Goal: Transaction & Acquisition: Purchase product/service

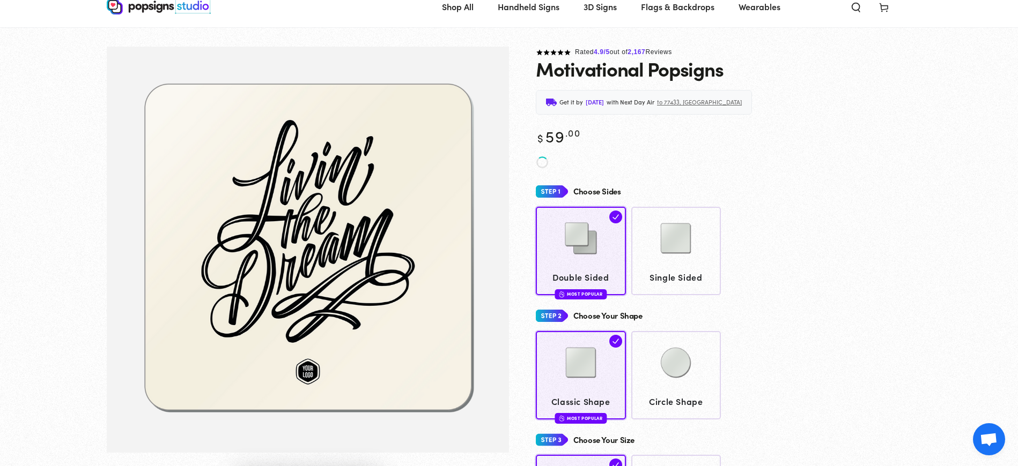
scroll to position [53, 0]
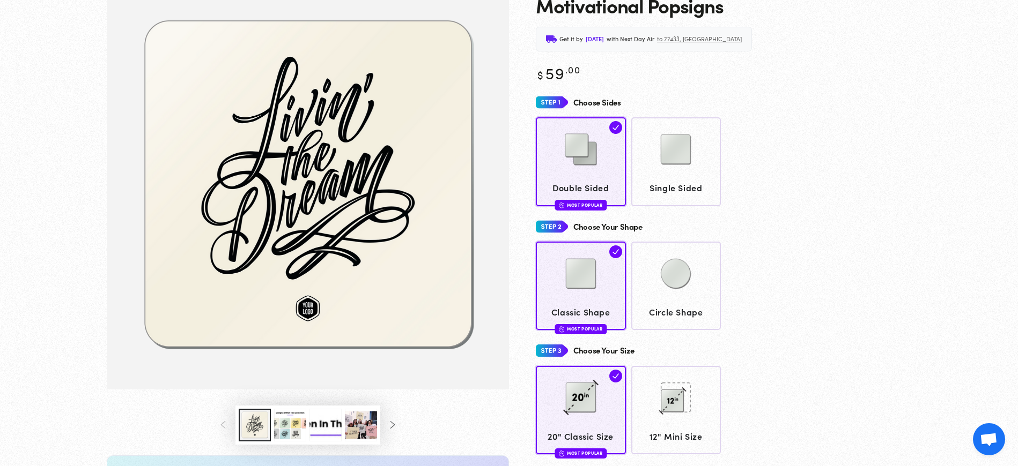
scroll to position [117, 0]
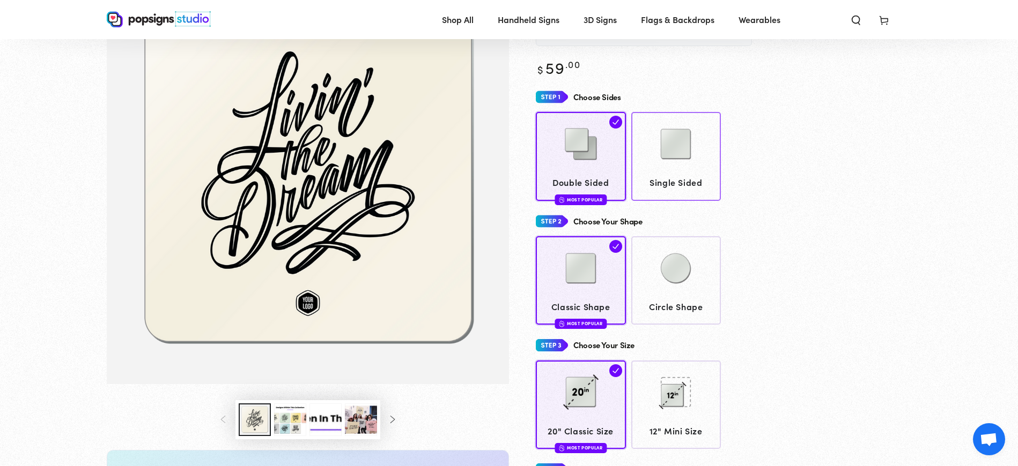
click at [679, 130] on img at bounding box center [676, 144] width 54 height 54
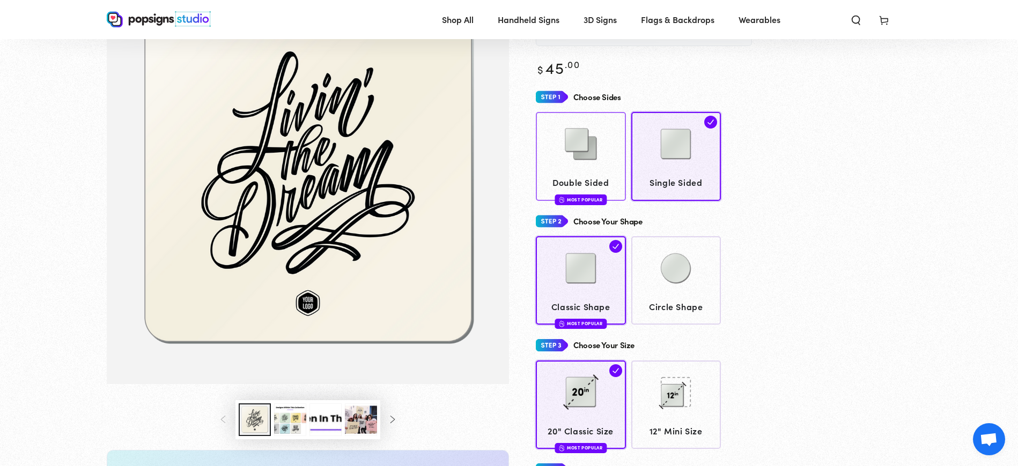
click at [562, 140] on img at bounding box center [581, 144] width 54 height 54
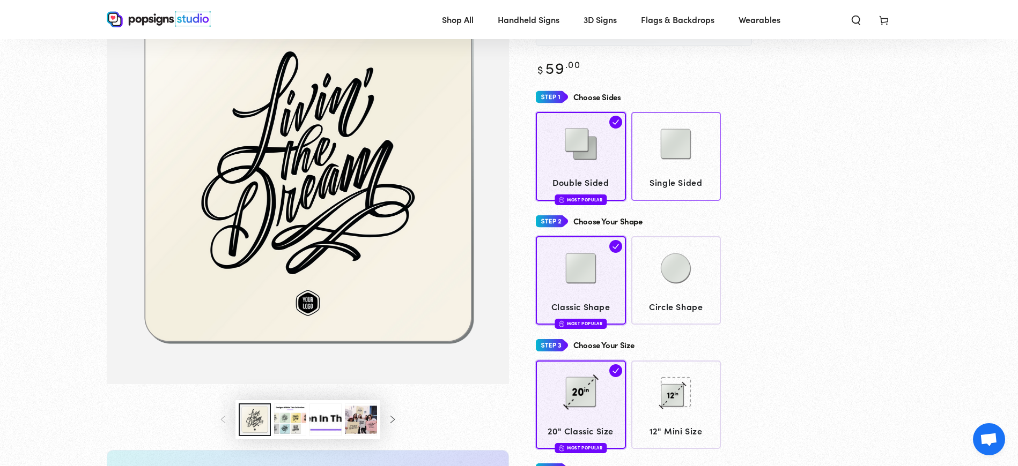
scroll to position [117, 0]
click at [660, 247] on img at bounding box center [676, 268] width 54 height 54
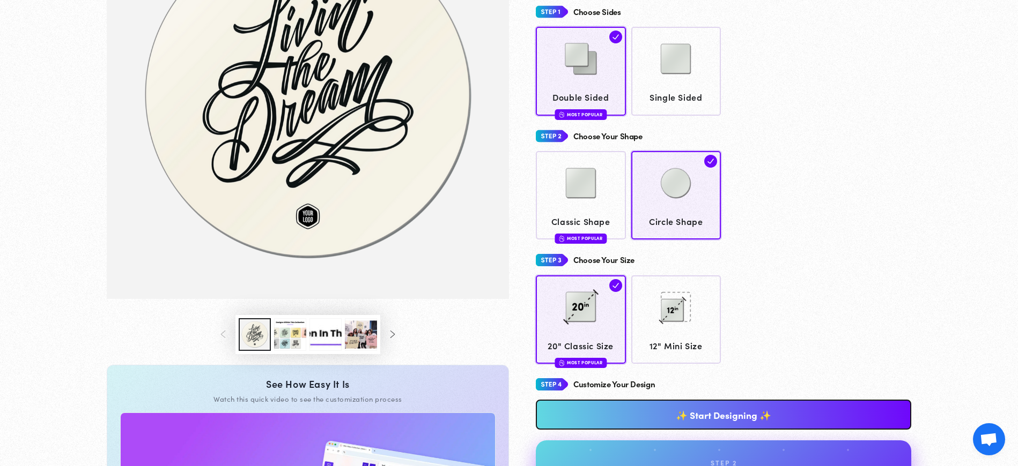
scroll to position [209, 0]
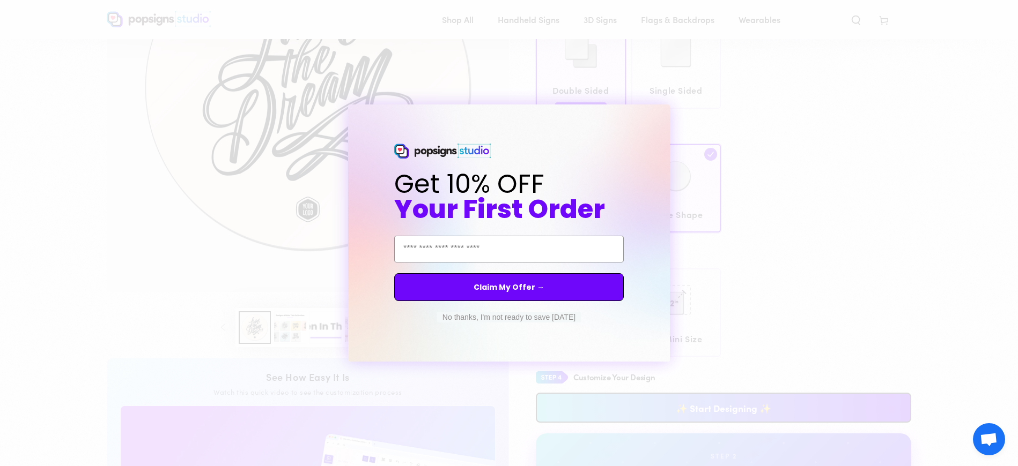
drag, startPoint x: 518, startPoint y: 317, endPoint x: 526, endPoint y: 316, distance: 8.1
click at [518, 316] on button "No thanks, I'm not ready to save today" at bounding box center [509, 317] width 144 height 11
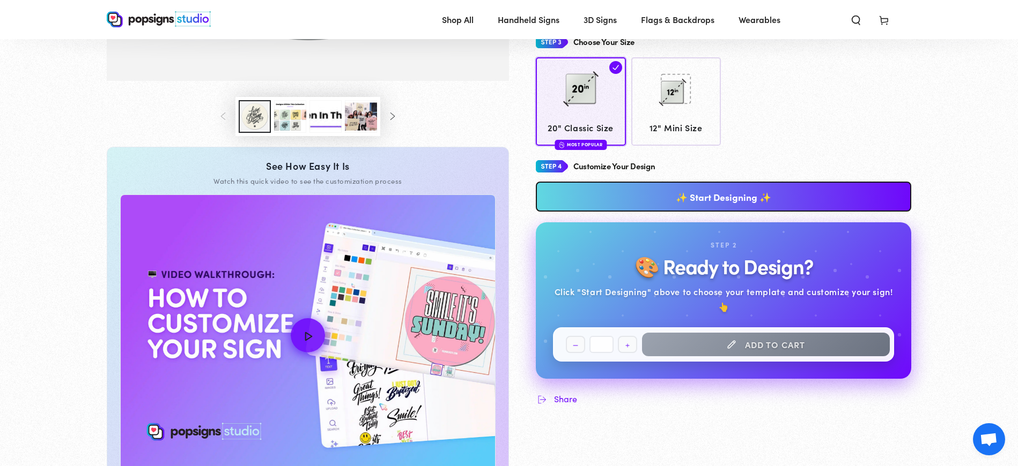
scroll to position [421, 0]
click at [744, 181] on link "✨ Start Designing ✨" at bounding box center [723, 196] width 375 height 30
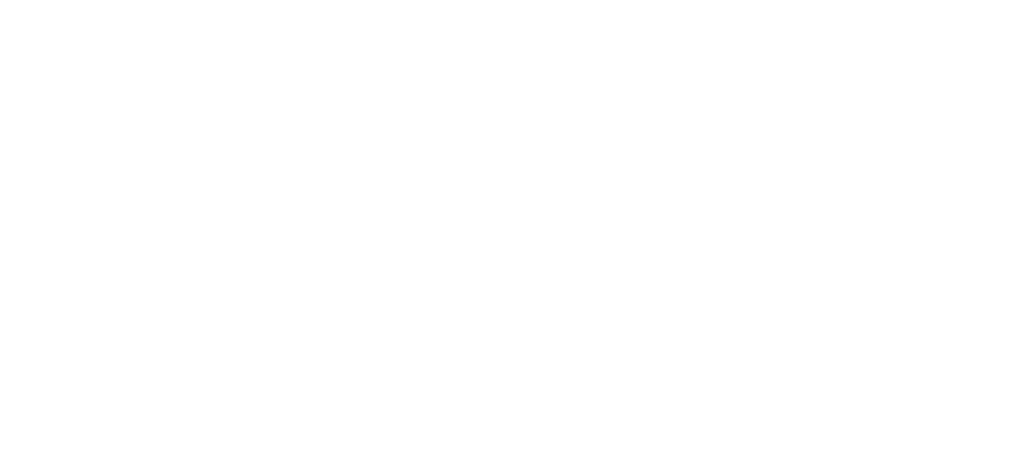
scroll to position [0, 0]
type textarea "An ancient tree with a door leading to a magical world"
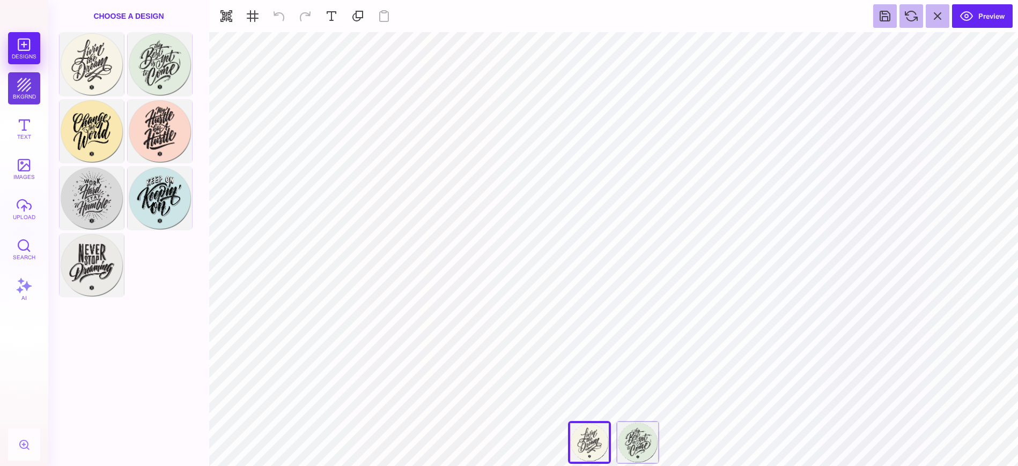
click at [25, 92] on button "bkgrnd" at bounding box center [24, 88] width 32 height 32
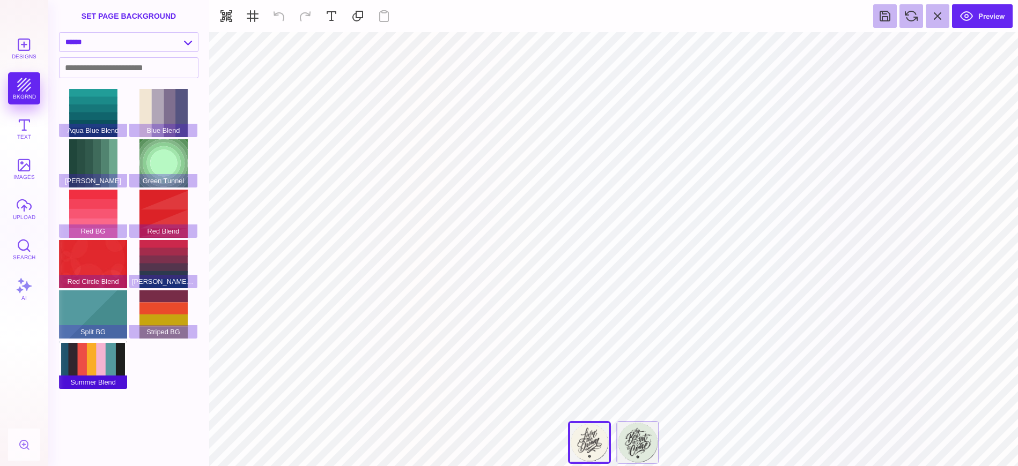
click at [102, 359] on div "Summer Blend" at bounding box center [93, 365] width 68 height 48
type input "#FFFFFF"
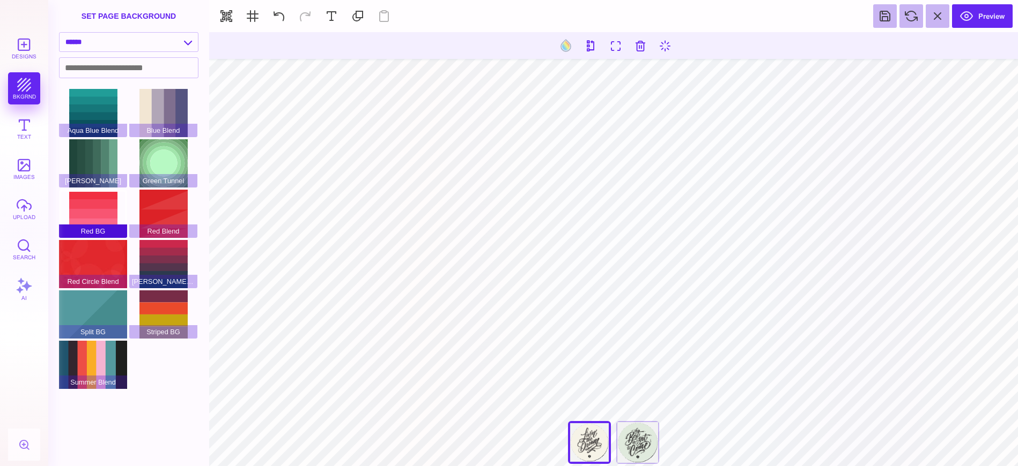
click at [90, 210] on div "Red BG" at bounding box center [93, 214] width 68 height 48
click at [186, 42] on select "**********" at bounding box center [129, 42] width 138 height 19
click at [60, 33] on select "**********" at bounding box center [129, 42] width 138 height 19
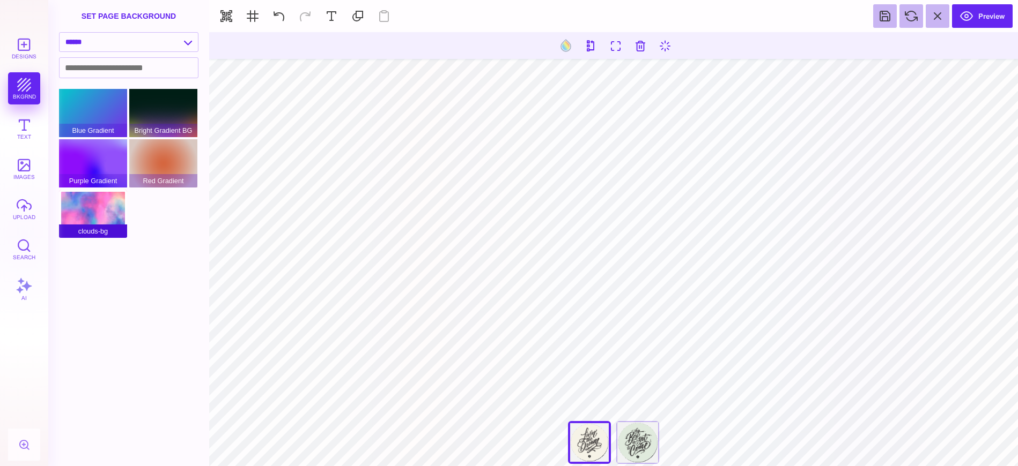
click at [94, 219] on div "clouds-bg" at bounding box center [93, 214] width 68 height 48
click at [186, 43] on select "**********" at bounding box center [129, 42] width 138 height 19
click at [60, 33] on select "**********" at bounding box center [129, 42] width 138 height 19
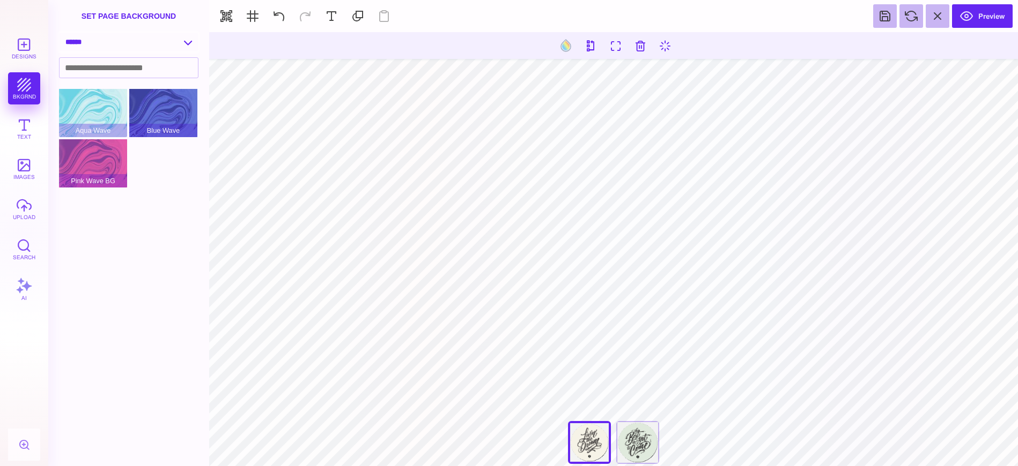
click at [186, 42] on select "**********" at bounding box center [129, 42] width 138 height 19
click at [60, 33] on select "**********" at bounding box center [129, 42] width 138 height 19
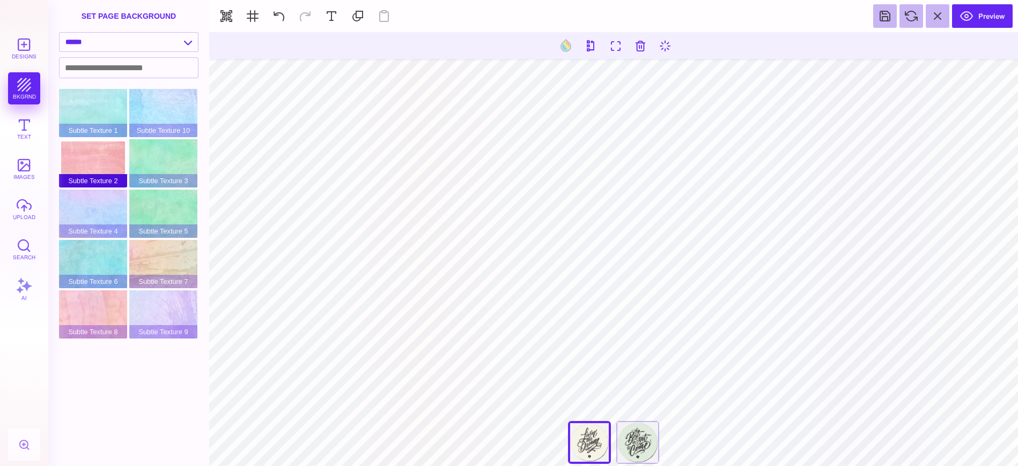
click at [80, 154] on div "Subtle Texture 2" at bounding box center [93, 163] width 68 height 48
click at [188, 44] on select "**********" at bounding box center [129, 42] width 138 height 19
click at [60, 33] on select "**********" at bounding box center [129, 42] width 138 height 19
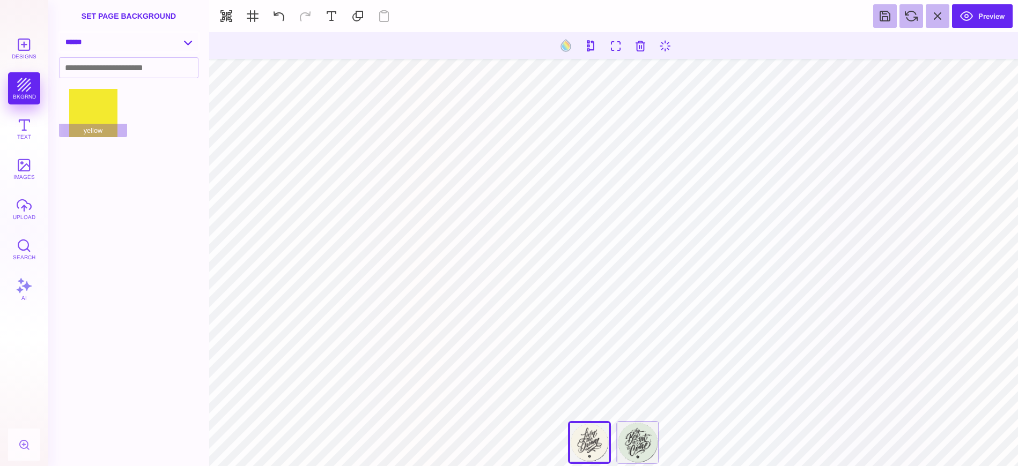
click at [183, 40] on select "**********" at bounding box center [129, 42] width 138 height 19
click at [60, 33] on select "**********" at bounding box center [129, 42] width 138 height 19
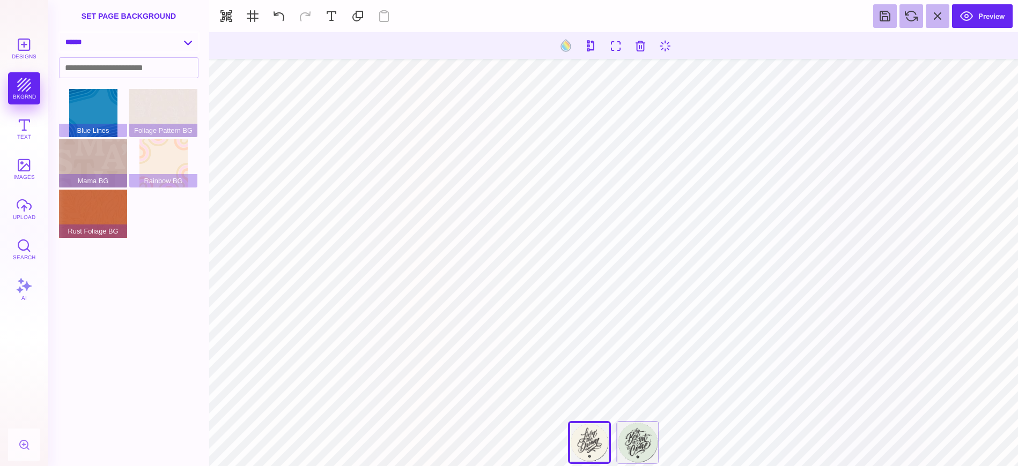
click at [190, 53] on div "**********" at bounding box center [128, 44] width 161 height 25
click at [183, 38] on select "**********" at bounding box center [129, 42] width 138 height 19
click at [60, 33] on select "**********" at bounding box center [129, 42] width 138 height 19
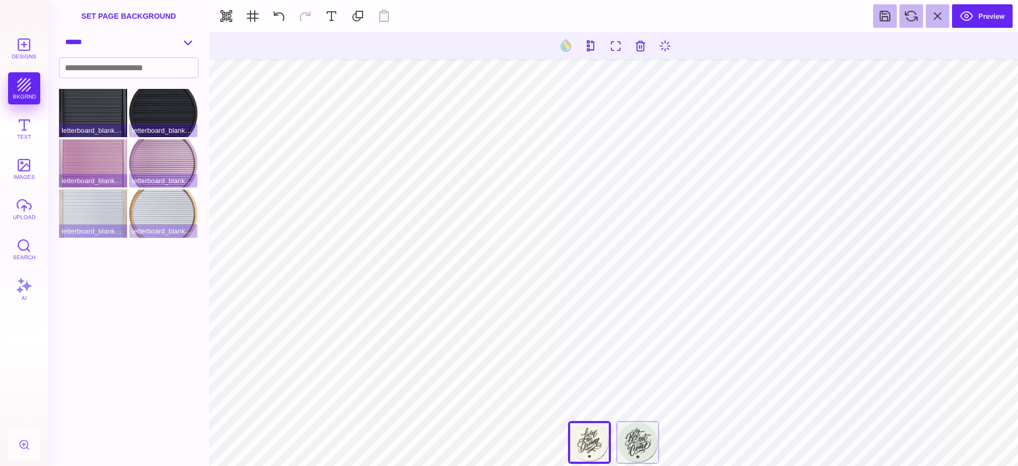
click at [184, 41] on select "**********" at bounding box center [129, 42] width 138 height 19
click at [60, 33] on select "**********" at bounding box center [129, 42] width 138 height 19
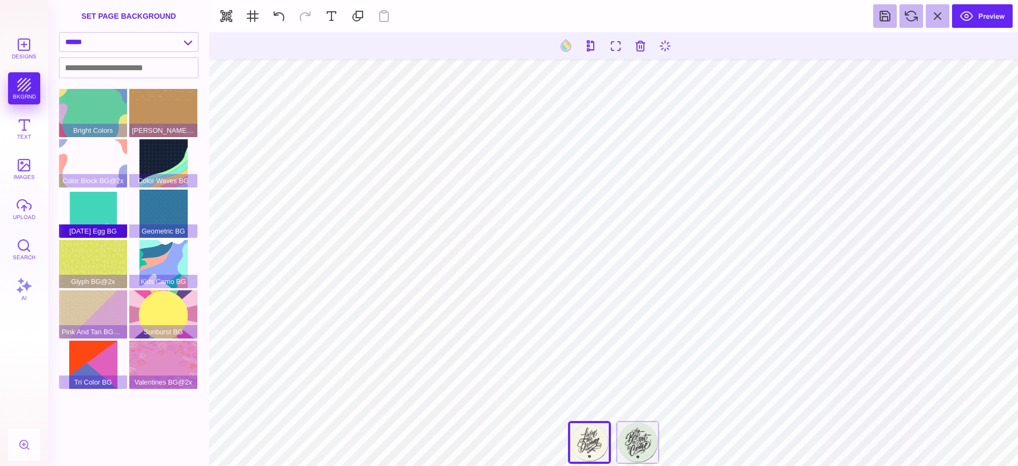
click at [99, 212] on div "Easter Egg BG" at bounding box center [93, 214] width 68 height 48
click at [113, 146] on div "Color Block BG@2x" at bounding box center [93, 163] width 68 height 48
click at [183, 39] on select "**********" at bounding box center [129, 42] width 138 height 19
select select "**********"
click at [60, 33] on select "**********" at bounding box center [129, 42] width 138 height 19
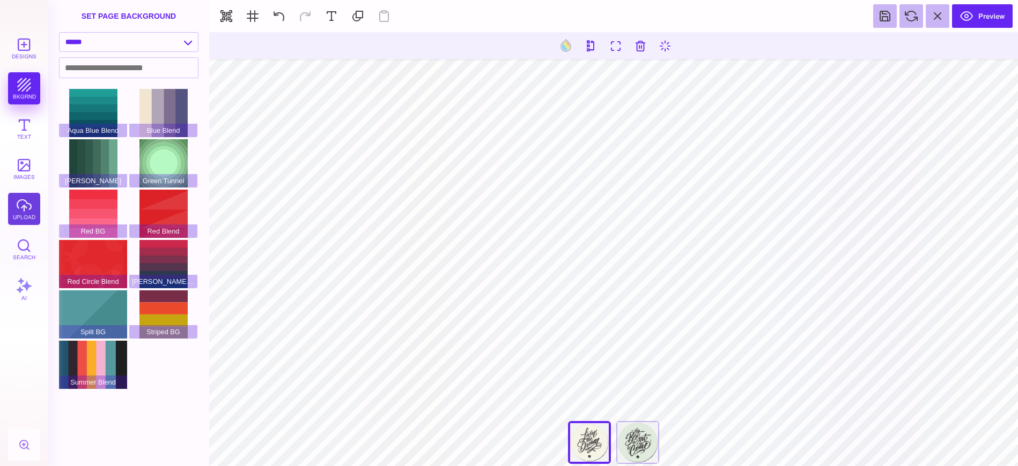
click at [21, 202] on button "upload" at bounding box center [24, 209] width 32 height 32
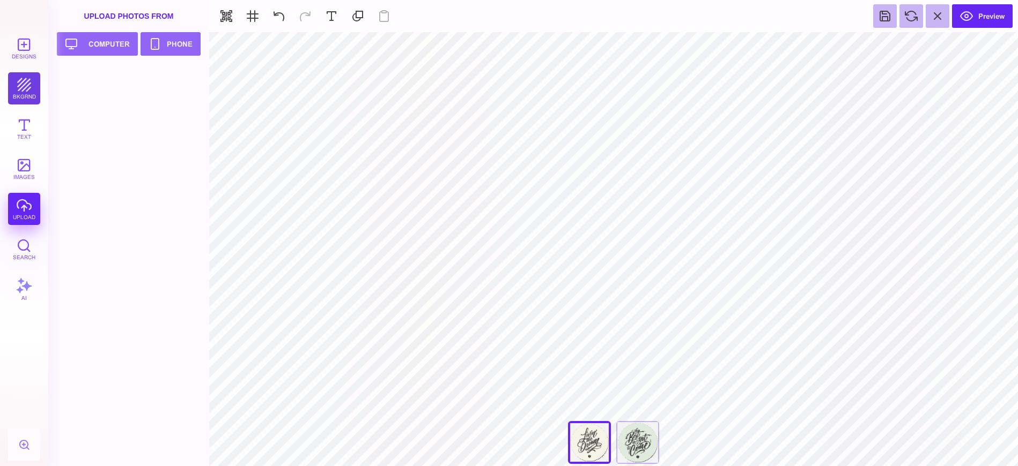
click at [23, 81] on button "bkgrnd" at bounding box center [24, 88] width 32 height 32
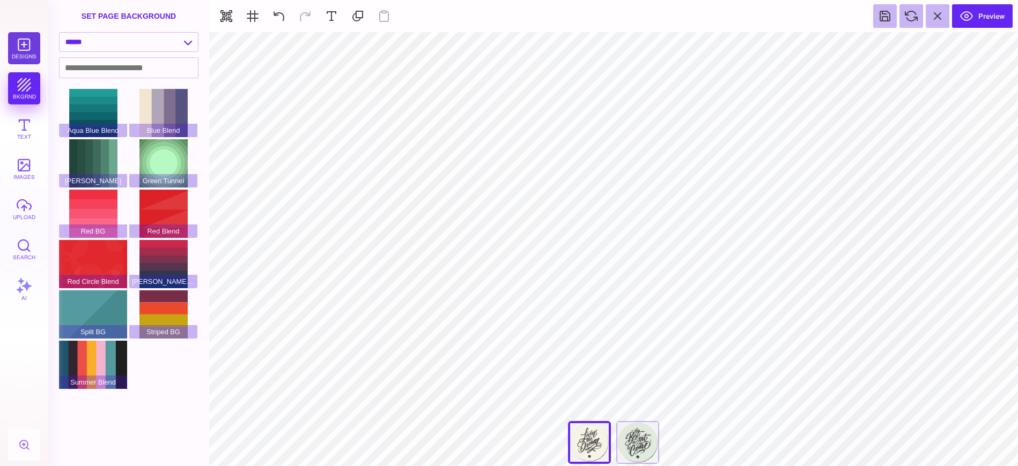
click at [34, 39] on button "Designs" at bounding box center [24, 48] width 32 height 32
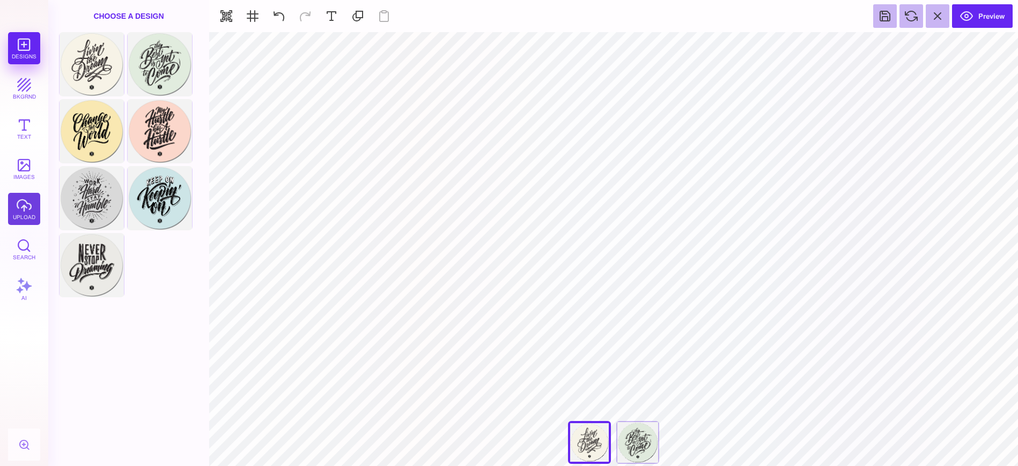
click at [18, 208] on button "upload" at bounding box center [24, 209] width 32 height 32
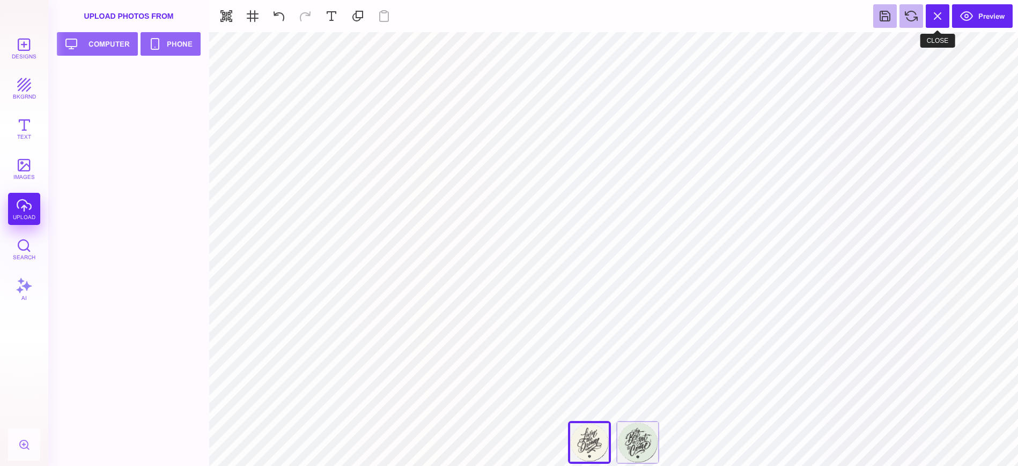
click at [931, 19] on button at bounding box center [937, 16] width 24 height 24
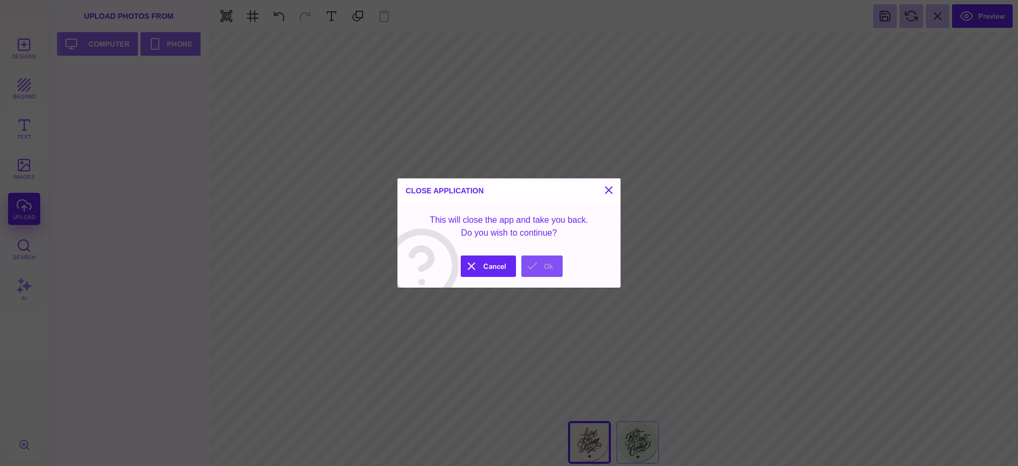
click at [549, 265] on button "Ok" at bounding box center [541, 266] width 41 height 21
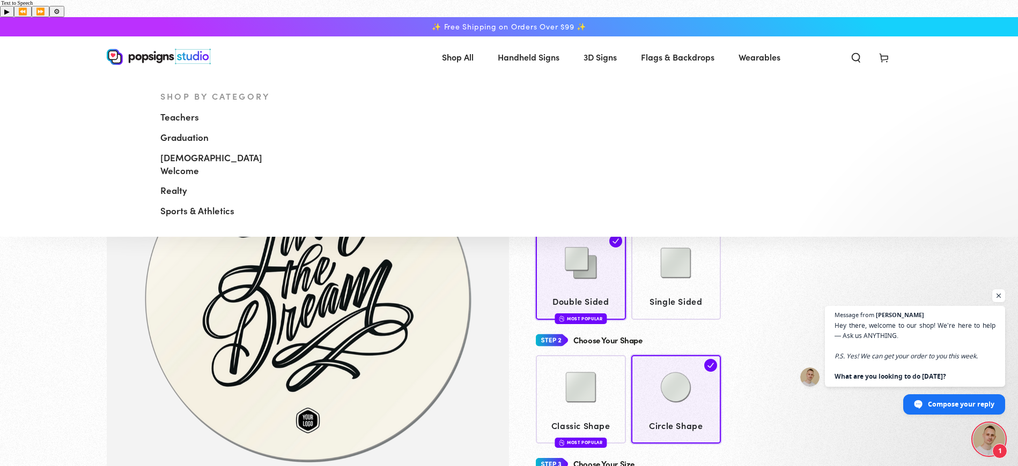
click at [495, 43] on link "Handheld Signs" at bounding box center [529, 57] width 78 height 28
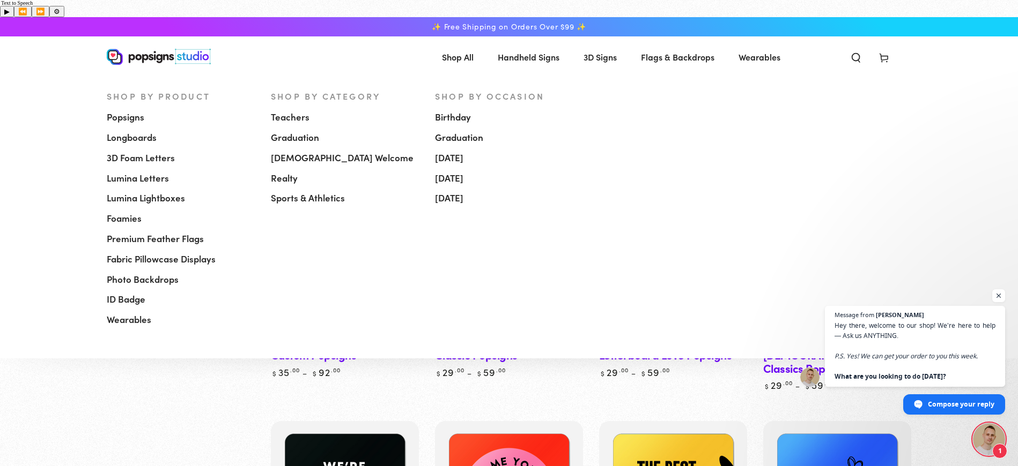
click at [141, 111] on span "Popsigns" at bounding box center [126, 117] width 38 height 13
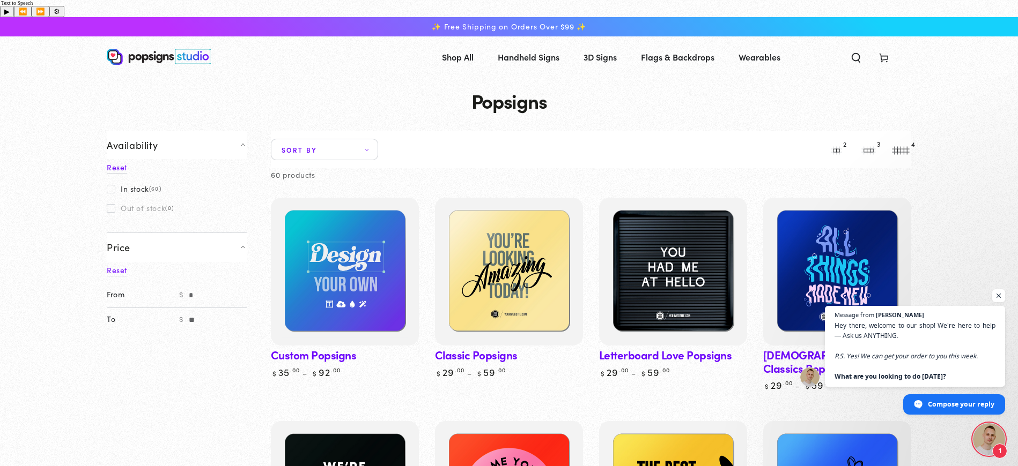
click at [365, 148] on icon at bounding box center [367, 149] width 6 height 3
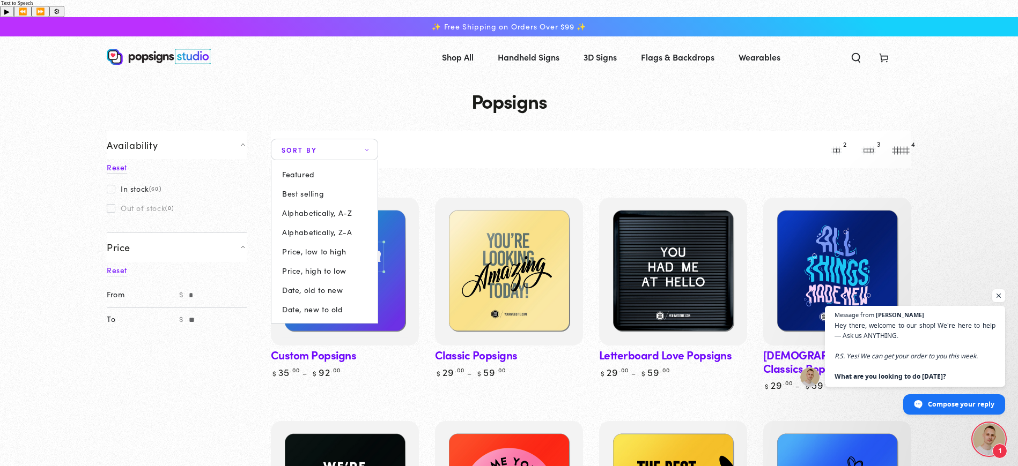
click at [378, 139] on summary "Sort by" at bounding box center [324, 149] width 107 height 21
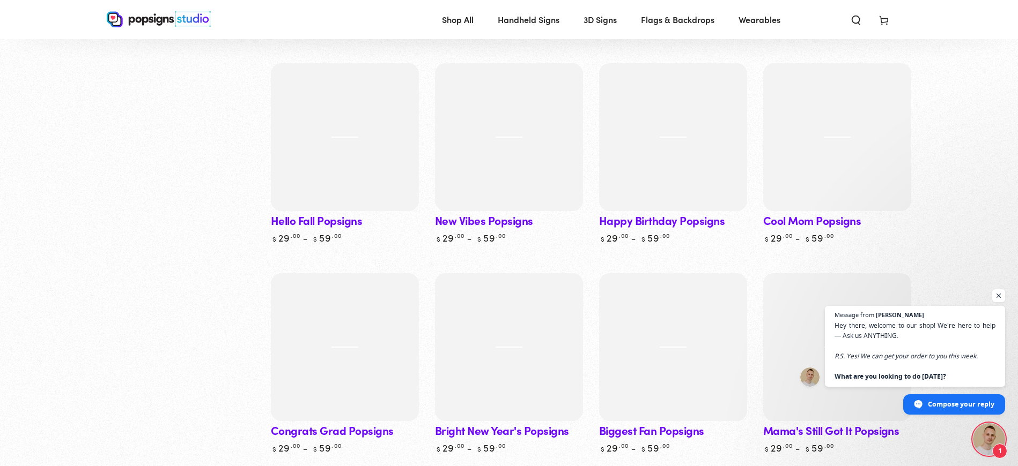
scroll to position [3586, 0]
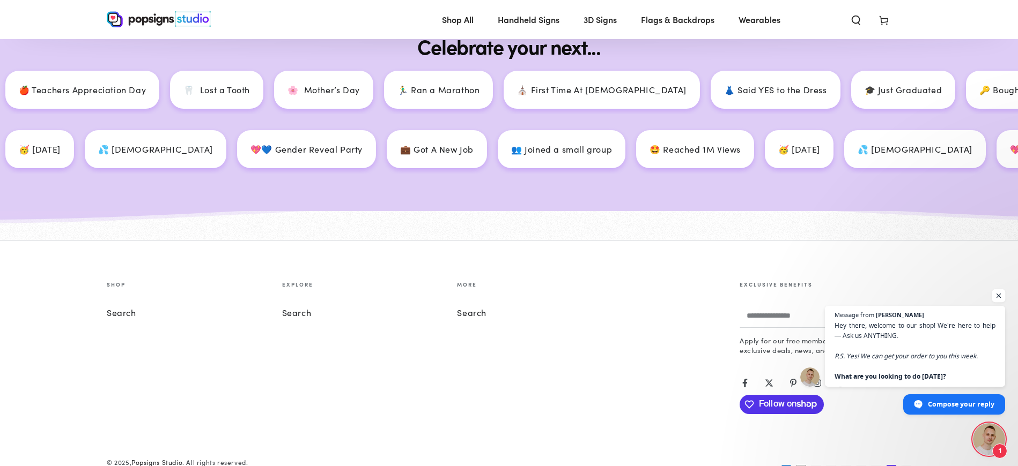
click at [1004, 294] on span "Open chat" at bounding box center [998, 296] width 13 height 13
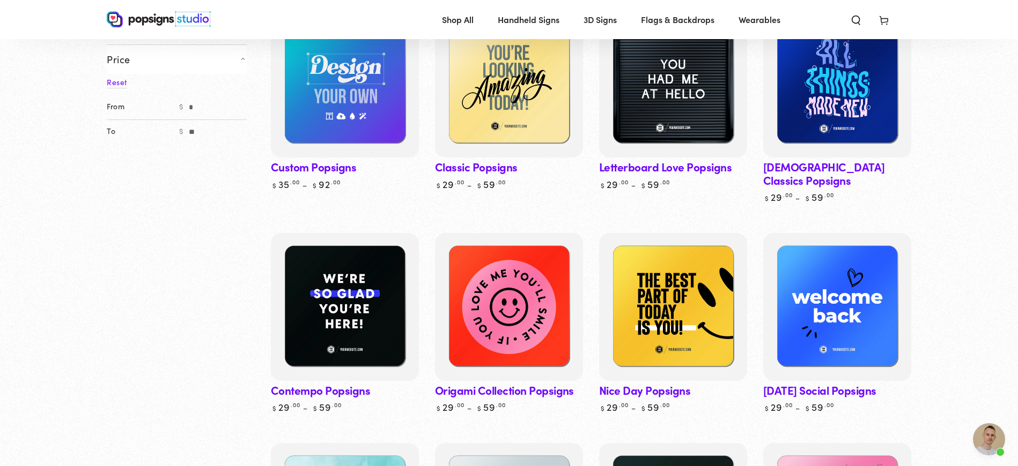
scroll to position [0, 0]
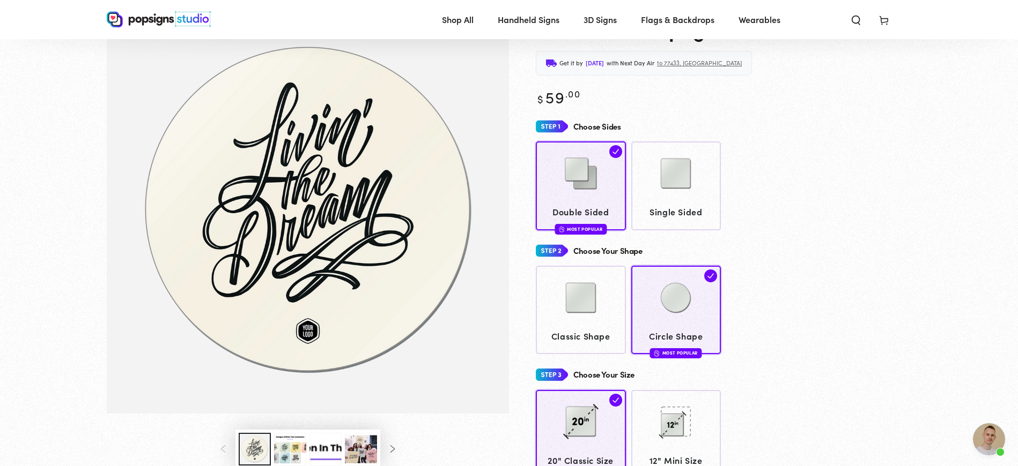
scroll to position [83, 0]
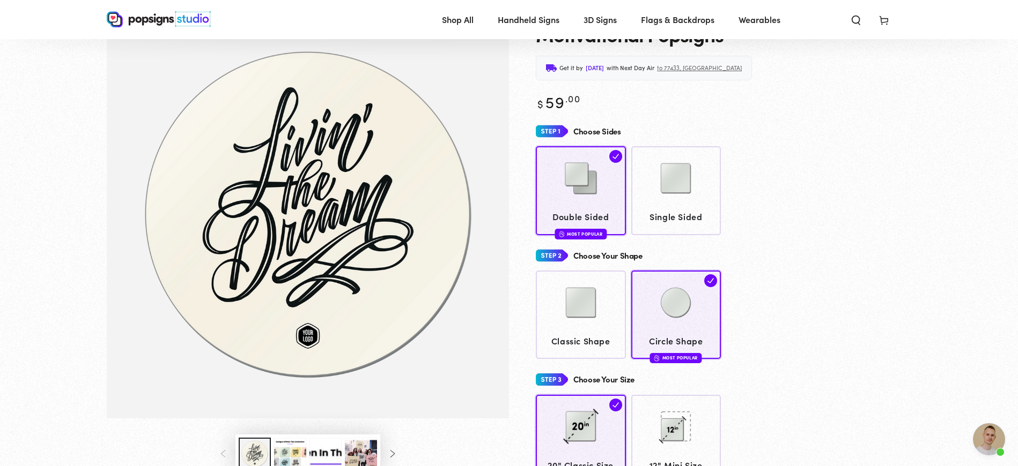
click at [392, 450] on icon "Slide right" at bounding box center [392, 454] width 9 height 8
click at [391, 450] on icon "Slide right" at bounding box center [392, 454] width 9 height 8
click at [352, 438] on button "Load image 9 in gallery view" at bounding box center [361, 454] width 32 height 33
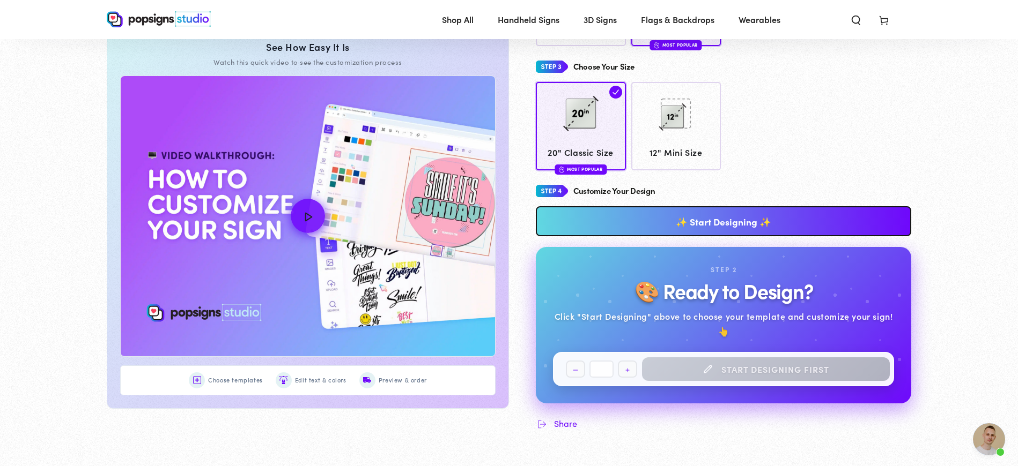
scroll to position [406, 0]
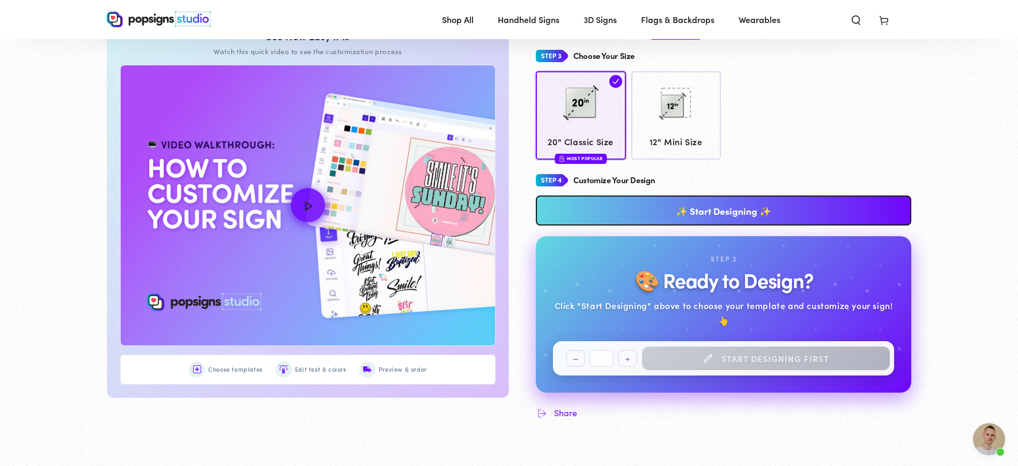
drag, startPoint x: 188, startPoint y: 351, endPoint x: 196, endPoint y: 351, distance: 8.0
click at [187, 355] on div "Choose templates Edit text & colors Preview & order" at bounding box center [307, 370] width 375 height 30
drag, startPoint x: 196, startPoint y: 351, endPoint x: 202, endPoint y: 351, distance: 5.9
click at [196, 366] on img at bounding box center [197, 370] width 8 height 8
click at [223, 365] on span "Choose templates" at bounding box center [235, 370] width 55 height 11
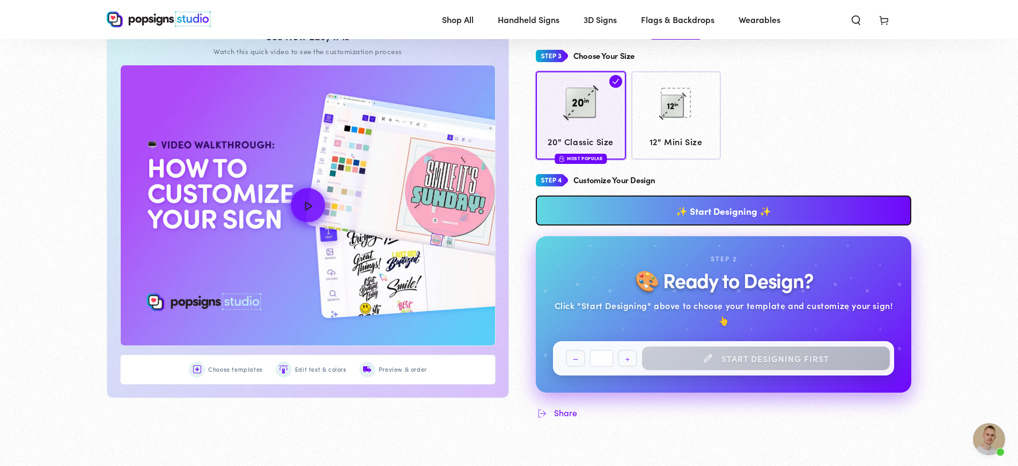
click at [227, 365] on span "Choose templates" at bounding box center [235, 370] width 55 height 11
click at [226, 365] on span "Choose templates" at bounding box center [235, 370] width 55 height 11
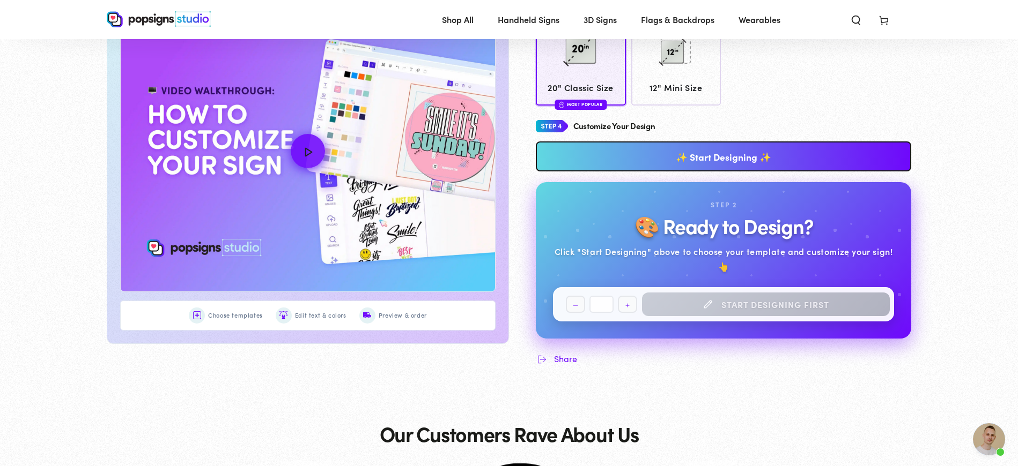
click at [304, 308] on div "Edit text & colors" at bounding box center [311, 316] width 71 height 16
click at [304, 310] on span "Edit text & colors" at bounding box center [320, 315] width 51 height 11
click at [224, 310] on span "Choose templates" at bounding box center [235, 315] width 55 height 11
drag, startPoint x: 207, startPoint y: 300, endPoint x: 204, endPoint y: 236, distance: 63.3
click at [206, 308] on div "Choose templates" at bounding box center [226, 316] width 74 height 16
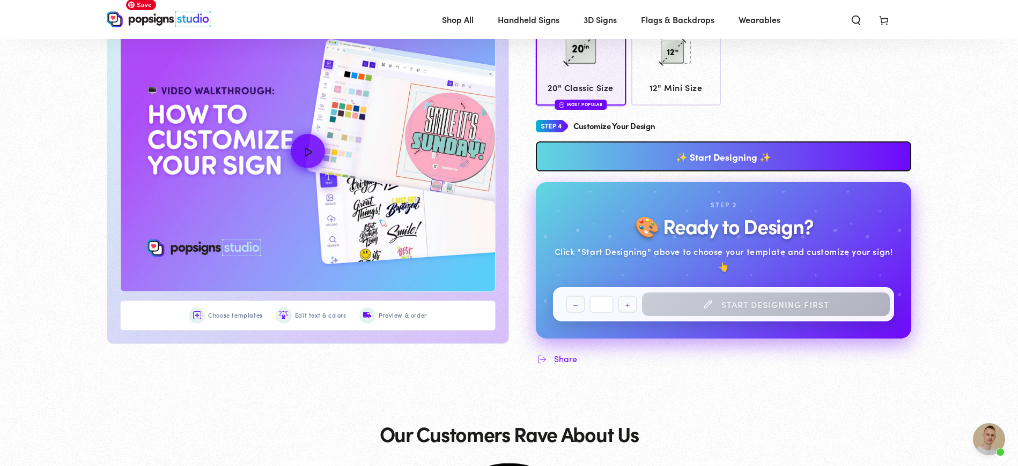
click at [301, 213] on img "How to Customize Your Design" at bounding box center [308, 151] width 374 height 280
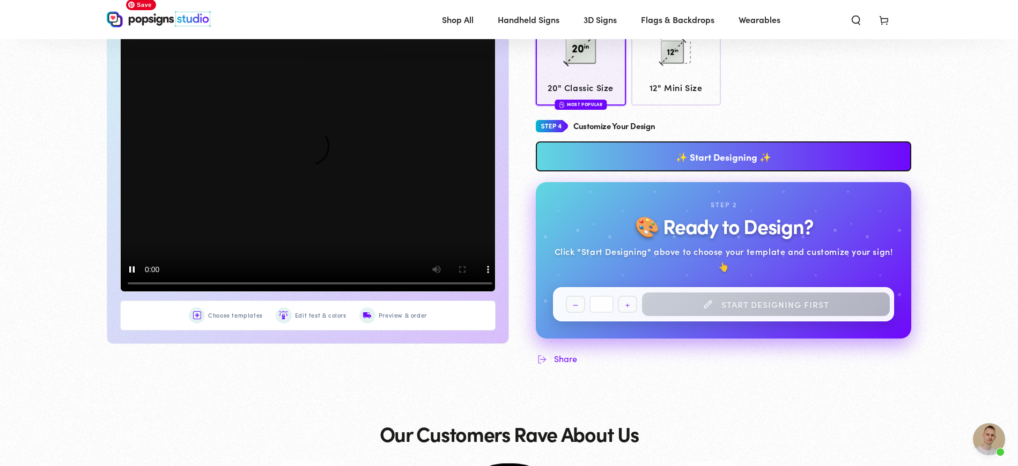
scroll to position [455, 0]
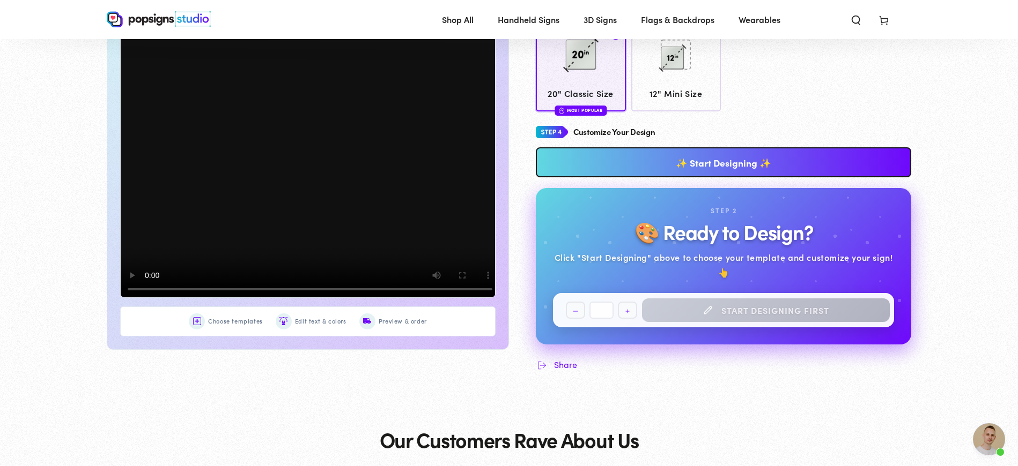
click at [205, 153] on video at bounding box center [310, 159] width 382 height 286
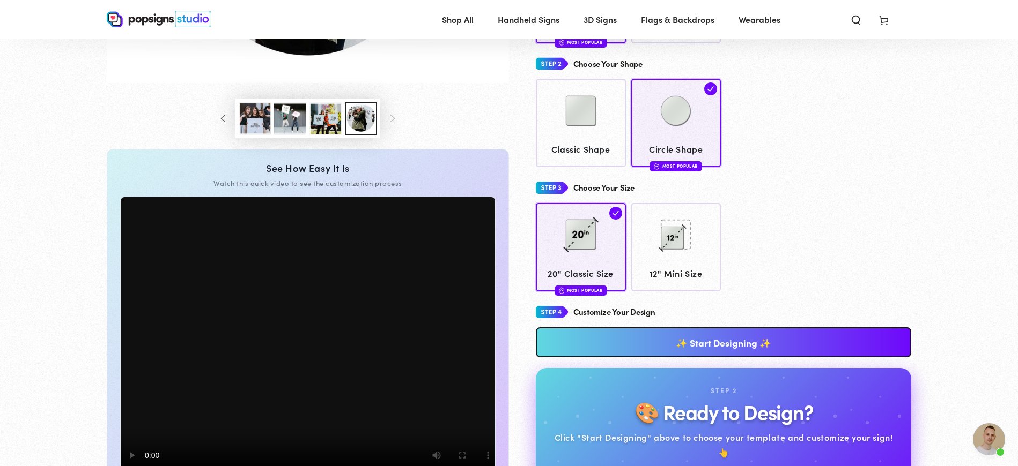
scroll to position [134, 0]
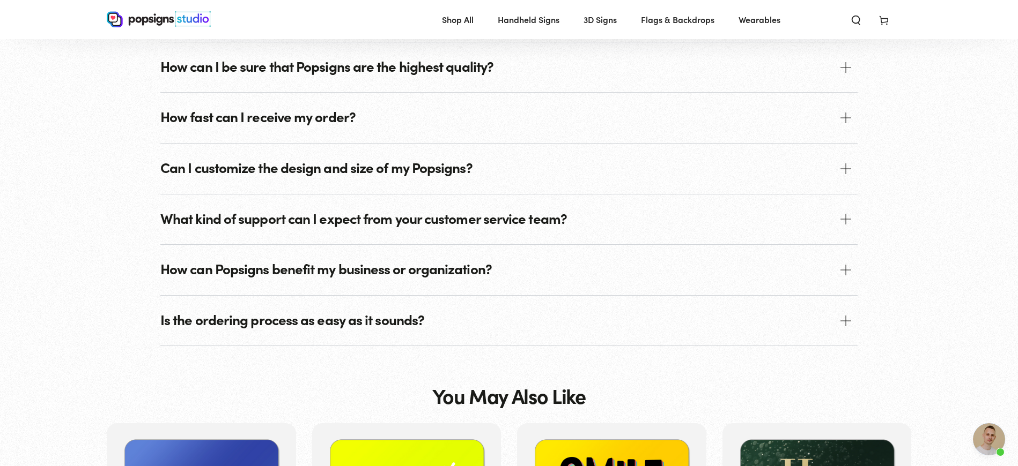
scroll to position [1339, 0]
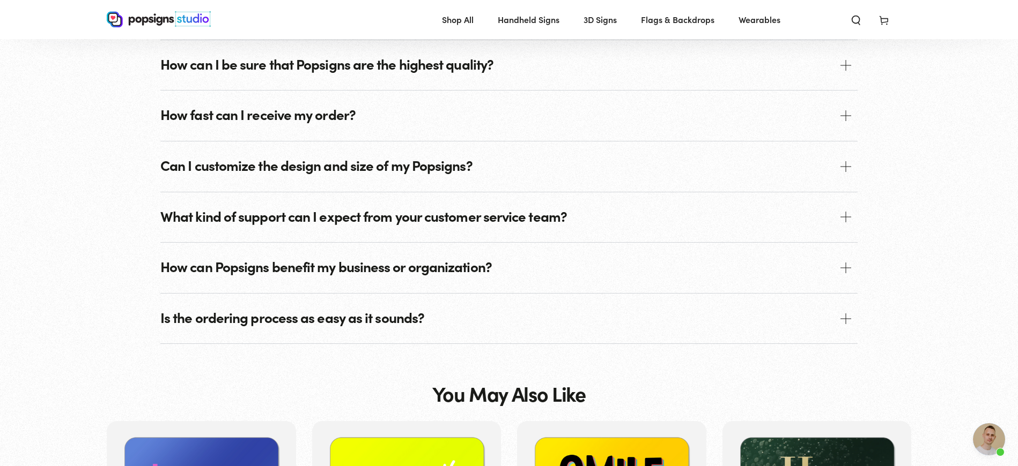
click at [847, 161] on span at bounding box center [845, 166] width 11 height 11
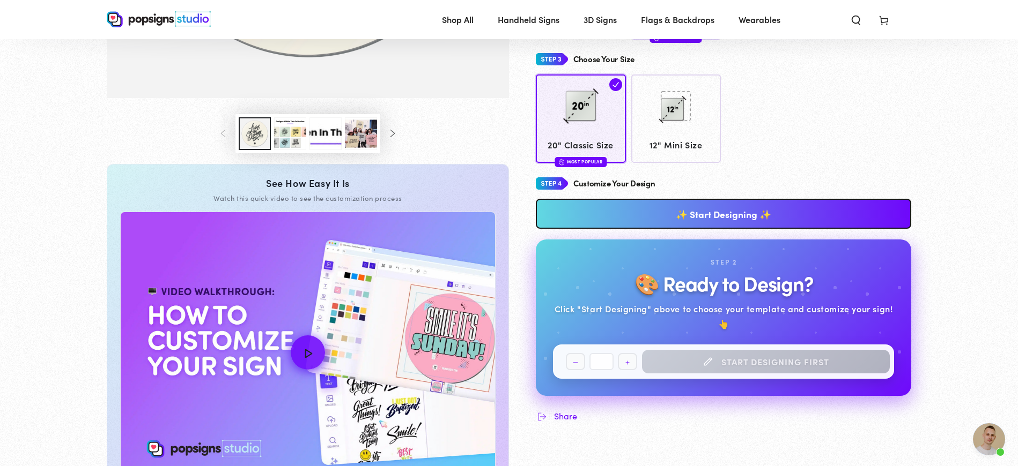
scroll to position [409, 0]
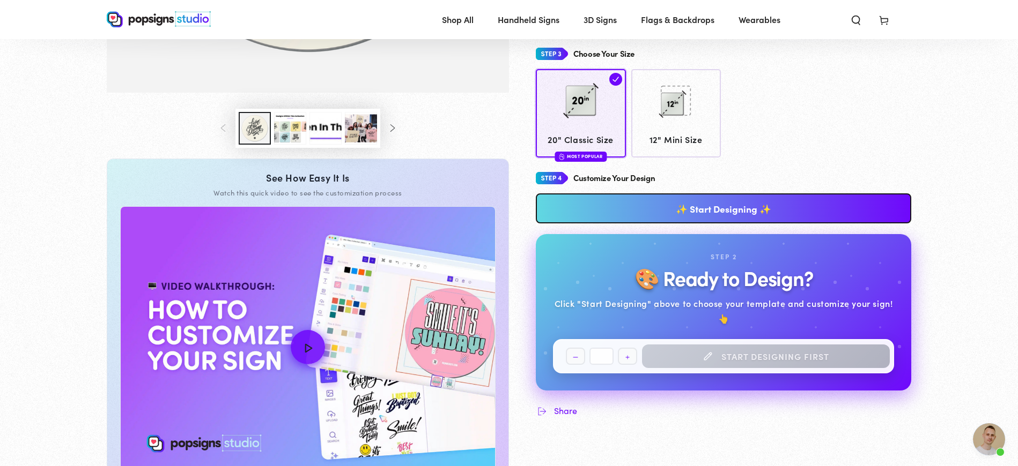
click at [663, 194] on link "✨ Start Designing ✨" at bounding box center [723, 209] width 375 height 30
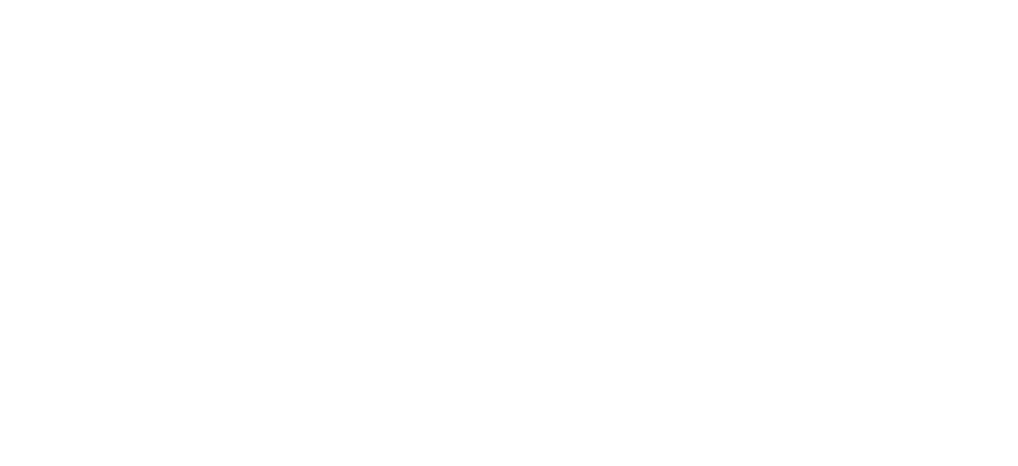
scroll to position [0, 0]
type textarea "An ancient tree with a door leading to a magical world"
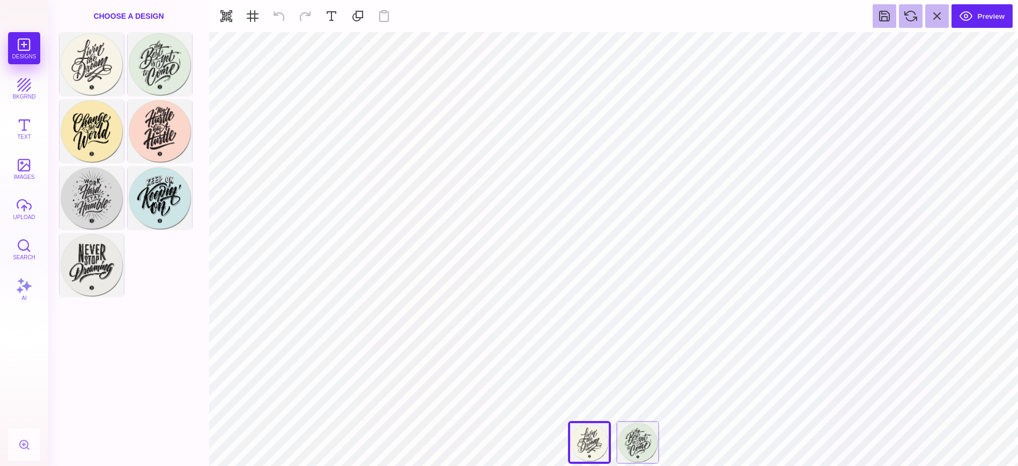
type input "#F6F3E7"
click at [572, 47] on button at bounding box center [578, 45] width 20 height 20
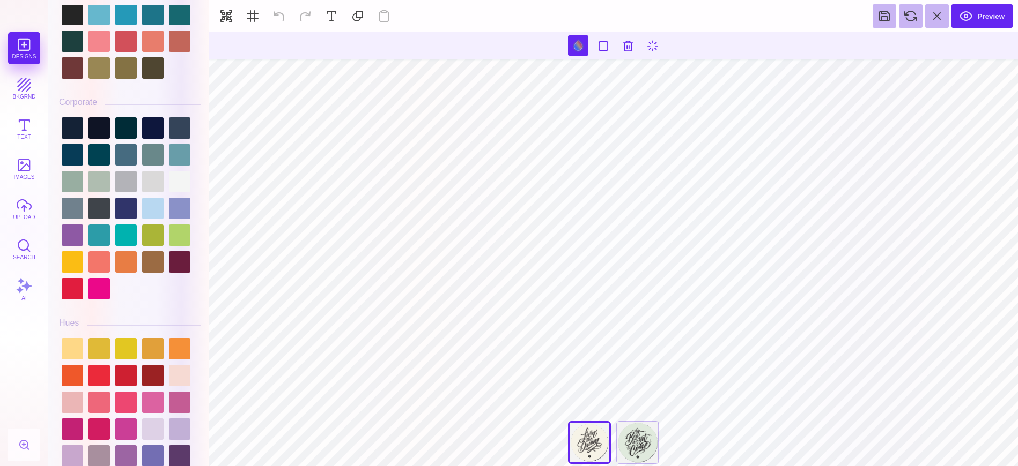
scroll to position [1064, 0]
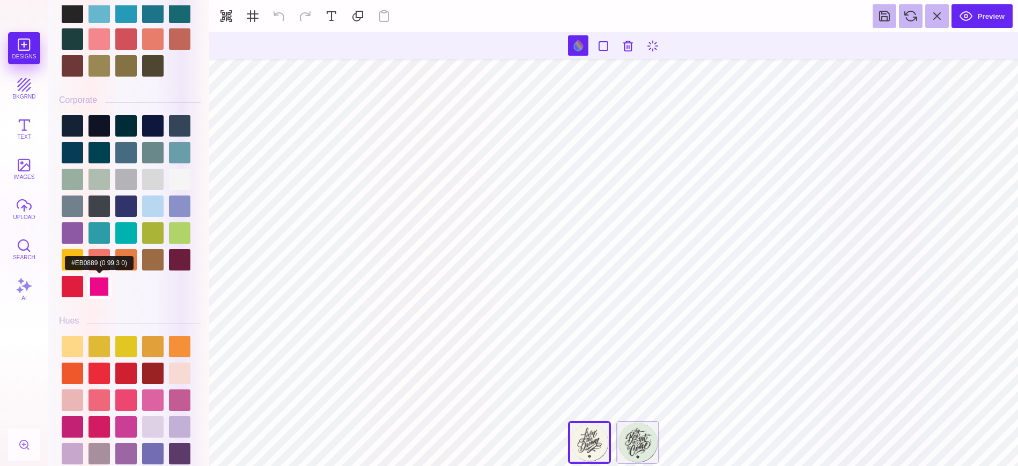
click at [101, 288] on div at bounding box center [98, 286] width 21 height 21
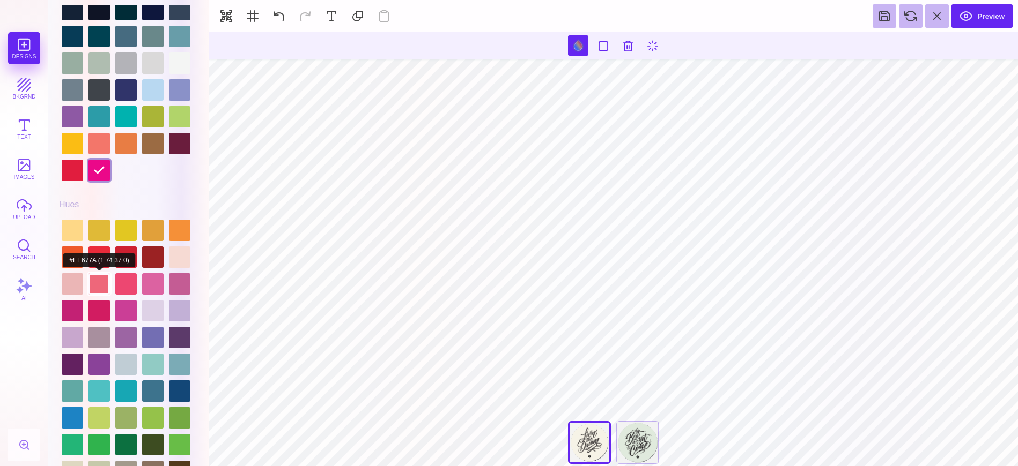
scroll to position [1183, 0]
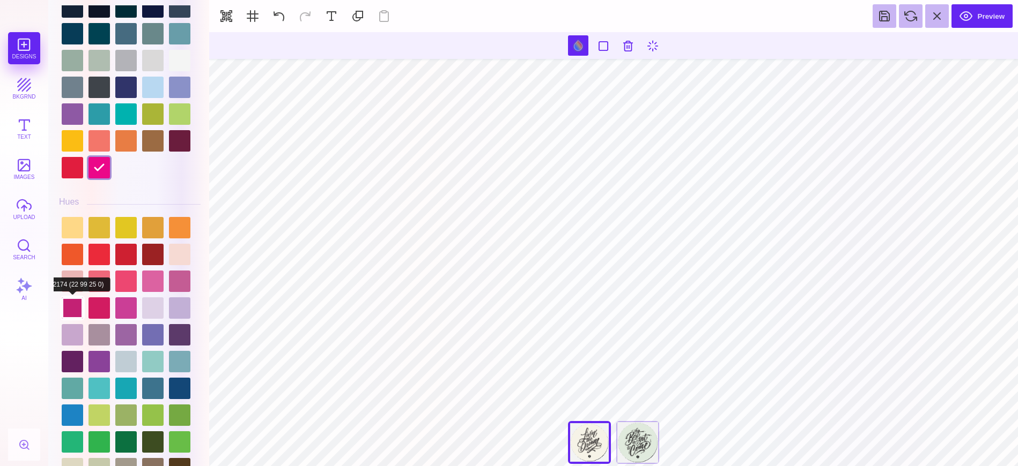
click at [72, 309] on div at bounding box center [72, 308] width 21 height 21
click at [99, 306] on div at bounding box center [98, 308] width 21 height 21
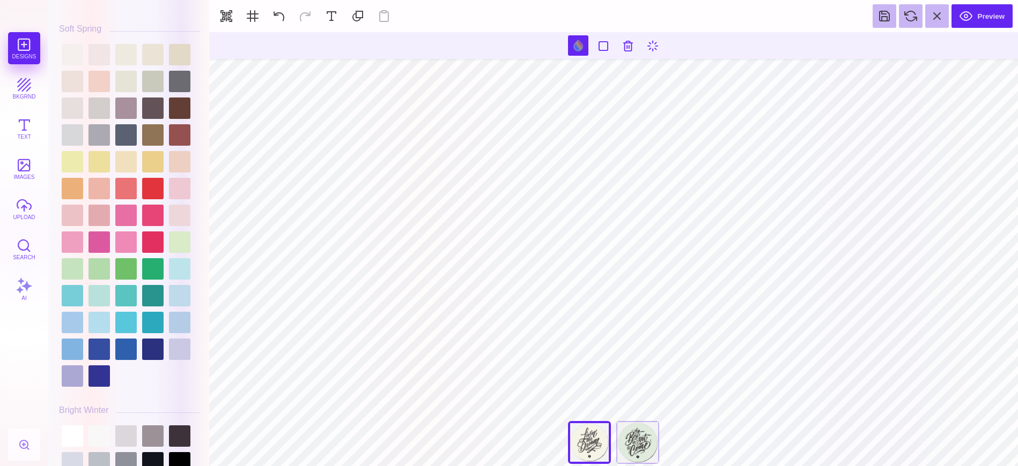
scroll to position [1856, 0]
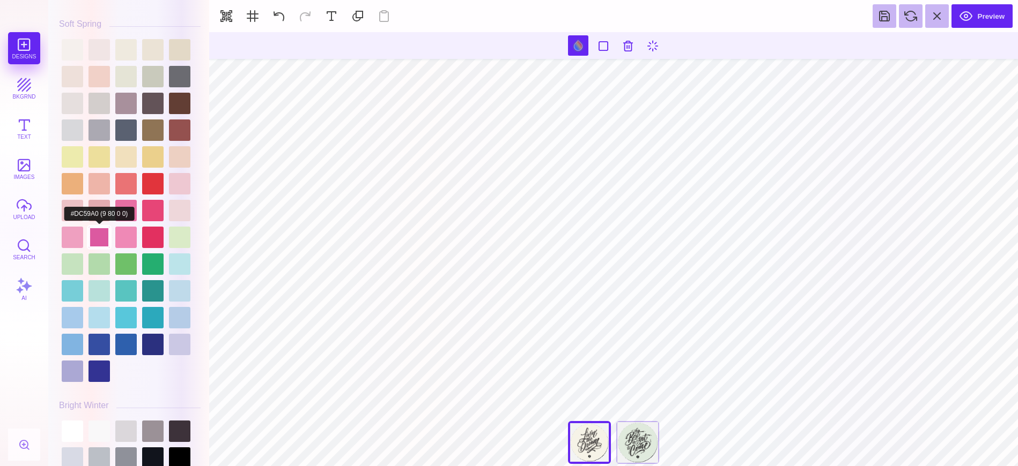
click at [99, 234] on div at bounding box center [98, 237] width 21 height 21
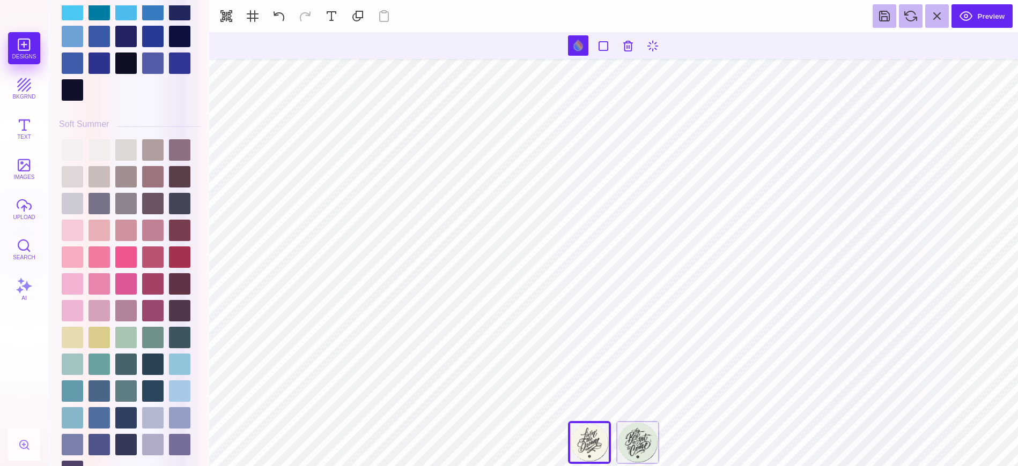
scroll to position [2521, 0]
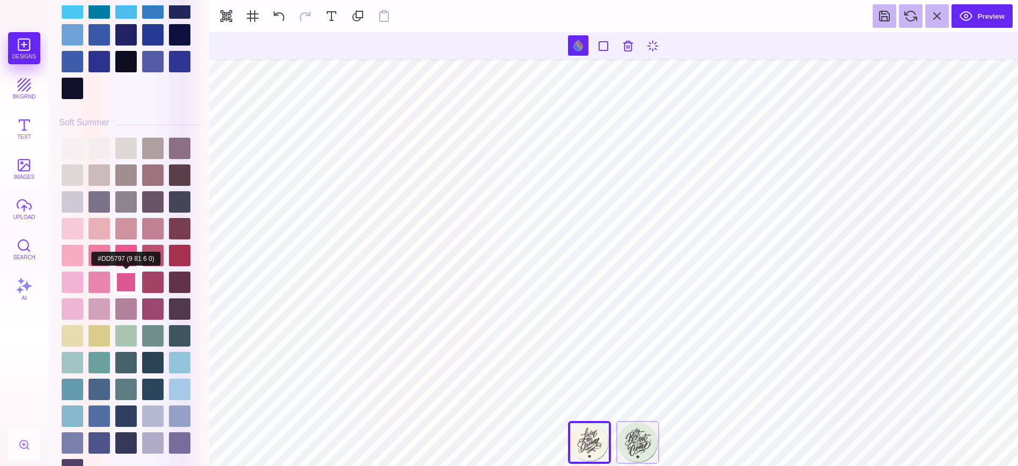
click at [130, 280] on div at bounding box center [125, 282] width 21 height 21
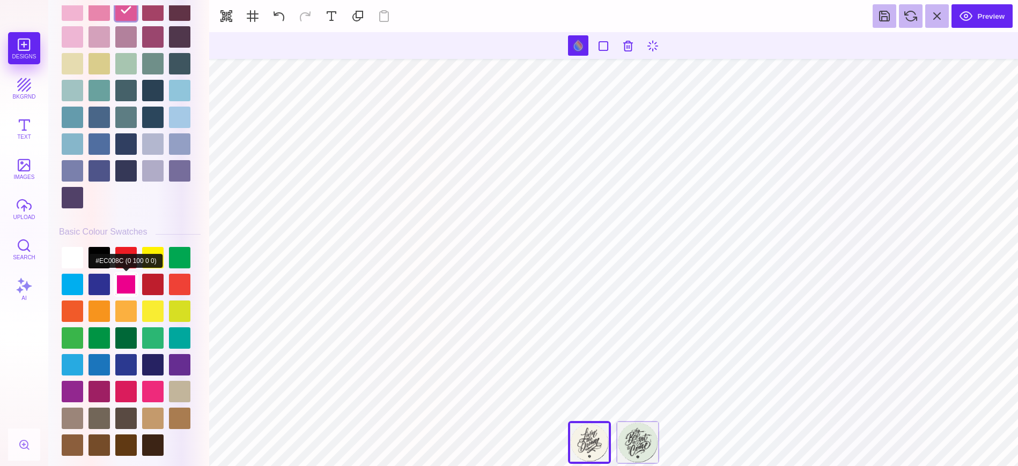
scroll to position [2795, 0]
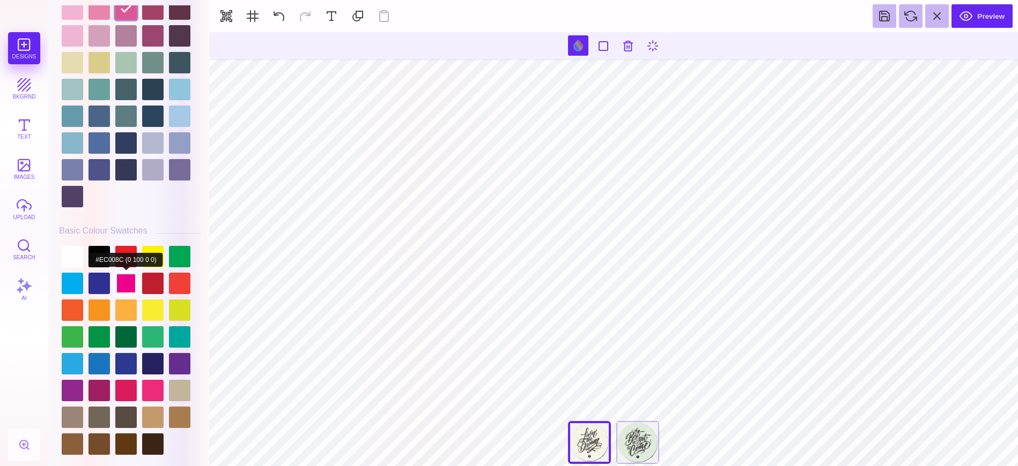
click at [125, 285] on div at bounding box center [125, 283] width 21 height 21
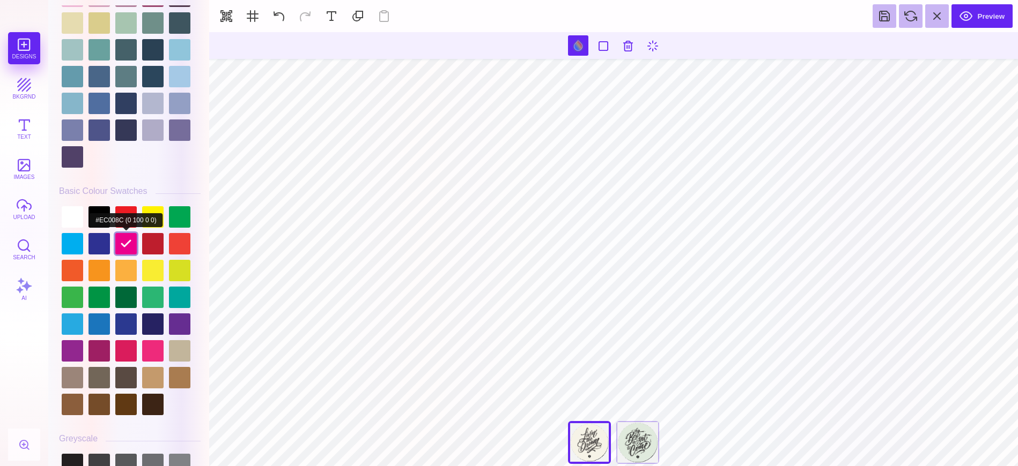
scroll to position [2840, 0]
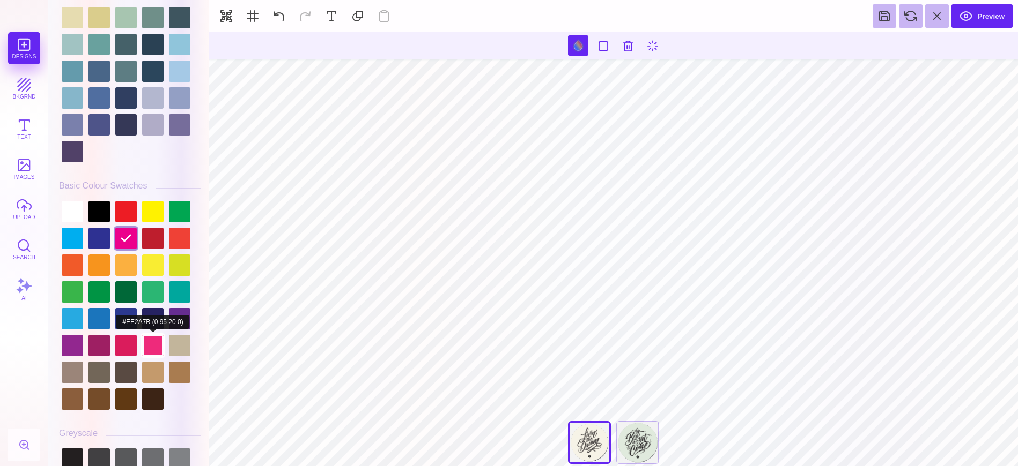
click at [153, 345] on div at bounding box center [152, 345] width 21 height 21
click at [129, 238] on div at bounding box center [125, 238] width 21 height 21
type input "#231F20"
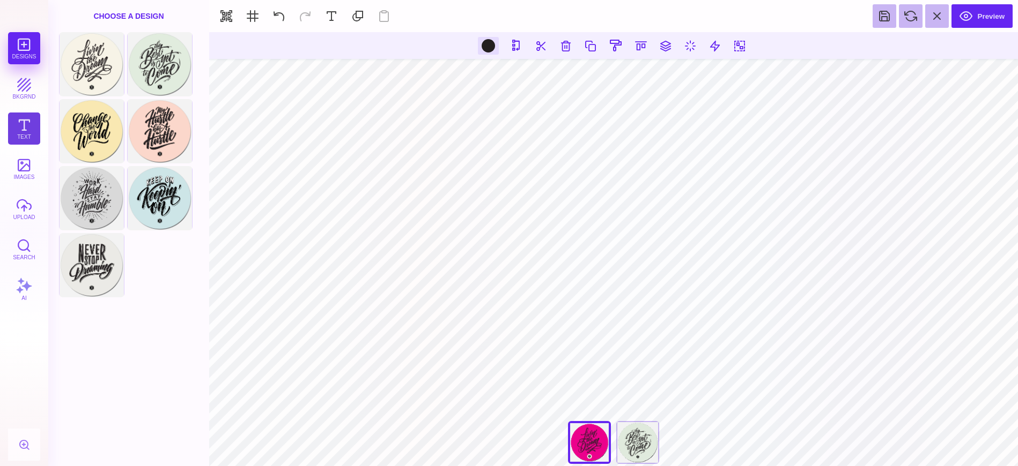
click at [31, 131] on button "Text" at bounding box center [24, 129] width 32 height 32
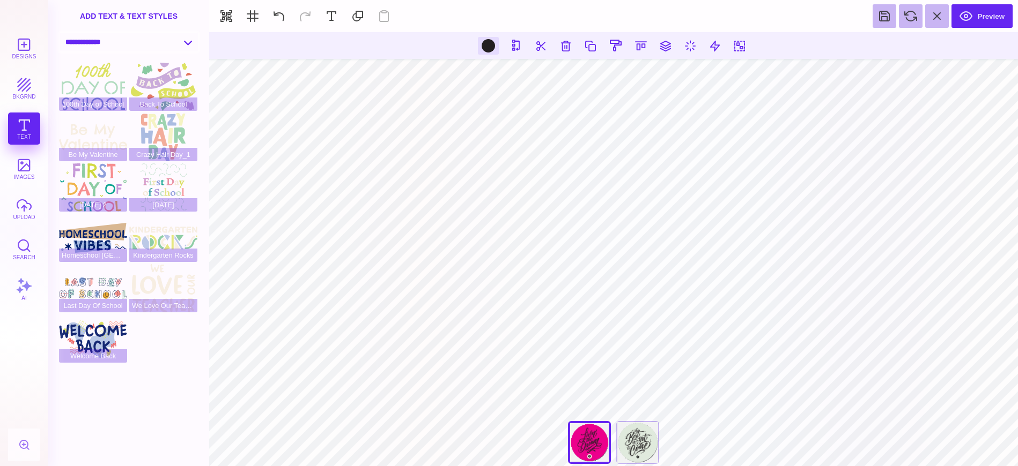
click at [188, 41] on select "**********" at bounding box center [129, 42] width 138 height 19
select select "**********"
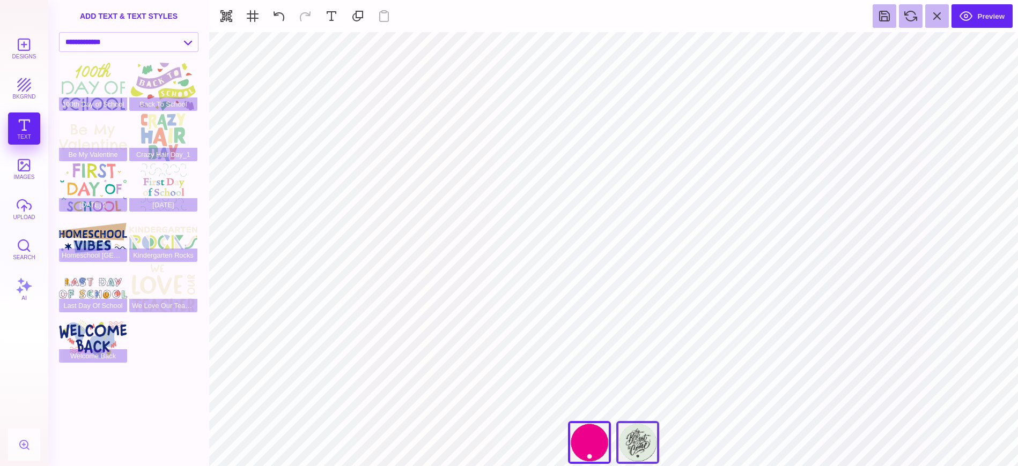
type input "#EC008C"
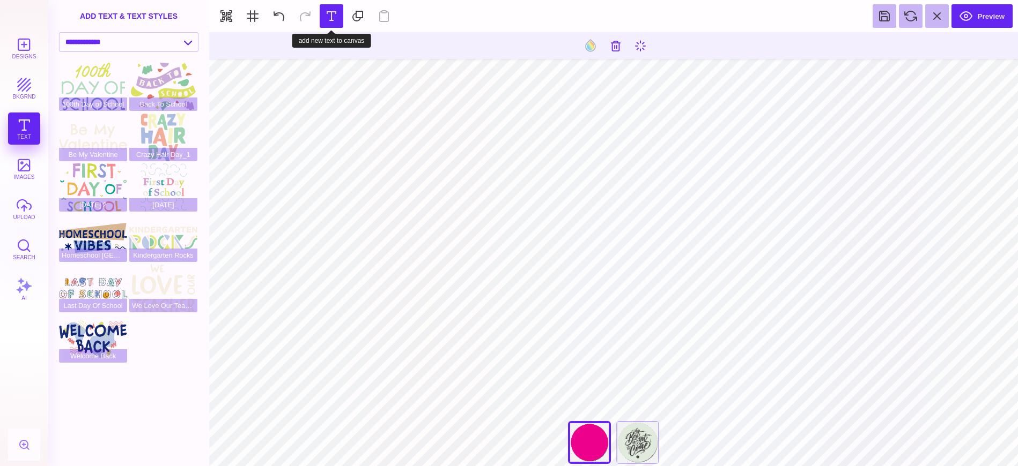
click at [336, 13] on button at bounding box center [332, 16] width 24 height 24
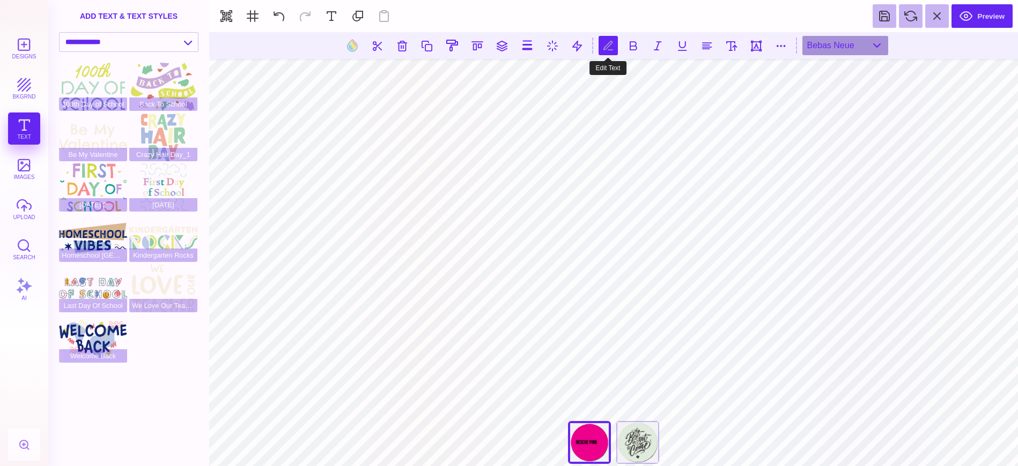
click at [608, 46] on button at bounding box center [607, 45] width 19 height 19
click at [641, 44] on button at bounding box center [632, 45] width 19 height 19
click at [656, 46] on button at bounding box center [657, 45] width 19 height 19
click at [670, 45] on section at bounding box center [613, 45] width 809 height 27
click at [686, 46] on button at bounding box center [681, 45] width 19 height 19
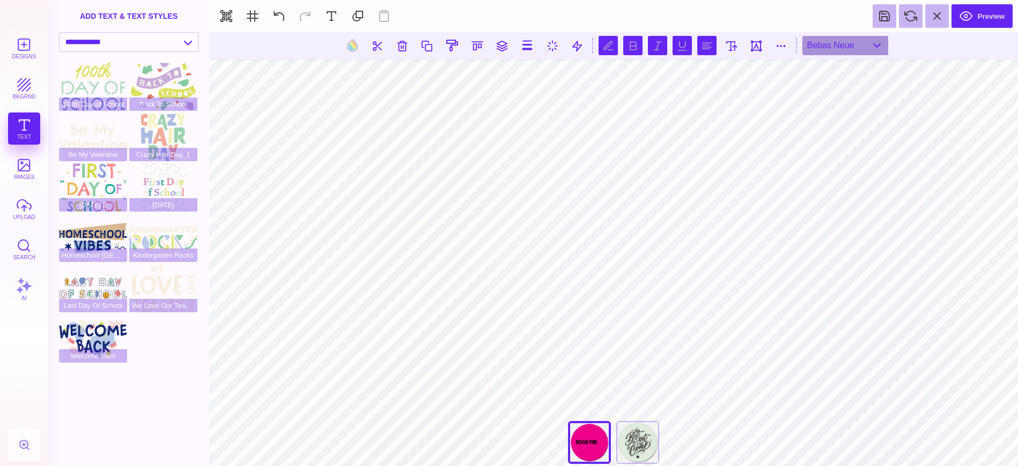
click at [715, 45] on button at bounding box center [706, 45] width 19 height 19
click at [676, 45] on button at bounding box center [681, 45] width 19 height 19
click at [664, 45] on button at bounding box center [657, 45] width 19 height 19
click at [877, 44] on div "Bebas Neue" at bounding box center [845, 45] width 86 height 19
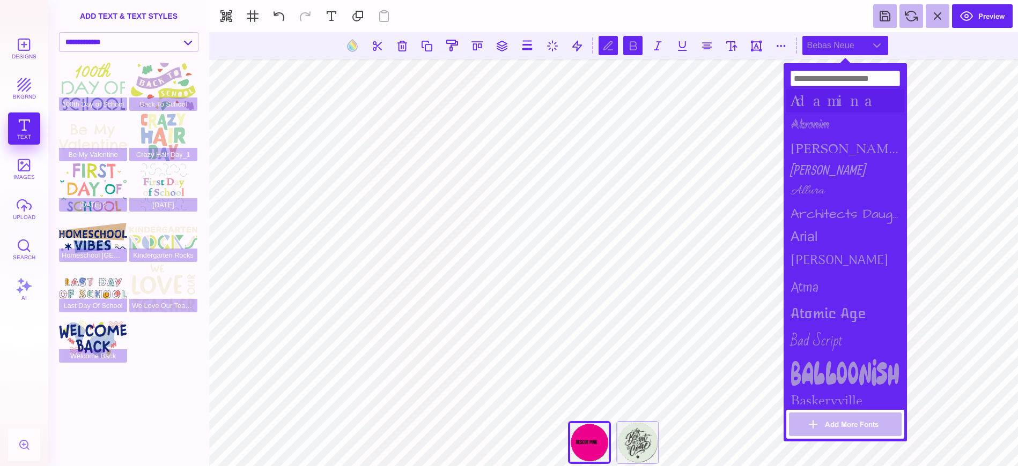
click at [847, 103] on div "Adamina" at bounding box center [845, 101] width 118 height 24
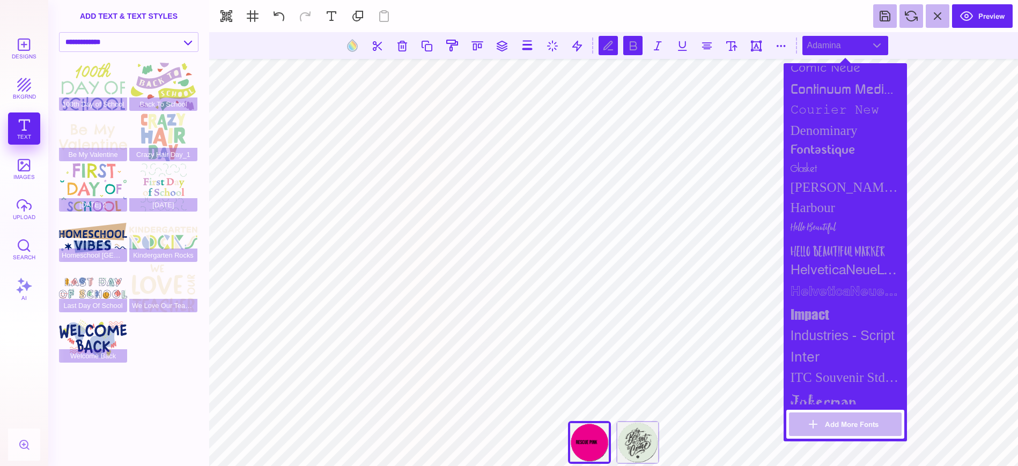
scroll to position [576, 0]
click at [828, 214] on div "Hello Beautiful" at bounding box center [845, 223] width 118 height 21
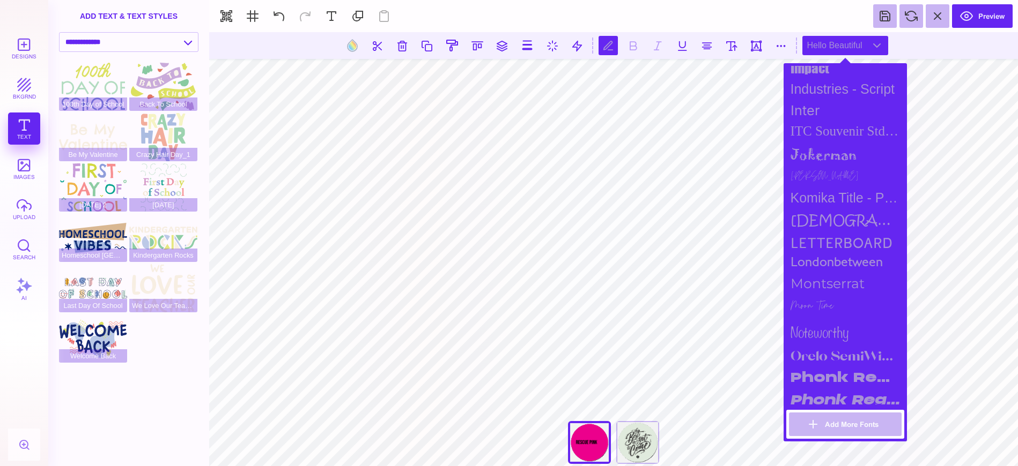
scroll to position [825, 0]
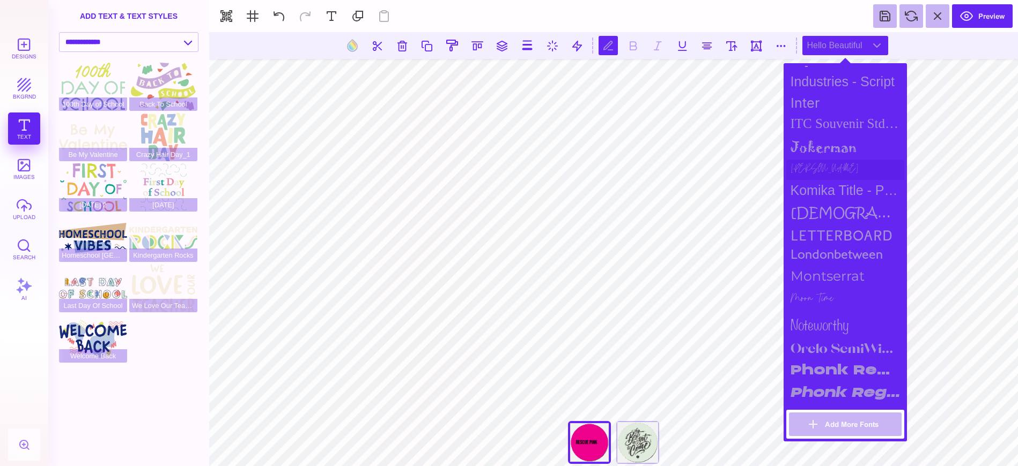
click at [816, 165] on div "Jonathan" at bounding box center [845, 170] width 118 height 20
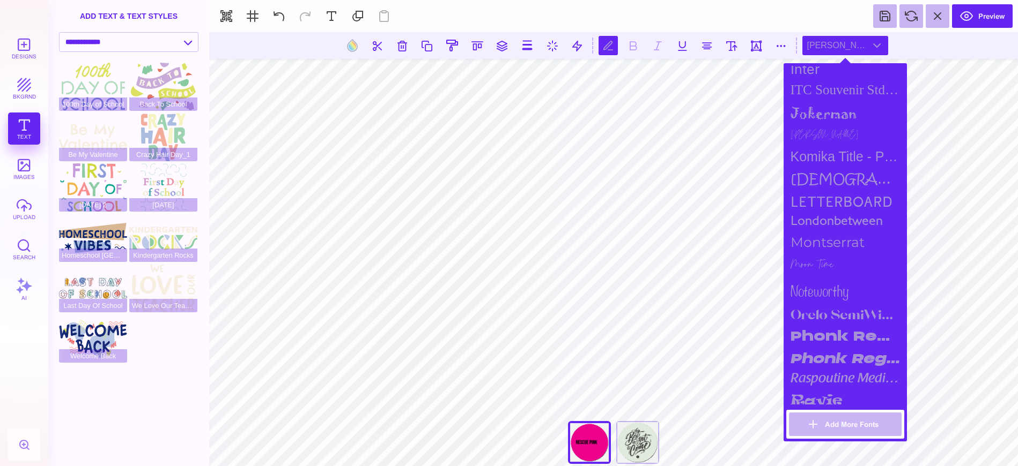
scroll to position [861, 0]
click at [825, 255] on div "Moon Time" at bounding box center [845, 263] width 118 height 24
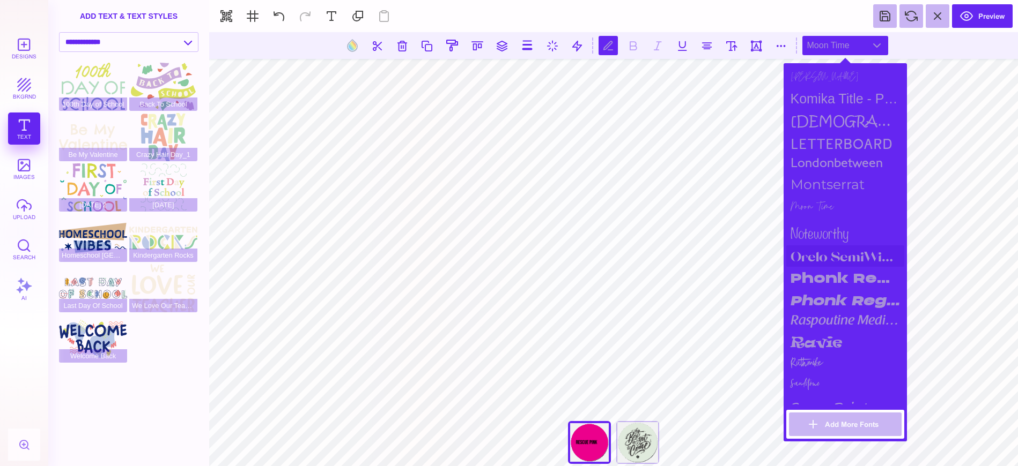
scroll to position [968, 0]
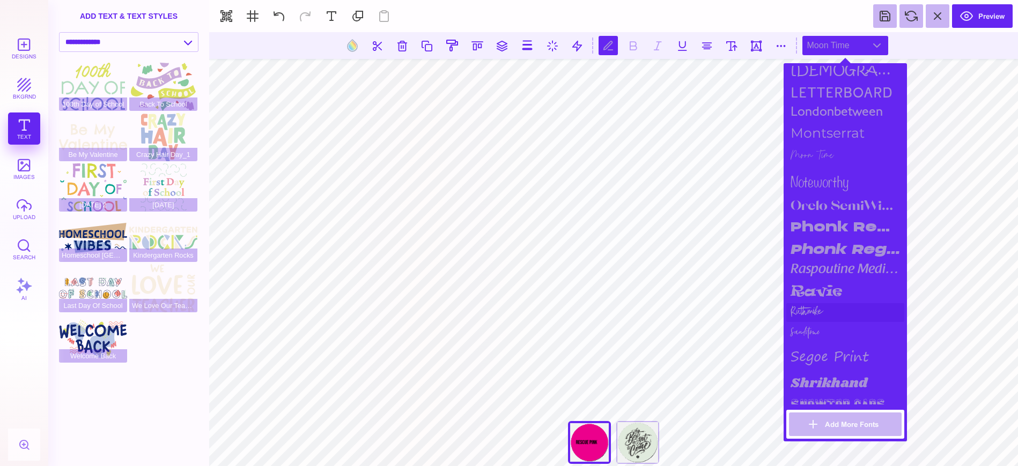
click at [818, 308] on div "Ruthmike" at bounding box center [845, 312] width 118 height 19
click at [823, 329] on div "Sandstone" at bounding box center [845, 332] width 118 height 20
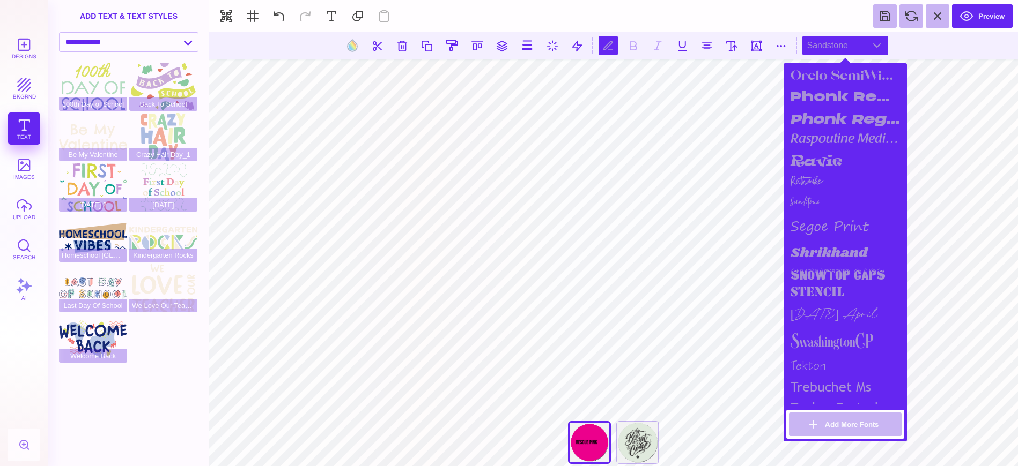
scroll to position [1106, 0]
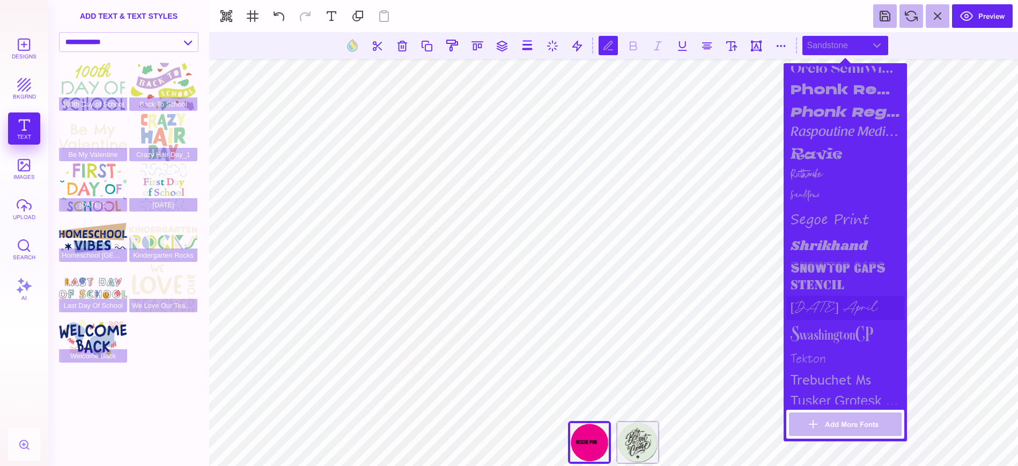
click at [842, 305] on div "Sunday April" at bounding box center [845, 308] width 118 height 25
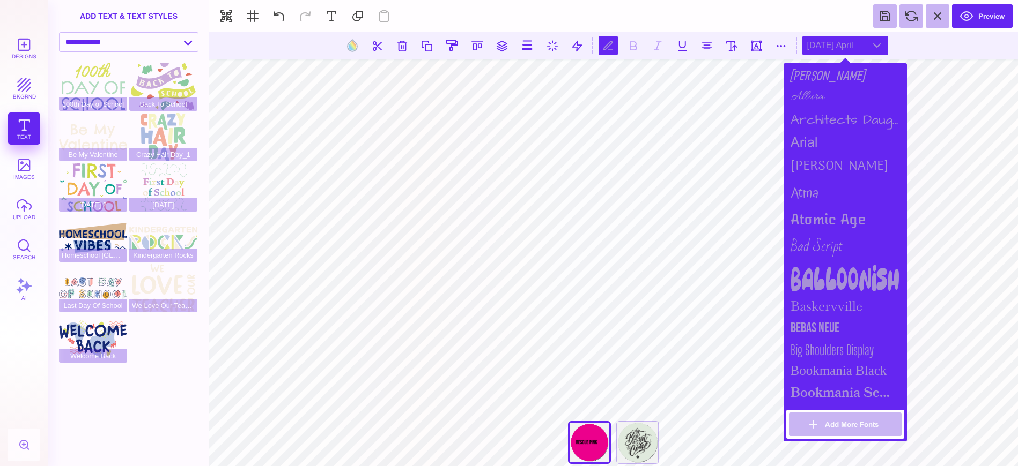
scroll to position [0, 0]
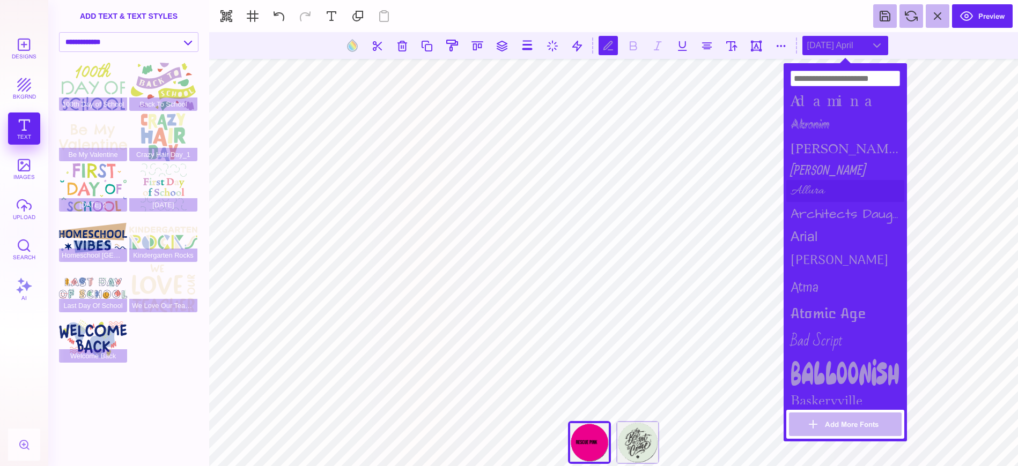
click at [817, 184] on div "Allura" at bounding box center [845, 191] width 118 height 22
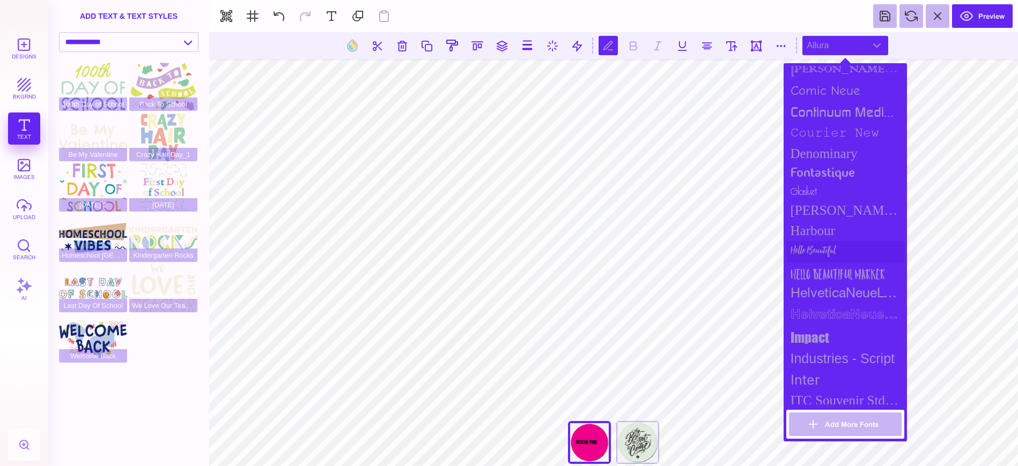
scroll to position [555, 0]
click at [847, 247] on div "Hello Beautiful" at bounding box center [845, 244] width 118 height 21
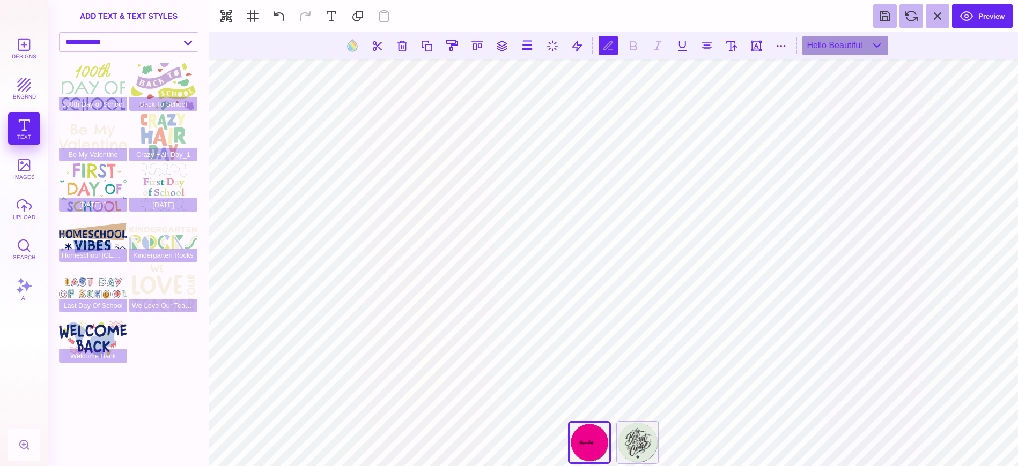
scroll to position [0, 1]
type textarea "**********"
click at [735, 47] on button at bounding box center [731, 45] width 19 height 19
type input "***"
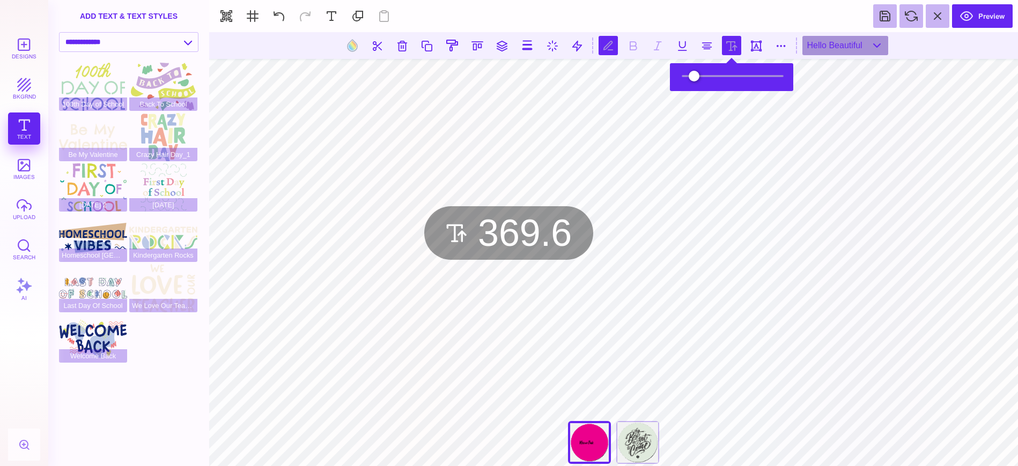
type input "*****"
drag, startPoint x: 702, startPoint y: 77, endPoint x: 735, endPoint y: 81, distance: 33.5
click at [737, 80] on input "range" at bounding box center [732, 76] width 107 height 8
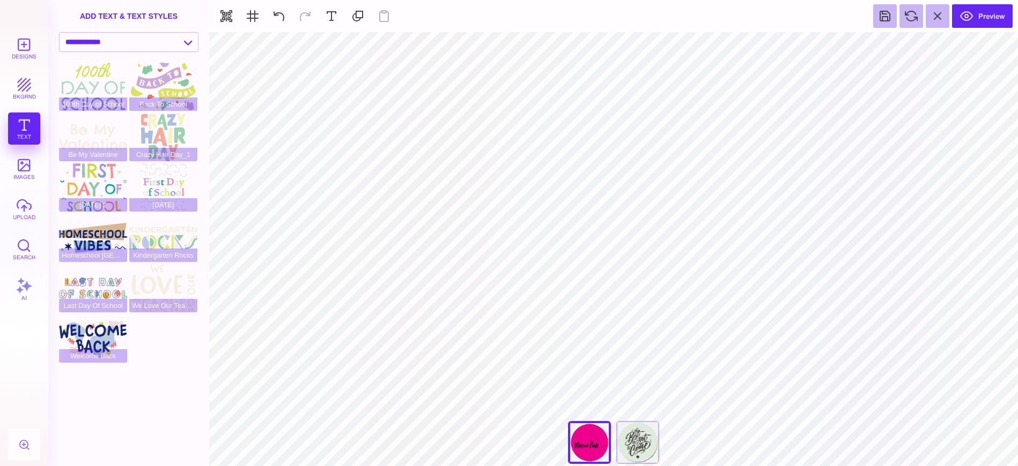
type input "#000000"
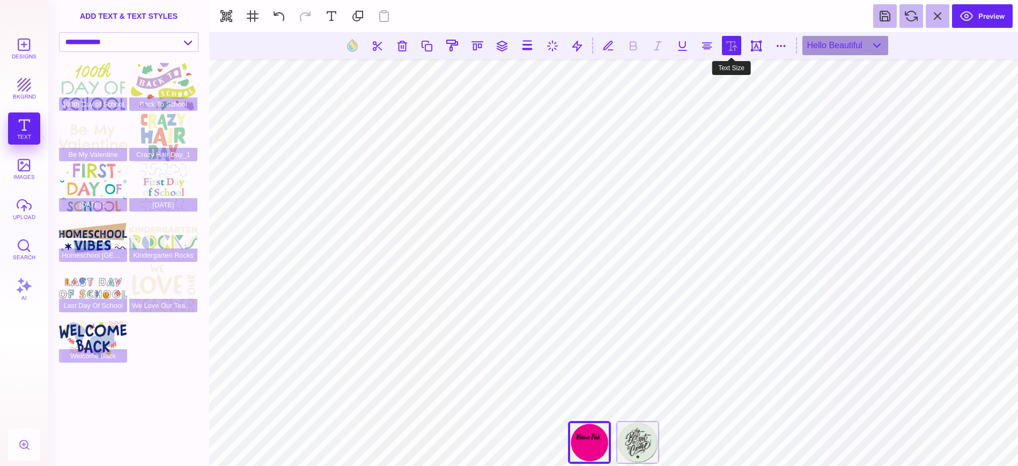
click at [737, 46] on button at bounding box center [731, 45] width 19 height 19
type input "***"
click at [722, 76] on input "range" at bounding box center [732, 76] width 107 height 8
click at [728, 51] on button at bounding box center [731, 45] width 19 height 19
type input "*****"
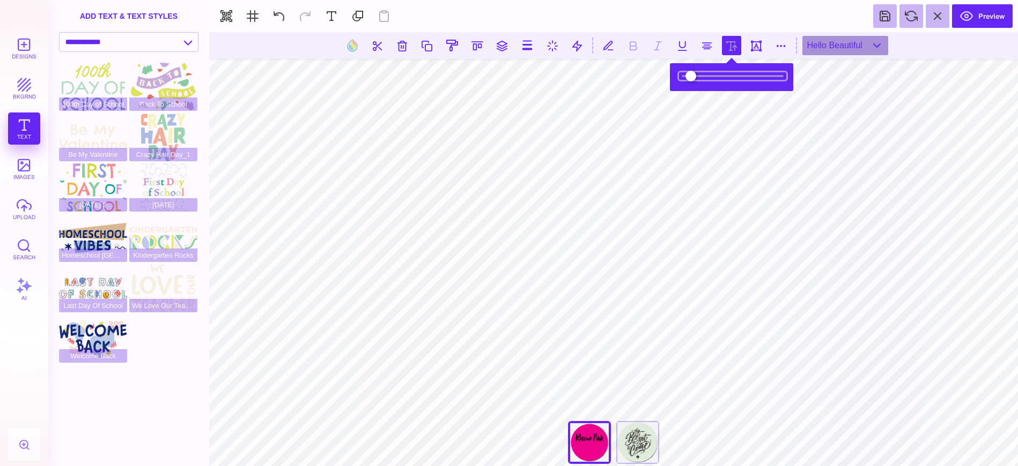
click at [720, 79] on input "range" at bounding box center [732, 76] width 107 height 8
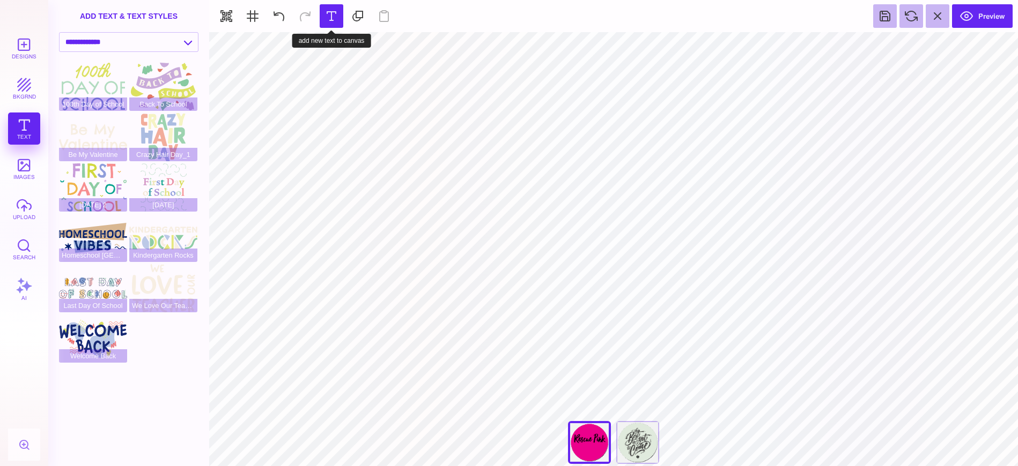
click at [336, 13] on button at bounding box center [332, 16] width 24 height 24
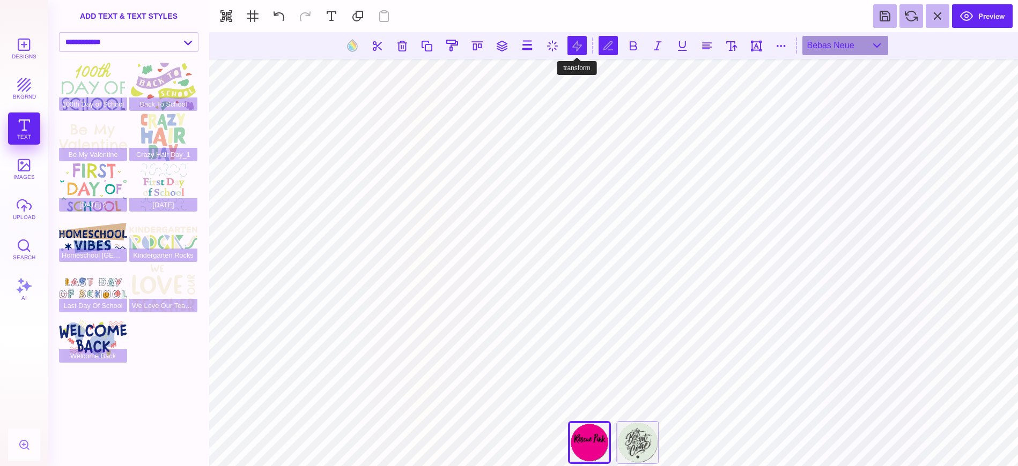
type textarea "**********"
click at [351, 45] on button at bounding box center [352, 45] width 20 height 20
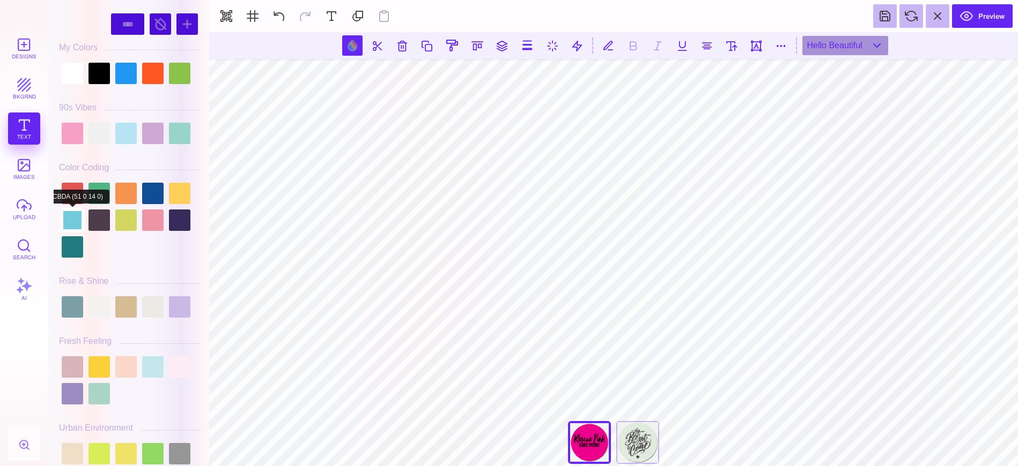
scroll to position [2, 0]
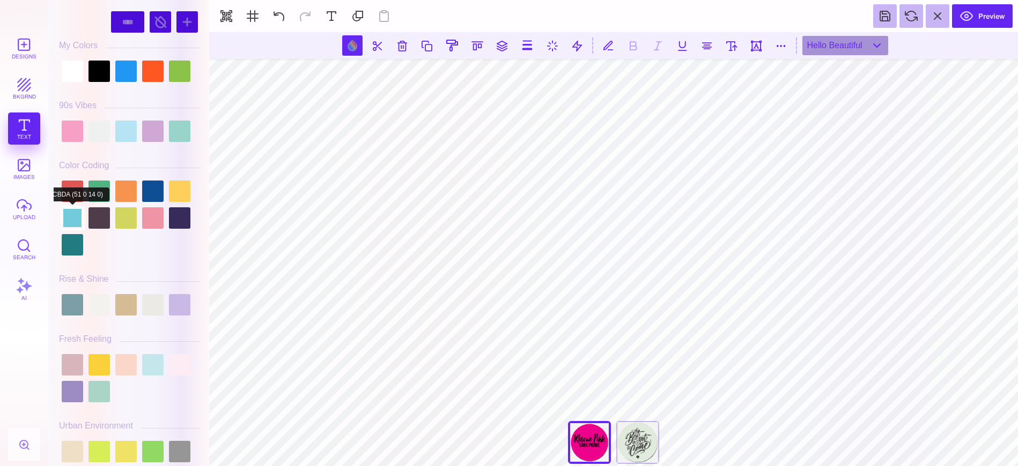
click at [74, 219] on div at bounding box center [72, 218] width 21 height 21
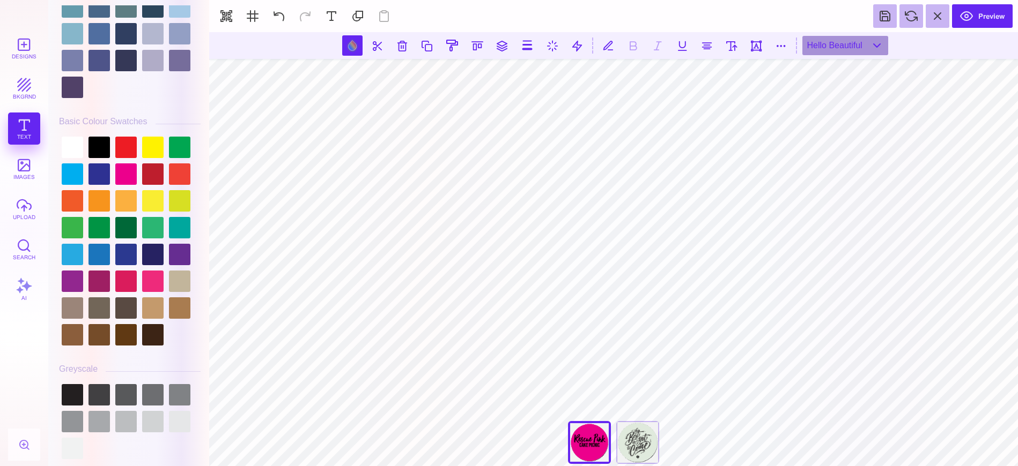
scroll to position [2921, 0]
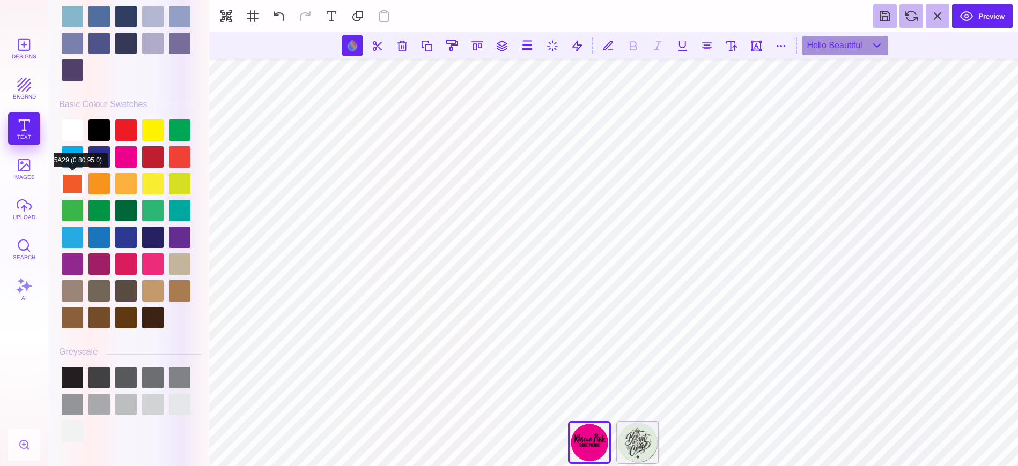
click at [77, 173] on div at bounding box center [72, 183] width 21 height 21
click at [67, 151] on div at bounding box center [72, 156] width 21 height 21
click at [69, 235] on div at bounding box center [72, 237] width 21 height 21
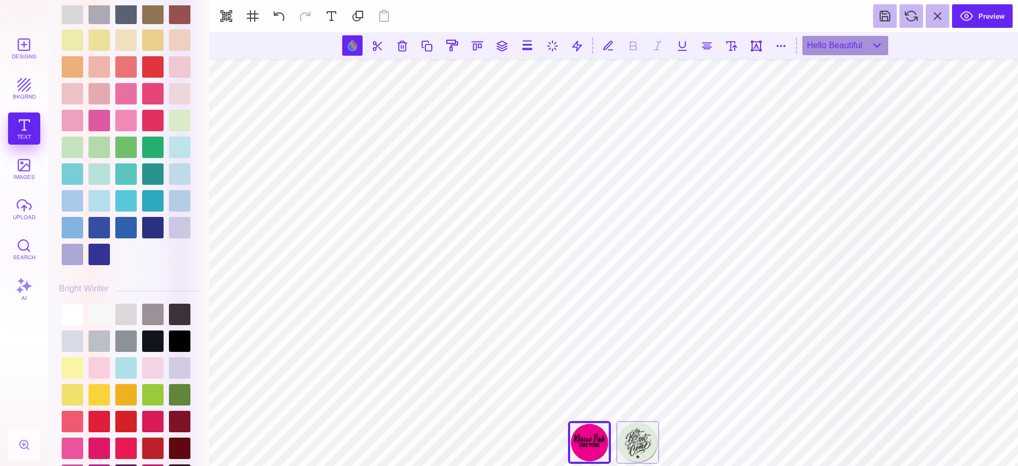
scroll to position [1972, 0]
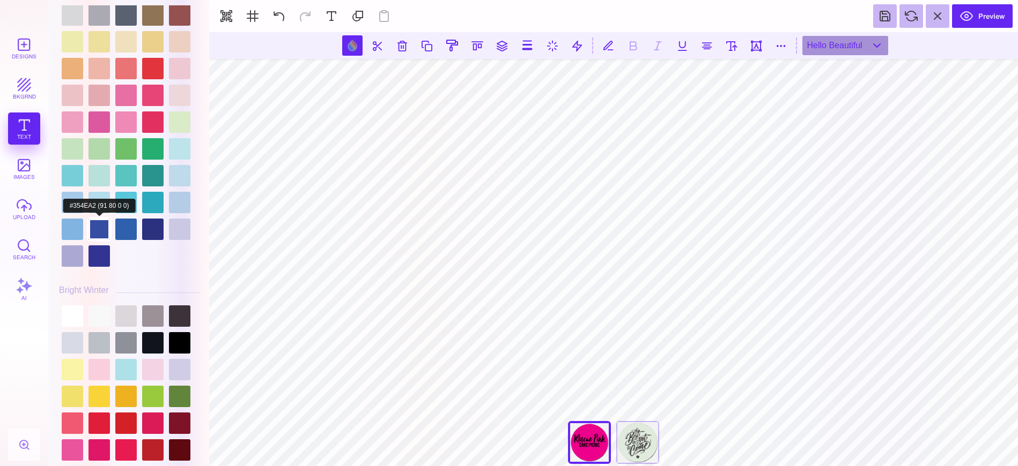
click at [110, 219] on div at bounding box center [98, 229] width 21 height 21
click at [131, 196] on div at bounding box center [125, 202] width 21 height 21
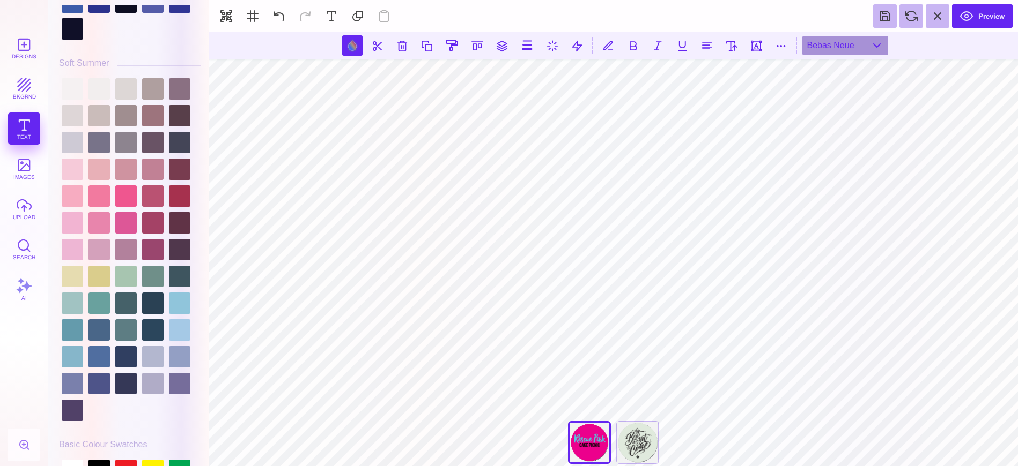
scroll to position [2921, 0]
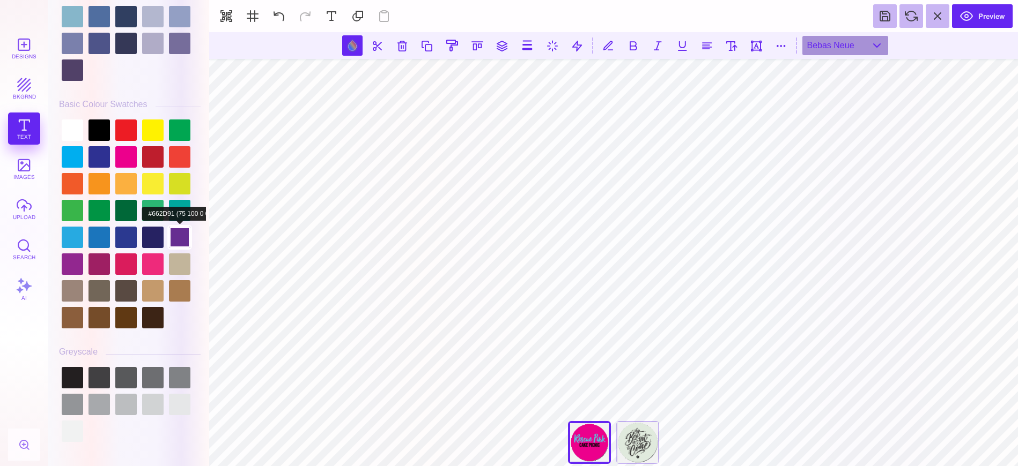
click at [173, 231] on div at bounding box center [179, 237] width 21 height 21
type input "#662D91"
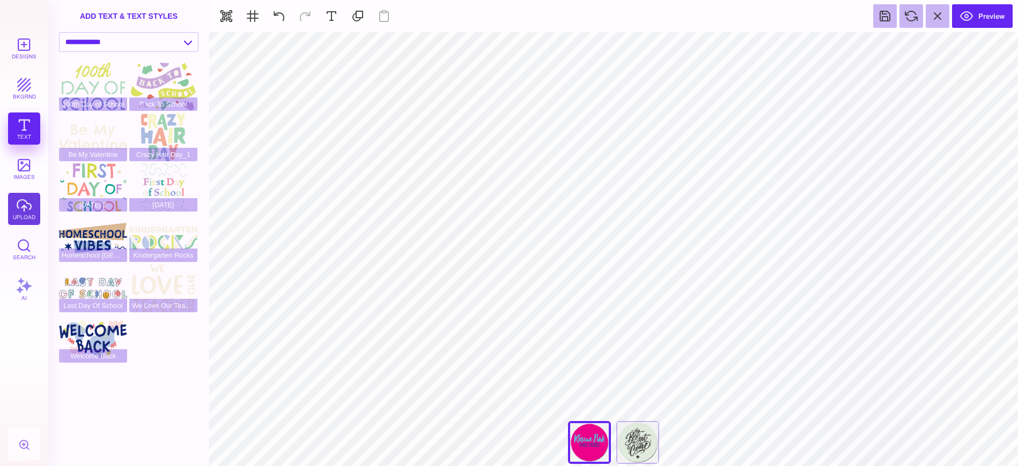
click at [20, 214] on button "upload" at bounding box center [24, 209] width 32 height 32
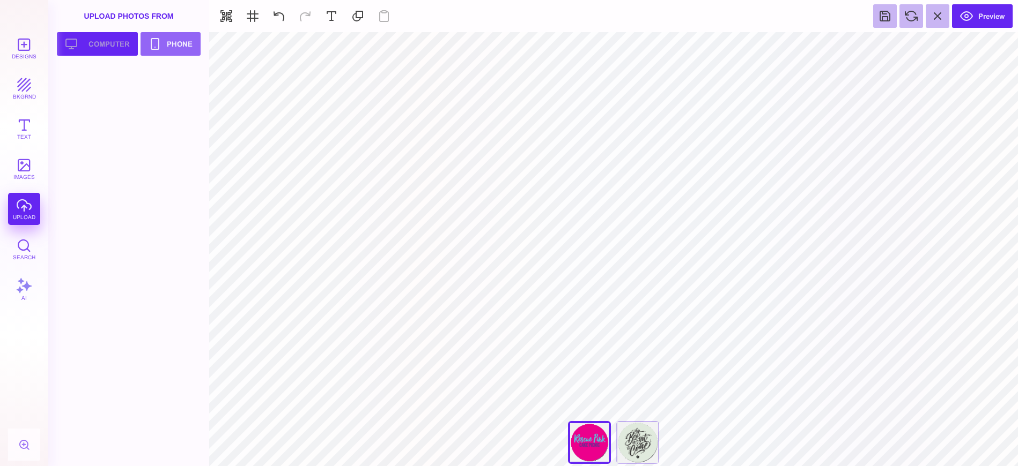
click at [110, 46] on button "Upload your artwork Computer" at bounding box center [97, 44] width 81 height 24
click at [97, 91] on div at bounding box center [93, 90] width 68 height 48
click at [647, 432] on div "Never Stop Dreaming" at bounding box center [637, 442] width 43 height 43
click at [579, 447] on div "Livin The Dream" at bounding box center [589, 442] width 43 height 43
type input "#58C7DB"
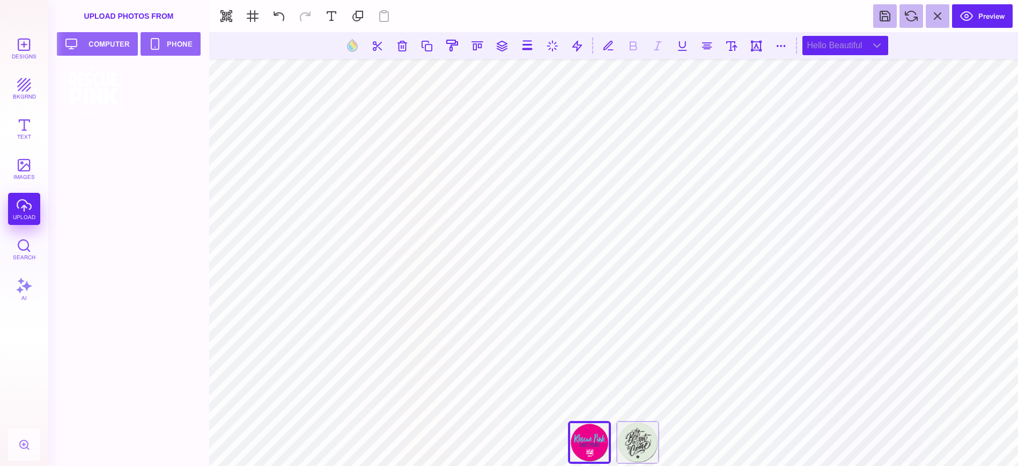
click at [878, 46] on div "Hello Beautiful" at bounding box center [845, 45] width 86 height 19
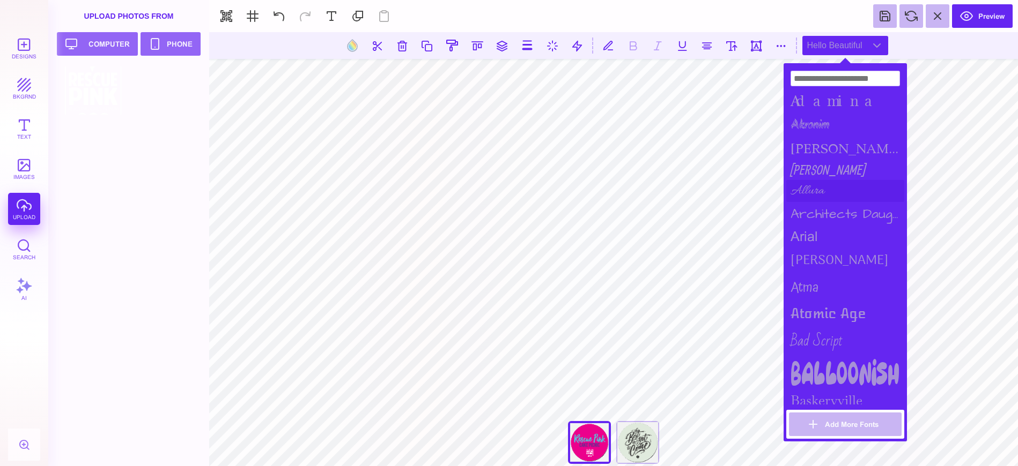
click at [811, 184] on div "Allura" at bounding box center [845, 191] width 118 height 22
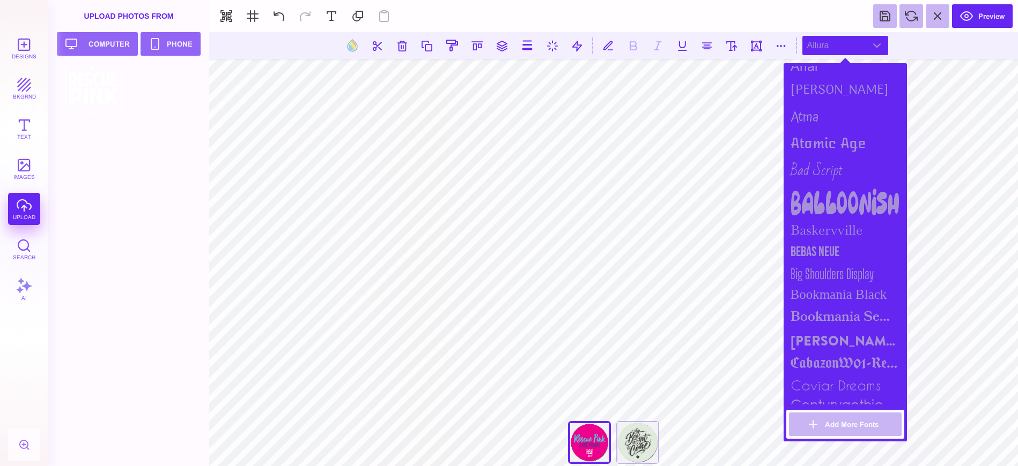
scroll to position [171, 0]
click at [821, 270] on div "Big Shoulders Display" at bounding box center [845, 273] width 118 height 21
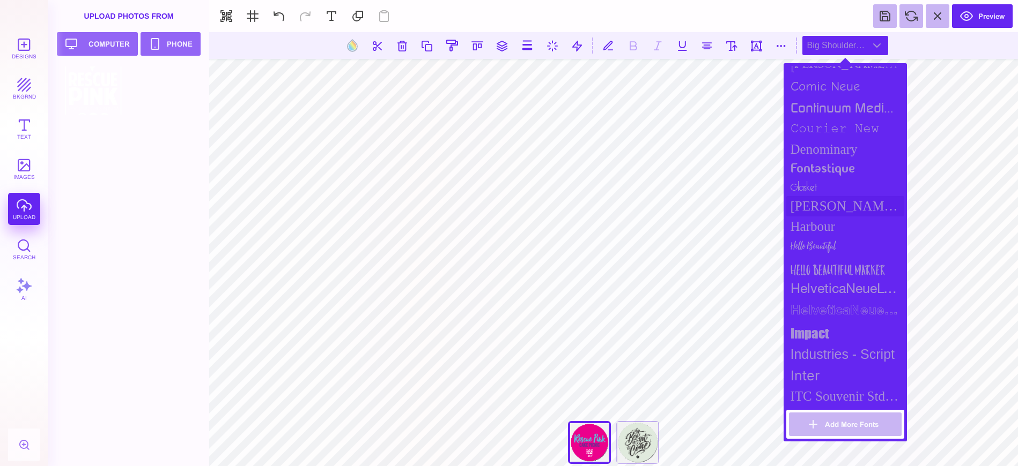
scroll to position [556, 0]
click at [812, 184] on div "glasket" at bounding box center [845, 184] width 118 height 18
click at [803, 246] on div "Hello Beautiful" at bounding box center [845, 244] width 118 height 21
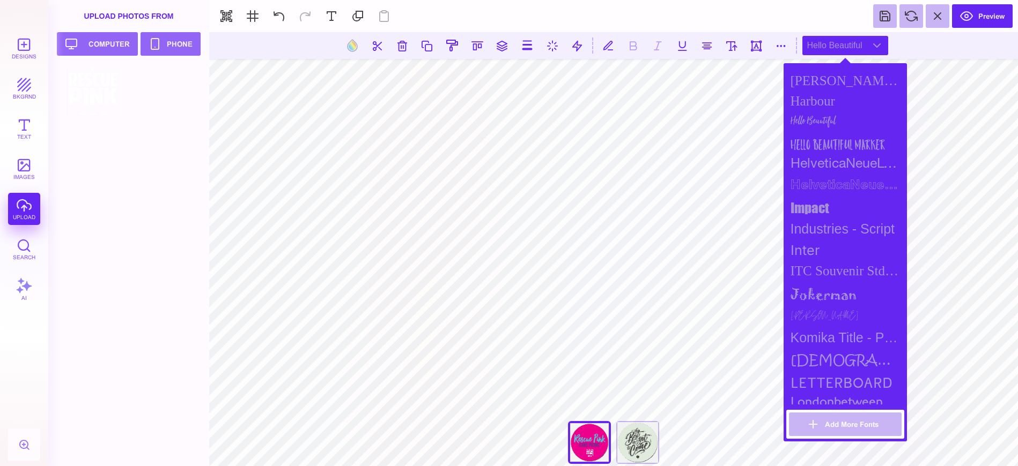
scroll to position [679, 0]
click at [802, 313] on div "Jonathan" at bounding box center [845, 316] width 118 height 20
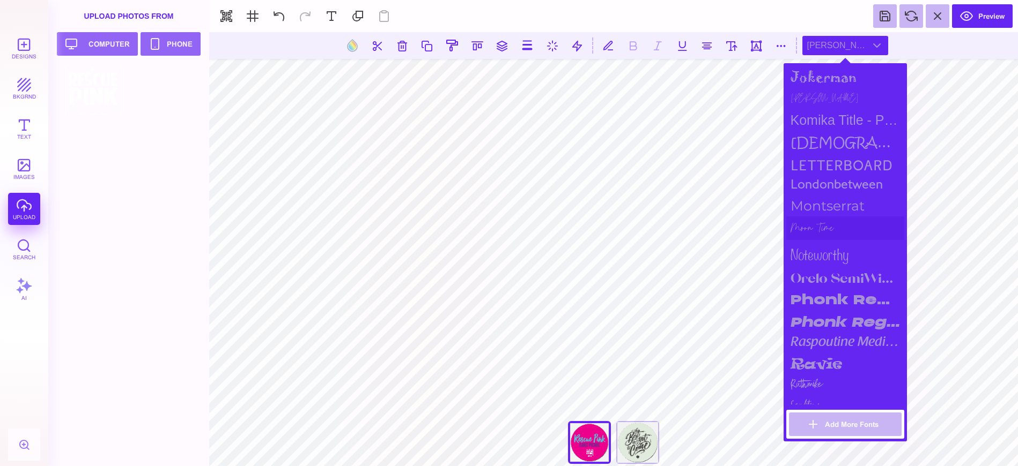
scroll to position [897, 0]
click at [818, 223] on div "Moon Time" at bounding box center [845, 228] width 118 height 24
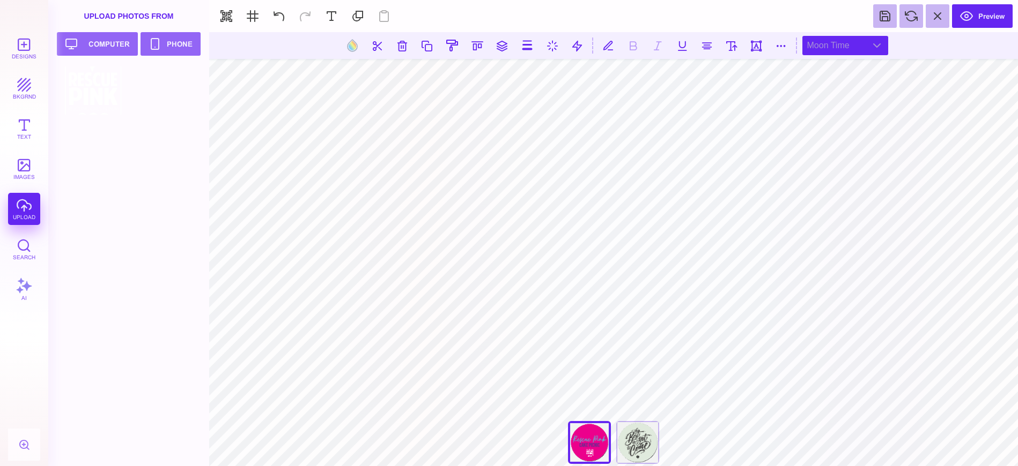
click at [880, 48] on div "Moon Time" at bounding box center [845, 45] width 86 height 19
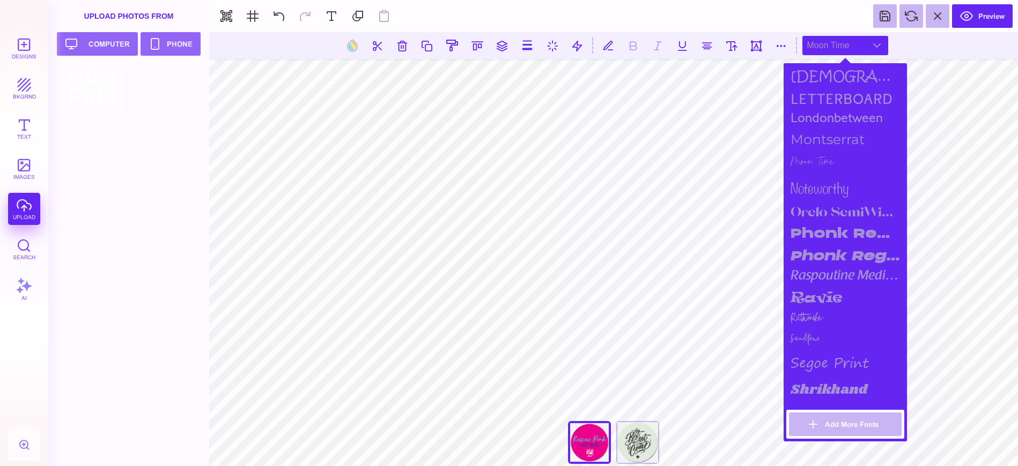
scroll to position [963, 0]
click at [821, 316] on div "Ruthmike" at bounding box center [845, 318] width 118 height 19
click at [812, 314] on div "Ruthmike" at bounding box center [845, 318] width 118 height 19
click at [807, 332] on div "Sandstone" at bounding box center [845, 338] width 118 height 20
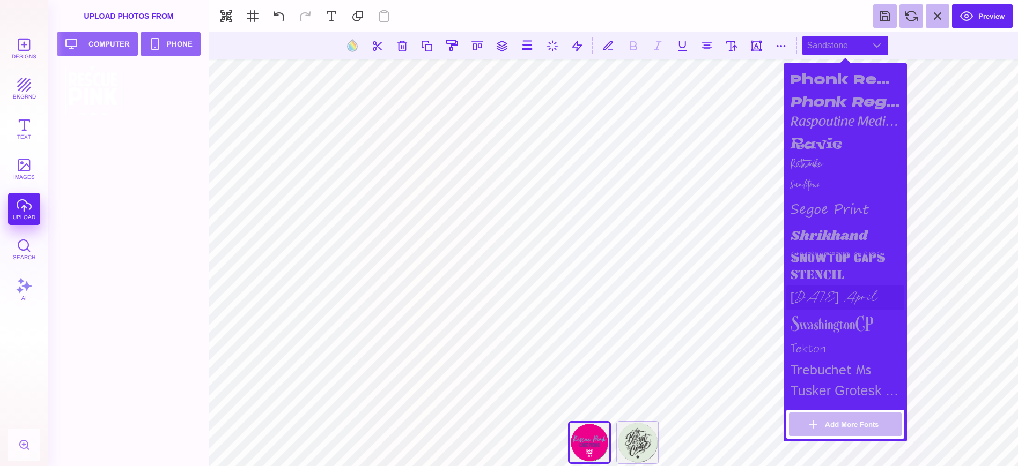
scroll to position [1116, 0]
click at [821, 293] on div "Sunday April" at bounding box center [845, 297] width 118 height 25
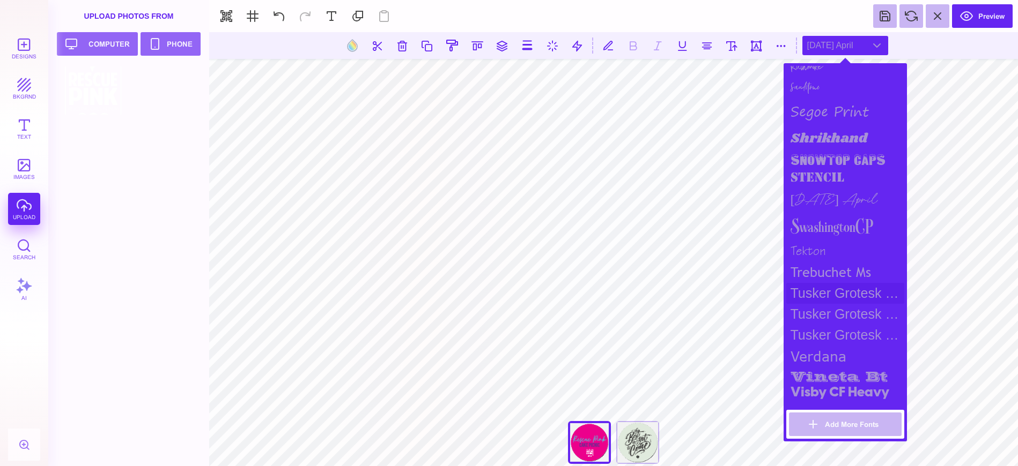
scroll to position [1267, 0]
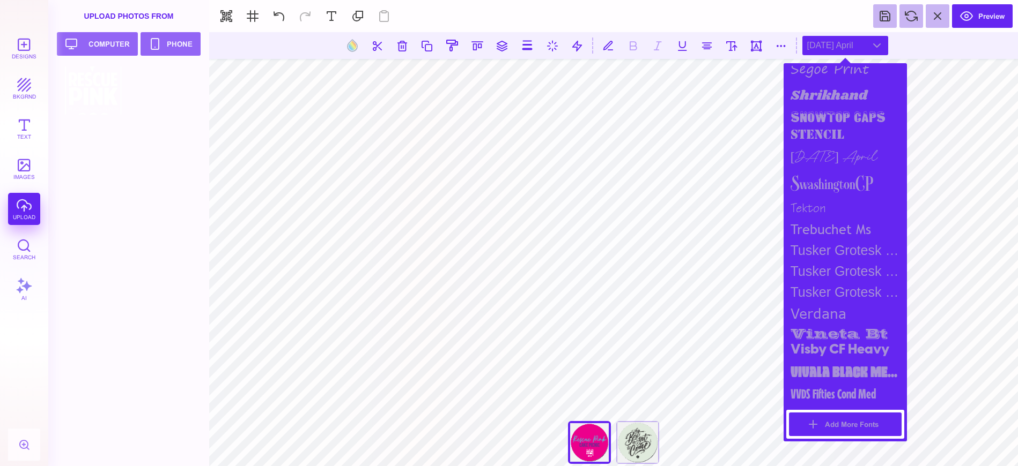
click at [828, 428] on button "Add More Fonts" at bounding box center [845, 425] width 113 height 24
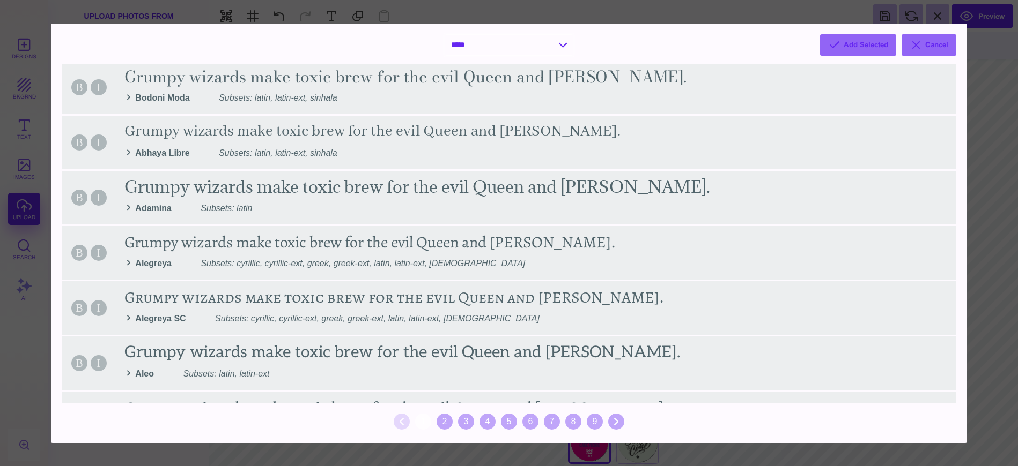
scroll to position [0, 0]
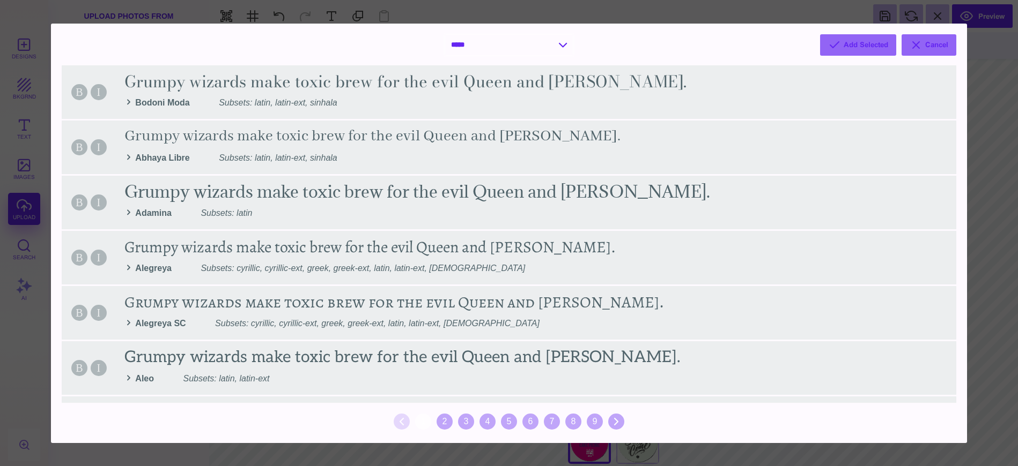
click at [563, 45] on select "**********" at bounding box center [509, 45] width 128 height 20
select select "*"
click at [445, 35] on select "**********" at bounding box center [509, 45] width 128 height 20
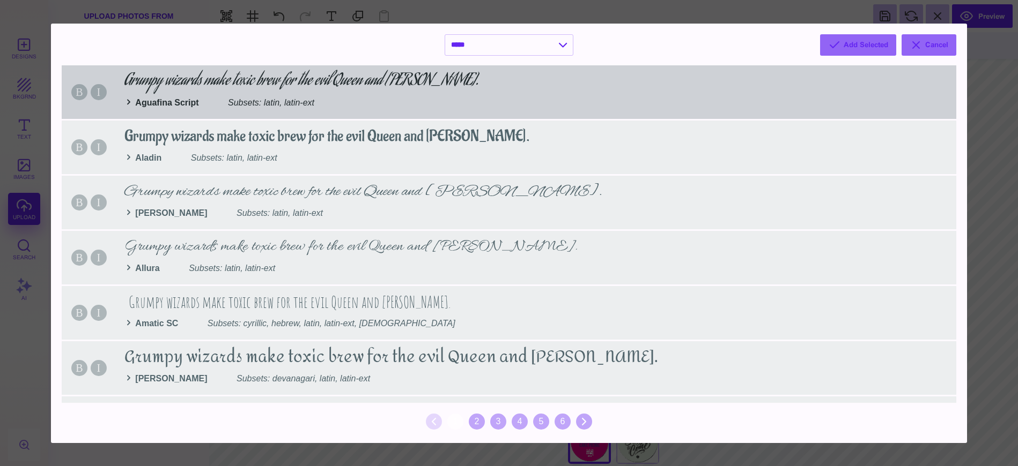
click at [365, 87] on div "B I Grumpy wizards make toxic brew for the evil Queen and Jack. Aguafina Script…" at bounding box center [509, 92] width 894 height 54
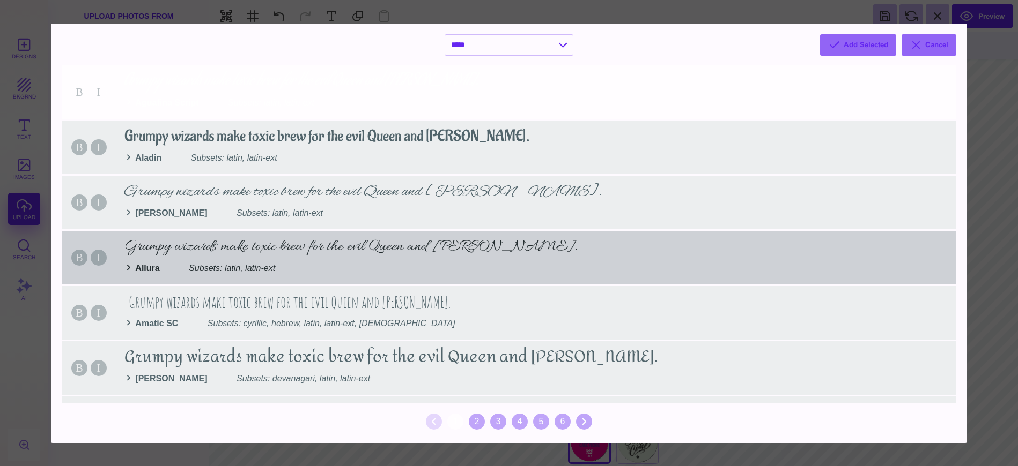
click at [371, 242] on div "B I Grumpy wizards make toxic brew for the evil Queen and Jack. Allura Subsets:…" at bounding box center [509, 258] width 894 height 54
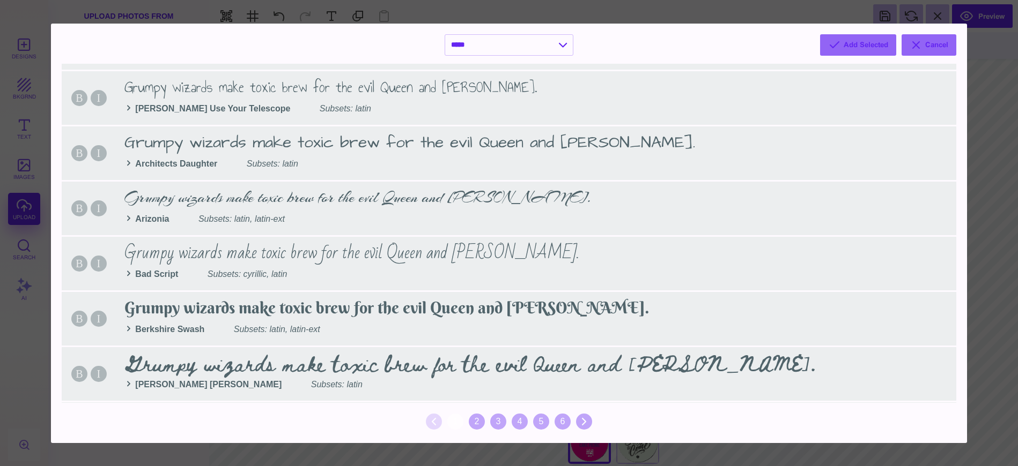
scroll to position [338, 0]
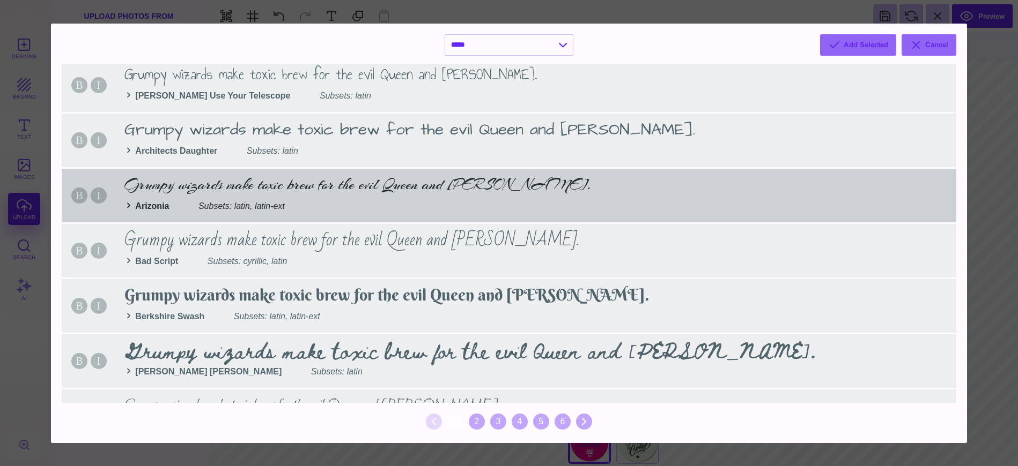
click at [388, 199] on div "B I Grumpy wizards make toxic brew for the evil Queen and Jack. Arizonia Subset…" at bounding box center [509, 196] width 894 height 54
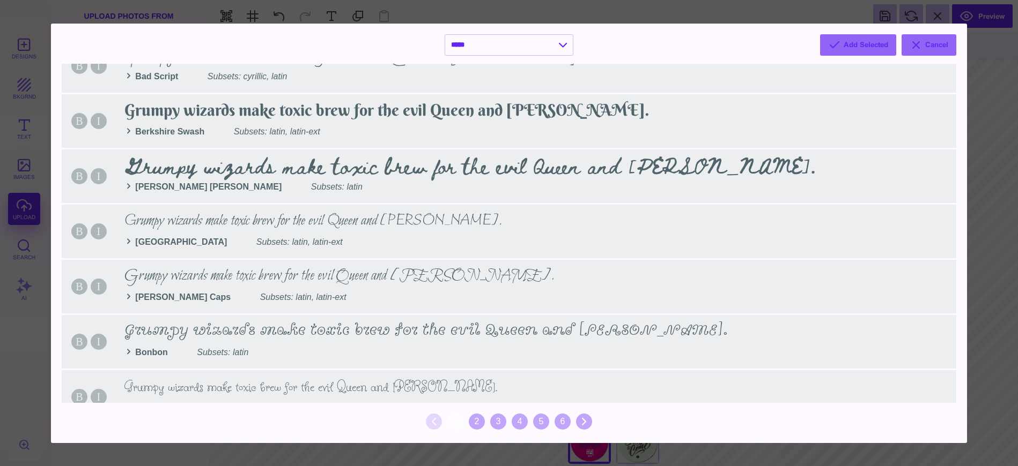
scroll to position [540, 0]
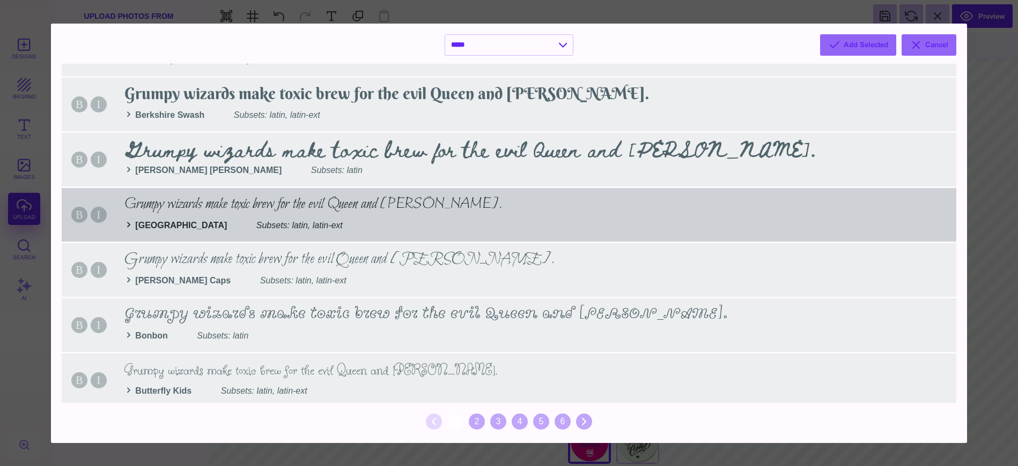
click at [374, 209] on div "B I Grumpy wizards make toxic brew for the evil Queen and Jack. Bilbo Subsets: …" at bounding box center [509, 215] width 894 height 54
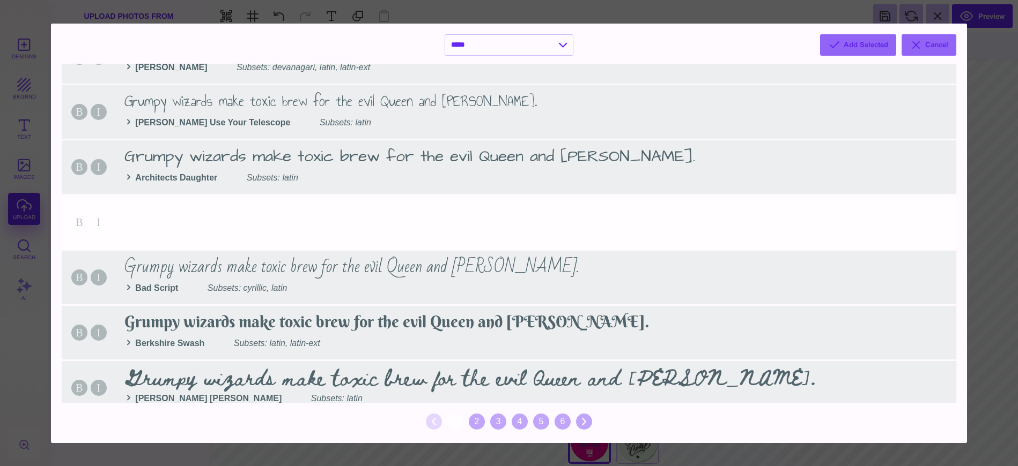
scroll to position [0, 0]
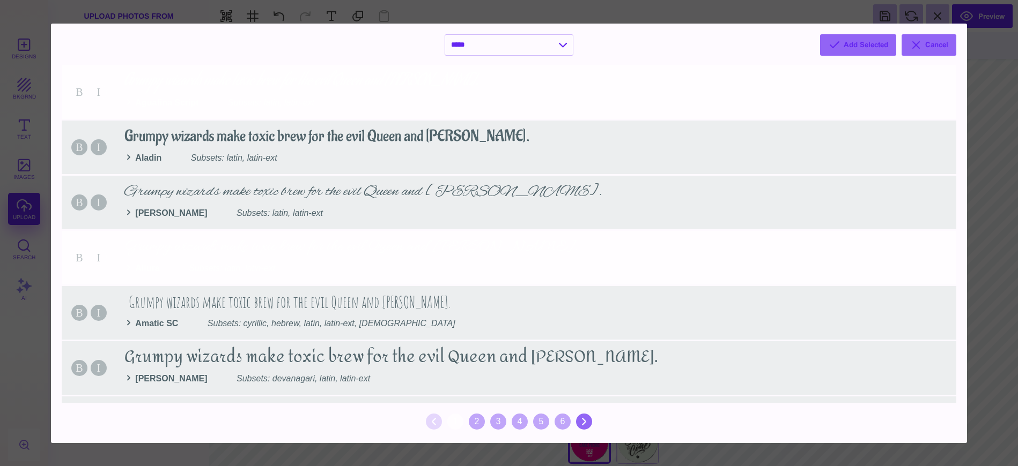
click at [584, 423] on icon at bounding box center [583, 422] width 13 height 13
click at [584, 422] on icon at bounding box center [583, 422] width 13 height 13
click at [854, 50] on button "Add Selected" at bounding box center [858, 44] width 76 height 21
select select "*"
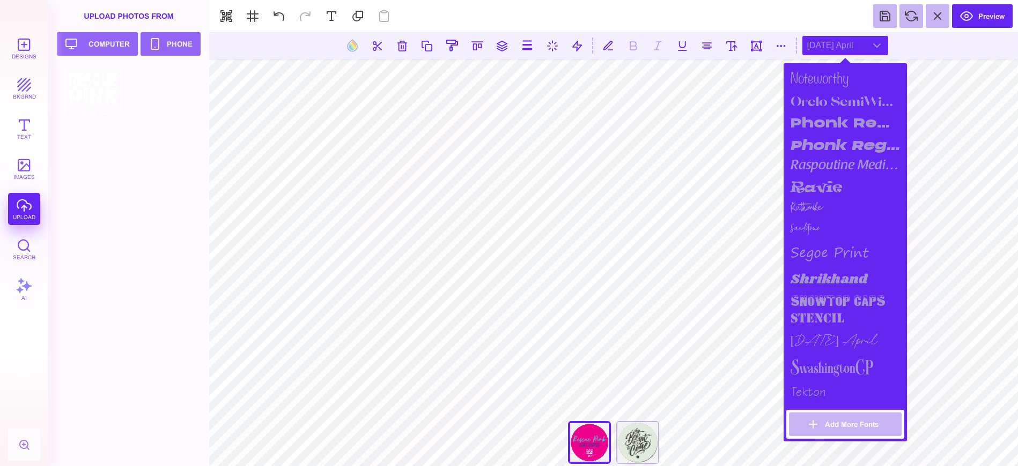
scroll to position [1337, 0]
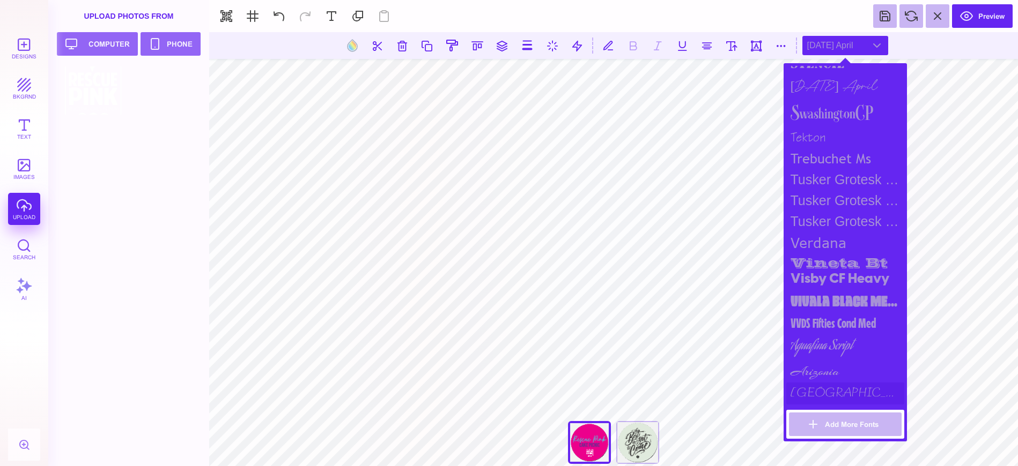
click at [797, 396] on div "Bilbo" at bounding box center [845, 394] width 118 height 22
click at [804, 371] on div "Arizonia" at bounding box center [845, 371] width 118 height 23
click at [809, 342] on div "Aguafina Script" at bounding box center [845, 347] width 118 height 26
click at [810, 342] on div "Aguafina Script" at bounding box center [845, 347] width 118 height 26
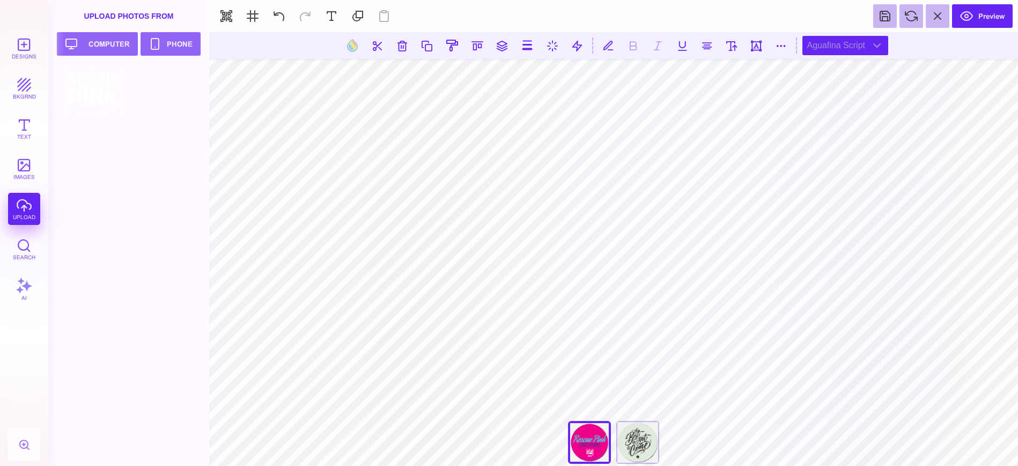
click at [884, 46] on div "Aguafina Script" at bounding box center [845, 45] width 86 height 19
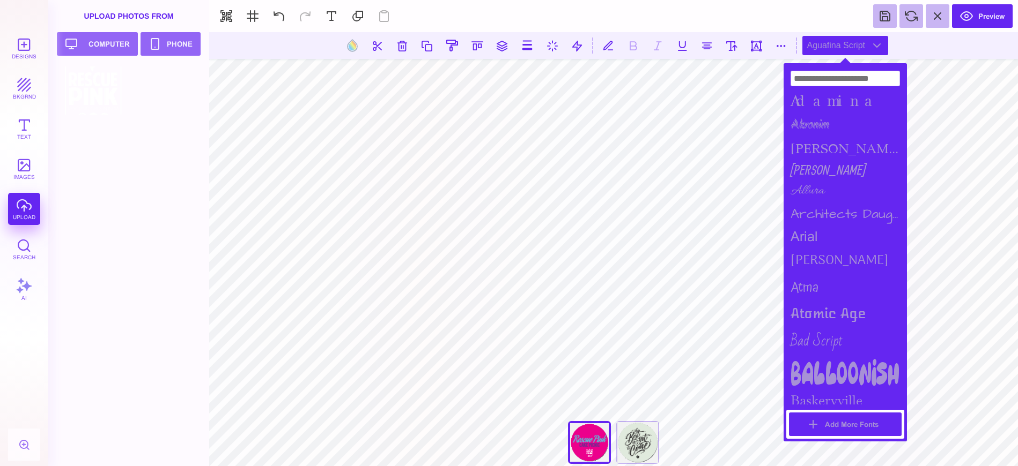
click at [844, 426] on button "Add More Fonts" at bounding box center [845, 425] width 113 height 24
select select "*"
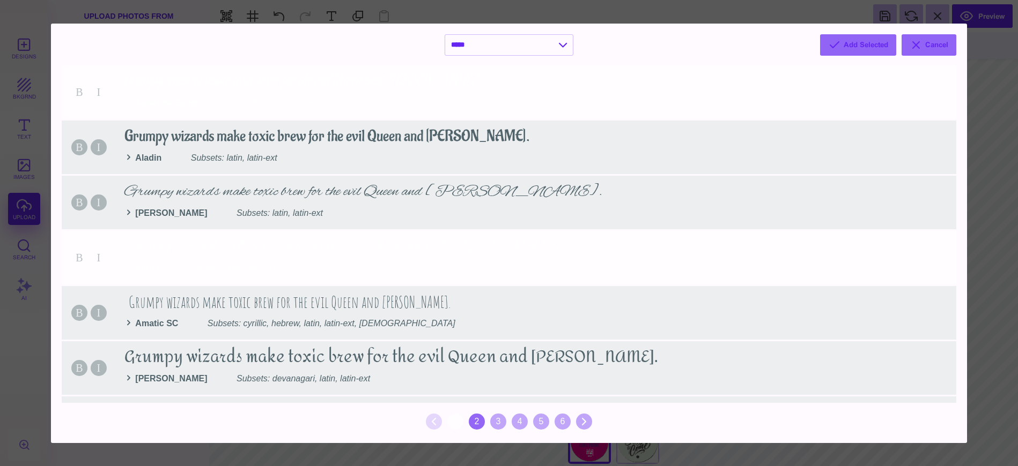
click at [473, 419] on div "2" at bounding box center [477, 422] width 16 height 16
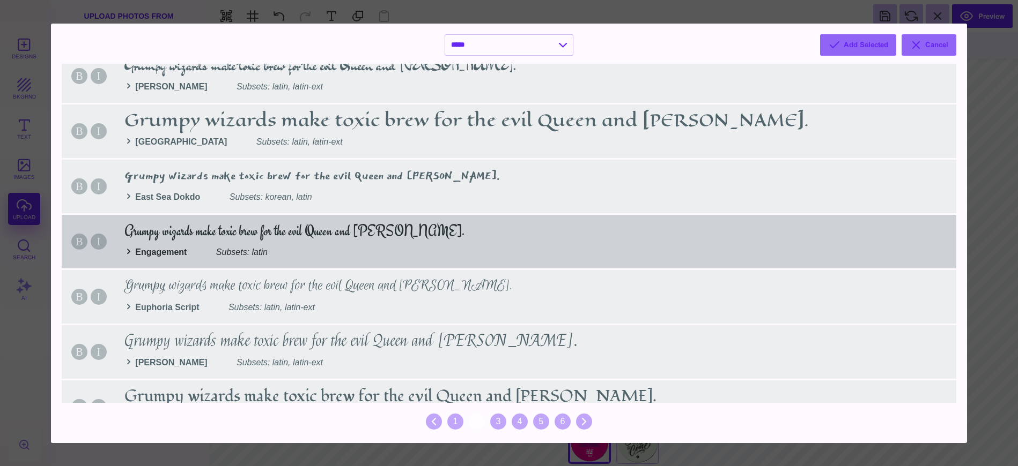
scroll to position [848, 0]
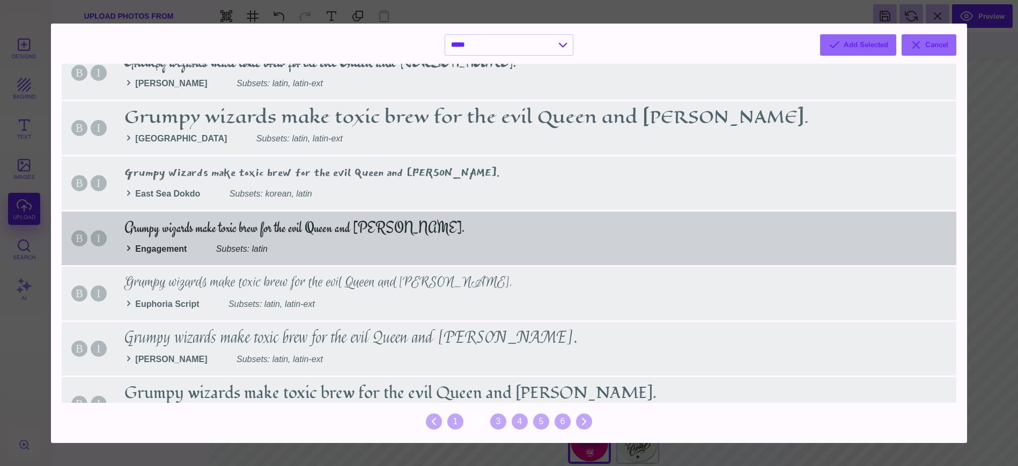
click at [311, 240] on div "B I Grumpy wizards make toxic brew for the evil Queen and Jack. Engagement Subs…" at bounding box center [509, 239] width 894 height 54
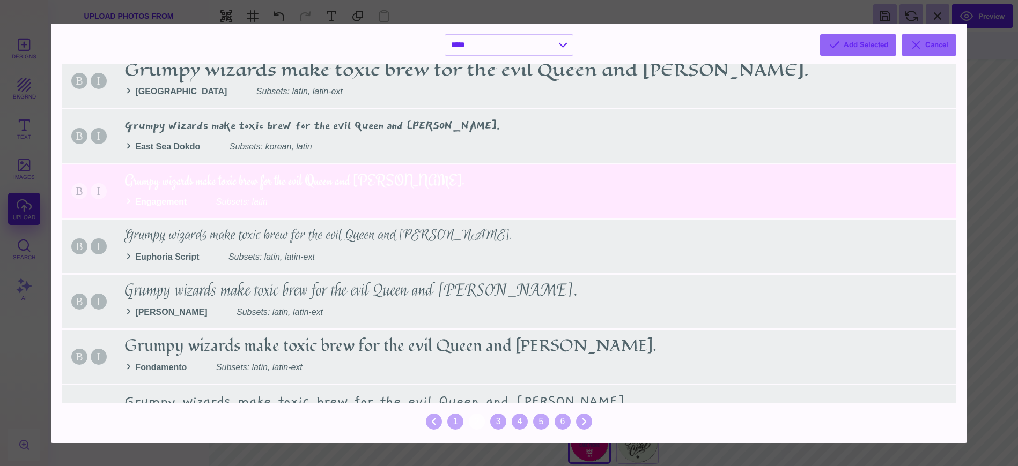
scroll to position [898, 0]
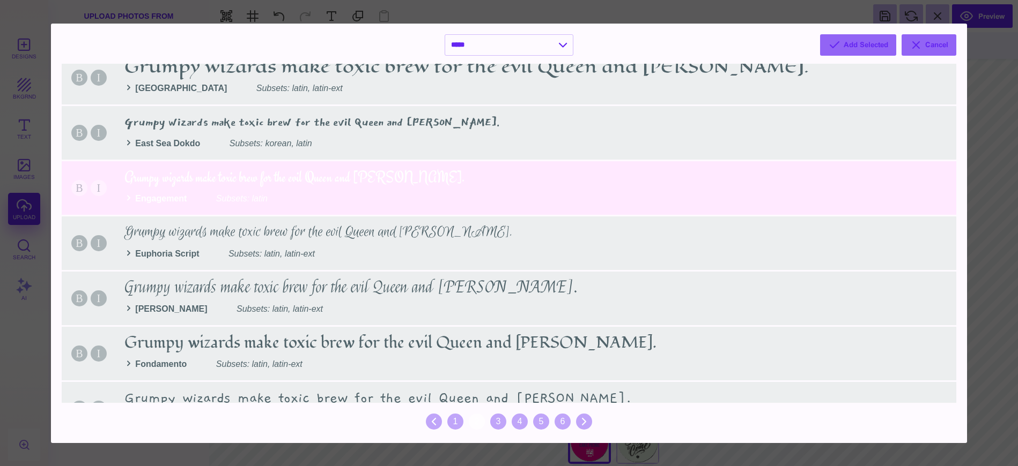
click at [312, 239] on div "B I Grumpy wizards make toxic brew for the evil Queen and Jack. Euphoria Script…" at bounding box center [509, 244] width 894 height 54
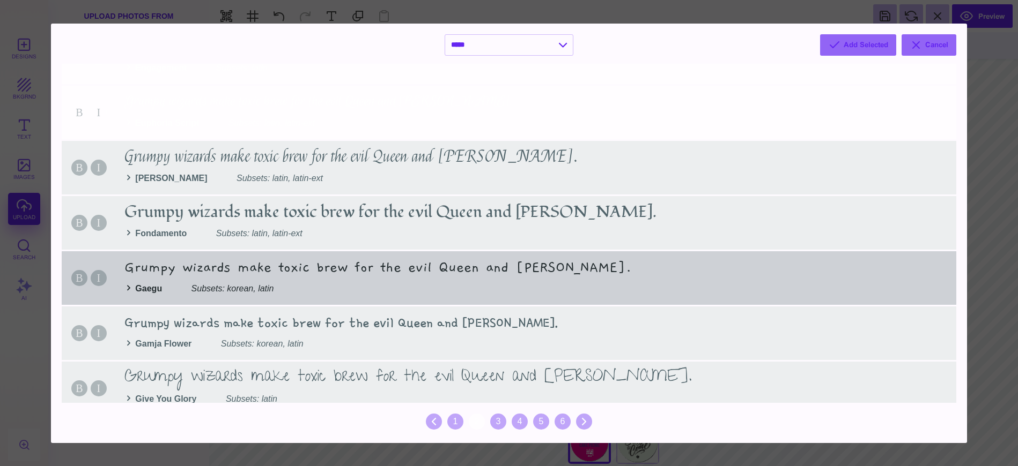
scroll to position [1043, 0]
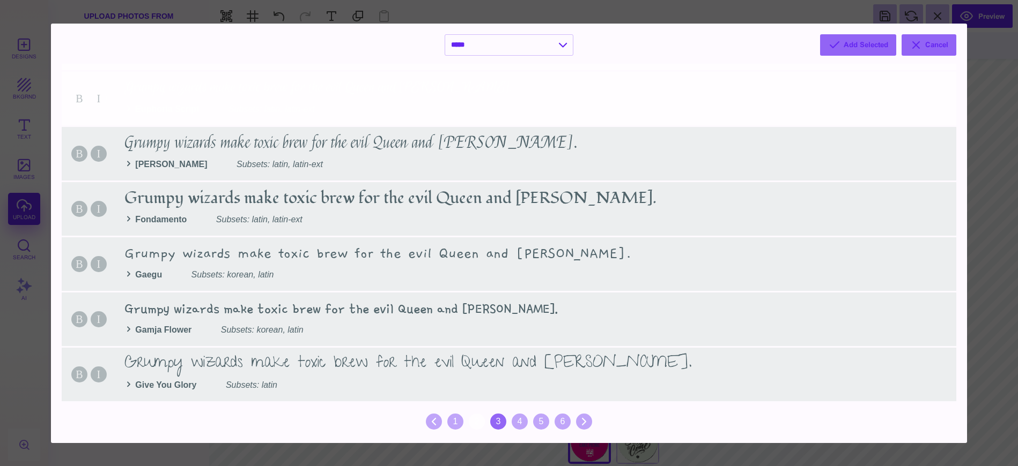
click at [494, 421] on div "3" at bounding box center [498, 422] width 16 height 16
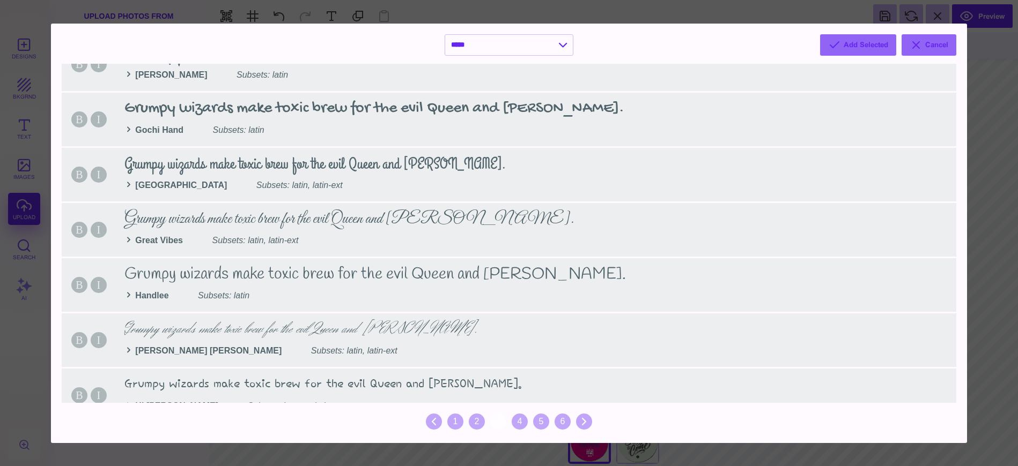
scroll to position [0, 0]
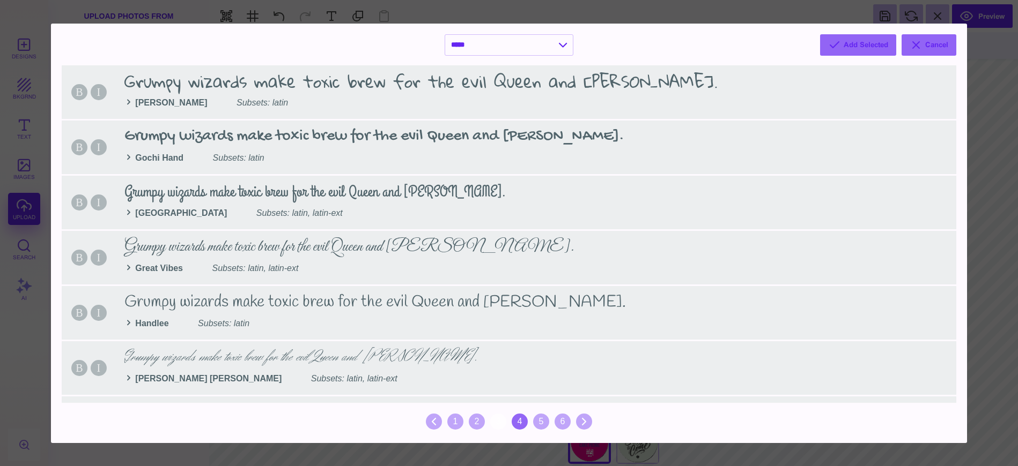
click at [516, 420] on div "4" at bounding box center [520, 422] width 16 height 16
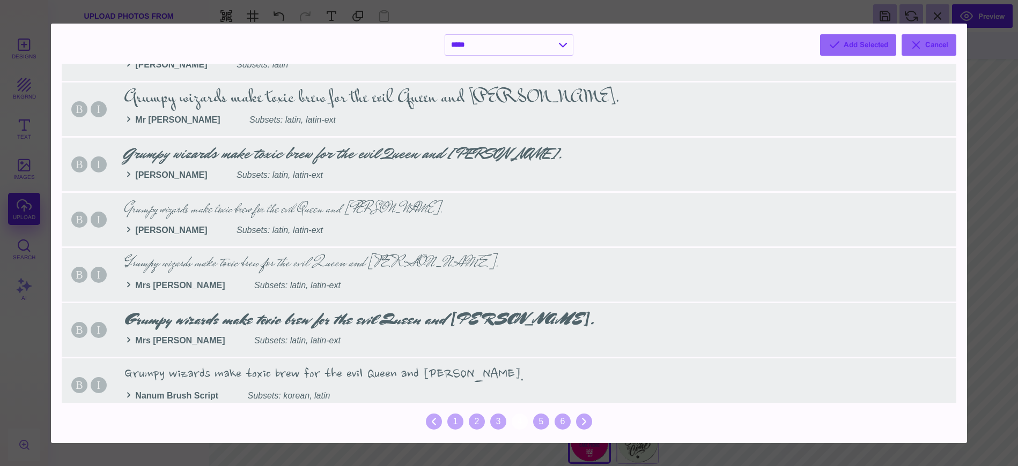
scroll to position [757, 0]
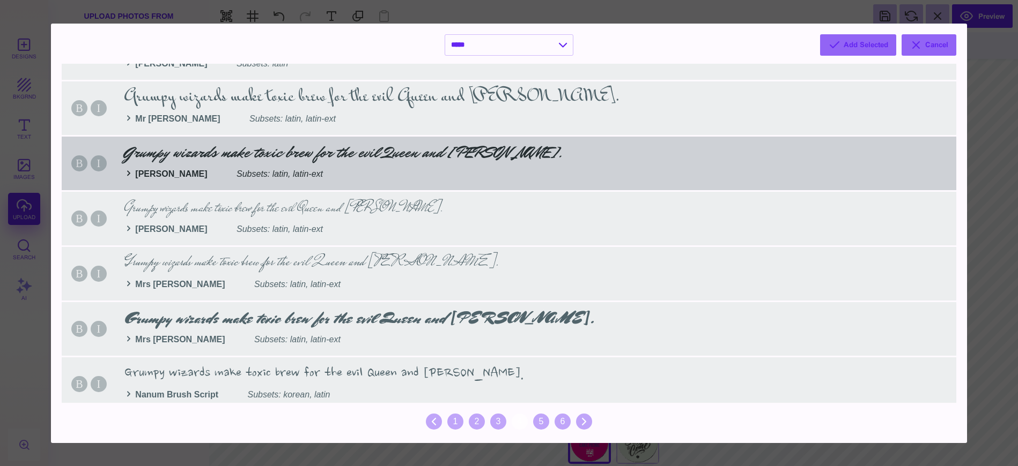
click at [335, 158] on div "B I Grumpy wizards make toxic brew for the evil Queen and Jack. Mr Dafoe Subset…" at bounding box center [509, 164] width 894 height 54
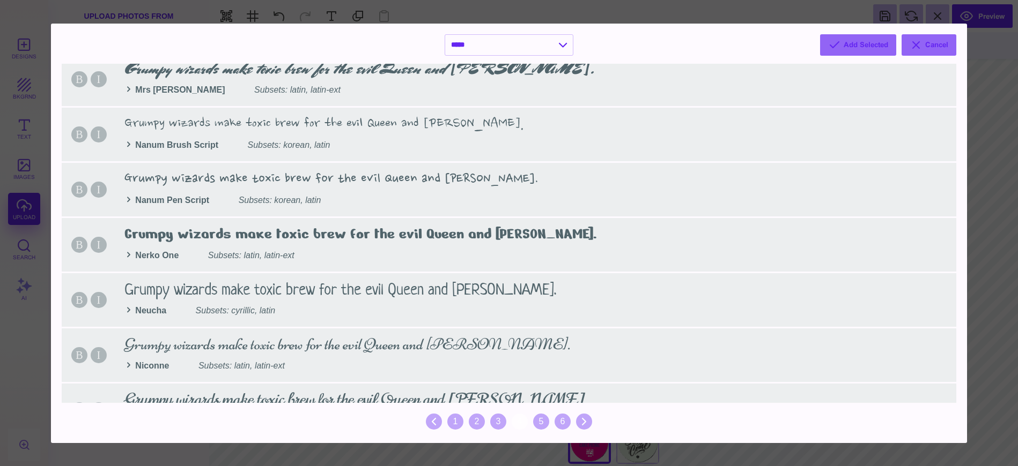
scroll to position [1043, 0]
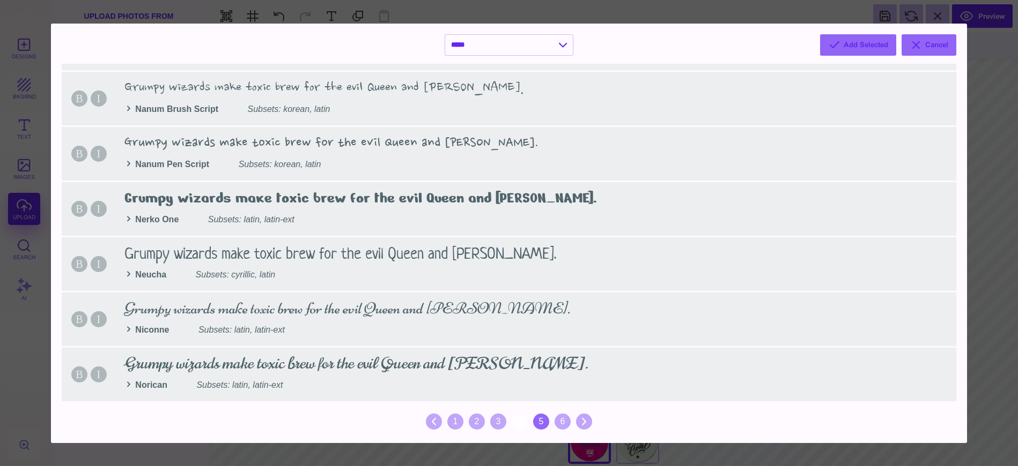
click at [538, 422] on div "5" at bounding box center [541, 422] width 16 height 16
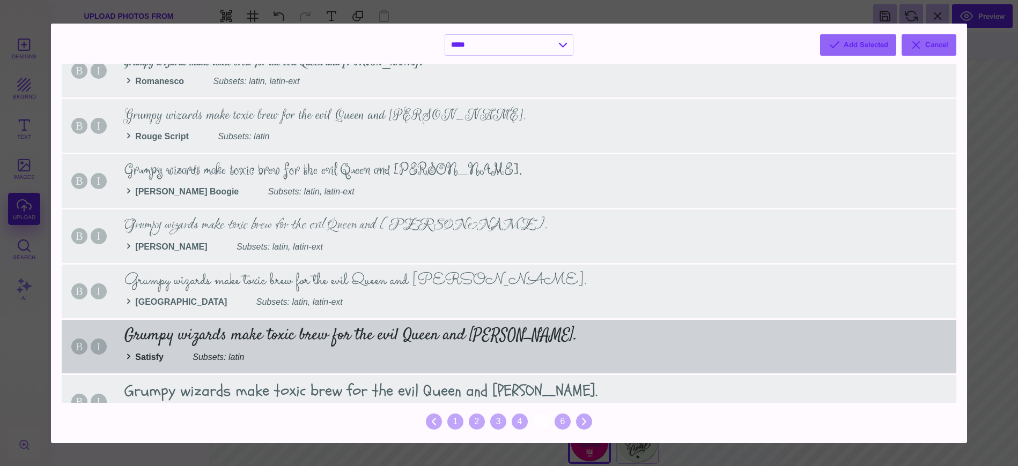
scroll to position [1011, 0]
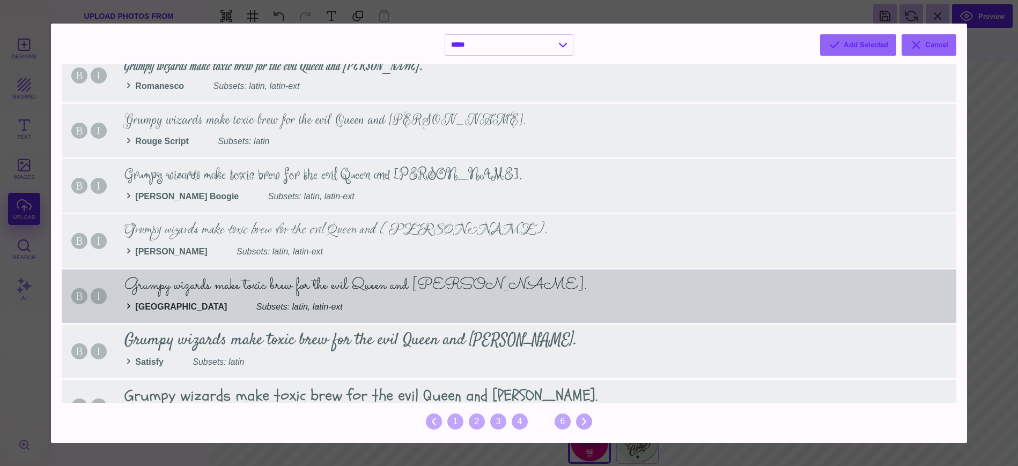
click at [266, 285] on div "B I Grumpy wizards make toxic brew for the evil Queen and Jack. Sacramento Subs…" at bounding box center [509, 297] width 894 height 54
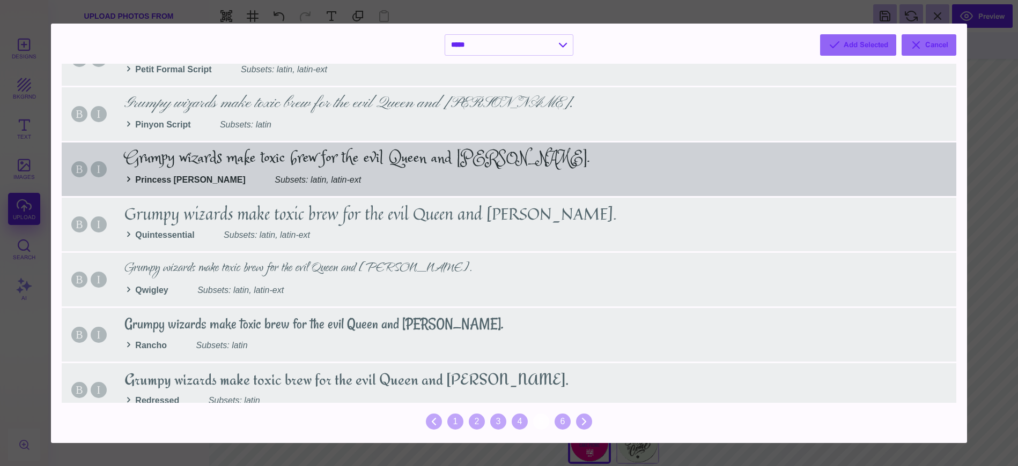
scroll to position [484, 0]
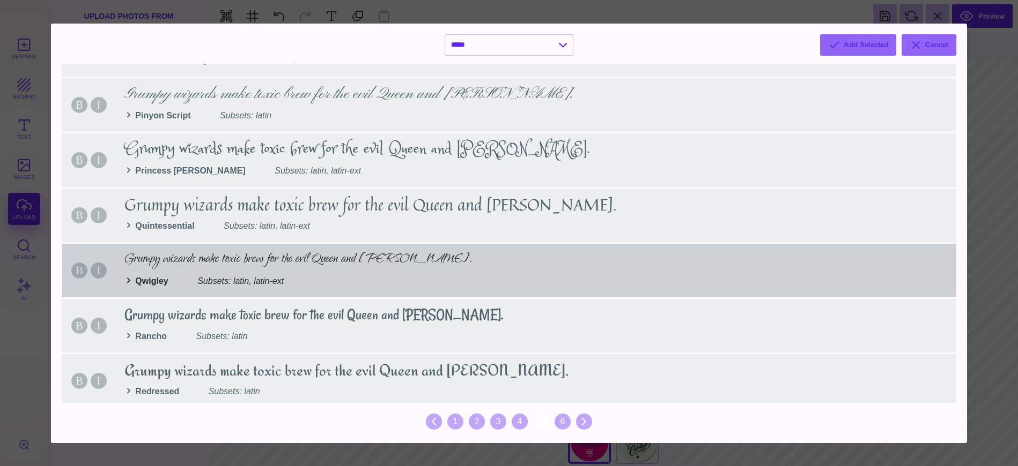
click at [291, 272] on div "B I Grumpy wizards make toxic brew for the evil Queen and Jack. Qwigley Subsets…" at bounding box center [509, 271] width 894 height 54
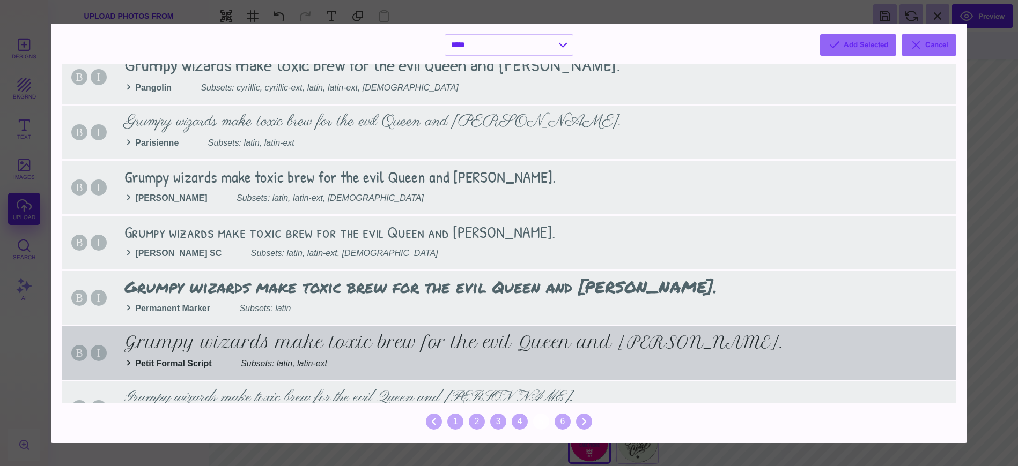
scroll to position [111, 0]
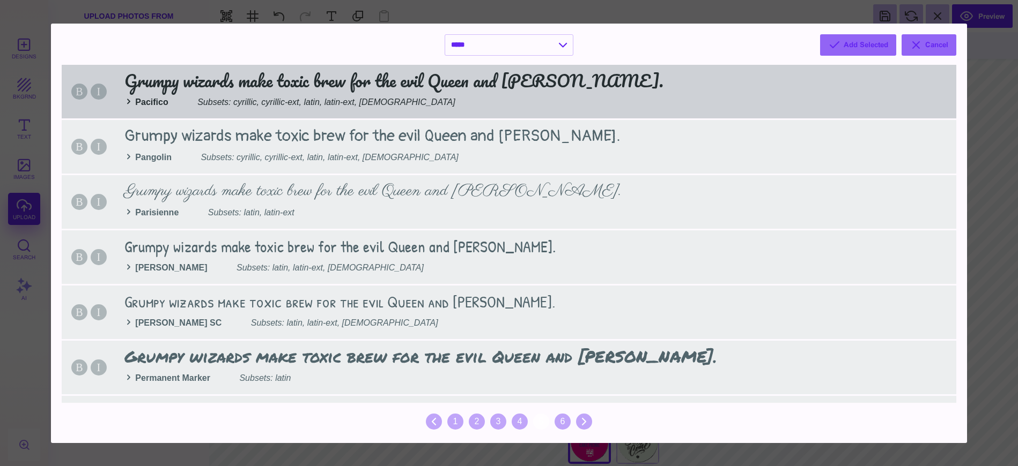
click at [390, 89] on div "B I Grumpy wizards make toxic brew for the evil Queen and Jack. Pacifico Subset…" at bounding box center [509, 92] width 894 height 54
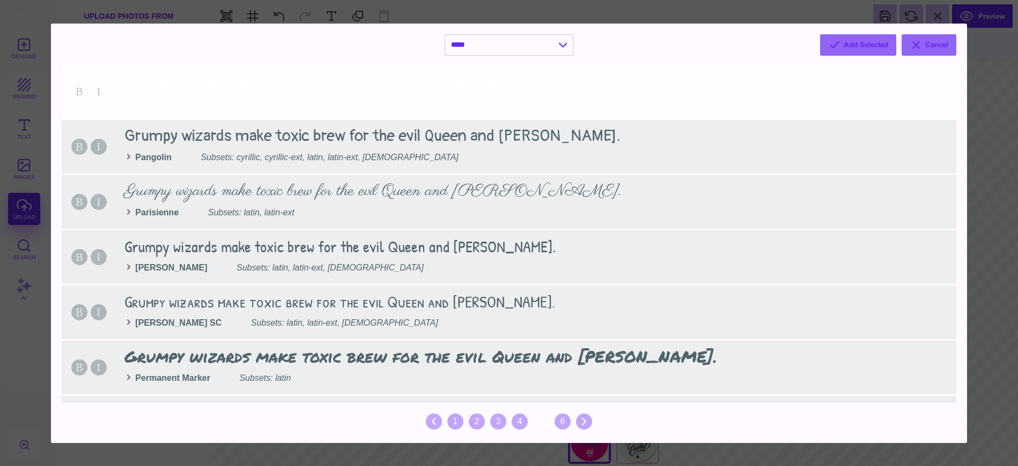
click at [564, 419] on div "6" at bounding box center [562, 422] width 16 height 16
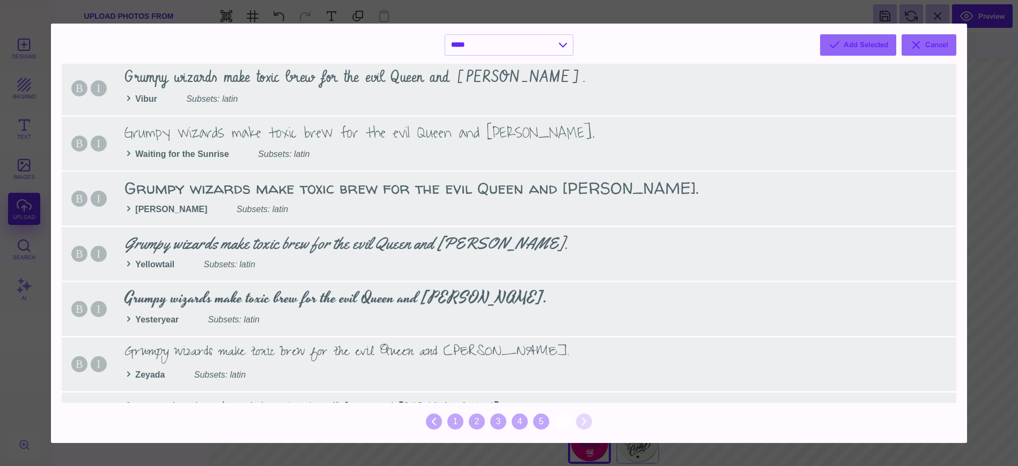
scroll to position [822, 0]
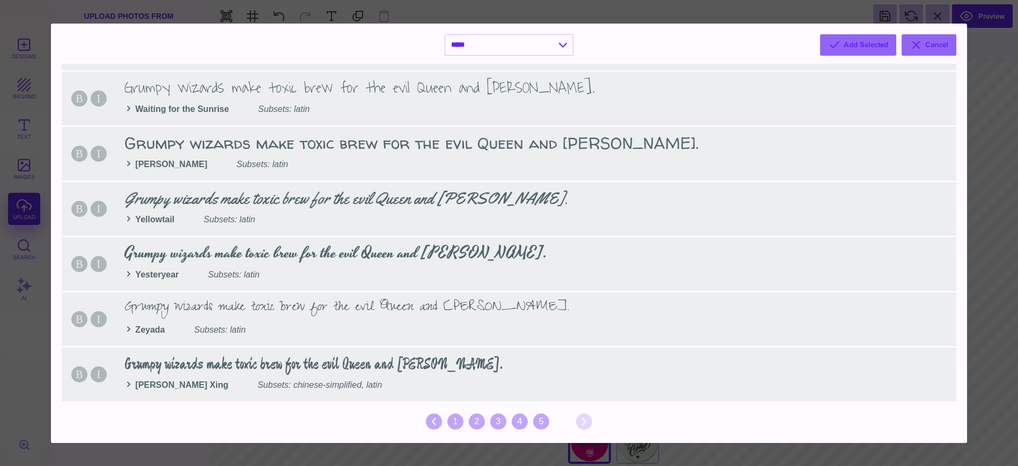
click at [868, 43] on button "Add Selected" at bounding box center [858, 44] width 76 height 21
select select "*"
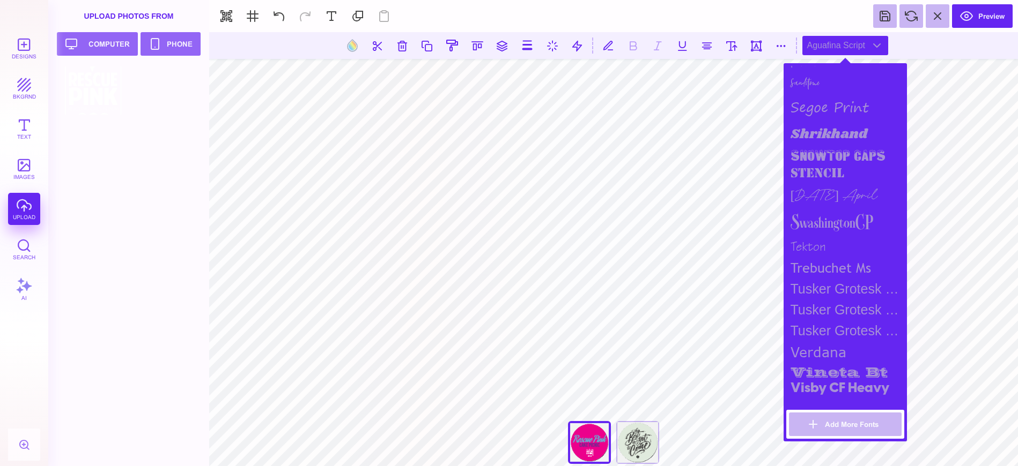
scroll to position [1480, 0]
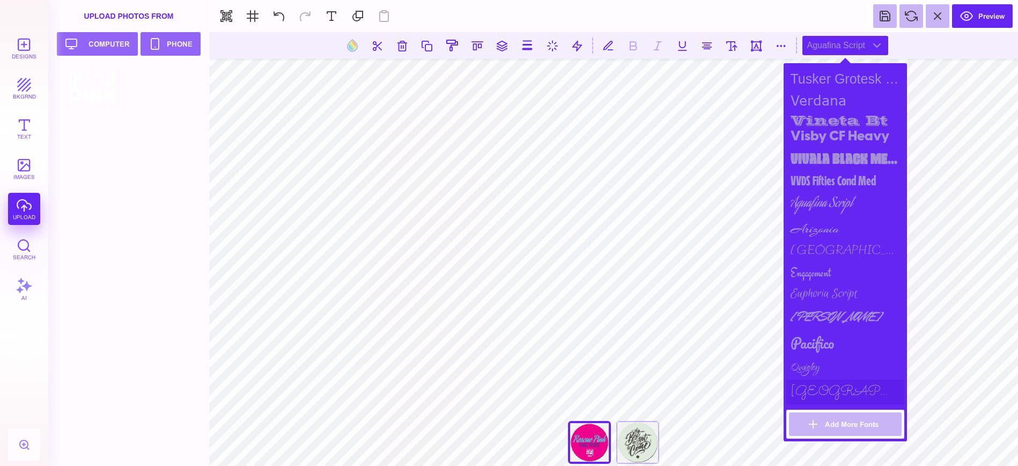
click at [829, 393] on div "Sacramento" at bounding box center [845, 392] width 118 height 25
click at [808, 371] on div "Qwigley" at bounding box center [845, 369] width 118 height 23
click at [811, 344] on div "Pacifico" at bounding box center [845, 343] width 118 height 29
click at [807, 320] on div "Mr Dafoe" at bounding box center [845, 317] width 118 height 24
click at [808, 291] on div "Euphoria Script" at bounding box center [845, 294] width 118 height 21
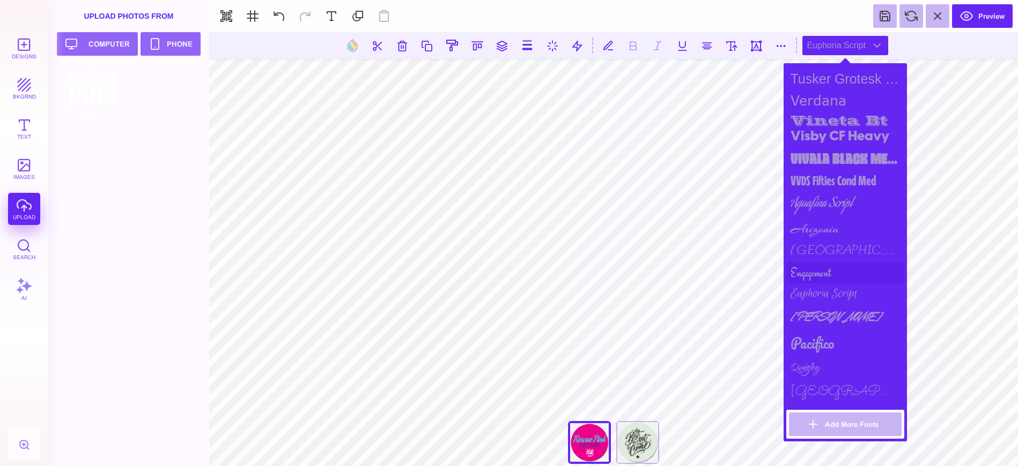
click at [810, 270] on div "Engagement" at bounding box center [845, 272] width 118 height 21
click at [809, 252] on div "Bilbo" at bounding box center [845, 251] width 118 height 22
click at [820, 225] on div "Arizonia" at bounding box center [845, 229] width 118 height 23
click at [820, 205] on div "Aguafina Script" at bounding box center [845, 204] width 118 height 26
click at [848, 426] on button "Add More Fonts" at bounding box center [845, 425] width 113 height 24
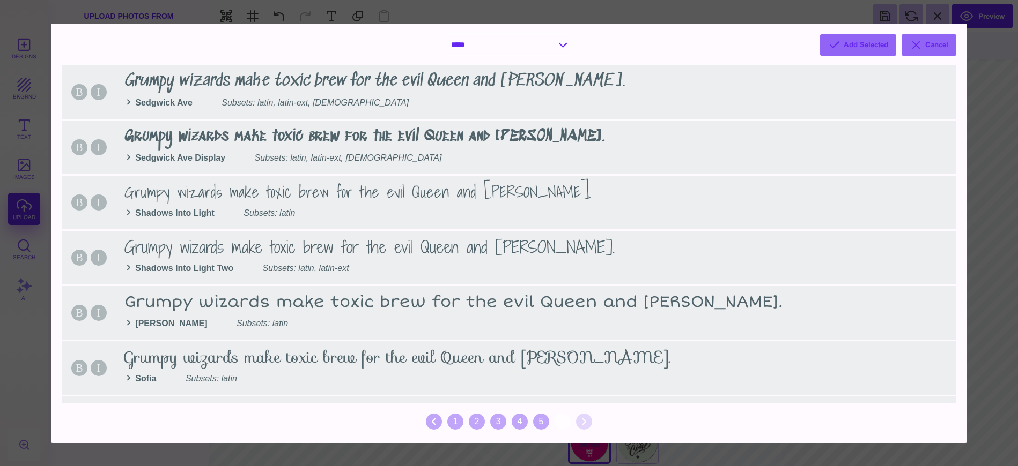
click at [561, 43] on select "**********" at bounding box center [509, 45] width 128 height 20
select select "*"
click at [445, 35] on select "**********" at bounding box center [509, 45] width 128 height 20
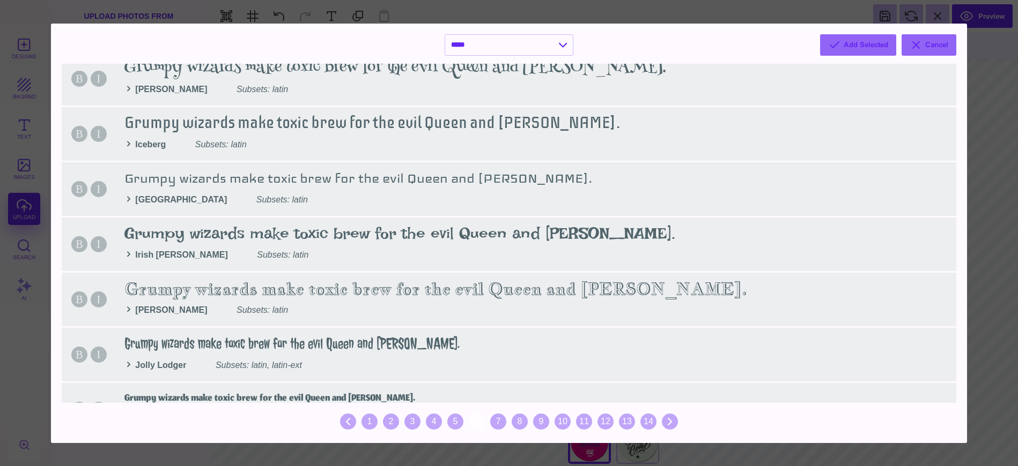
scroll to position [1043, 0]
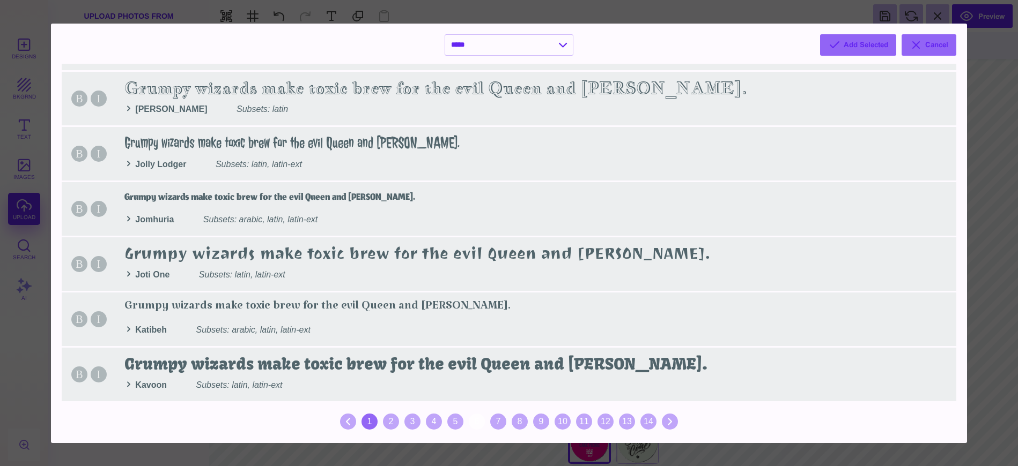
click at [371, 424] on div "1" at bounding box center [369, 422] width 16 height 16
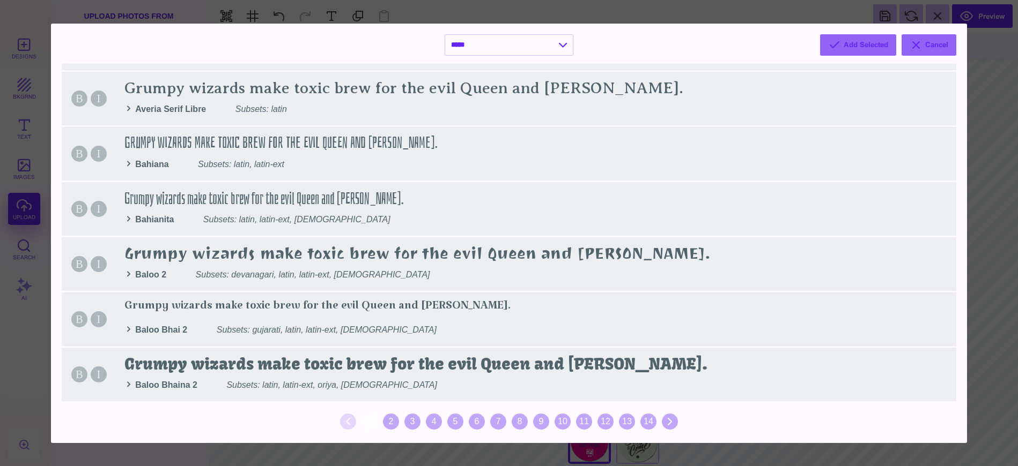
click at [942, 42] on button "Cancel" at bounding box center [928, 44] width 55 height 21
select select "*"
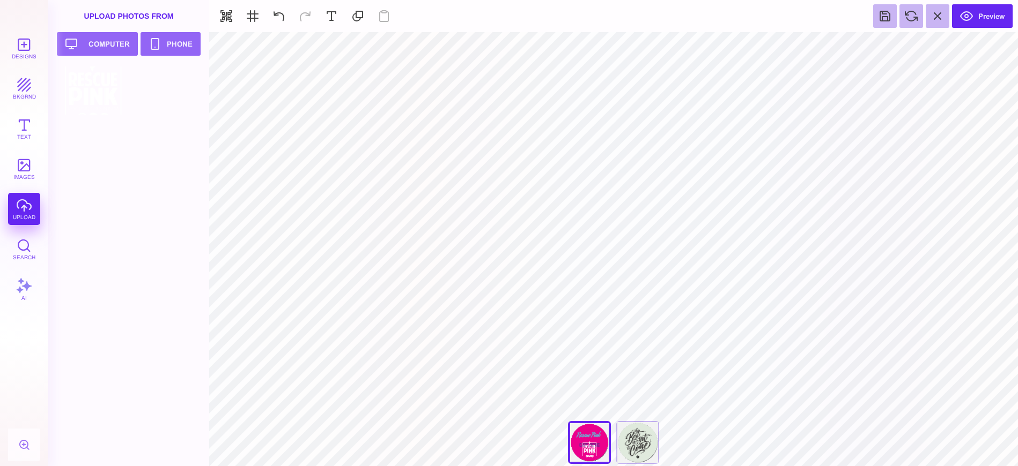
type input "#662D91"
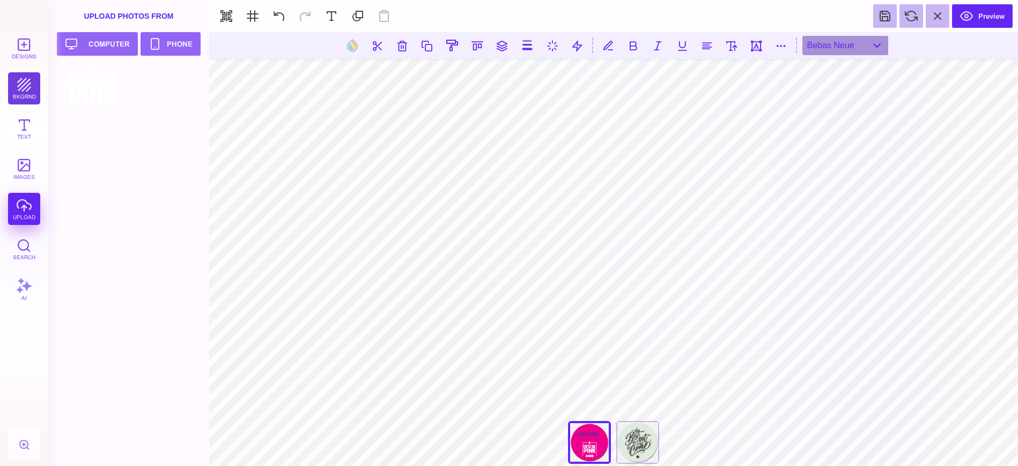
click at [27, 86] on button "bkgrnd" at bounding box center [24, 88] width 32 height 32
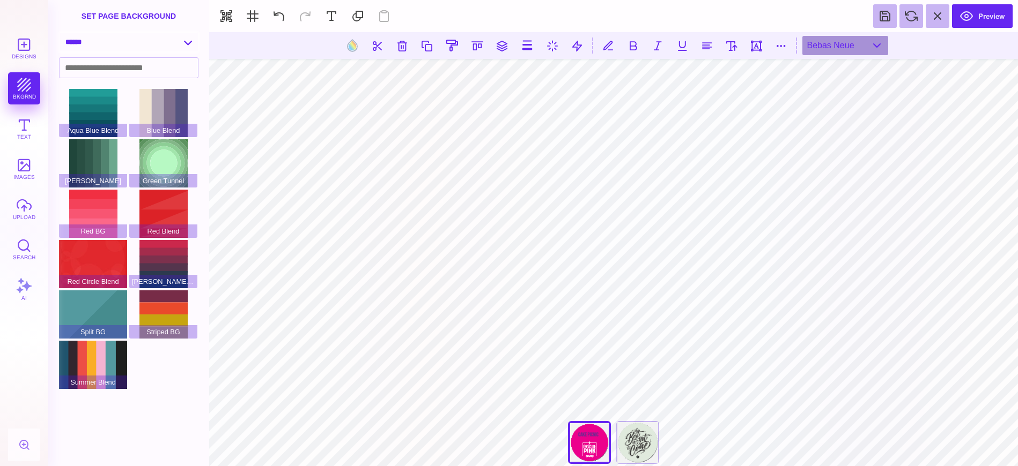
click at [180, 41] on select "**********" at bounding box center [129, 42] width 138 height 19
select select "**********"
click at [60, 33] on select "**********" at bounding box center [129, 42] width 138 height 19
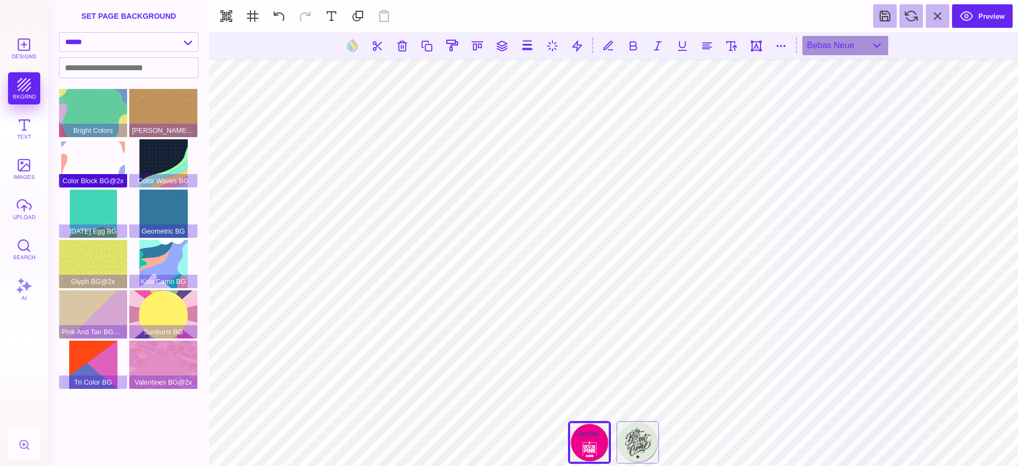
click at [99, 155] on div "Color Block BG@2x" at bounding box center [93, 163] width 68 height 48
type input "#FFFFFF"
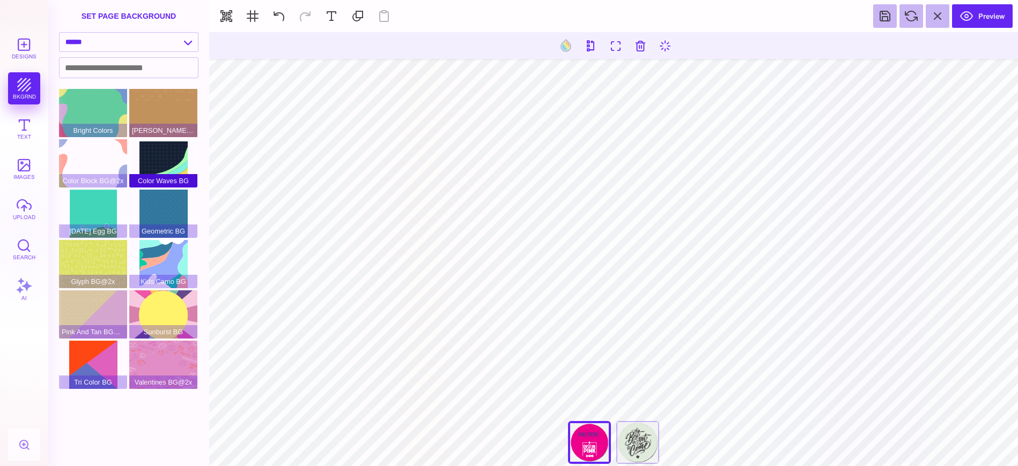
click at [152, 154] on div "Color Waves BG" at bounding box center [163, 163] width 68 height 48
click at [583, 40] on button at bounding box center [578, 45] width 20 height 20
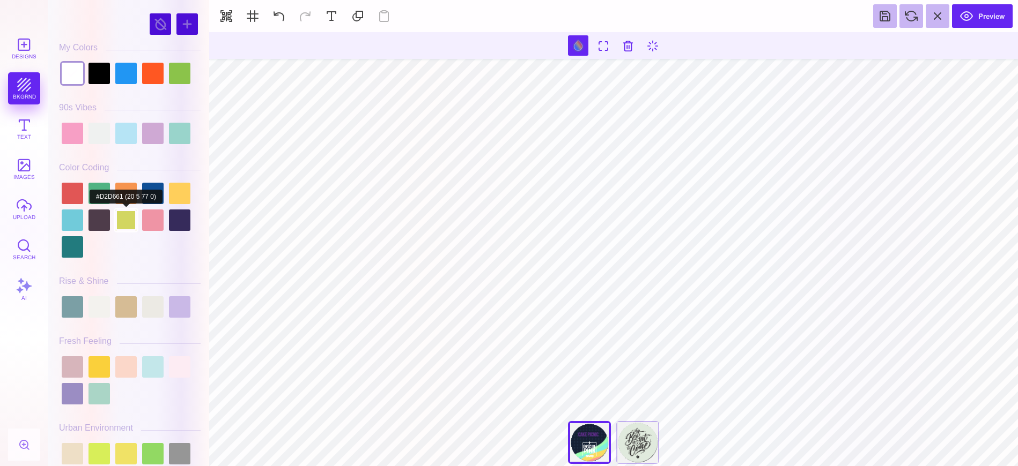
click at [115, 210] on div at bounding box center [125, 220] width 21 height 21
type input "#D2D661"
click at [286, 10] on button at bounding box center [279, 16] width 24 height 24
click at [286, 9] on button at bounding box center [279, 16] width 24 height 24
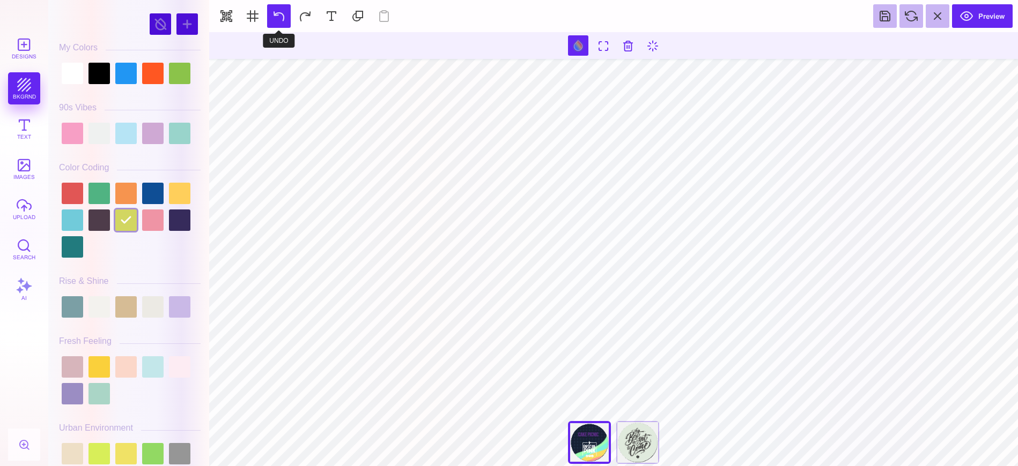
click at [271, 14] on button at bounding box center [279, 16] width 24 height 24
drag, startPoint x: 23, startPoint y: 89, endPoint x: 86, endPoint y: 63, distance: 68.0
click at [23, 89] on div "Designs bkgrnd Text images upload Search AI" at bounding box center [24, 249] width 48 height 434
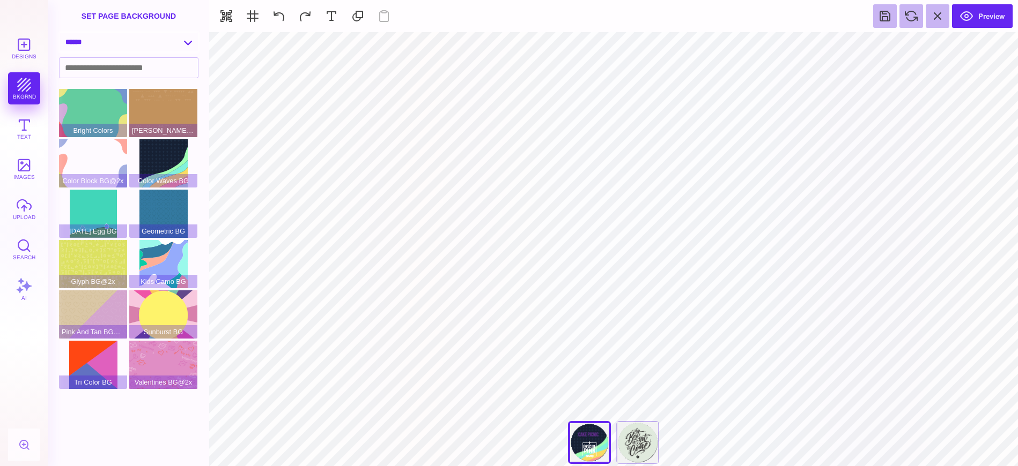
click at [162, 36] on select "**********" at bounding box center [129, 42] width 138 height 19
select select "**********"
click at [60, 33] on select "**********" at bounding box center [129, 42] width 138 height 19
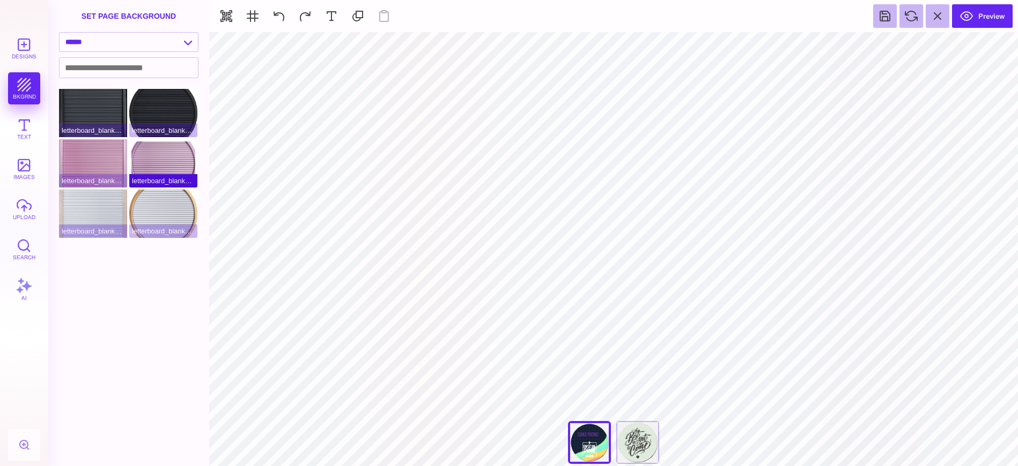
click at [155, 149] on div "letterboard_blank_pink_circle" at bounding box center [163, 163] width 68 height 48
type input "#FFFFFF"
click at [187, 43] on select "**********" at bounding box center [129, 42] width 138 height 19
select select "**********"
click at [60, 33] on select "**********" at bounding box center [129, 42] width 138 height 19
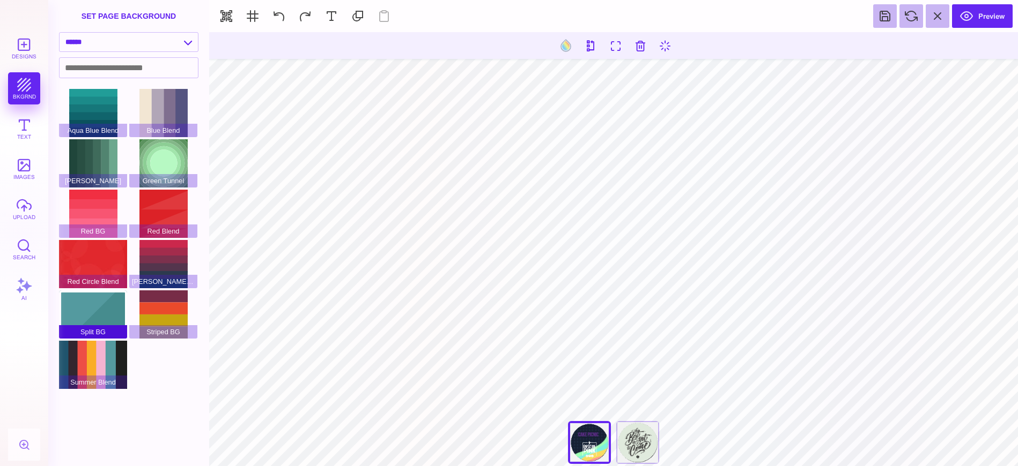
click at [105, 303] on div "Split BG" at bounding box center [93, 315] width 68 height 48
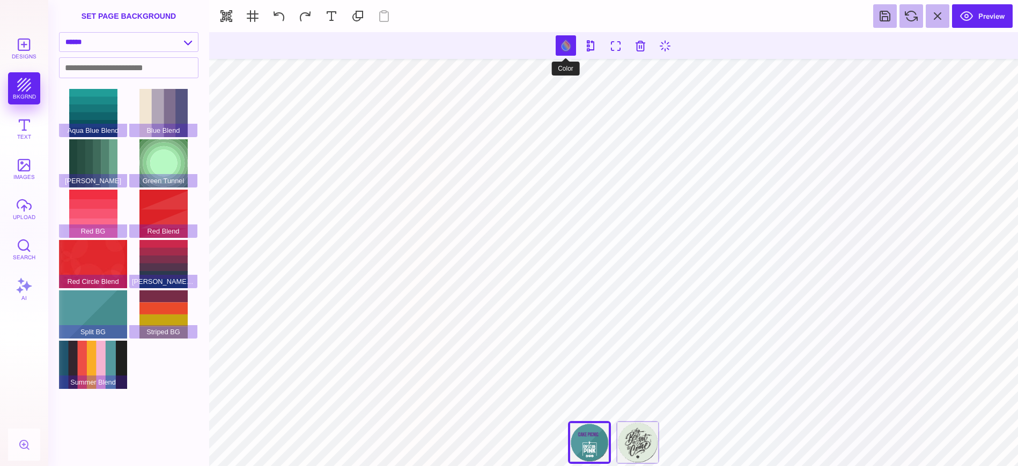
click at [560, 47] on button at bounding box center [566, 45] width 20 height 20
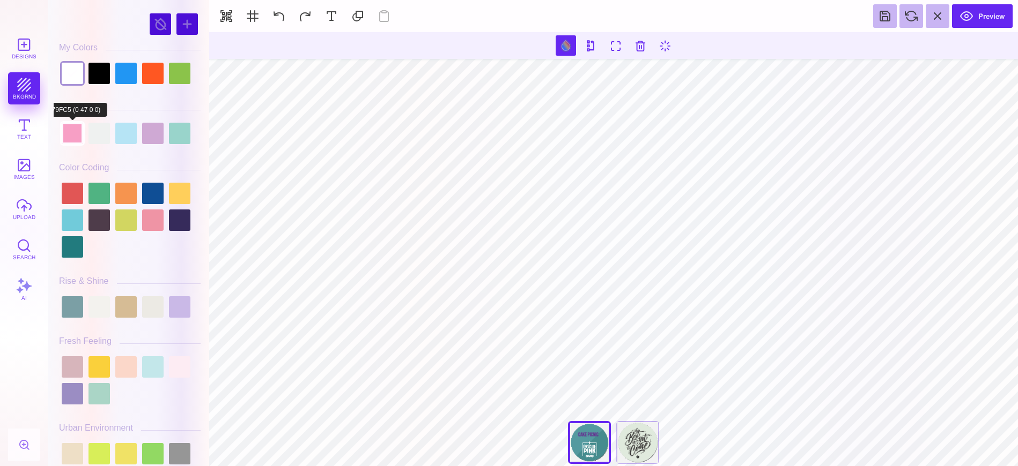
click at [75, 129] on div at bounding box center [72, 133] width 21 height 21
click at [275, 16] on button at bounding box center [279, 16] width 24 height 24
click at [276, 15] on button at bounding box center [279, 16] width 24 height 24
click at [276, 14] on button at bounding box center [279, 16] width 24 height 24
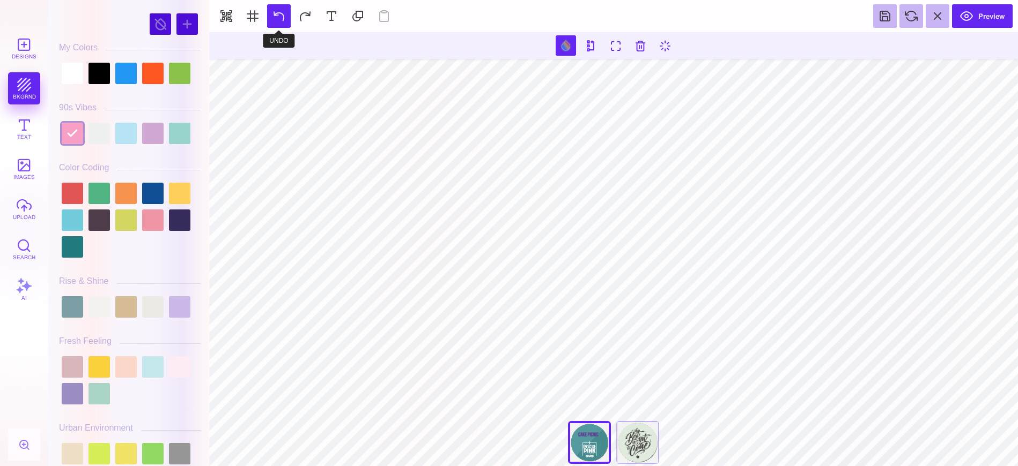
click at [276, 14] on button at bounding box center [279, 16] width 24 height 24
click at [285, 13] on button at bounding box center [279, 16] width 24 height 24
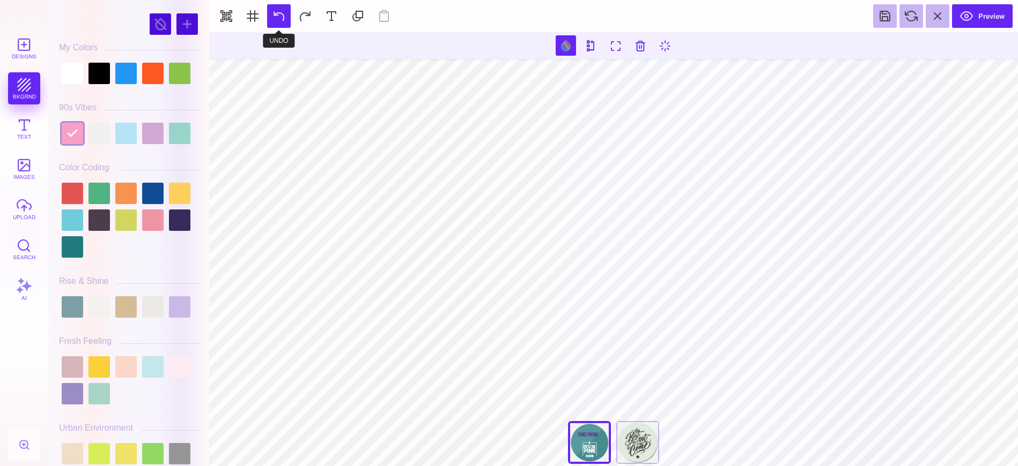
click at [285, 13] on button at bounding box center [279, 16] width 24 height 24
click at [312, 16] on button at bounding box center [305, 16] width 24 height 24
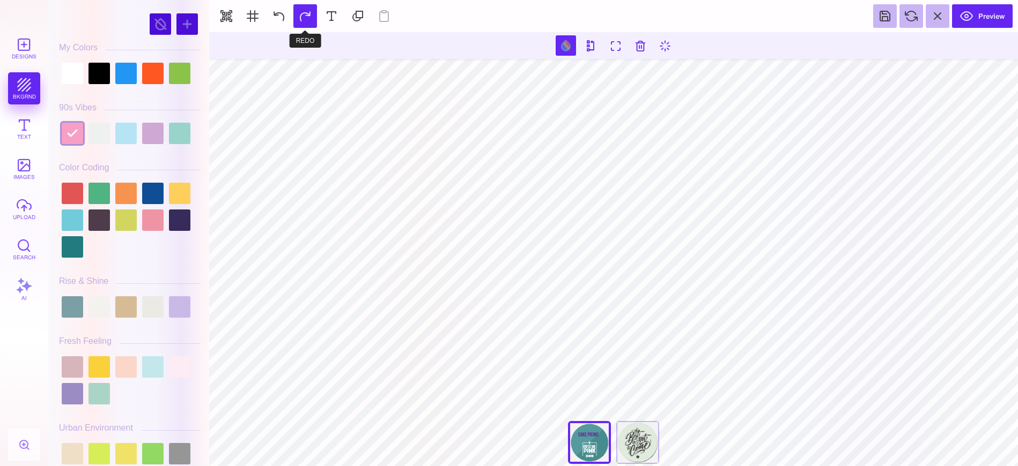
click at [312, 16] on button at bounding box center [305, 16] width 24 height 24
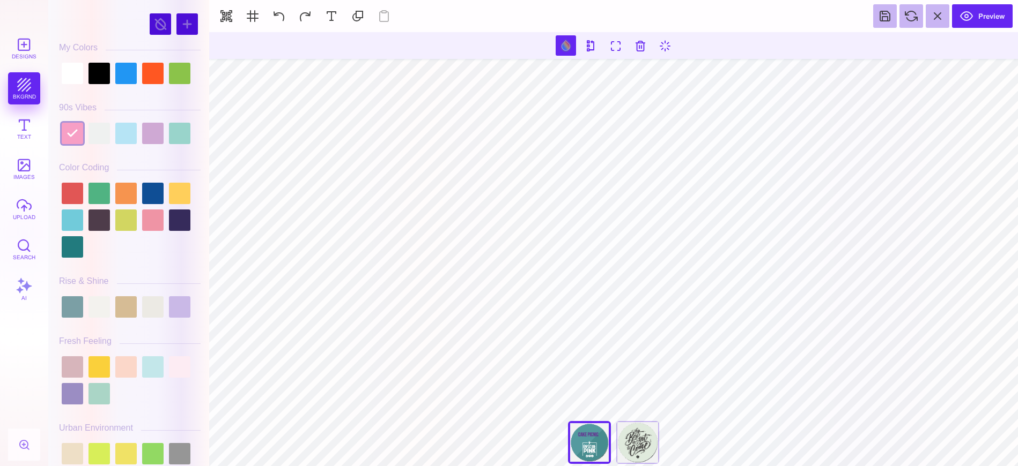
type input "#662D91"
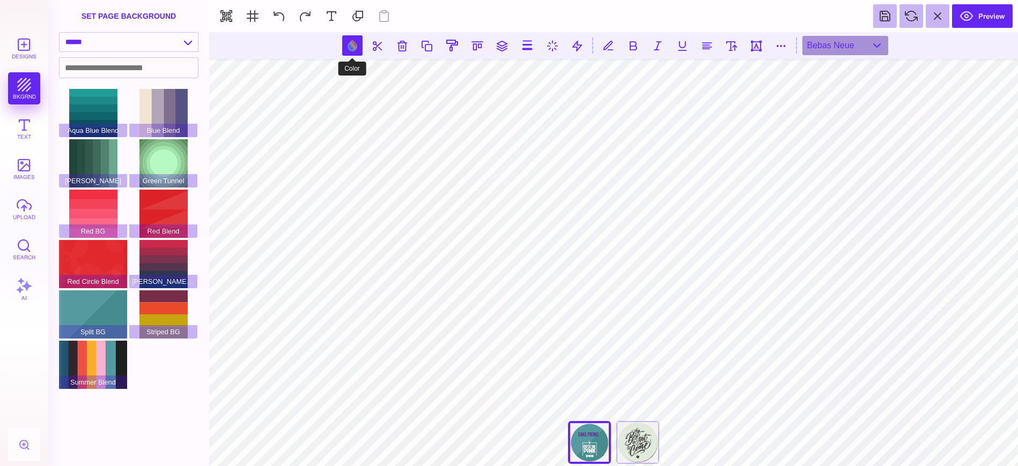
click at [352, 46] on button at bounding box center [352, 45] width 20 height 20
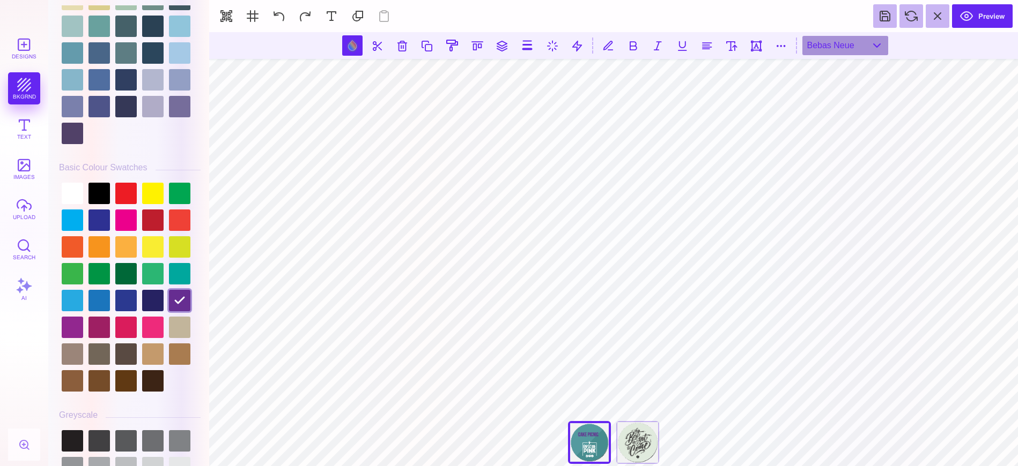
scroll to position [2921, 0]
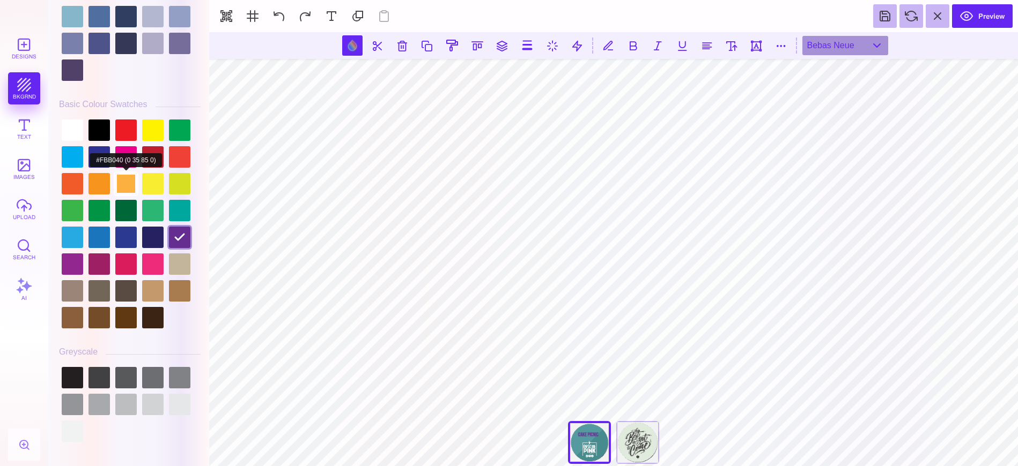
click at [121, 173] on div at bounding box center [125, 183] width 21 height 21
click at [130, 150] on div at bounding box center [125, 156] width 21 height 21
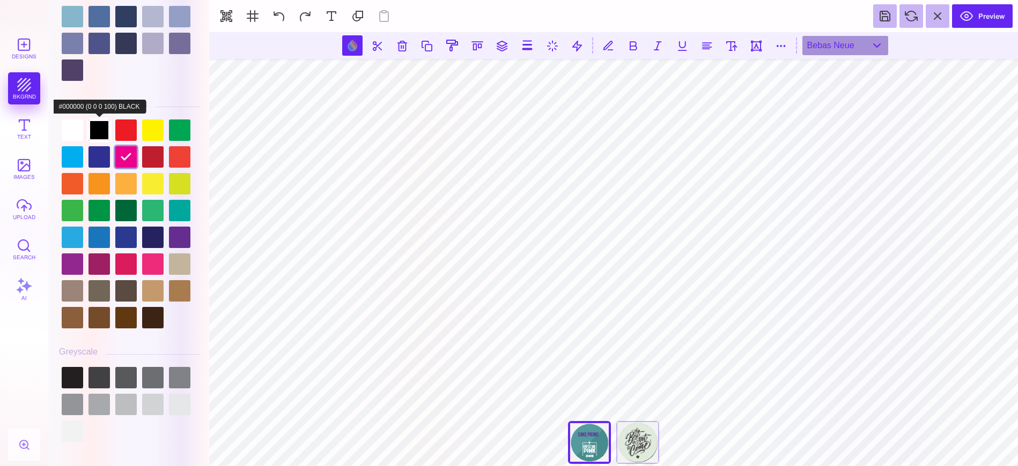
click at [95, 127] on div at bounding box center [98, 130] width 21 height 21
click at [47, 127] on div "Designs bkgrnd Text images upload Search AI" at bounding box center [24, 249] width 48 height 434
drag, startPoint x: 88, startPoint y: 133, endPoint x: 80, endPoint y: 132, distance: 8.1
click at [87, 133] on div at bounding box center [130, 224] width 142 height 214
click at [69, 129] on div at bounding box center [72, 130] width 21 height 21
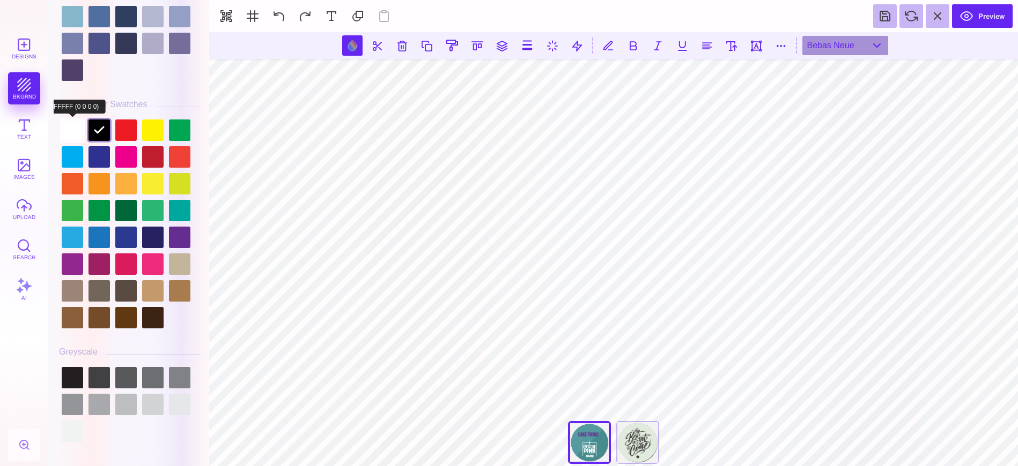
type input "#FFFFFF"
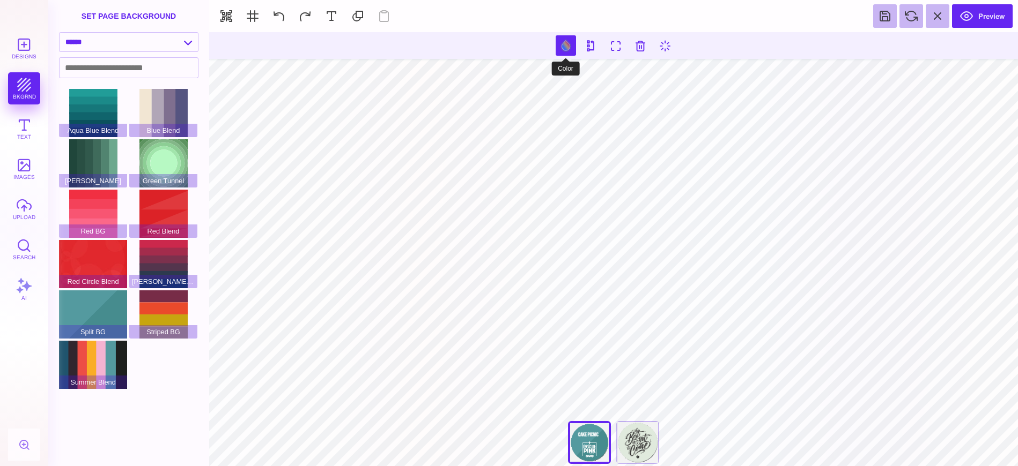
click at [565, 43] on button at bounding box center [566, 45] width 20 height 20
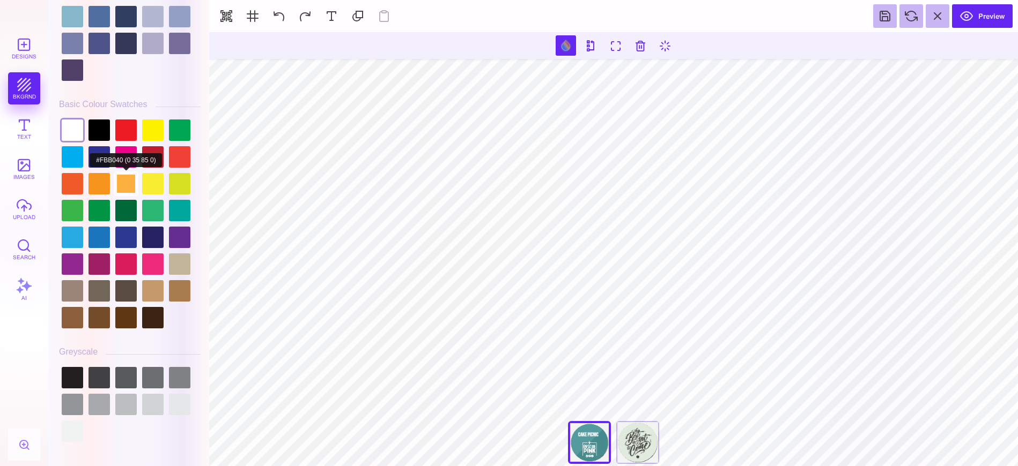
click at [128, 173] on div at bounding box center [125, 183] width 21 height 21
click at [127, 149] on div at bounding box center [125, 156] width 21 height 21
type input "#EC008C"
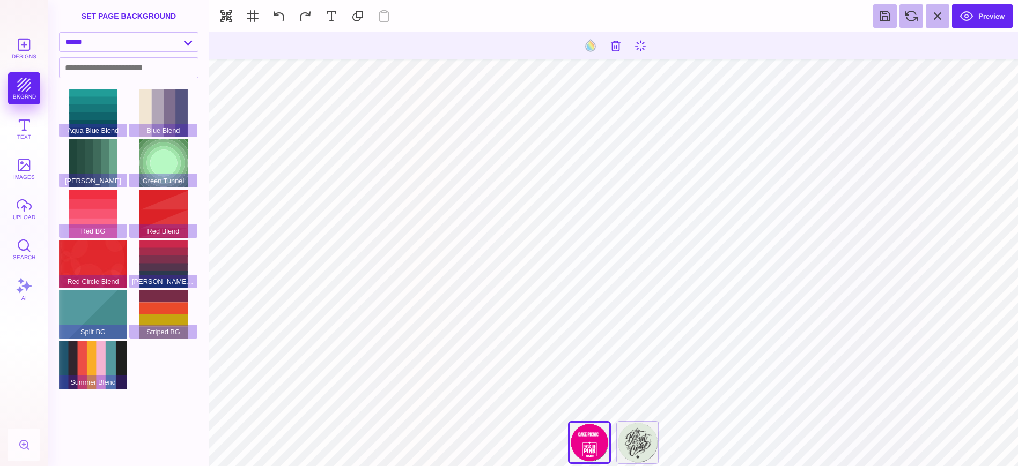
type input "#000000"
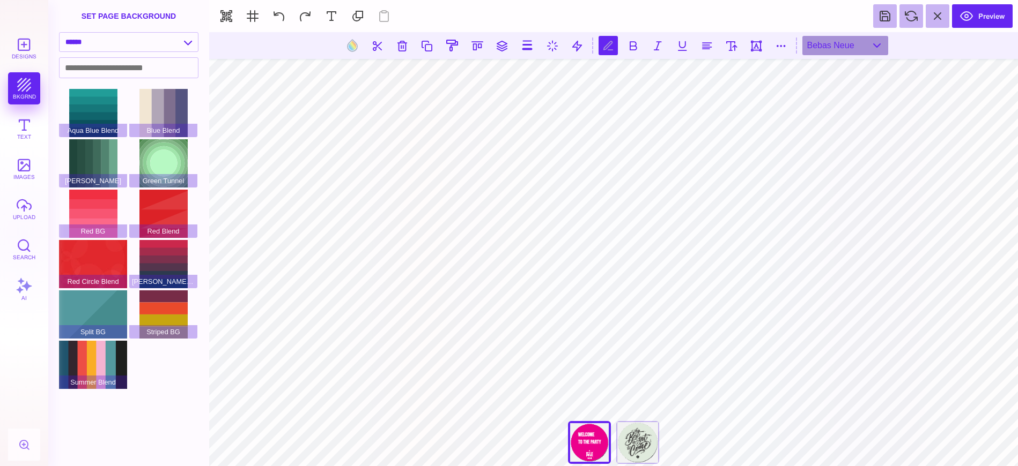
scroll to position [0, 1]
type textarea "*******"
click at [737, 43] on button at bounding box center [731, 45] width 19 height 19
type input "***"
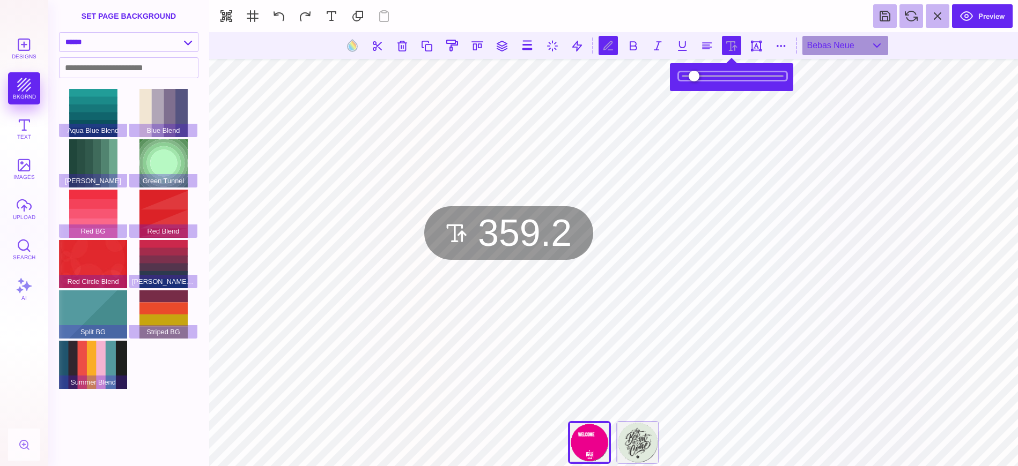
drag, startPoint x: 716, startPoint y: 76, endPoint x: 737, endPoint y: 75, distance: 20.9
type input "*****"
click at [737, 75] on input "range" at bounding box center [732, 76] width 107 height 8
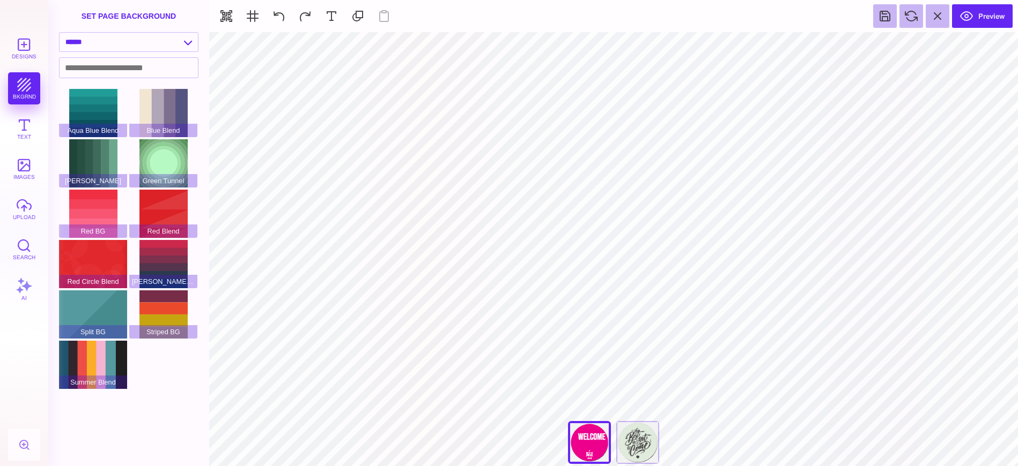
type input "#FFFFFF"
click at [328, 20] on button at bounding box center [332, 16] width 24 height 24
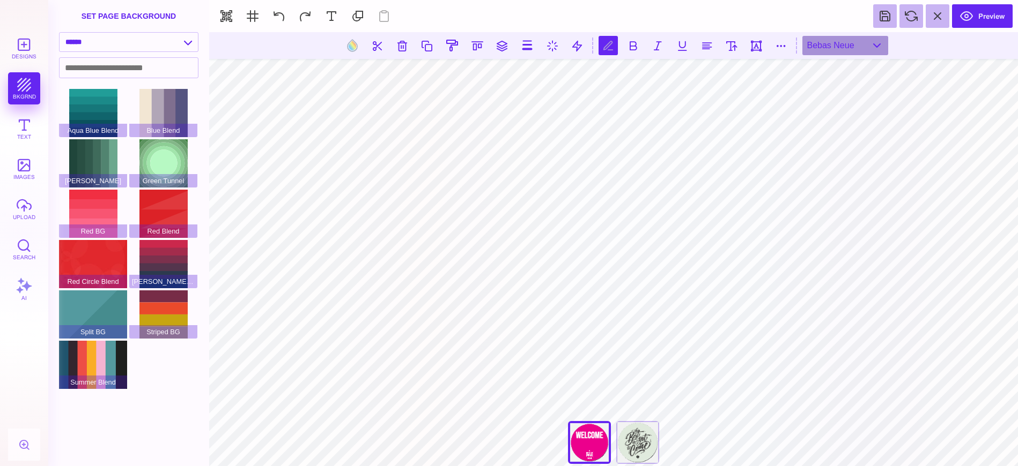
scroll to position [0, 1]
type textarea "******"
click at [730, 45] on button at bounding box center [731, 45] width 19 height 19
type input "***"
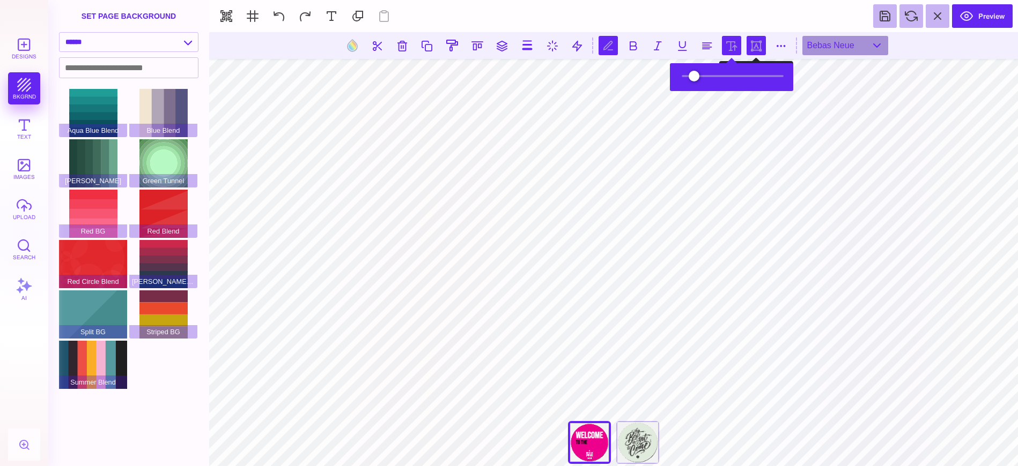
click at [753, 40] on button at bounding box center [755, 45] width 19 height 19
type input "#000000"
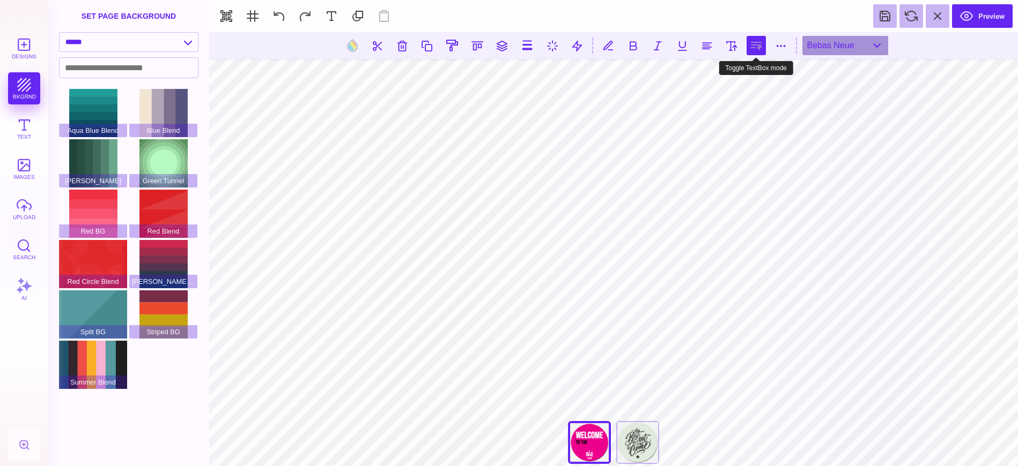
click at [753, 44] on button at bounding box center [755, 45] width 19 height 19
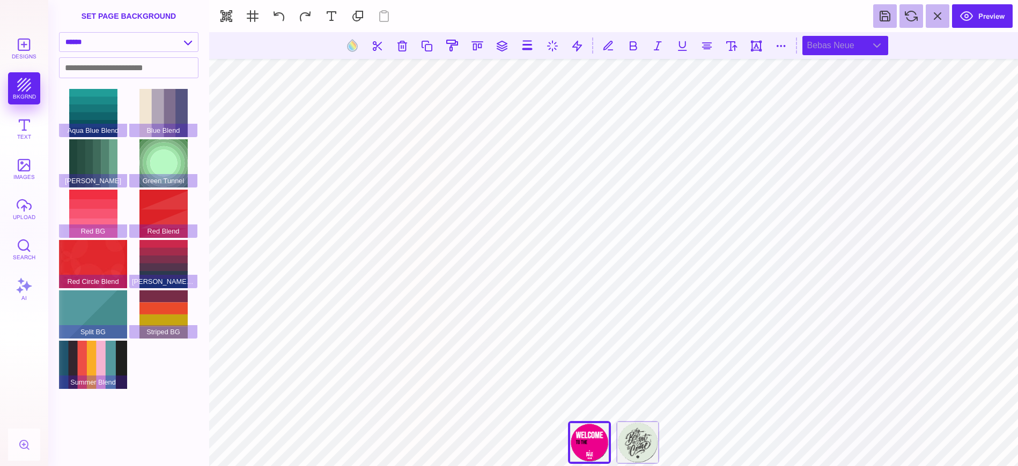
click at [854, 44] on div "Bebas Neue" at bounding box center [845, 45] width 86 height 19
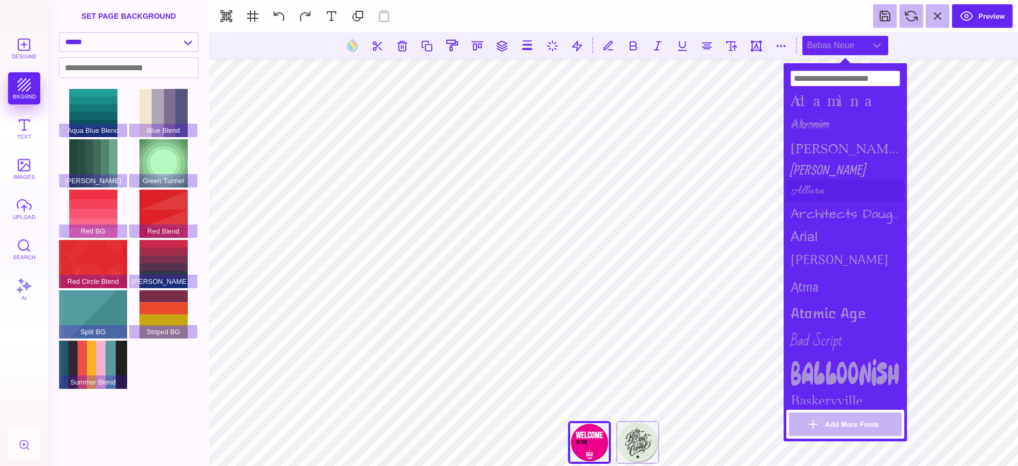
click at [809, 190] on div "Allura" at bounding box center [845, 191] width 118 height 22
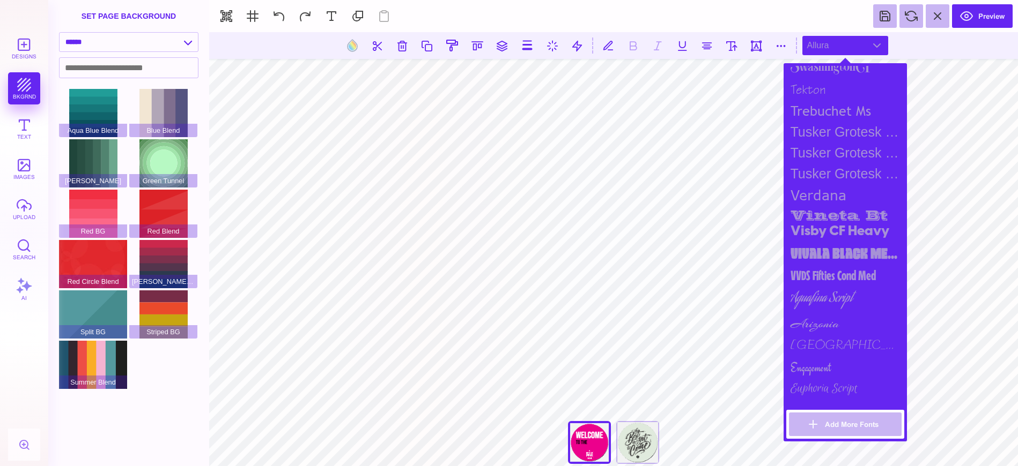
scroll to position [1480, 0]
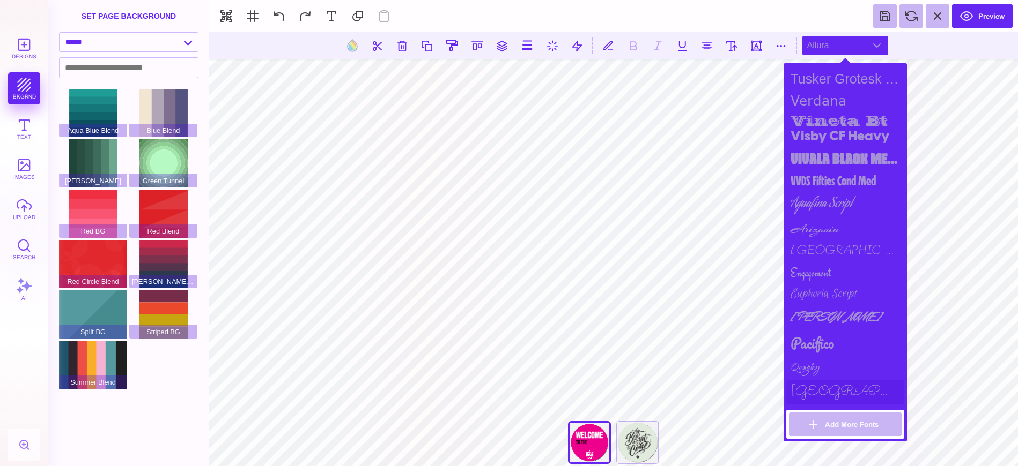
click at [842, 394] on div "Sacramento" at bounding box center [845, 392] width 118 height 25
click at [807, 369] on div "Qwigley" at bounding box center [845, 369] width 118 height 23
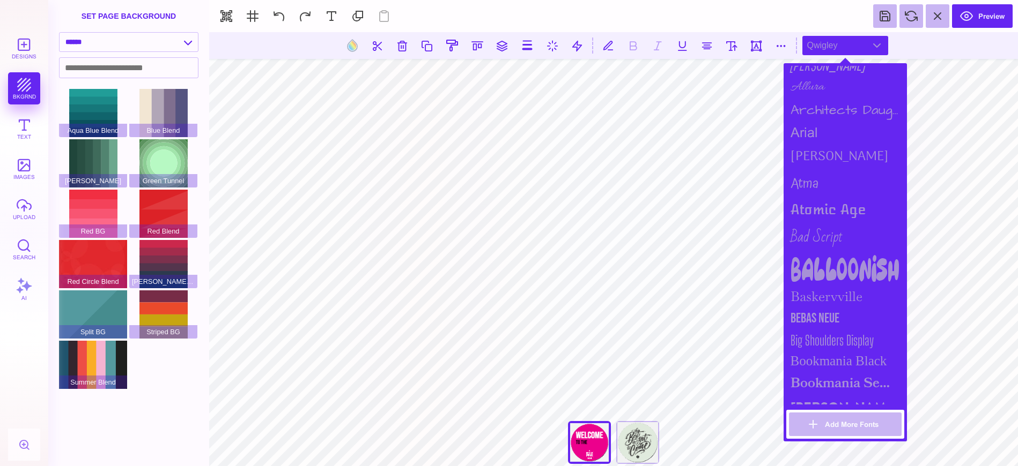
scroll to position [0, 0]
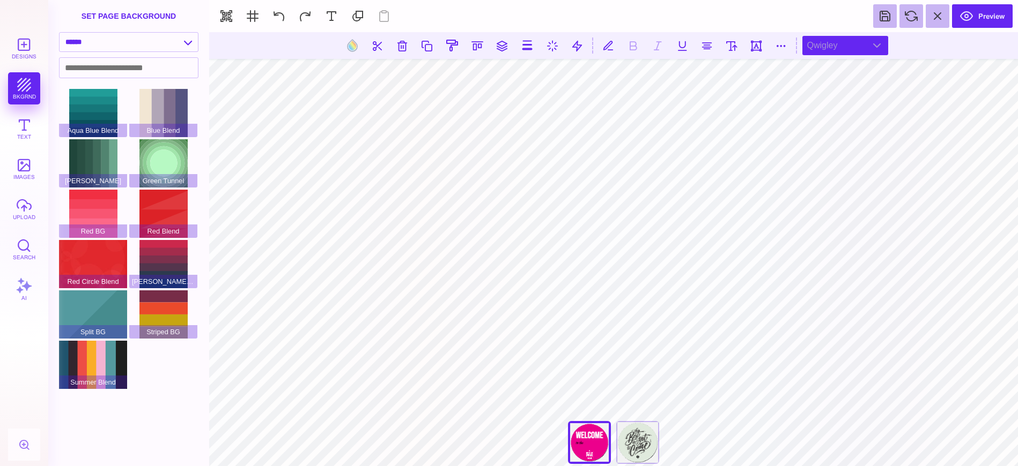
click at [880, 42] on div "Qwigley" at bounding box center [845, 45] width 86 height 19
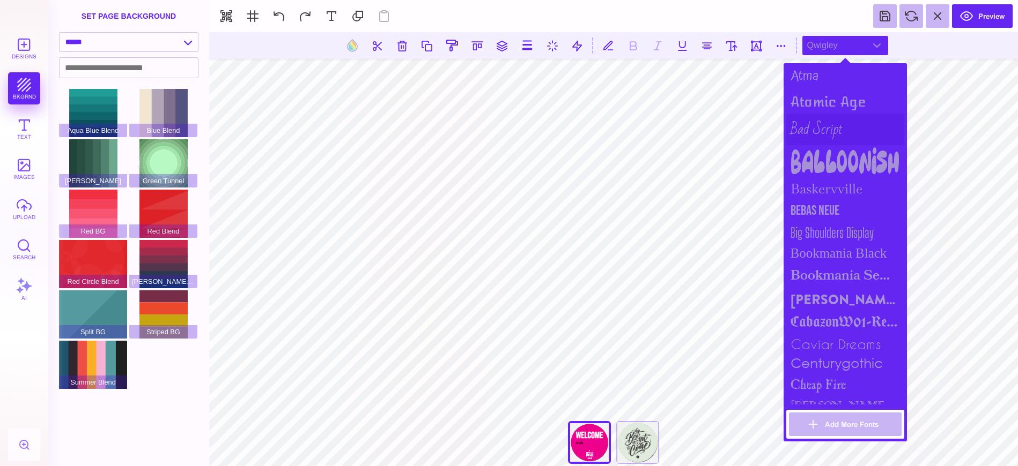
scroll to position [213, 0]
click at [831, 202] on div "Bebas Neue" at bounding box center [845, 210] width 118 height 22
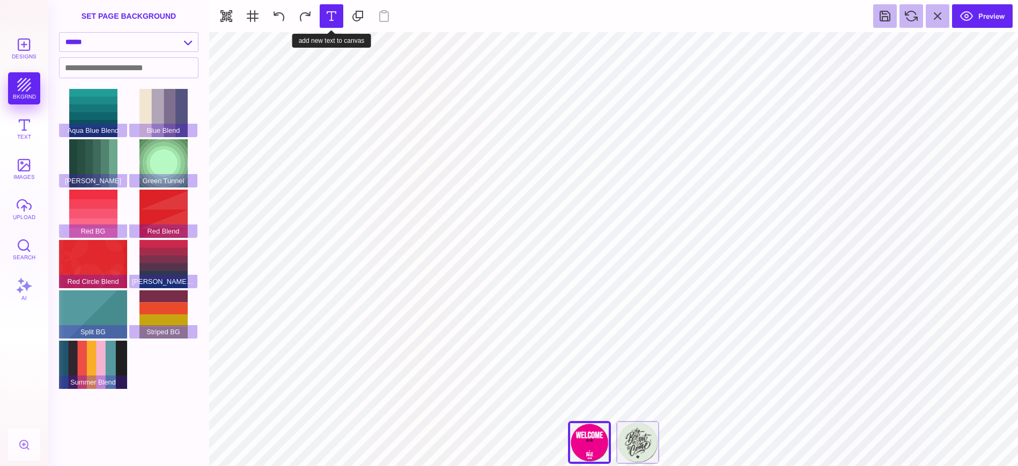
click at [333, 15] on button at bounding box center [332, 16] width 24 height 24
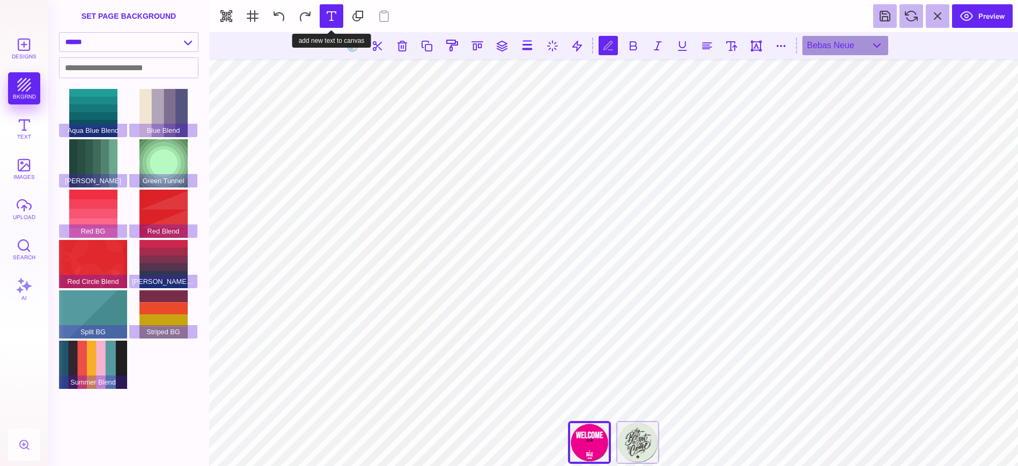
scroll to position [0, 1]
type textarea "******"
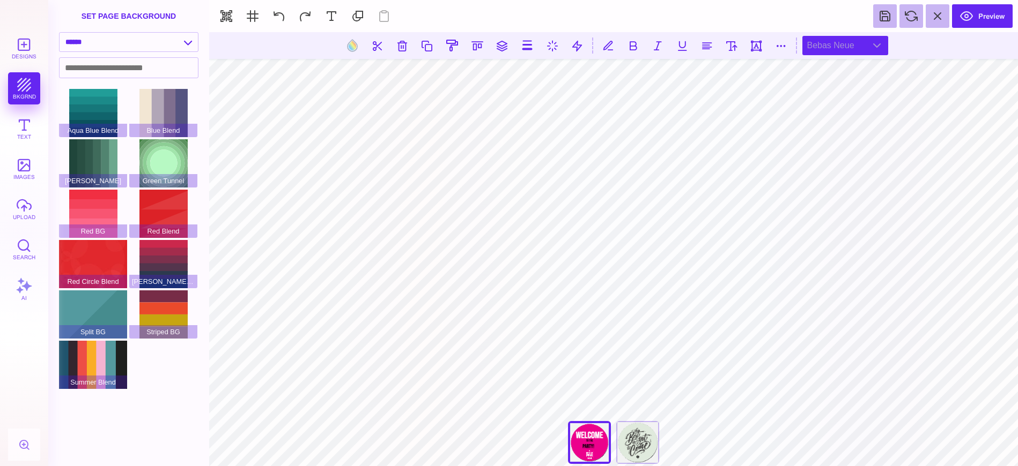
click at [880, 49] on div "Bebas Neue" at bounding box center [845, 45] width 86 height 19
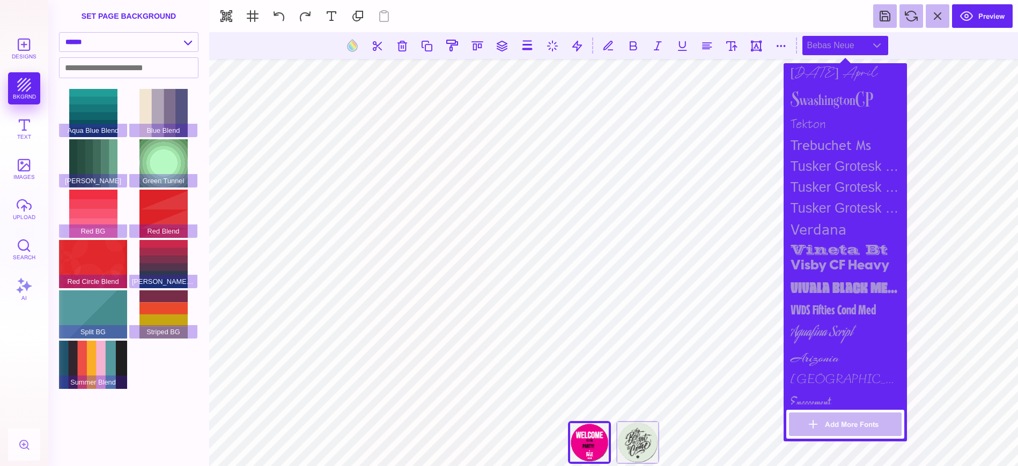
scroll to position [1480, 0]
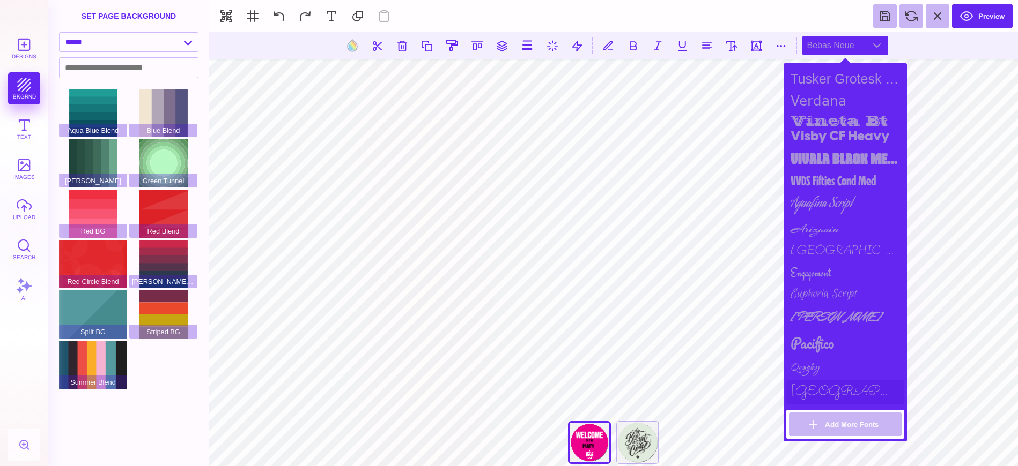
click at [805, 398] on div "Sacramento" at bounding box center [845, 392] width 118 height 25
click at [805, 366] on div "Qwigley" at bounding box center [845, 369] width 118 height 23
click at [803, 346] on div "Pacifico" at bounding box center [845, 343] width 118 height 29
click at [820, 315] on div "Mr Dafoe" at bounding box center [845, 317] width 118 height 24
click at [826, 298] on div "Euphoria Script" at bounding box center [845, 294] width 118 height 21
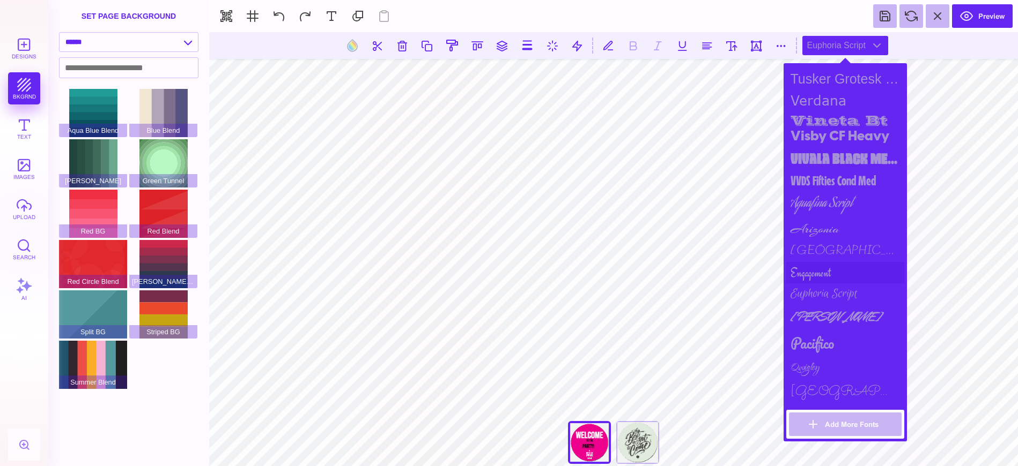
click at [814, 276] on div "Engagement" at bounding box center [845, 272] width 118 height 21
drag, startPoint x: 796, startPoint y: 244, endPoint x: 788, endPoint y: 253, distance: 11.8
click at [795, 244] on div "Bilbo" at bounding box center [845, 251] width 118 height 22
click at [821, 228] on div "Arizonia" at bounding box center [845, 229] width 118 height 23
click at [831, 203] on div "Aguafina Script" at bounding box center [845, 204] width 118 height 26
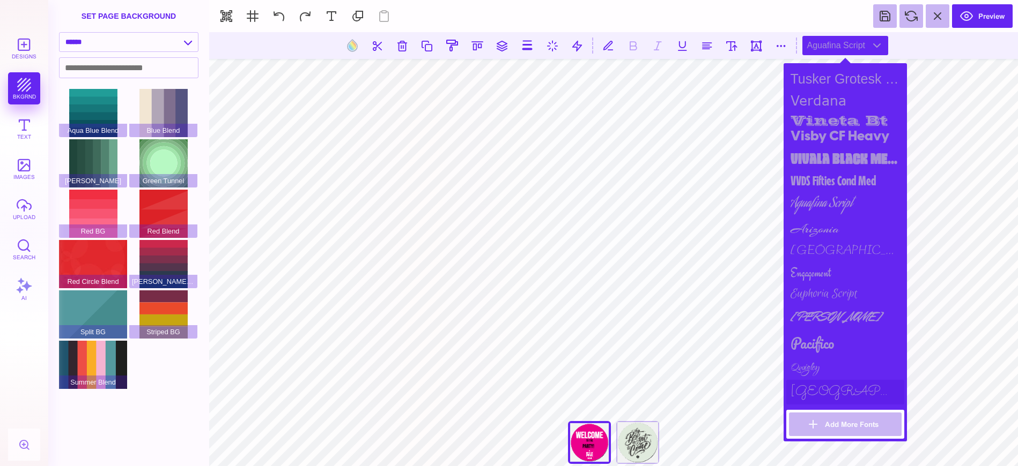
click at [799, 394] on div "Sacramento" at bounding box center [845, 392] width 118 height 25
click at [801, 367] on div "Qwigley" at bounding box center [845, 369] width 118 height 23
click at [810, 344] on div "Pacifico" at bounding box center [845, 343] width 118 height 29
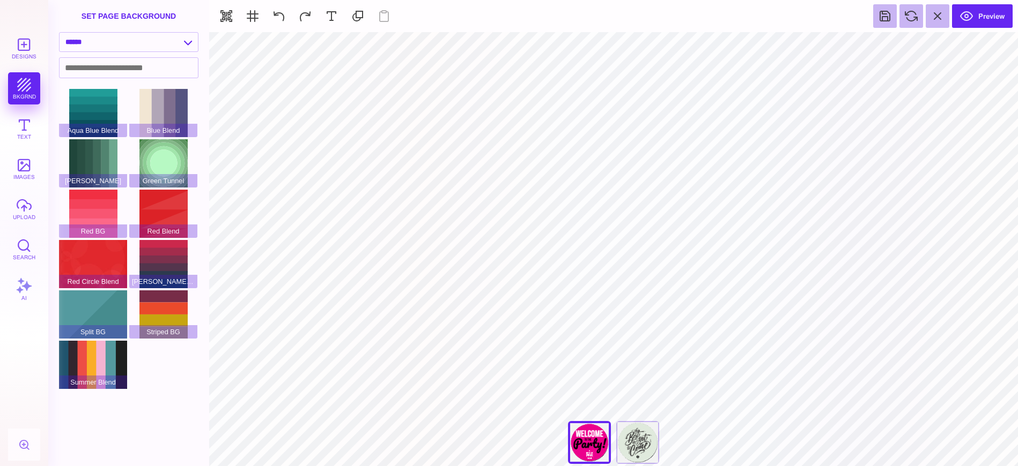
type input "#000000"
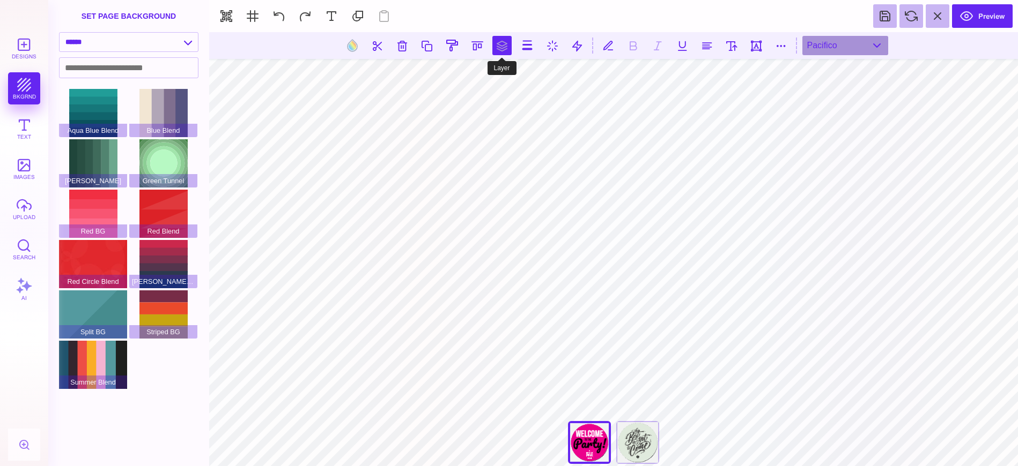
click at [501, 47] on button at bounding box center [501, 45] width 19 height 19
click at [495, 78] on button at bounding box center [489, 76] width 21 height 21
click at [358, 49] on button at bounding box center [352, 45] width 20 height 20
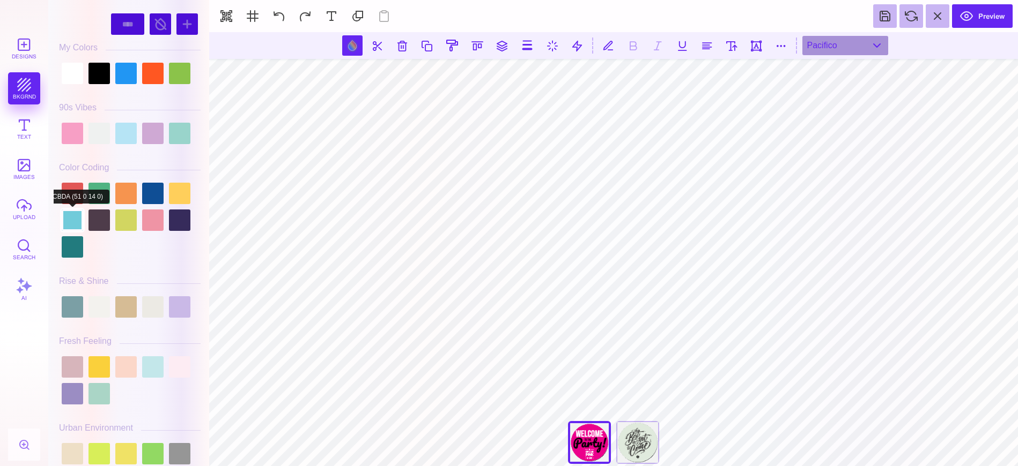
click at [72, 214] on div at bounding box center [72, 220] width 21 height 21
type input "#71CBDA"
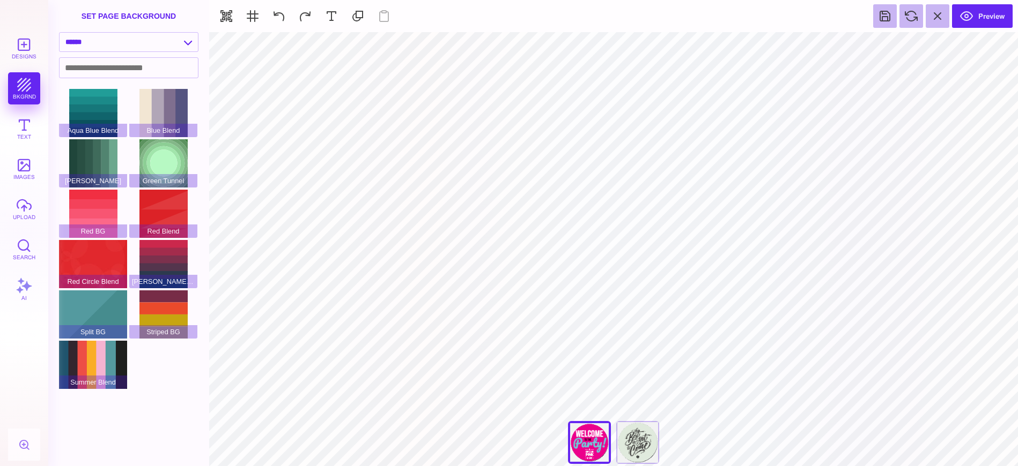
type input "#FFFFFF"
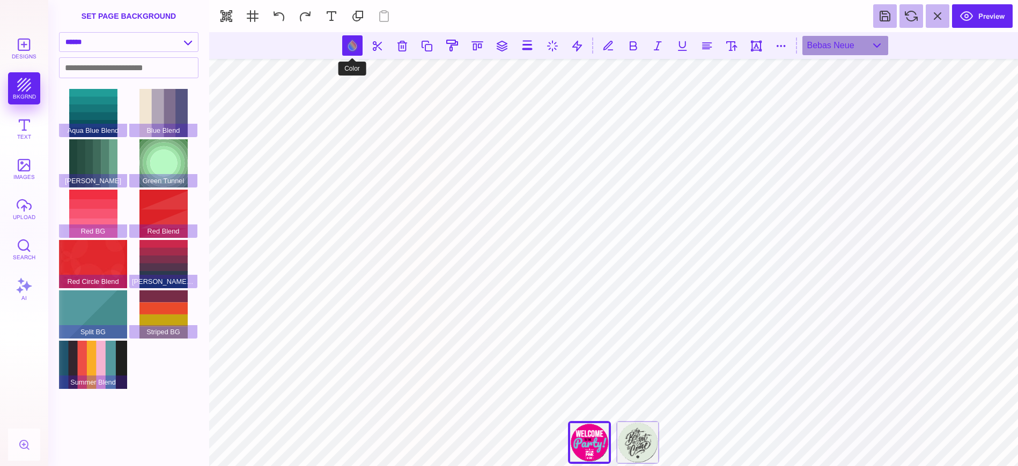
click at [352, 48] on button at bounding box center [352, 45] width 20 height 20
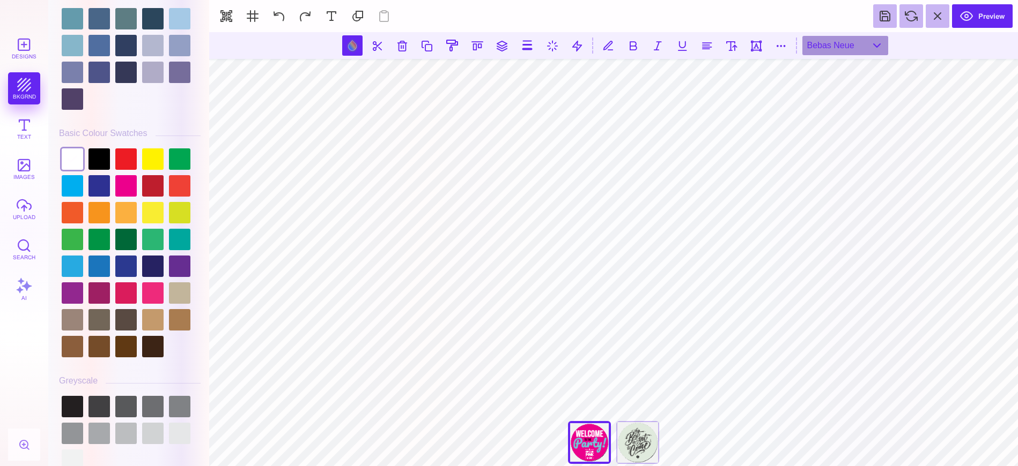
scroll to position [2921, 0]
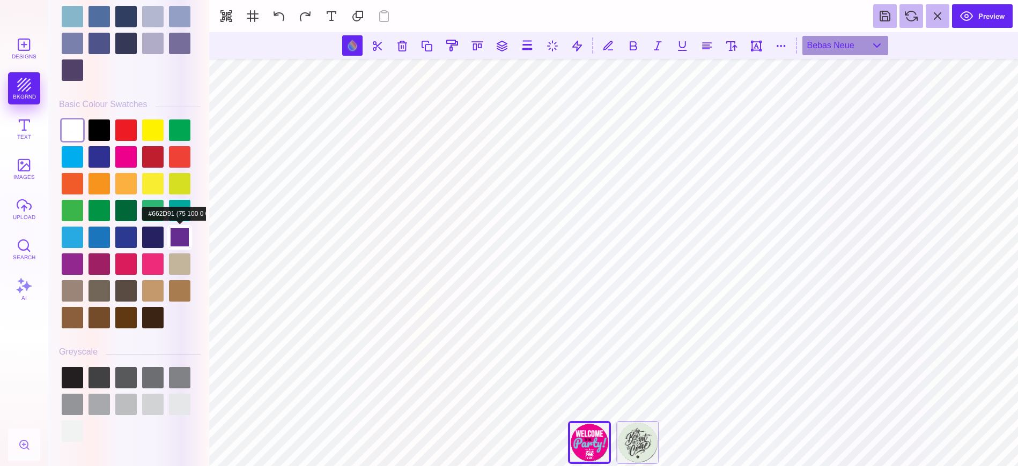
click at [181, 235] on div at bounding box center [179, 237] width 21 height 21
click at [69, 182] on div at bounding box center [72, 183] width 21 height 21
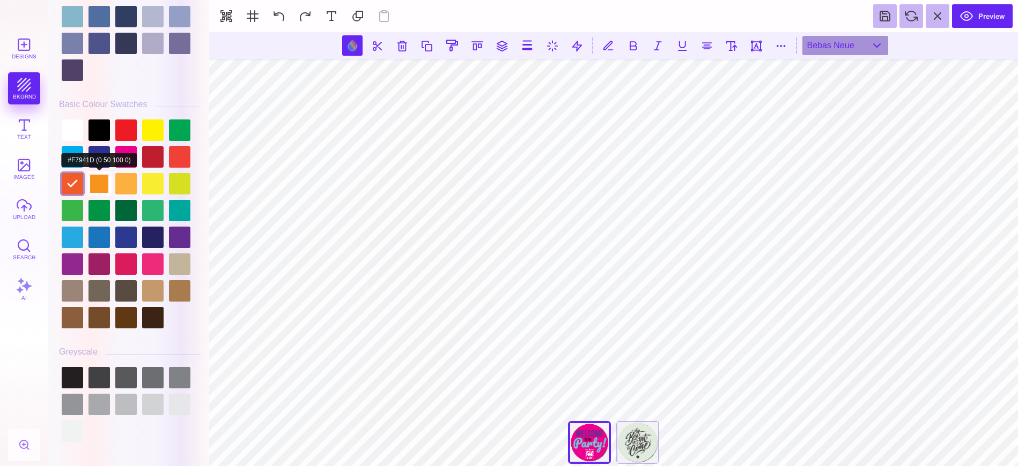
click at [109, 187] on div at bounding box center [98, 183] width 21 height 21
type input "#F7941D"
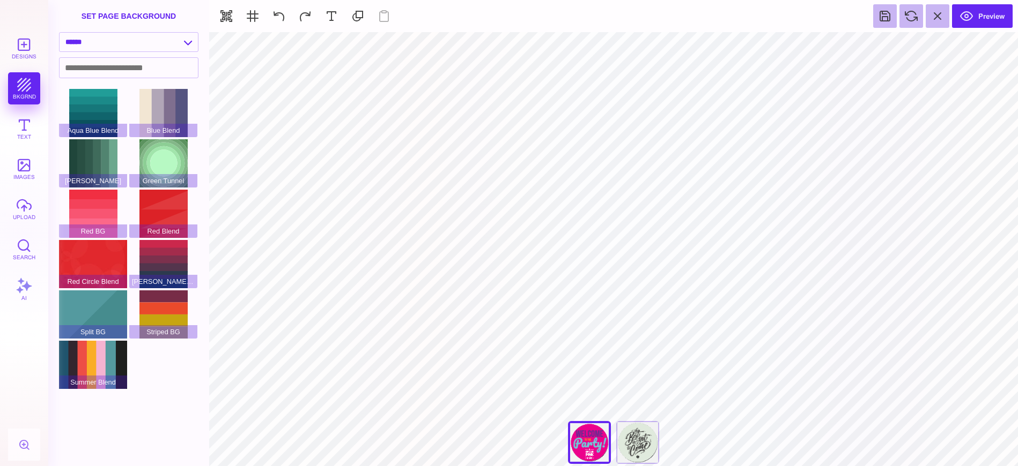
click at [28, 164] on button "images" at bounding box center [24, 169] width 32 height 32
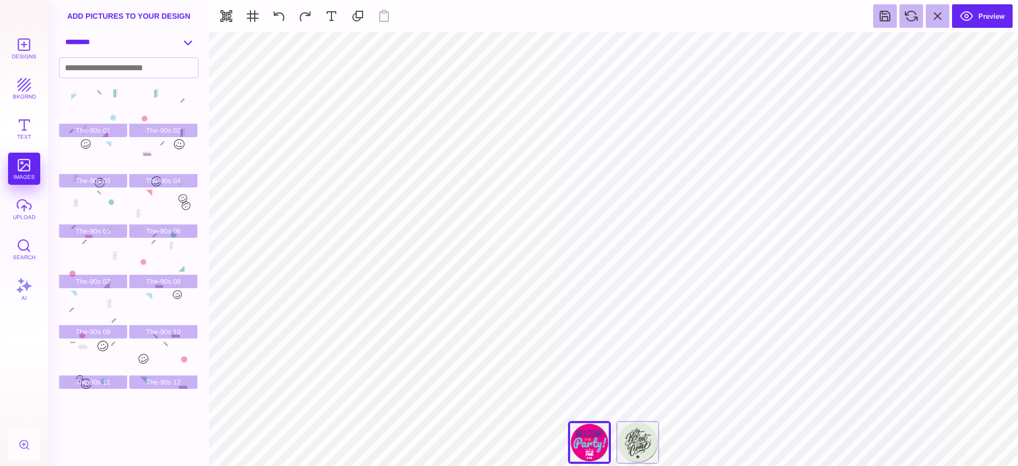
click at [182, 37] on select "**********" at bounding box center [129, 42] width 138 height 19
click at [60, 33] on select "**********" at bounding box center [129, 42] width 138 height 19
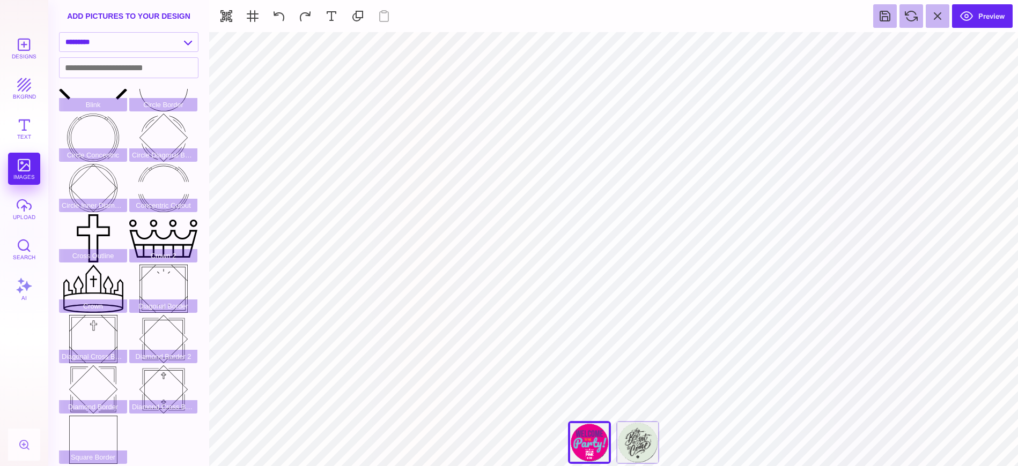
scroll to position [0, 0]
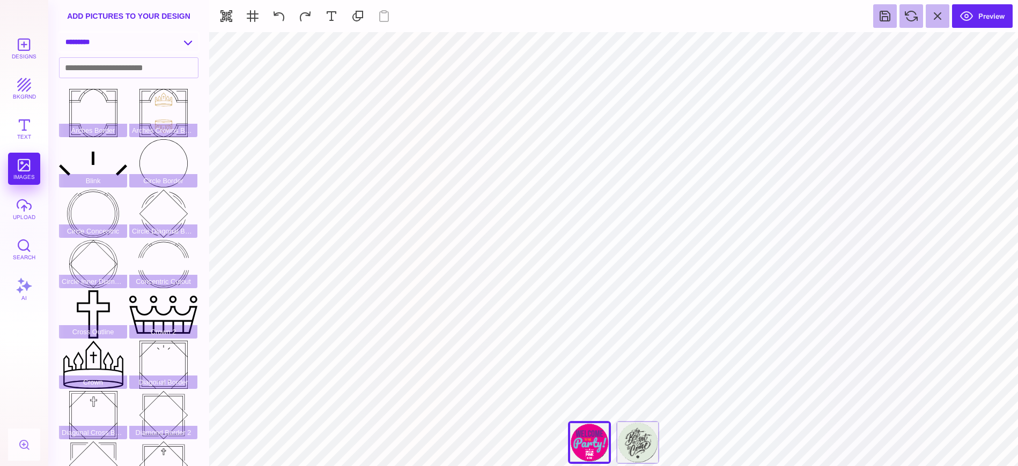
click at [170, 40] on select "**********" at bounding box center [129, 42] width 138 height 19
select select "**********"
click at [60, 33] on select "**********" at bounding box center [129, 42] width 138 height 19
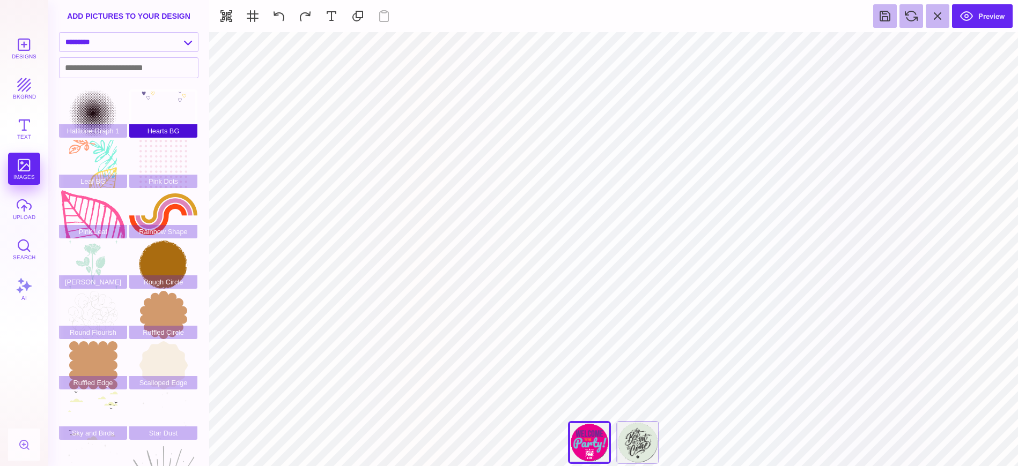
scroll to position [47, 0]
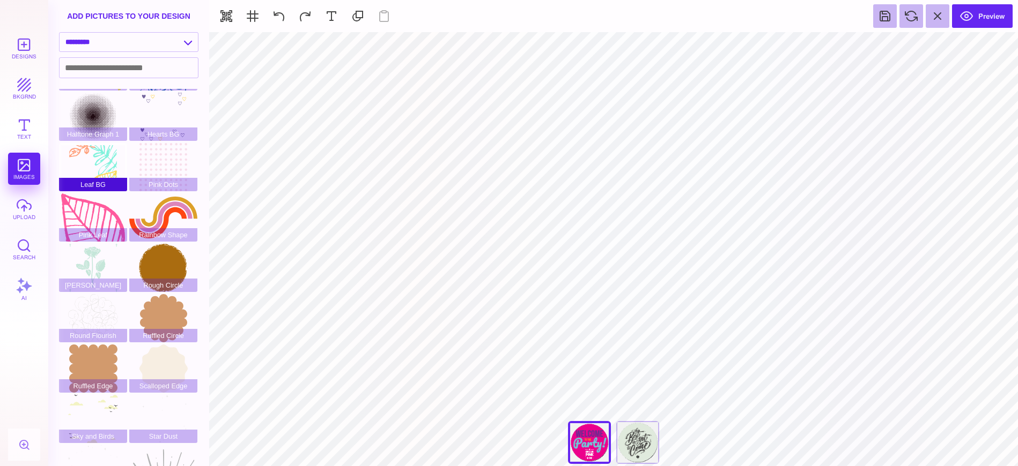
click at [102, 147] on div "Leaf BG" at bounding box center [93, 167] width 68 height 48
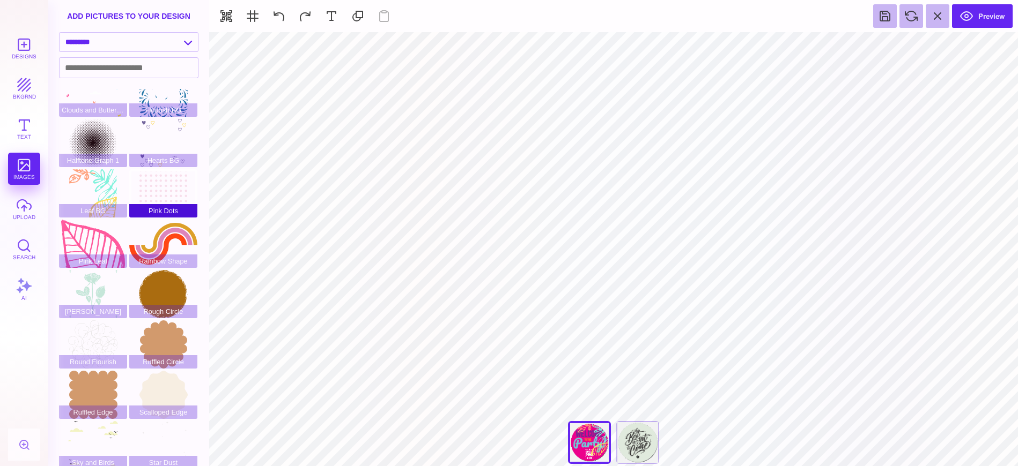
scroll to position [0, 0]
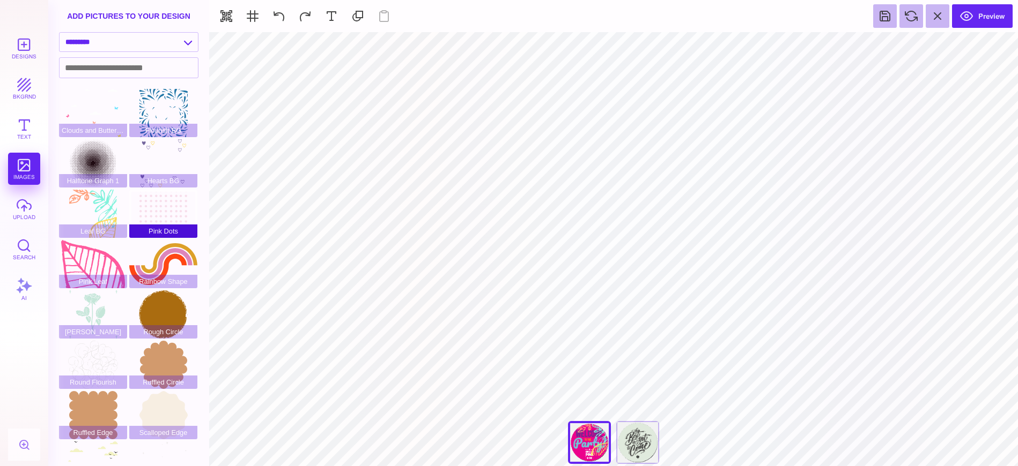
click at [171, 205] on div "Pink Dots" at bounding box center [163, 214] width 68 height 48
type input "#F8DEEB"
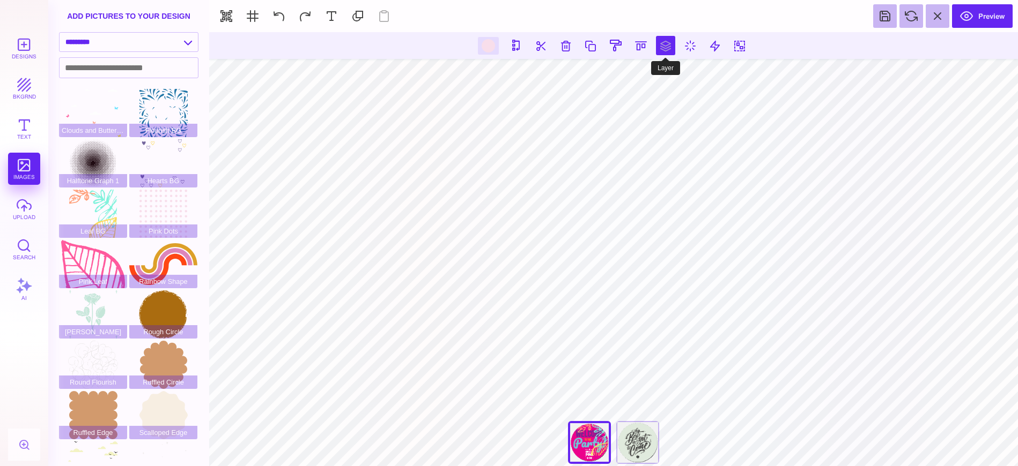
click at [664, 50] on button at bounding box center [665, 45] width 19 height 19
click at [701, 78] on button at bounding box center [701, 76] width 21 height 21
click at [669, 77] on button at bounding box center [677, 76] width 21 height 21
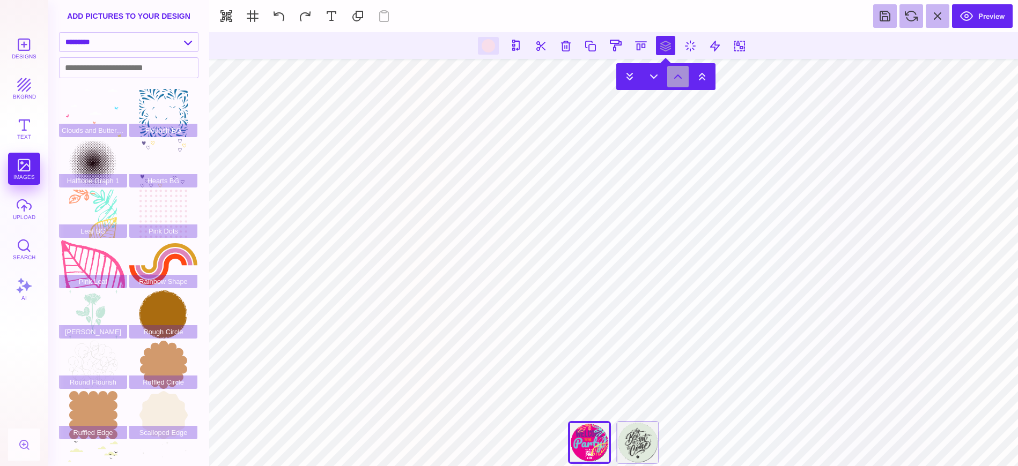
click at [682, 74] on button at bounding box center [677, 76] width 21 height 21
click at [652, 75] on button at bounding box center [653, 76] width 21 height 21
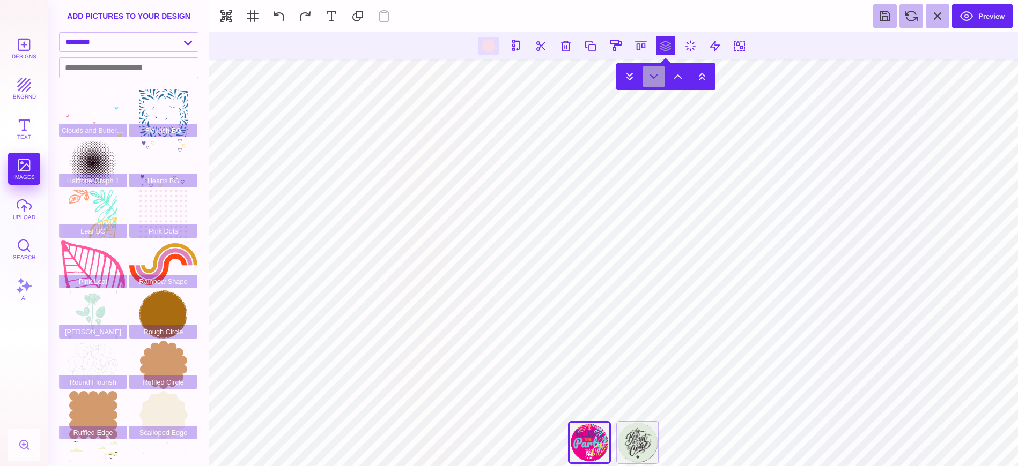
click at [652, 75] on button at bounding box center [653, 76] width 21 height 21
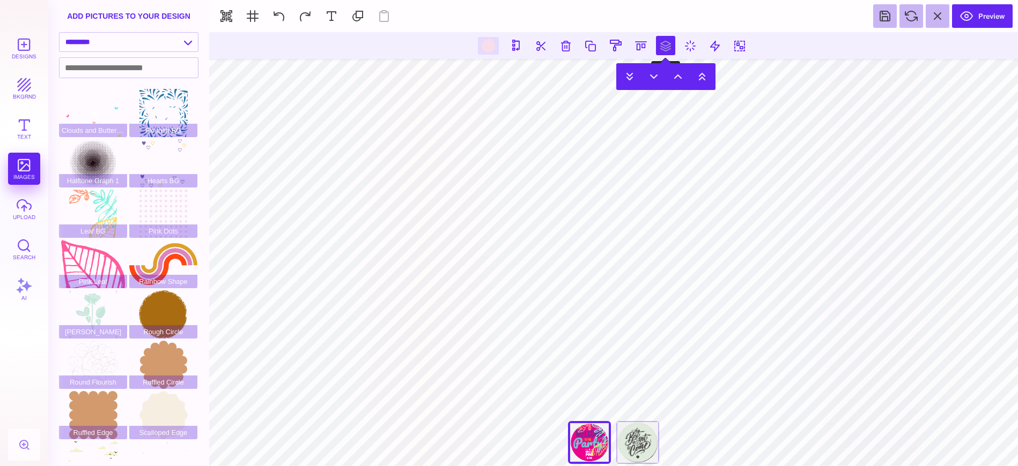
click at [671, 46] on button at bounding box center [665, 45] width 19 height 19
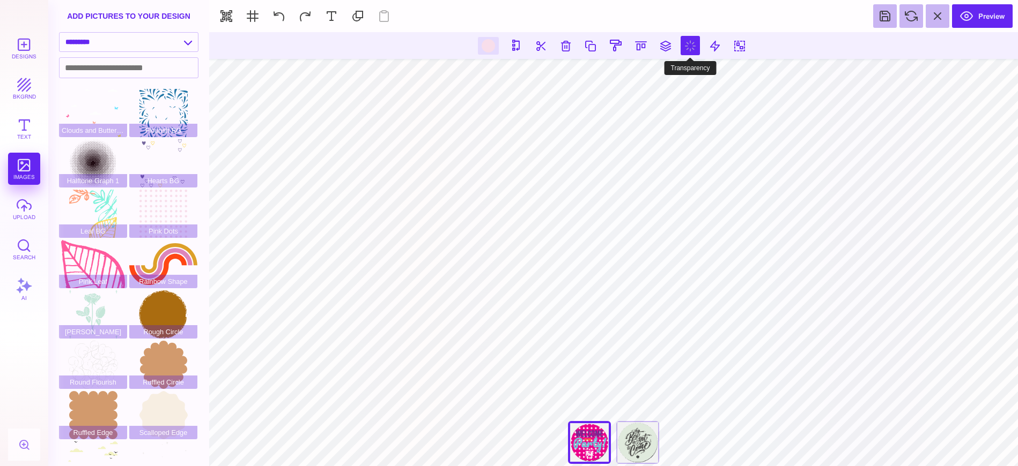
click at [692, 45] on button at bounding box center [689, 45] width 19 height 19
type input "*"
drag, startPoint x: 737, startPoint y: 76, endPoint x: 682, endPoint y: 78, distance: 55.3
type input "***"
click at [682, 78] on input "range" at bounding box center [691, 76] width 107 height 8
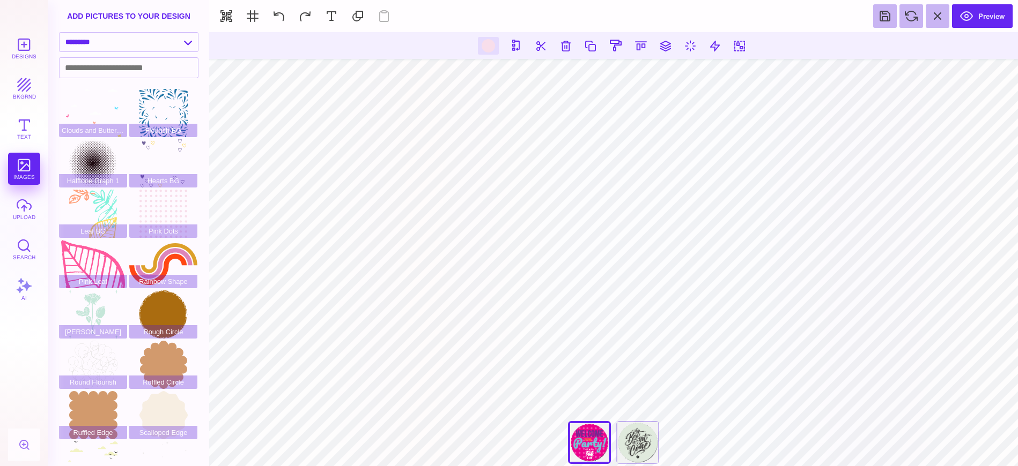
drag, startPoint x: 691, startPoint y: 43, endPoint x: 692, endPoint y: 60, distance: 16.7
click at [691, 43] on button at bounding box center [689, 45] width 19 height 19
drag, startPoint x: 684, startPoint y: 75, endPoint x: 674, endPoint y: 76, distance: 10.2
type input "***"
click at [674, 76] on input "range" at bounding box center [691, 76] width 107 height 8
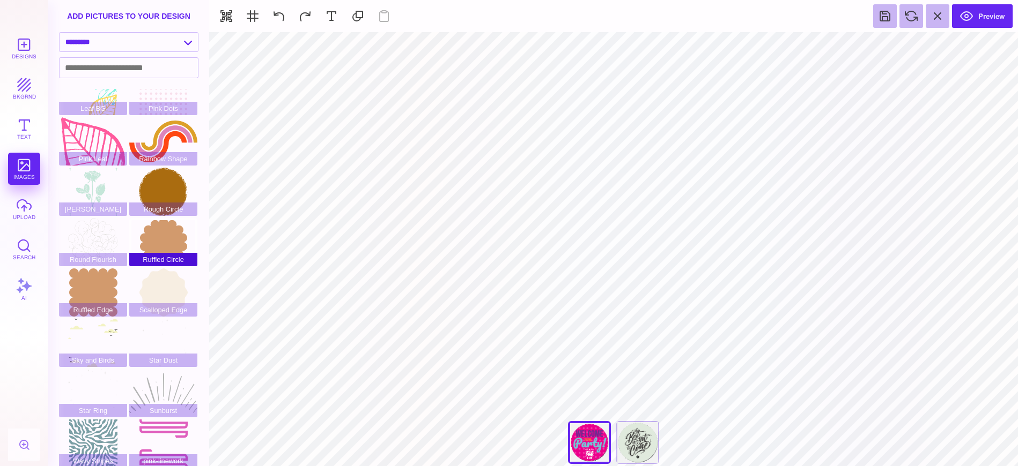
scroll to position [128, 0]
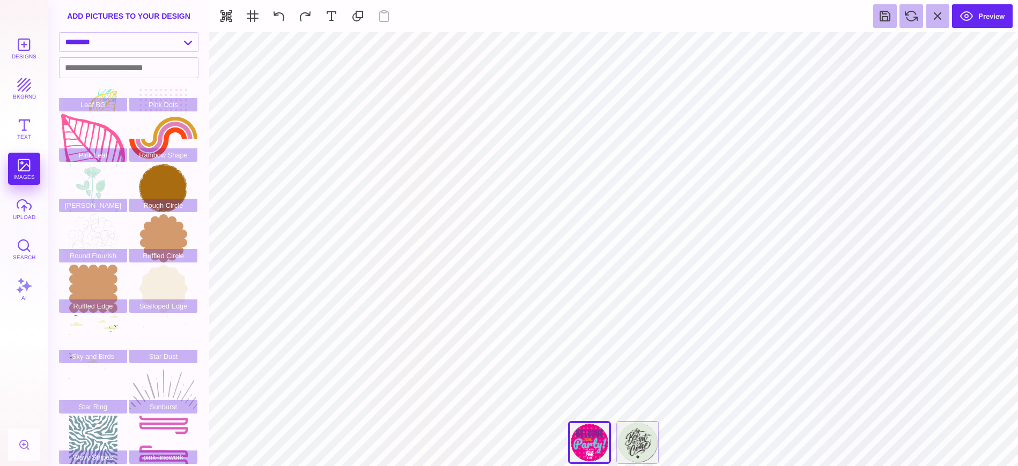
type input "#F7941D"
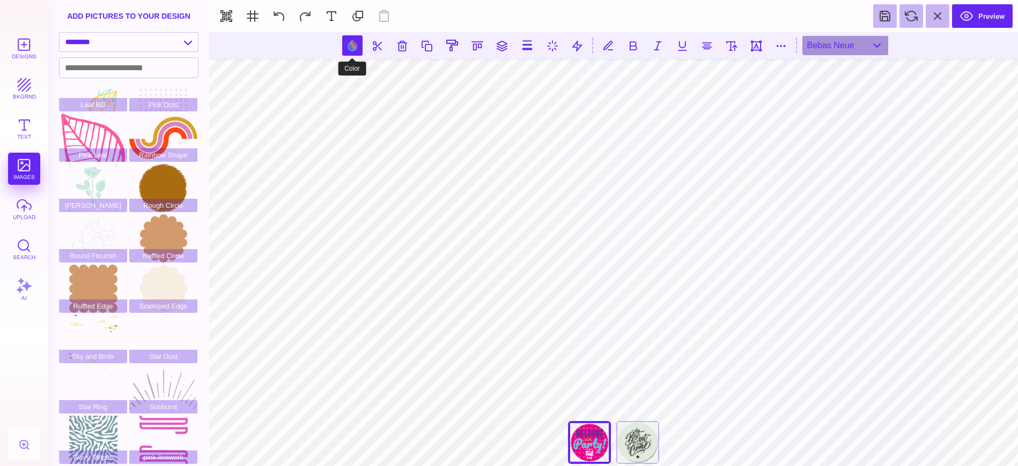
click at [349, 39] on button at bounding box center [352, 45] width 20 height 20
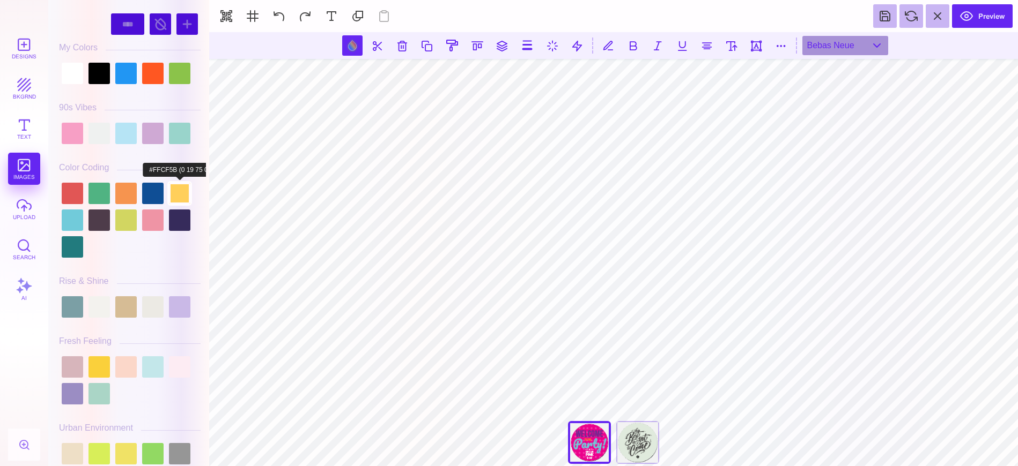
click at [179, 186] on div at bounding box center [179, 193] width 21 height 21
type input "#FFCF5B"
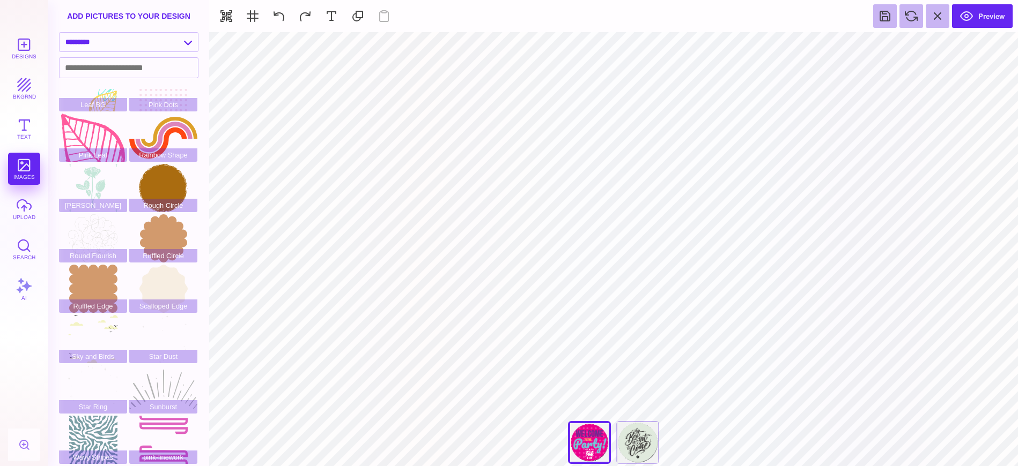
type input "#FFCF5B"
click at [994, 14] on button "Preview" at bounding box center [982, 16] width 61 height 24
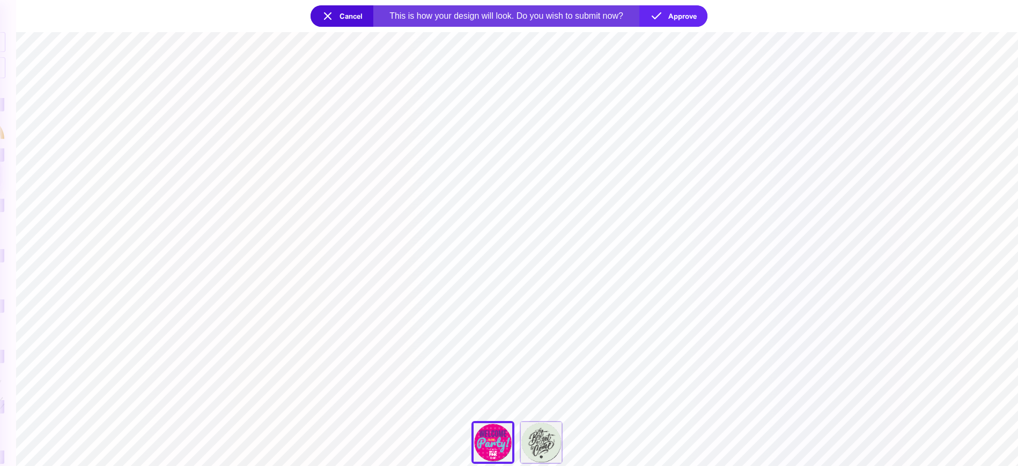
click at [335, 13] on button "Cancel" at bounding box center [341, 15] width 63 height 21
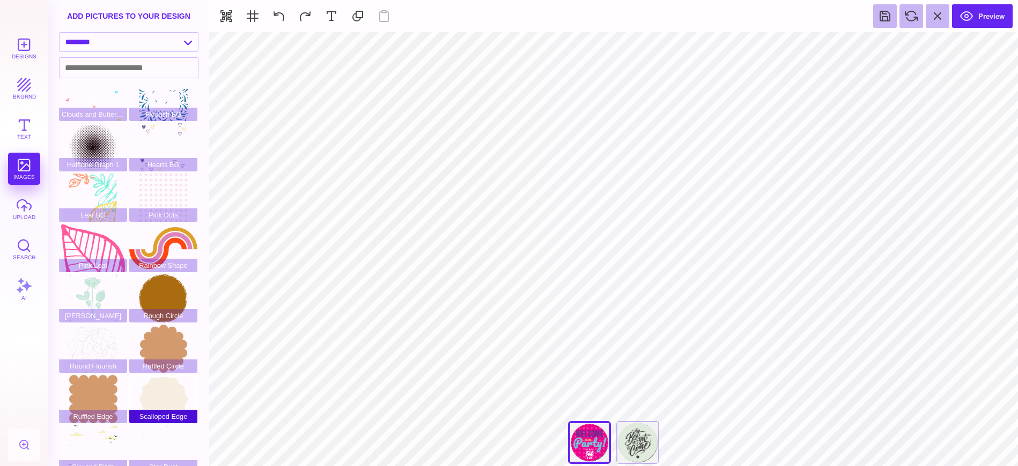
scroll to position [0, 0]
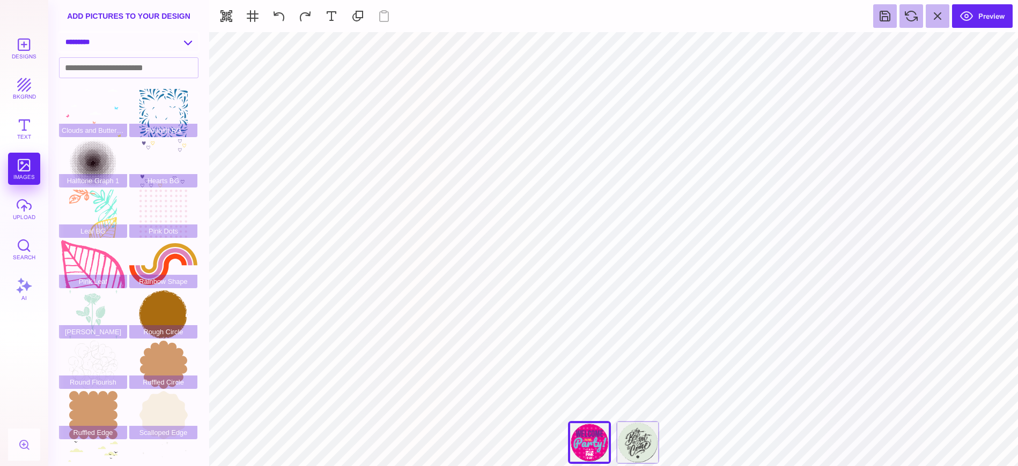
click at [166, 32] on div "**********" at bounding box center [128, 42] width 139 height 20
click at [166, 41] on select "**********" at bounding box center [129, 42] width 138 height 19
click at [157, 37] on select "**********" at bounding box center [129, 42] width 138 height 19
select select "**********"
click at [60, 33] on select "**********" at bounding box center [129, 42] width 138 height 19
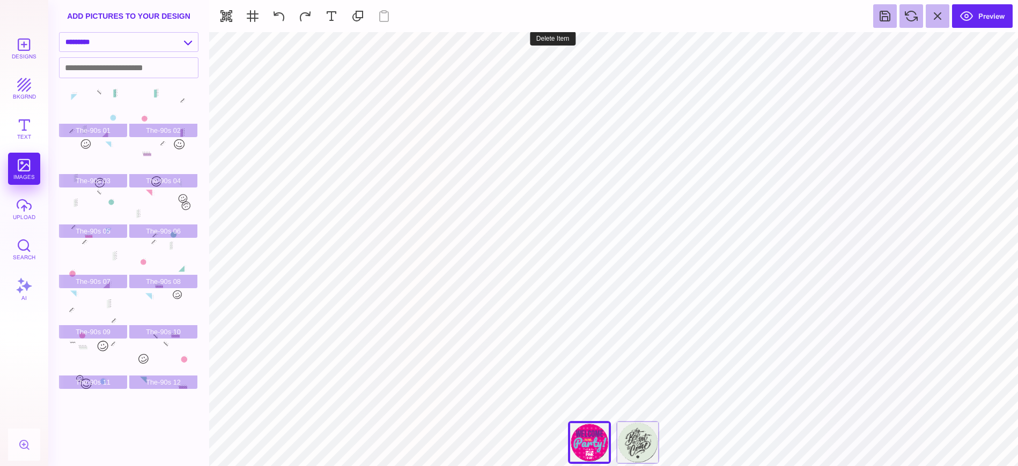
type input "#000000"
click at [582, 41] on button at bounding box center [577, 45] width 19 height 19
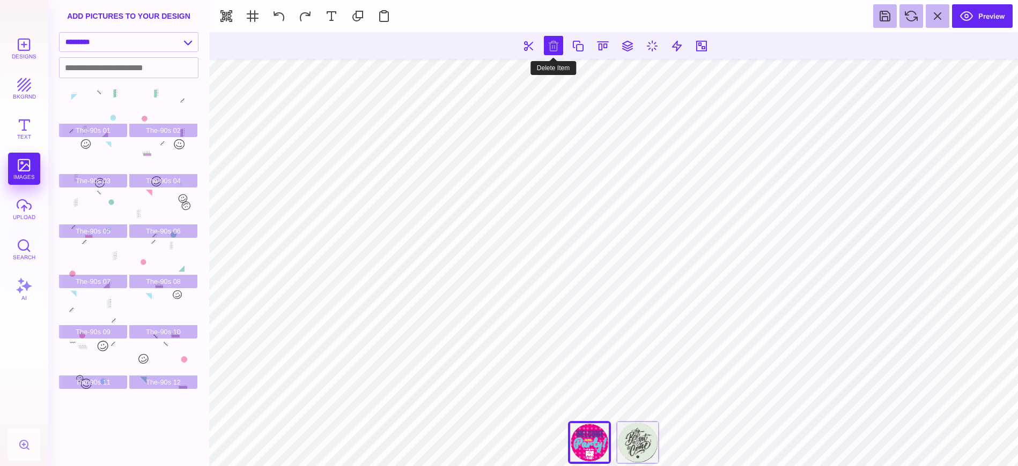
click at [550, 46] on button at bounding box center [553, 45] width 19 height 19
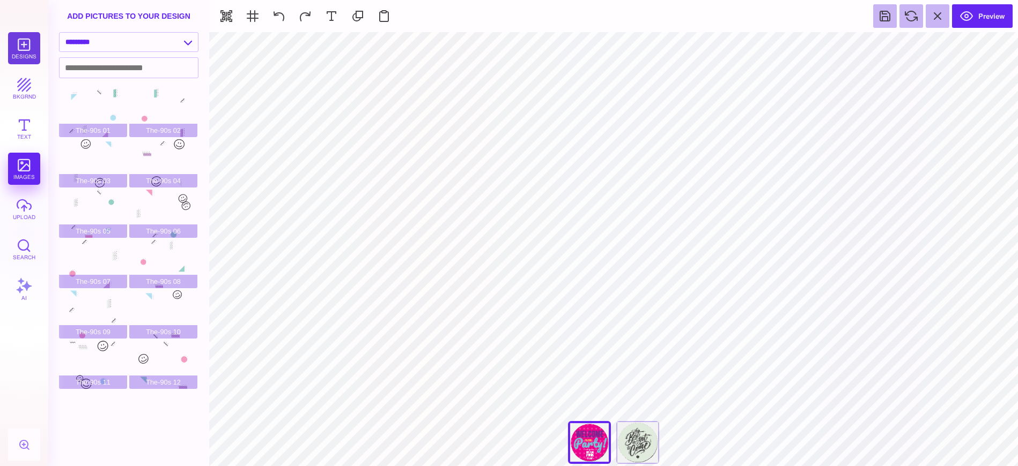
click at [25, 44] on button "Designs" at bounding box center [24, 48] width 32 height 32
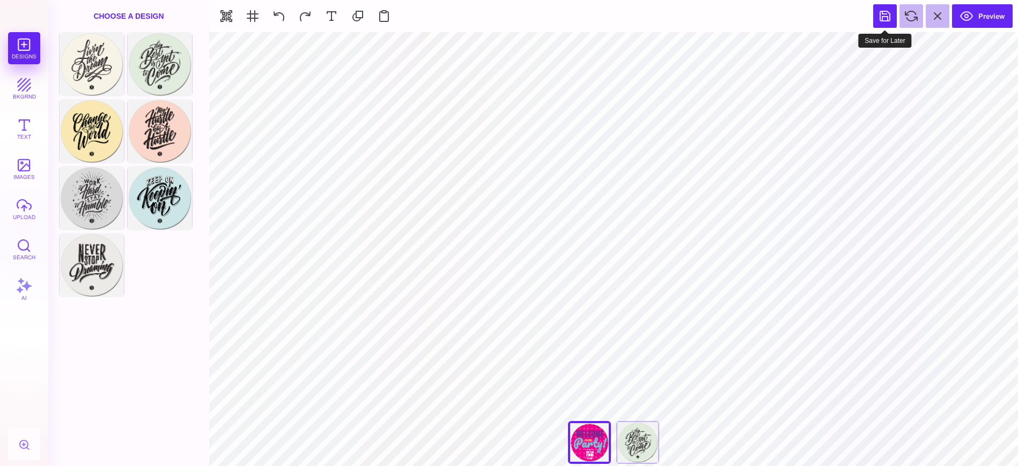
drag, startPoint x: 896, startPoint y: 16, endPoint x: 890, endPoint y: 20, distance: 7.3
click at [890, 20] on section "Preview" at bounding box center [613, 16] width 809 height 32
click at [885, 20] on button at bounding box center [885, 16] width 24 height 24
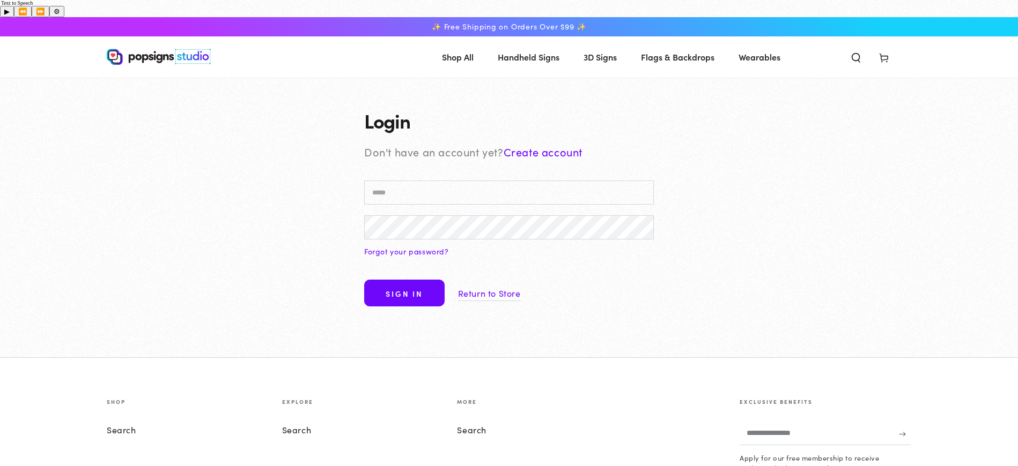
click at [414, 181] on input "Email" at bounding box center [509, 193] width 290 height 24
click at [399, 181] on input "Email" at bounding box center [509, 193] width 290 height 24
type input "**********"
click at [494, 286] on link "Return to Store" at bounding box center [489, 294] width 63 height 16
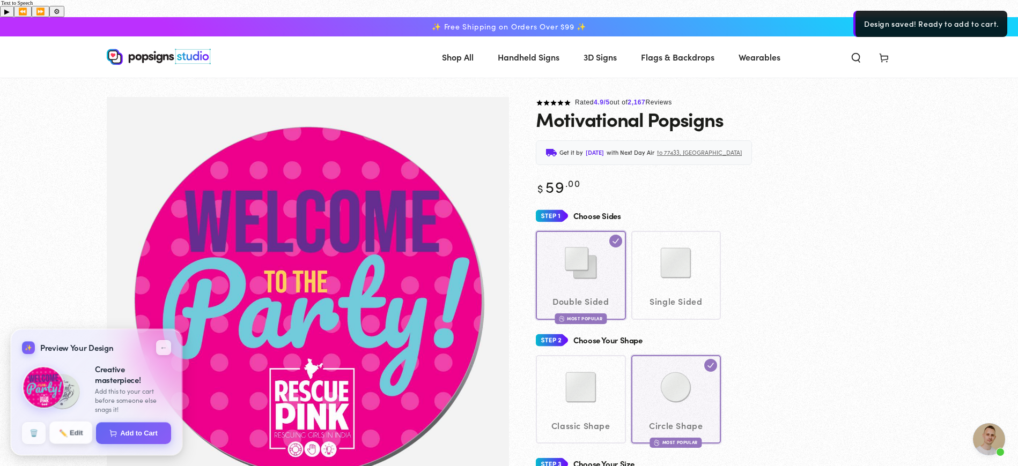
click at [65, 426] on button "✏️ Edit" at bounding box center [70, 433] width 43 height 23
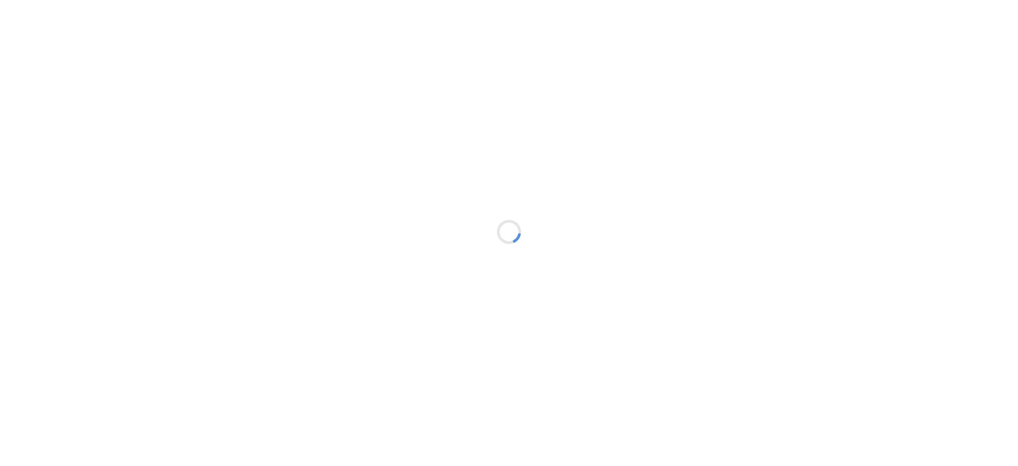
type textarea "An ancient tree with a door leading to a magical world"
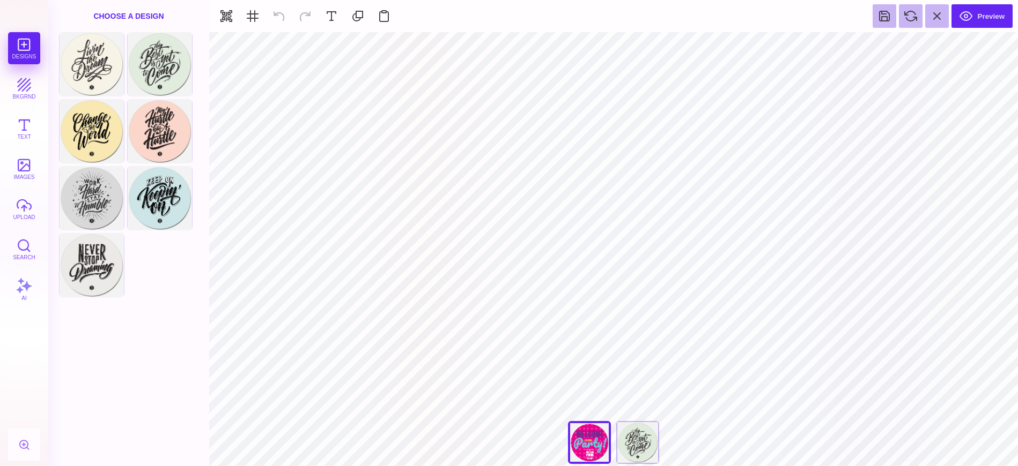
type input "#662D91"
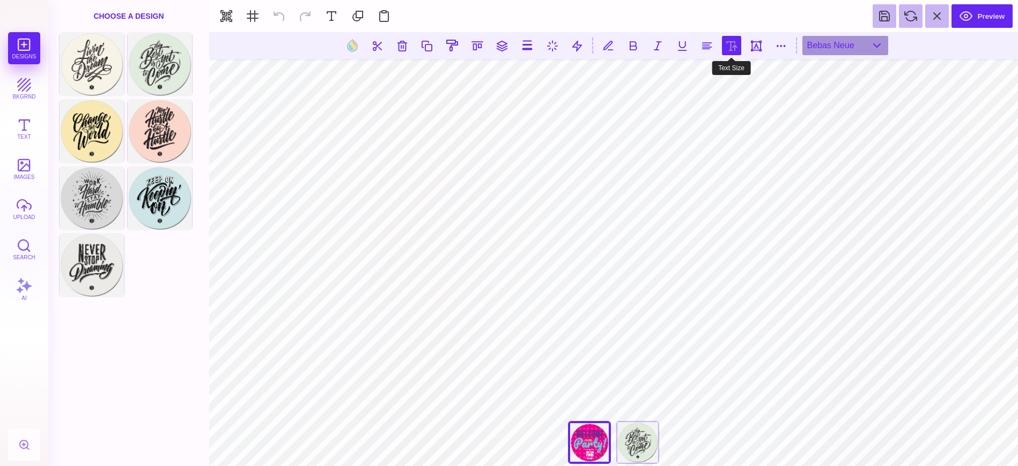
click at [731, 46] on button at bounding box center [731, 45] width 19 height 19
type input "***"
click at [745, 41] on section at bounding box center [613, 45] width 809 height 27
click at [852, 39] on div "Bebas Neue" at bounding box center [845, 45] width 86 height 19
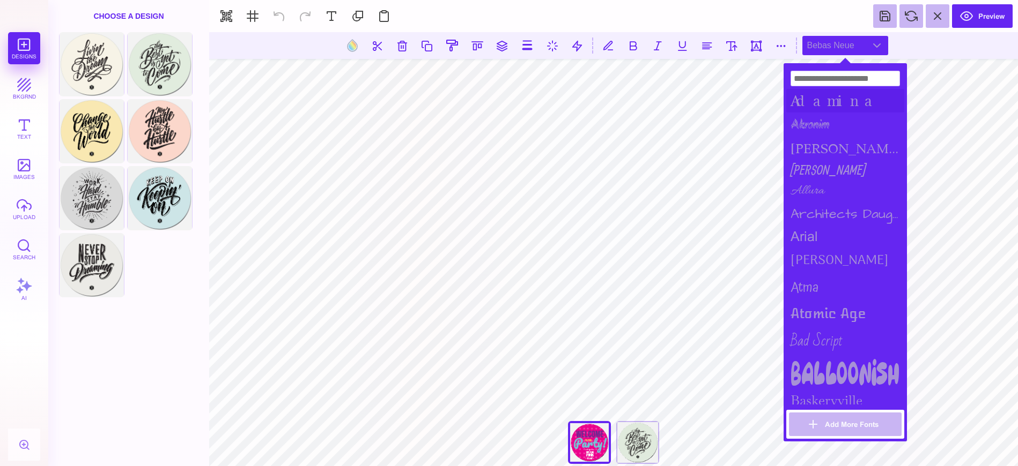
click at [828, 99] on div "Adamina" at bounding box center [845, 101] width 118 height 24
click at [813, 140] on div "[PERSON_NAME]" at bounding box center [845, 148] width 118 height 21
click at [808, 233] on div "arial" at bounding box center [845, 236] width 118 height 21
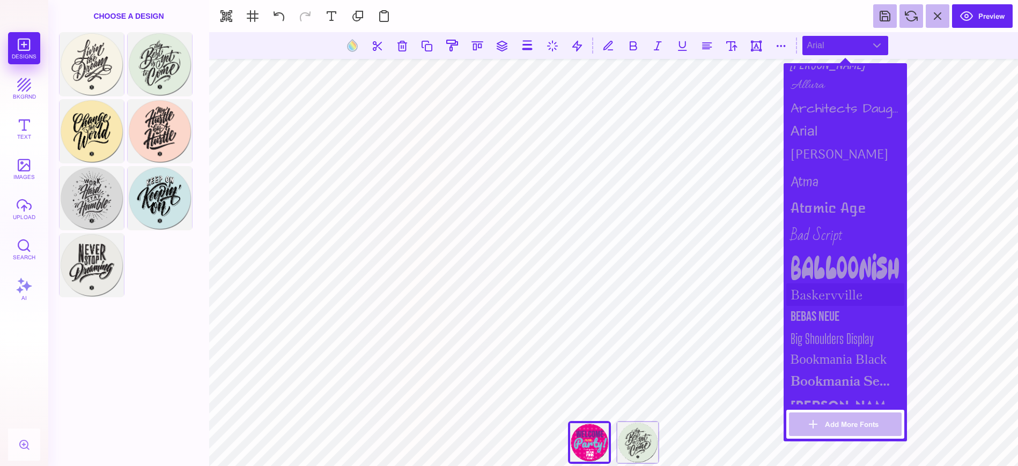
scroll to position [110, 0]
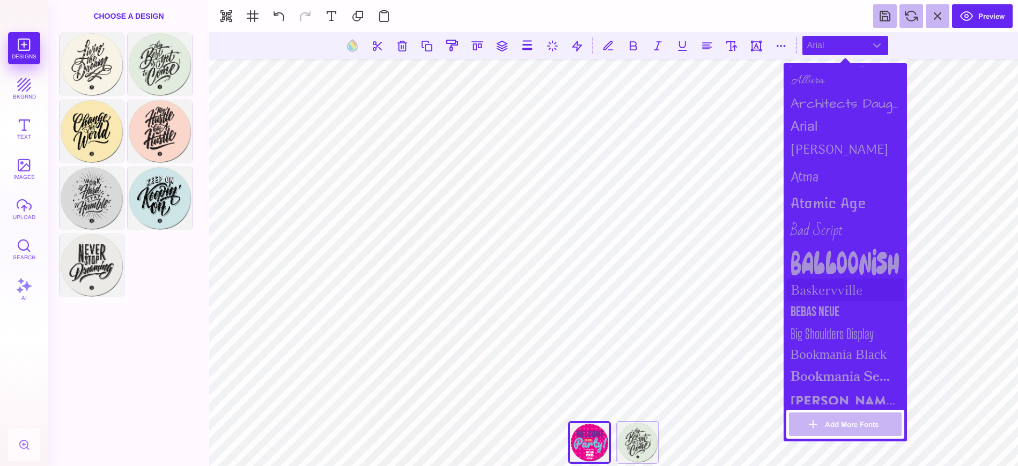
click at [822, 285] on div "Baskervville" at bounding box center [845, 290] width 118 height 23
click at [813, 306] on div "Bebas Neue" at bounding box center [845, 312] width 118 height 22
click at [814, 327] on div "Big Shoulders Display" at bounding box center [845, 333] width 118 height 21
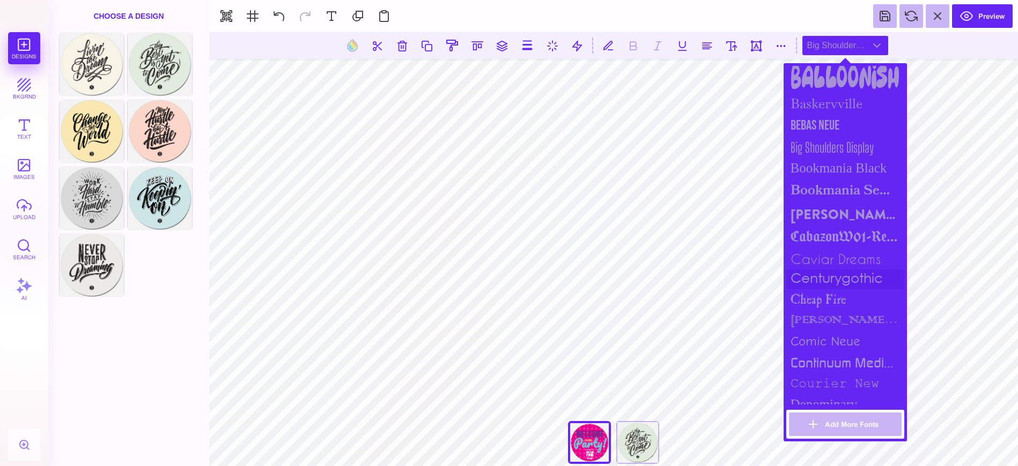
scroll to position [299, 0]
click at [849, 269] on div "centurygothic" at bounding box center [845, 278] width 118 height 20
click at [807, 356] on div "continuum medium" at bounding box center [845, 361] width 118 height 22
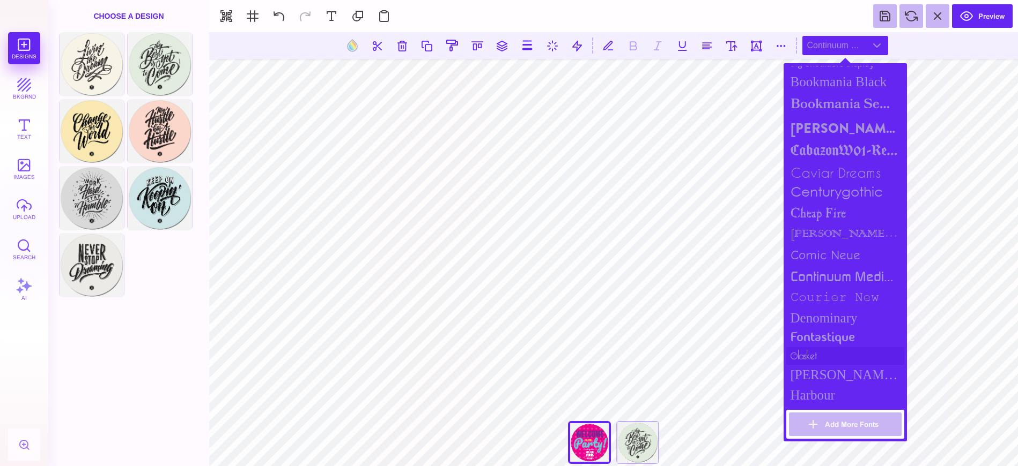
scroll to position [394, 0]
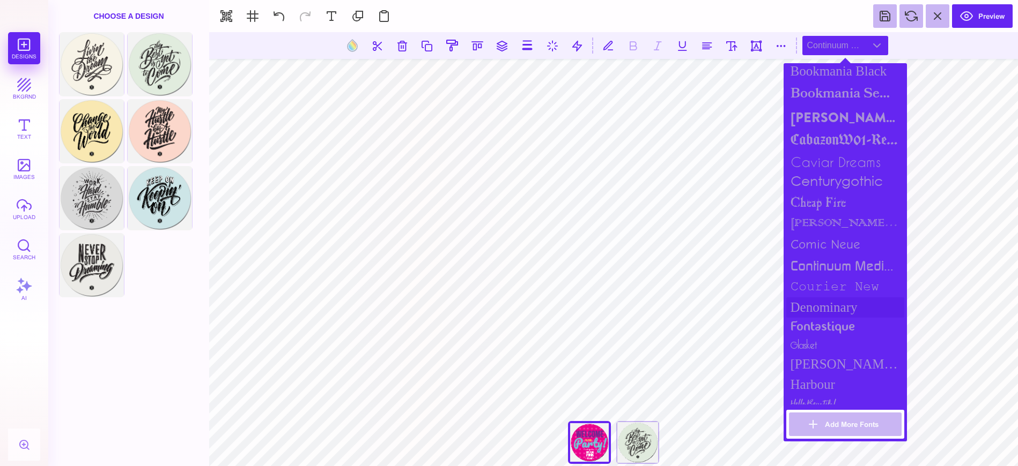
click at [823, 303] on div "Denominary" at bounding box center [845, 308] width 118 height 20
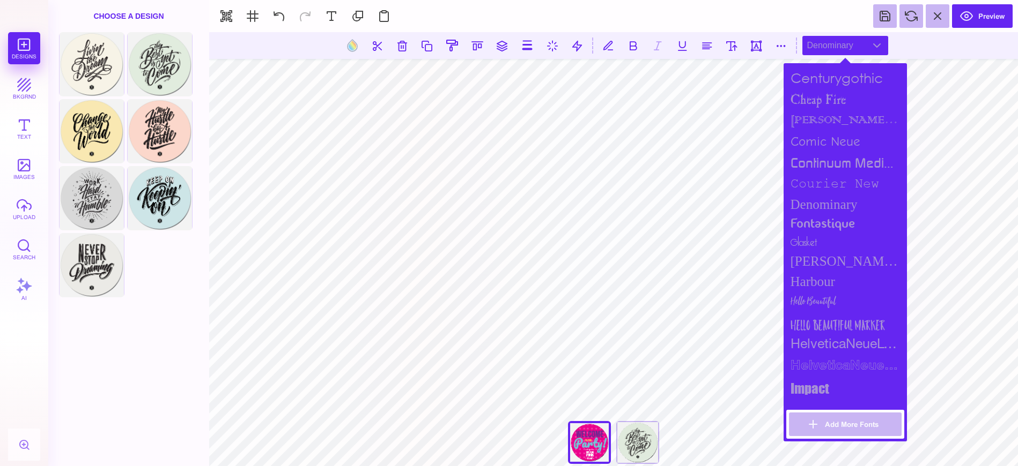
scroll to position [500, 0]
click at [824, 319] on div "Hello Beautiful Marker" at bounding box center [845, 320] width 118 height 21
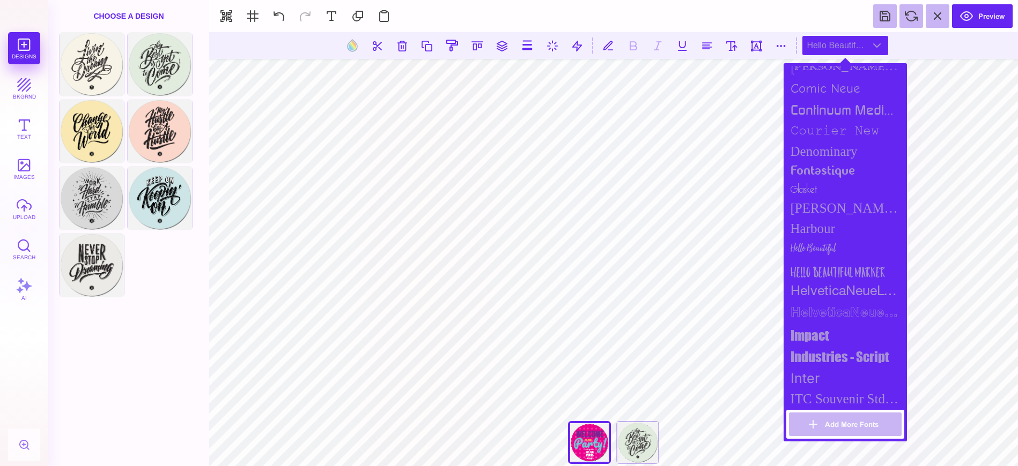
scroll to position [556, 0]
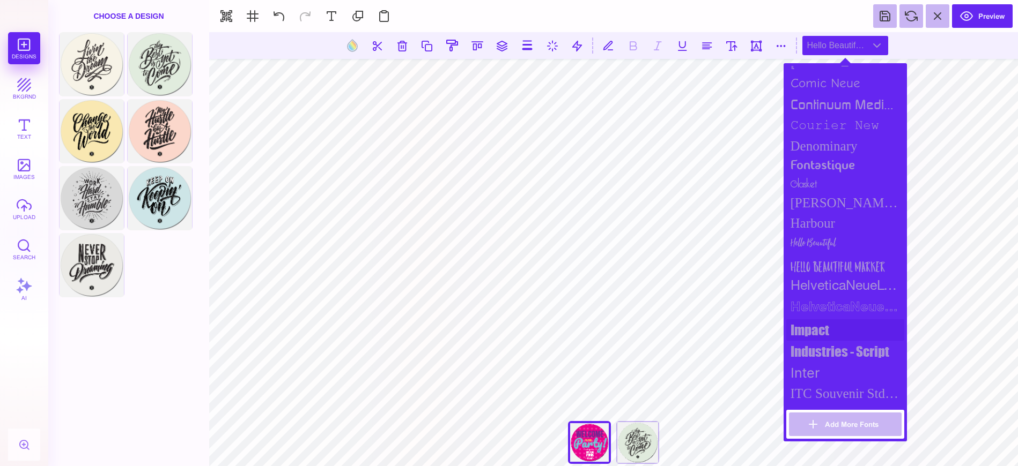
click at [820, 323] on div "impact" at bounding box center [845, 330] width 118 height 21
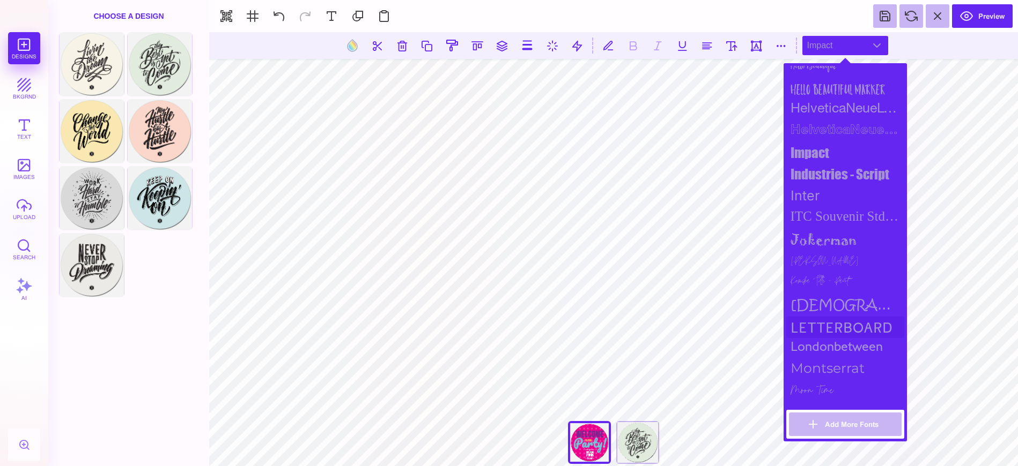
click at [815, 335] on div "Letterboard" at bounding box center [845, 327] width 118 height 21
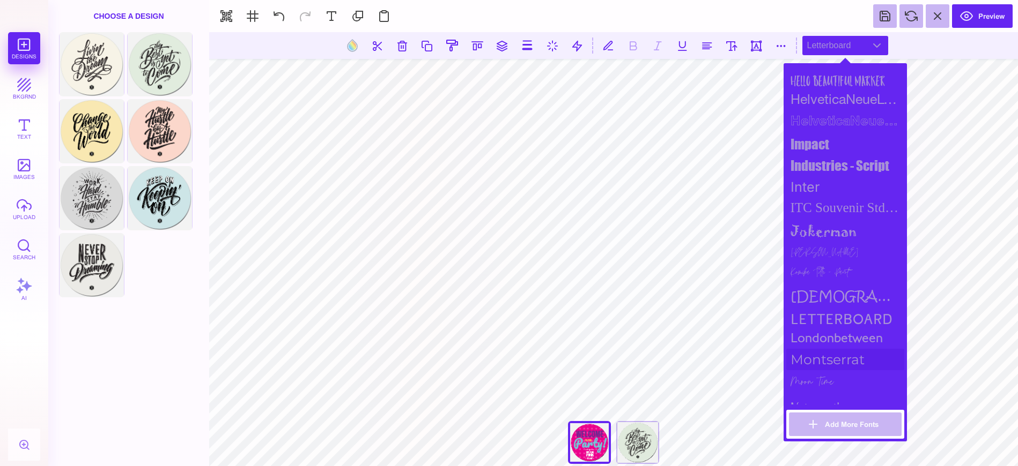
scroll to position [745, 0]
click at [805, 358] on div "Montserrat" at bounding box center [845, 355] width 118 height 21
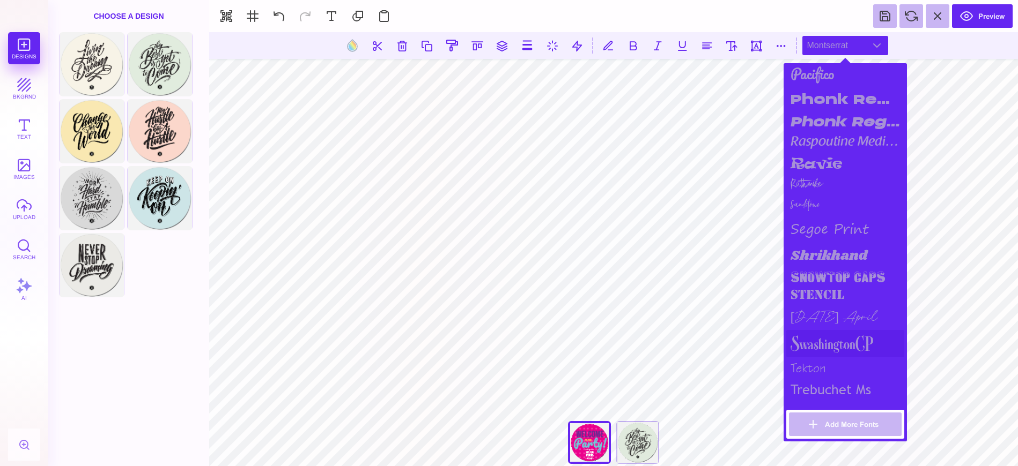
scroll to position [1127, 0]
click at [814, 344] on div "SwashingtonCP" at bounding box center [845, 342] width 118 height 27
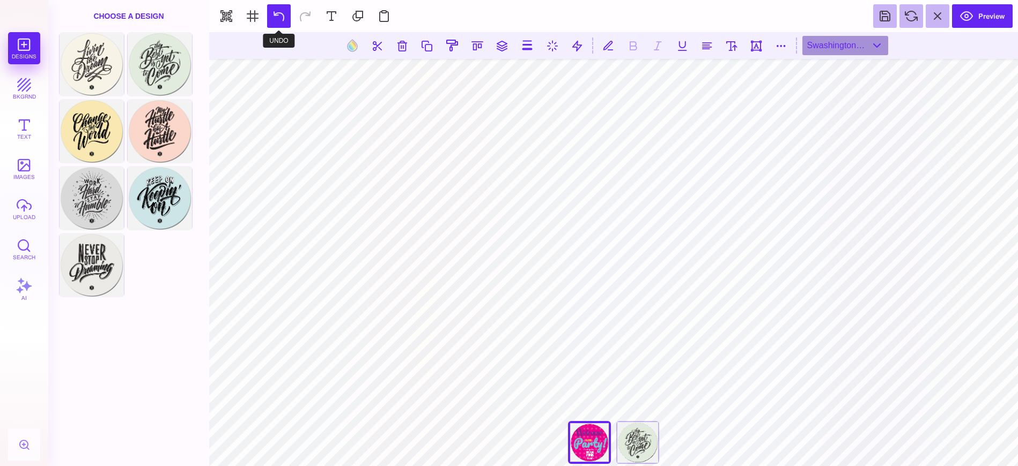
click at [280, 16] on button at bounding box center [279, 16] width 24 height 24
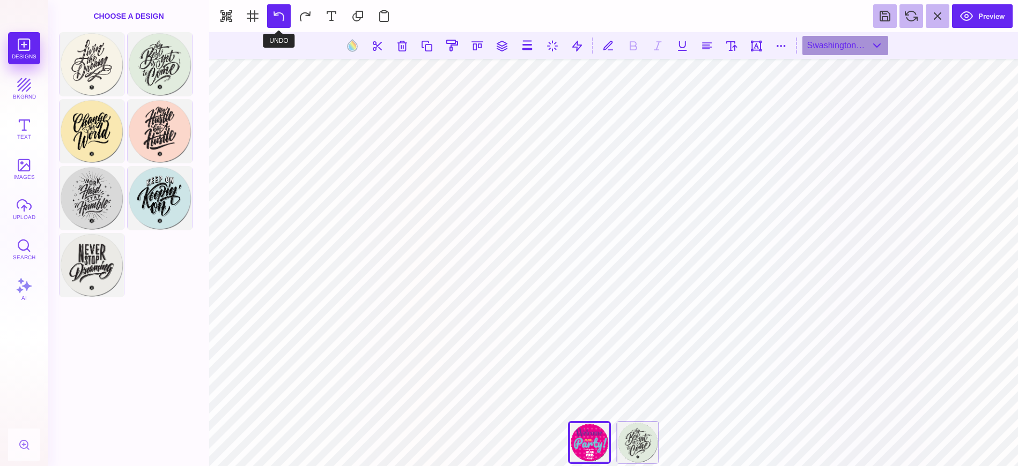
click at [280, 16] on button at bounding box center [279, 16] width 24 height 24
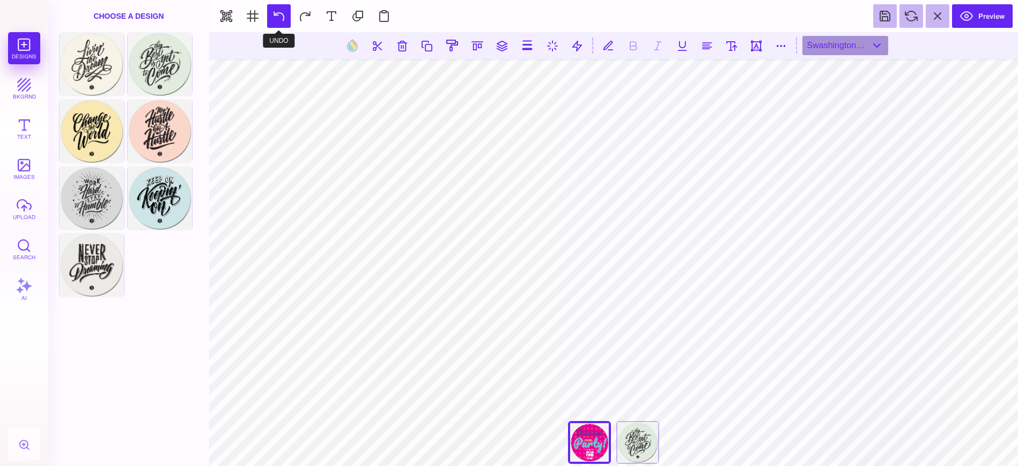
click at [280, 16] on button at bounding box center [279, 16] width 24 height 24
click at [876, 47] on div "Bebas Neue" at bounding box center [845, 45] width 86 height 19
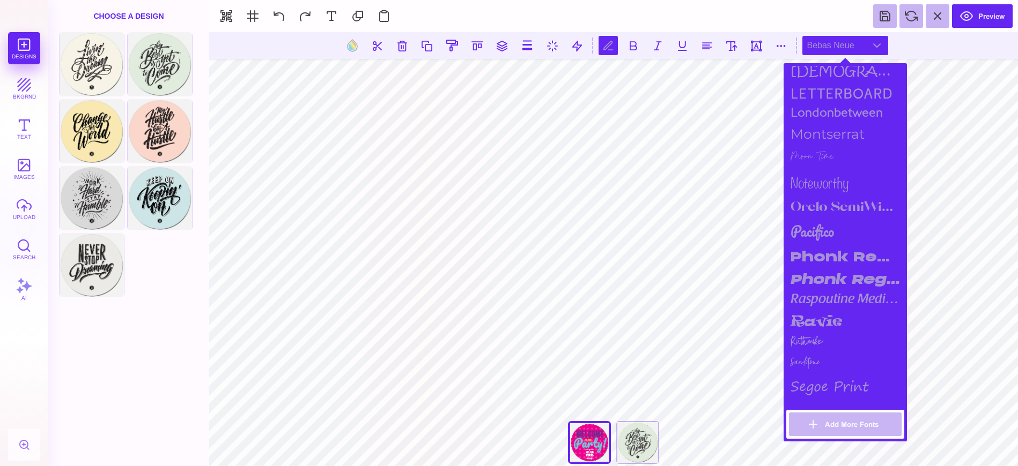
scroll to position [971, 0]
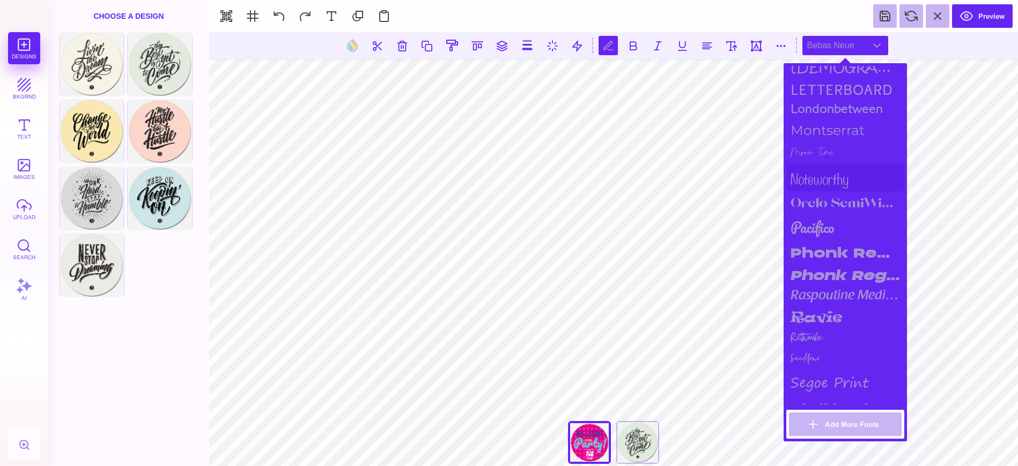
click at [828, 169] on div "noteworthy" at bounding box center [845, 178] width 118 height 27
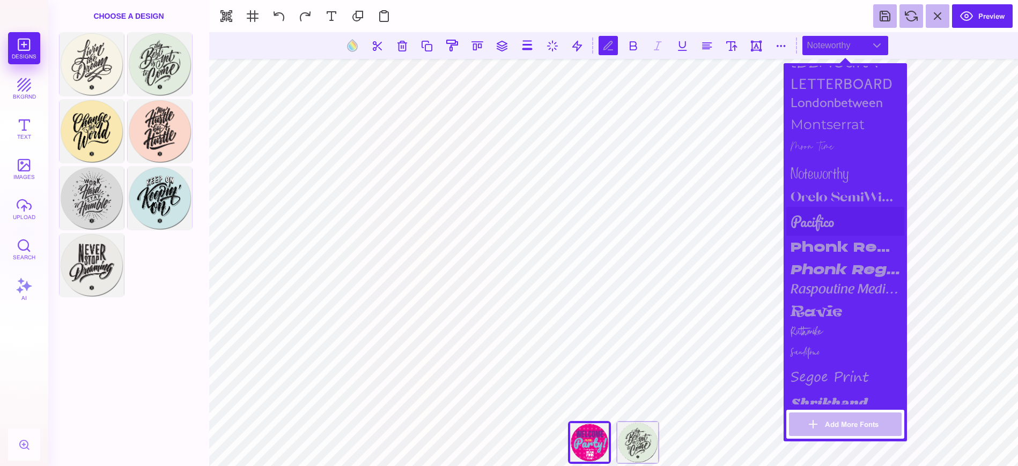
scroll to position [1006, 0]
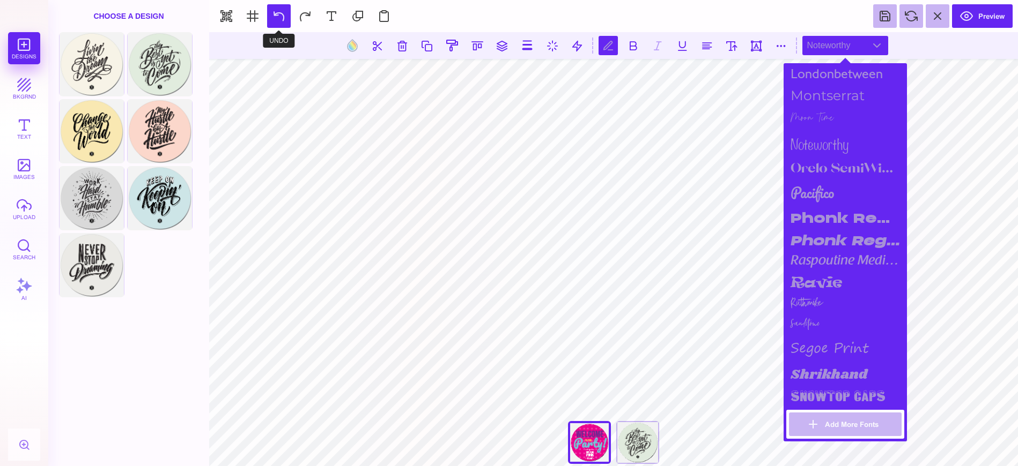
click at [276, 16] on button at bounding box center [279, 16] width 24 height 24
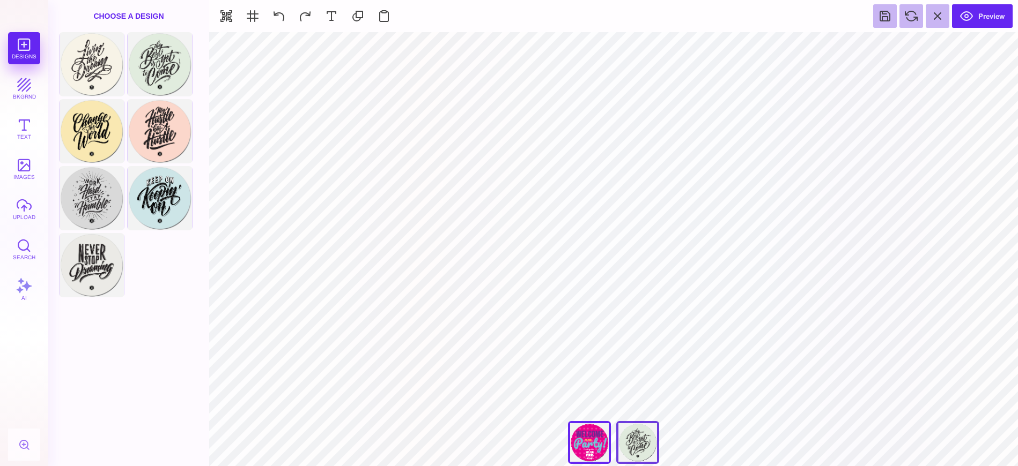
click at [626, 442] on div "Never Stop Dreaming" at bounding box center [637, 442] width 43 height 43
click at [582, 450] on div "Livin The Dream" at bounding box center [589, 442] width 43 height 43
type input "****"
type input "#000000"
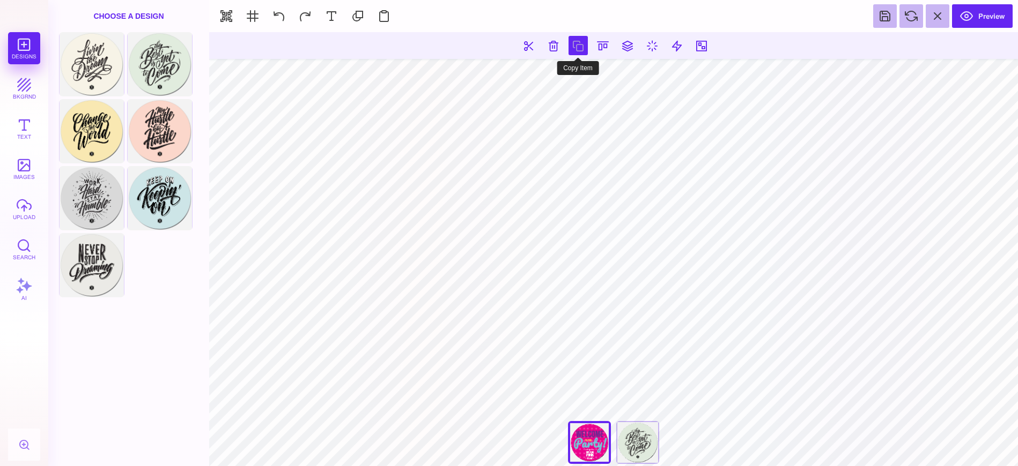
click at [582, 46] on button at bounding box center [577, 45] width 19 height 19
drag, startPoint x: 646, startPoint y: 447, endPoint x: 645, endPoint y: 436, distance: 10.2
click at [646, 447] on div "Never Stop Dreaming" at bounding box center [637, 442] width 43 height 43
type input "****"
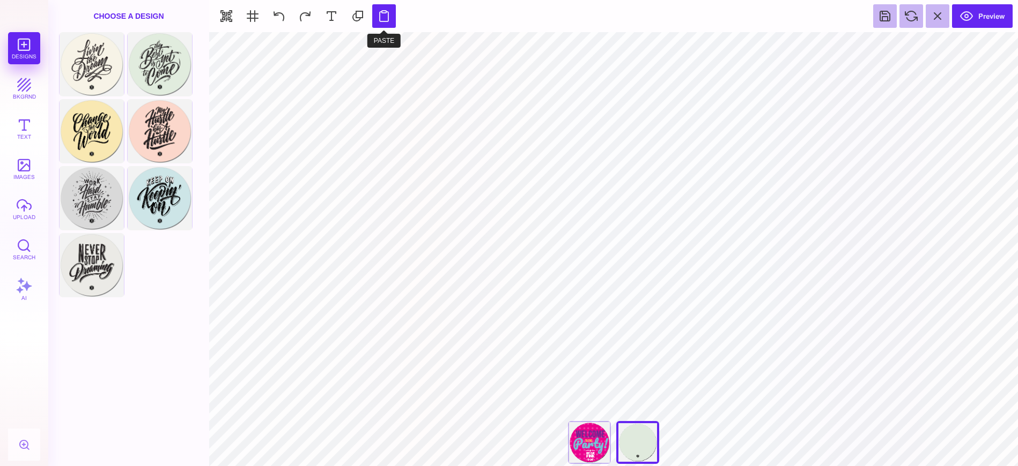
click at [388, 12] on button at bounding box center [384, 16] width 24 height 24
type input "#E0EADD"
click at [577, 50] on button at bounding box center [578, 45] width 20 height 20
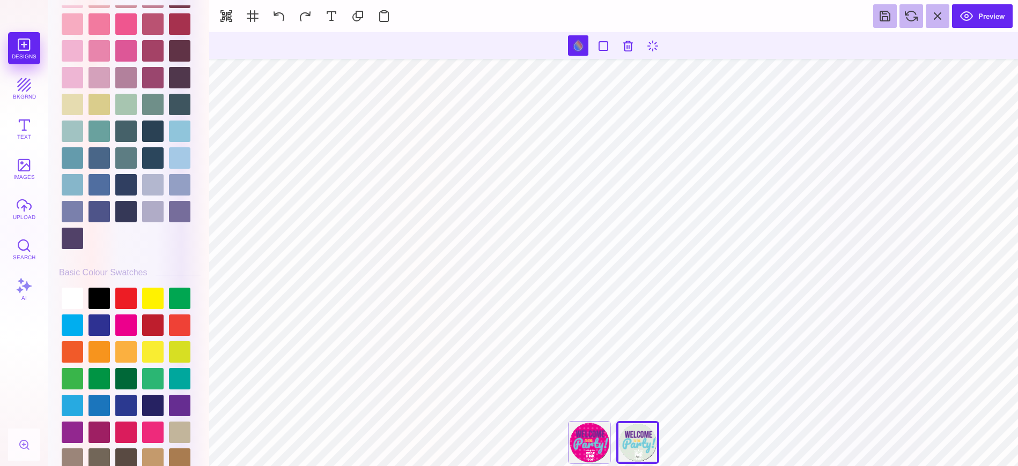
scroll to position [2921, 0]
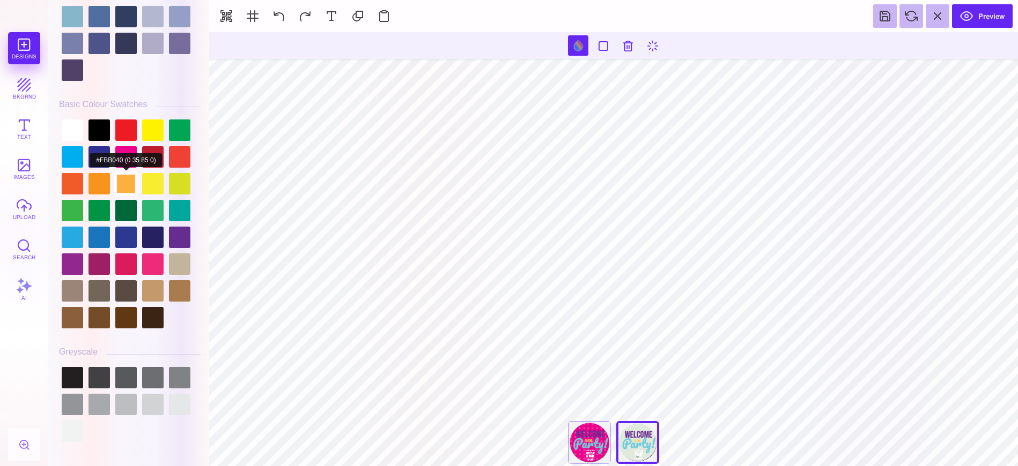
click at [127, 173] on div at bounding box center [125, 183] width 21 height 21
click at [129, 150] on div at bounding box center [125, 156] width 21 height 21
type input "#F8DEEB"
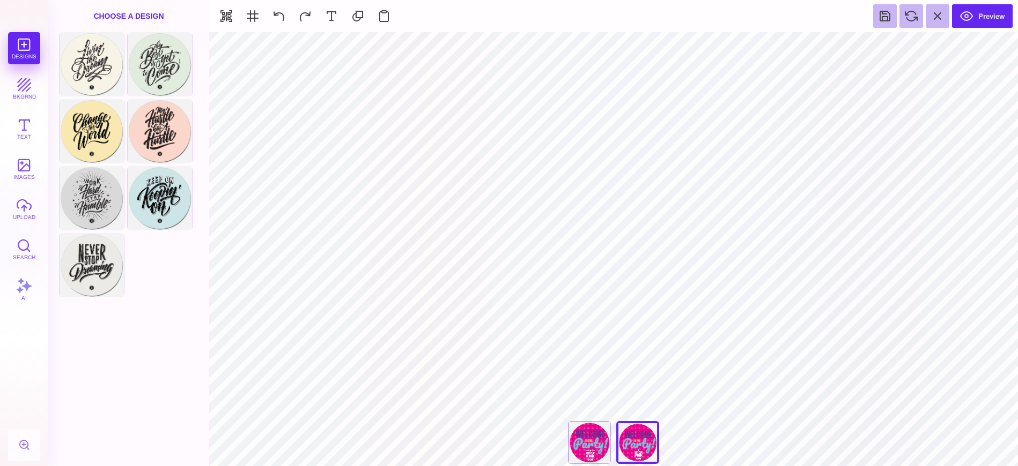
type input "#000000"
drag, startPoint x: 583, startPoint y: 447, endPoint x: 602, endPoint y: 447, distance: 18.8
click at [583, 447] on div "Livin The Dream" at bounding box center [589, 442] width 43 height 43
click at [636, 444] on div "Never Stop Dreaming" at bounding box center [637, 442] width 43 height 43
type input "****"
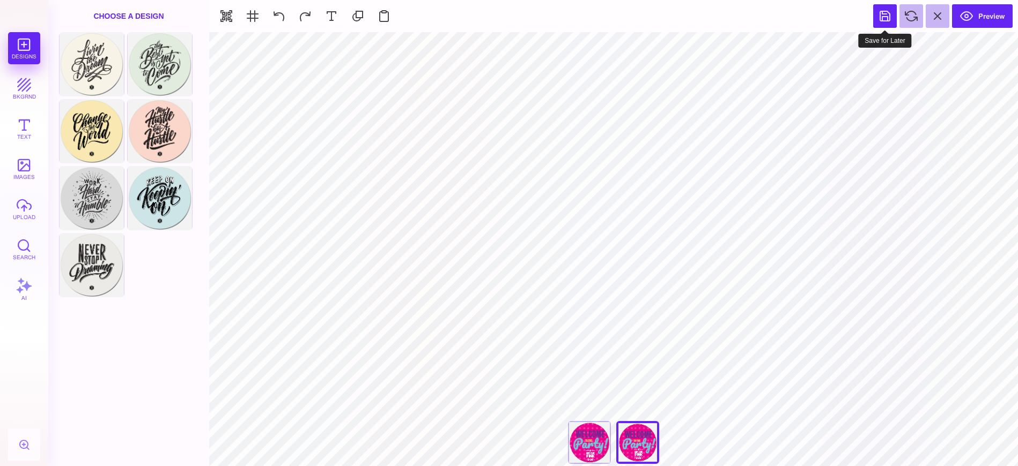
click at [885, 13] on button at bounding box center [885, 16] width 24 height 24
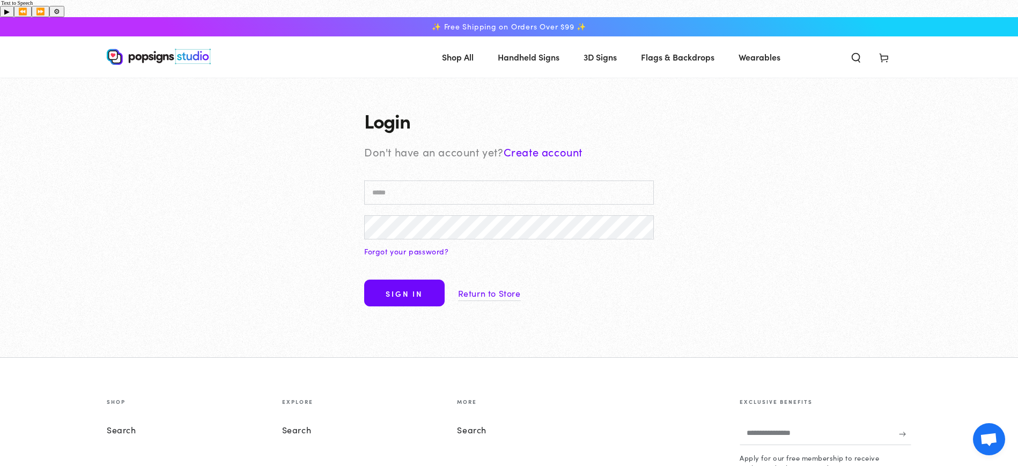
click at [410, 181] on input "Email" at bounding box center [509, 193] width 290 height 24
click at [418, 181] on input "Email" at bounding box center [509, 193] width 290 height 24
type input "**********"
click at [487, 286] on link "Return to Store" at bounding box center [489, 294] width 63 height 16
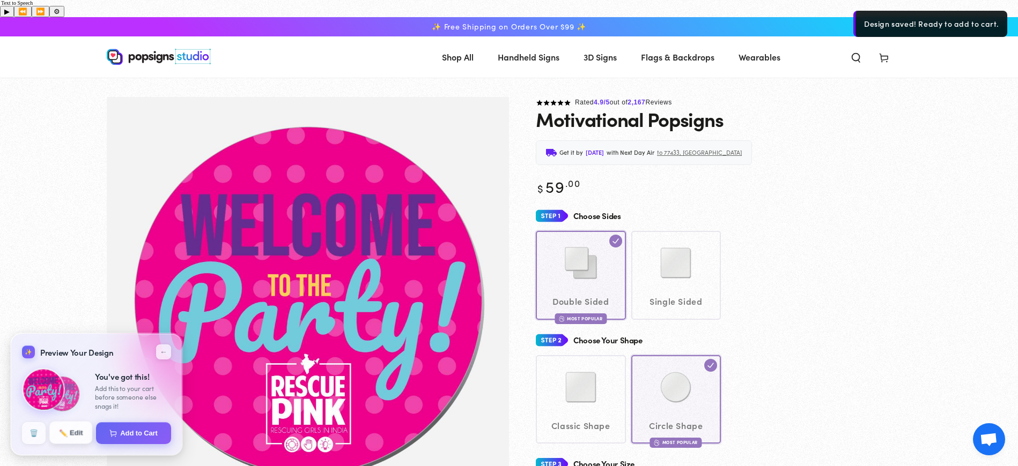
click at [68, 434] on button "✏️ Edit" at bounding box center [70, 433] width 43 height 23
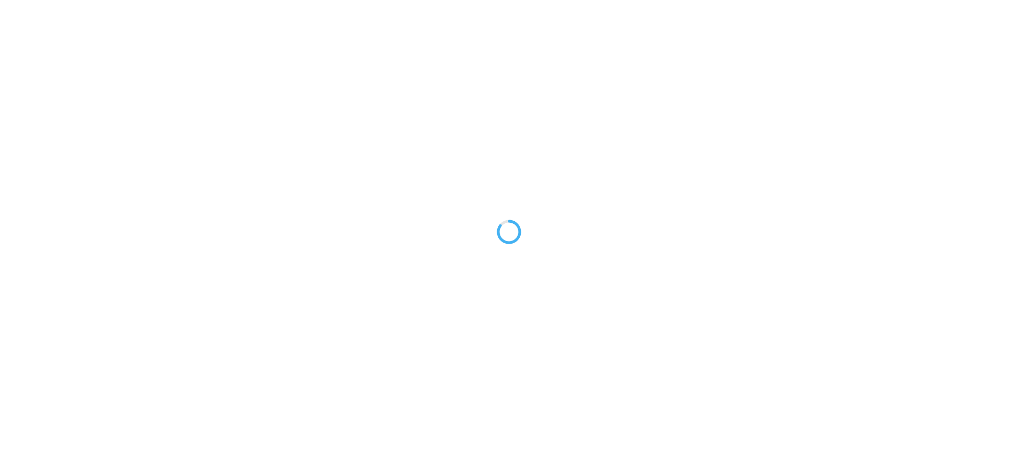
type textarea "An ancient tree with a door leading to a magical world"
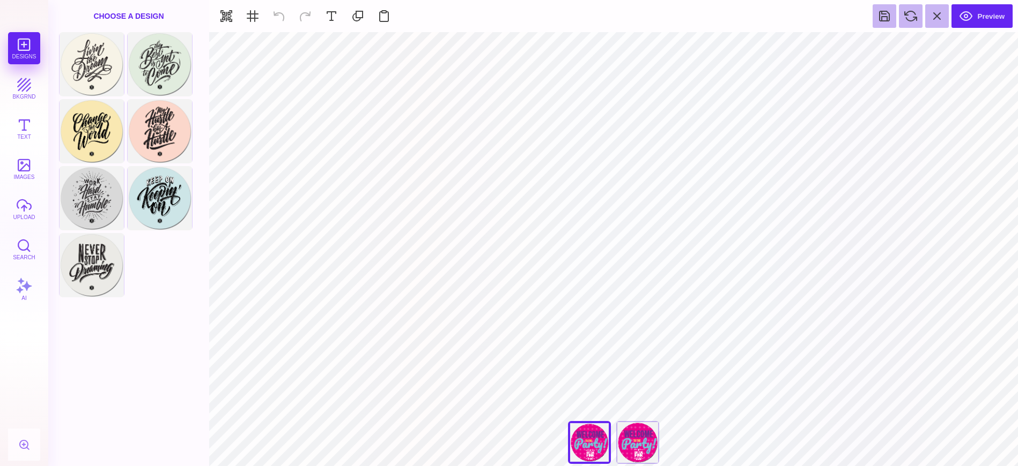
click at [581, 453] on div "**********" at bounding box center [613, 445] width 107 height 48
click at [595, 444] on div "**********" at bounding box center [613, 445] width 107 height 48
click at [635, 440] on div "Never Stop Dreaming" at bounding box center [637, 442] width 43 height 43
type input "#F8DEEB"
click at [594, 447] on div "Livin The Dream" at bounding box center [589, 442] width 43 height 43
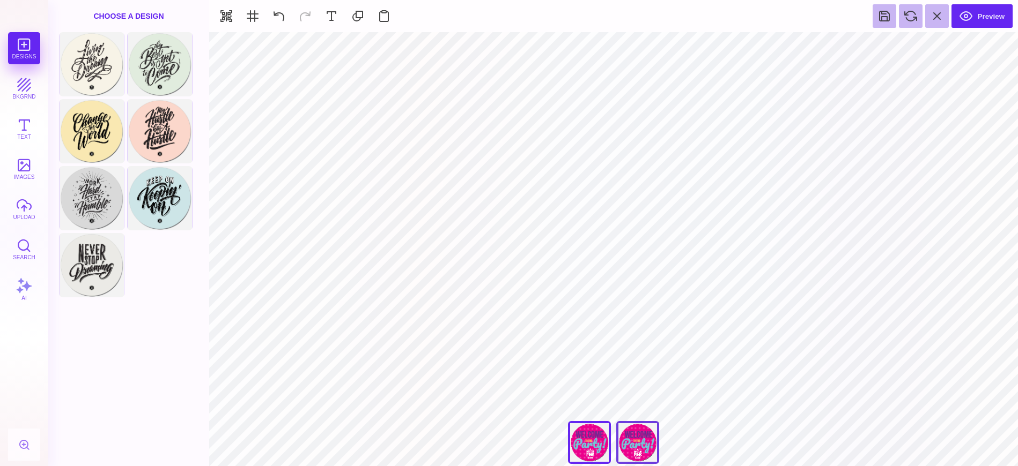
click at [654, 445] on div "Never Stop Dreaming" at bounding box center [637, 442] width 43 height 43
type input "****"
click at [994, 14] on button "Preview" at bounding box center [981, 16] width 61 height 24
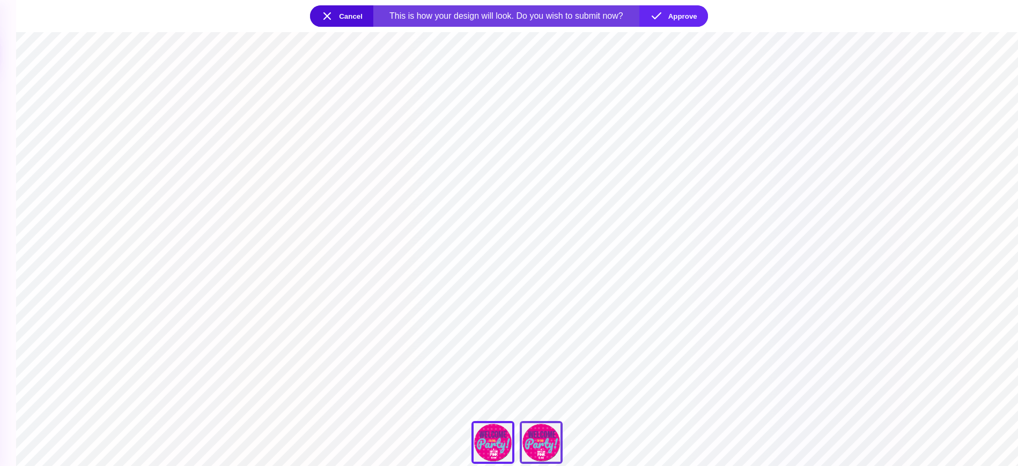
click at [539, 425] on div "Never Stop Dreaming" at bounding box center [541, 442] width 43 height 43
click at [472, 427] on div "Livin The Dream" at bounding box center [492, 442] width 43 height 43
click at [340, 8] on button "Cancel" at bounding box center [341, 15] width 63 height 21
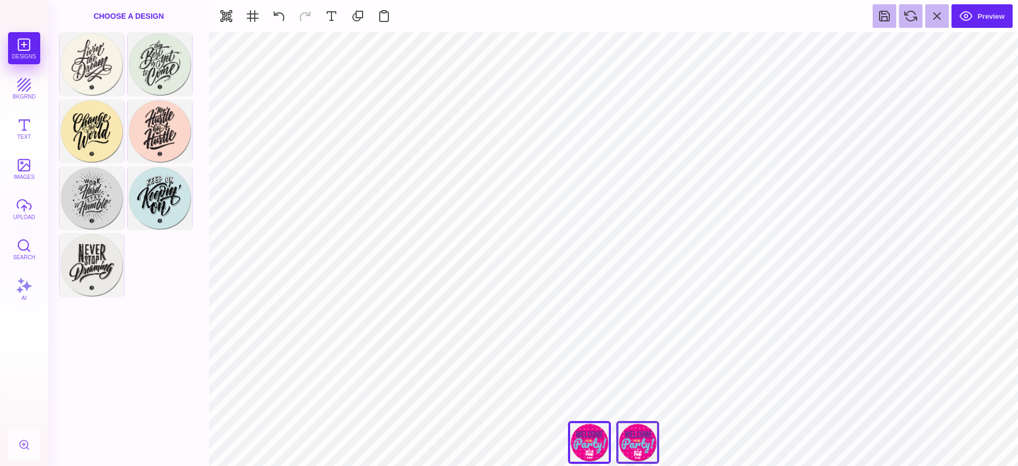
click at [646, 448] on div "Never Stop Dreaming" at bounding box center [637, 442] width 43 height 43
click at [1009, 16] on button "Preview" at bounding box center [981, 16] width 61 height 24
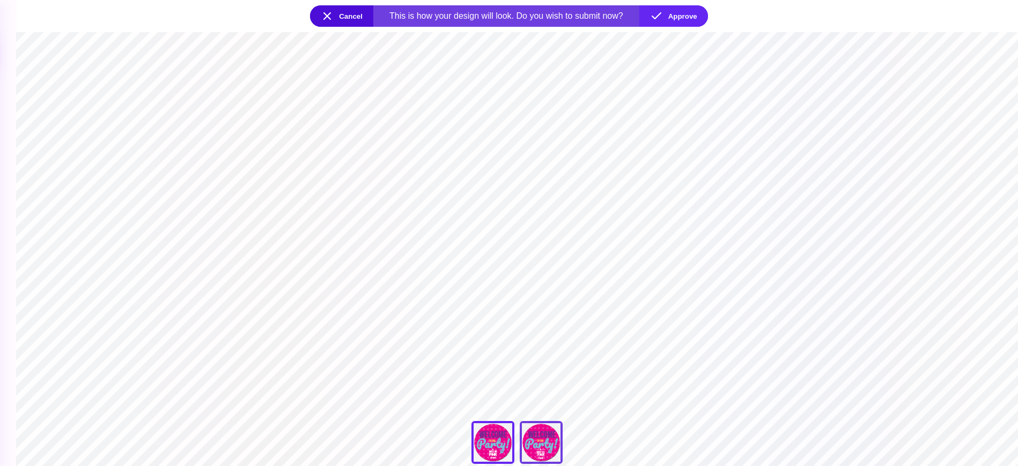
click at [539, 434] on div "Never Stop Dreaming" at bounding box center [541, 442] width 43 height 43
click at [482, 435] on div "Livin The Dream" at bounding box center [492, 442] width 43 height 43
click at [342, 18] on button "Cancel" at bounding box center [341, 15] width 63 height 21
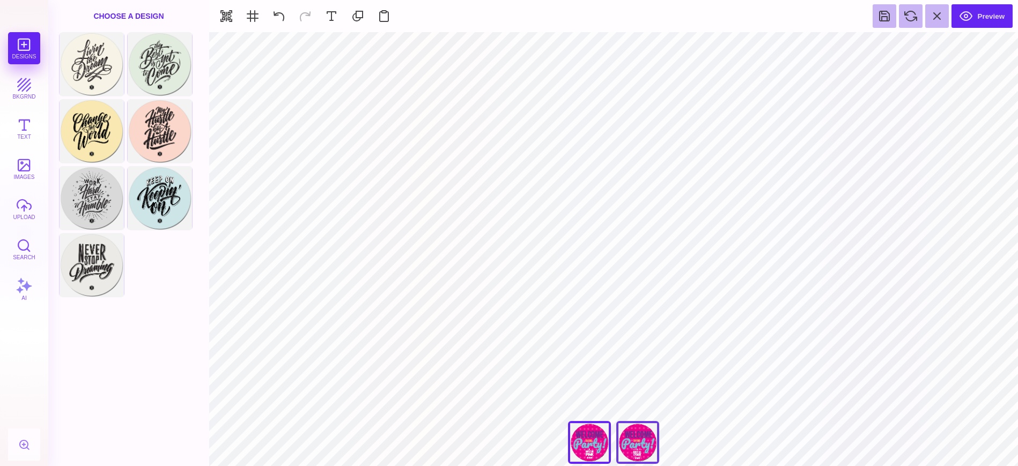
click at [648, 441] on div "Never Stop Dreaming" at bounding box center [637, 442] width 43 height 43
type input "#662D91"
click at [966, 17] on button "Preview" at bounding box center [981, 16] width 61 height 24
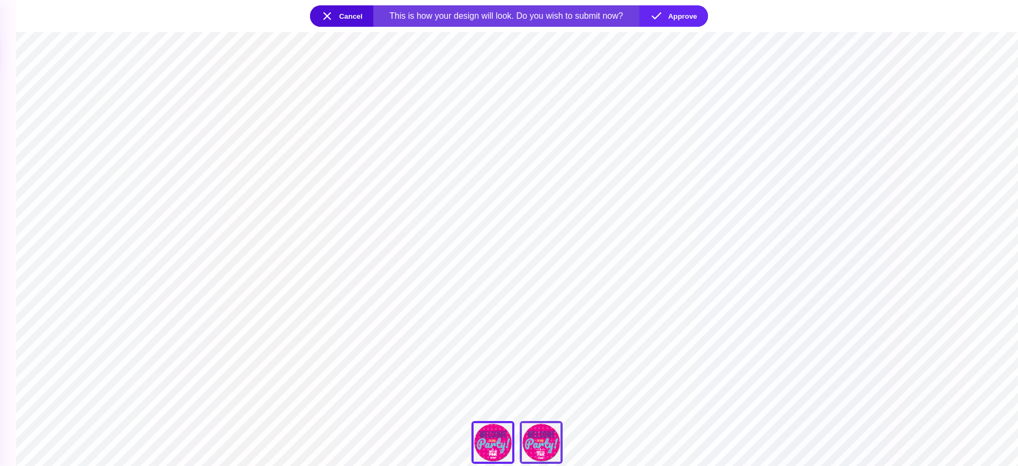
click at [534, 441] on div "Never Stop Dreaming" at bounding box center [541, 442] width 43 height 43
click at [496, 446] on div "Livin The Dream" at bounding box center [492, 442] width 43 height 43
click at [537, 442] on div "Never Stop Dreaming" at bounding box center [541, 442] width 43 height 43
click at [487, 443] on div "Livin The Dream" at bounding box center [492, 442] width 43 height 43
click at [524, 444] on div "Never Stop Dreaming" at bounding box center [541, 442] width 43 height 43
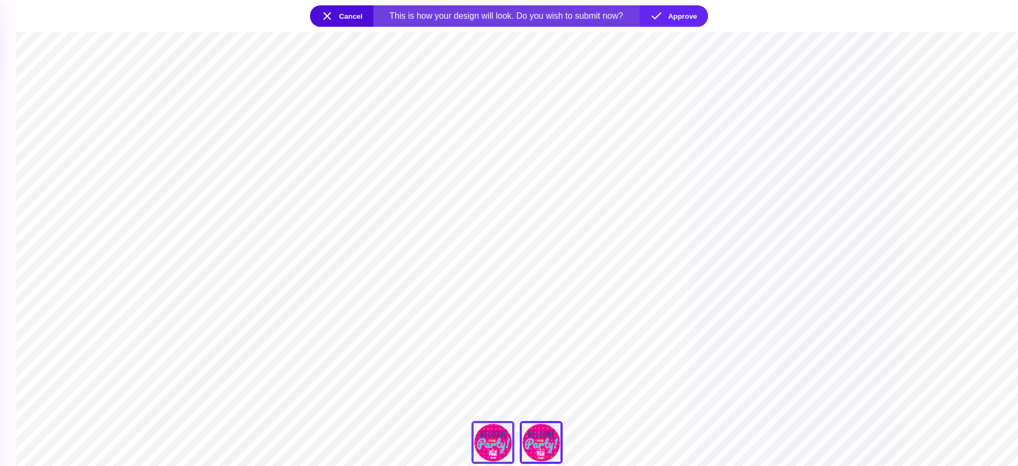
click at [488, 444] on div "Livin The Dream" at bounding box center [492, 442] width 43 height 43
click at [671, 18] on button "Approve" at bounding box center [673, 15] width 69 height 21
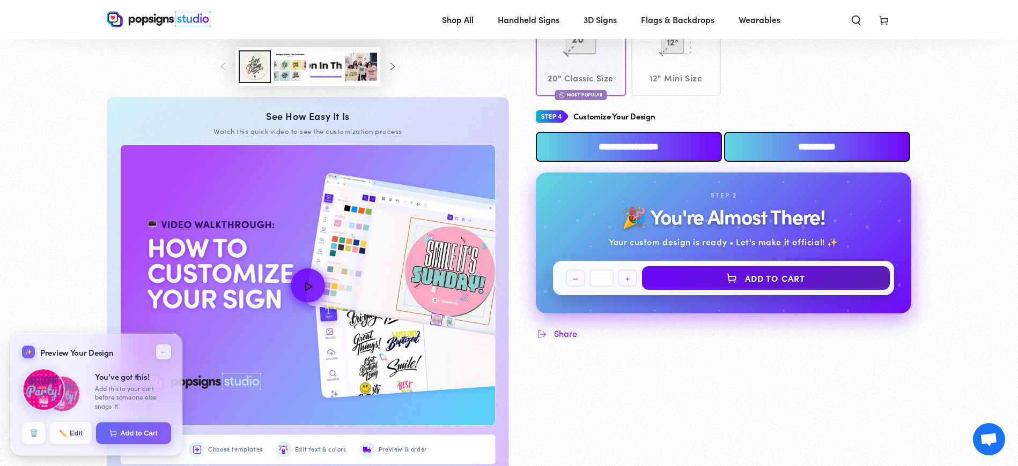
scroll to position [483, 0]
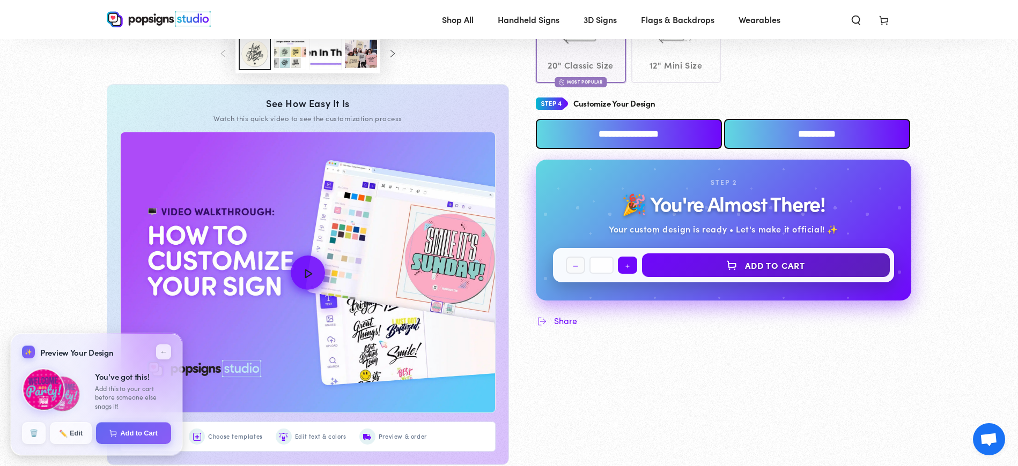
click at [627, 257] on button "Increase quantity for Motivational Popsigns" at bounding box center [627, 265] width 19 height 17
click at [628, 257] on button "Increase quantity for Motivational Popsigns" at bounding box center [627, 265] width 19 height 17
type input "*"
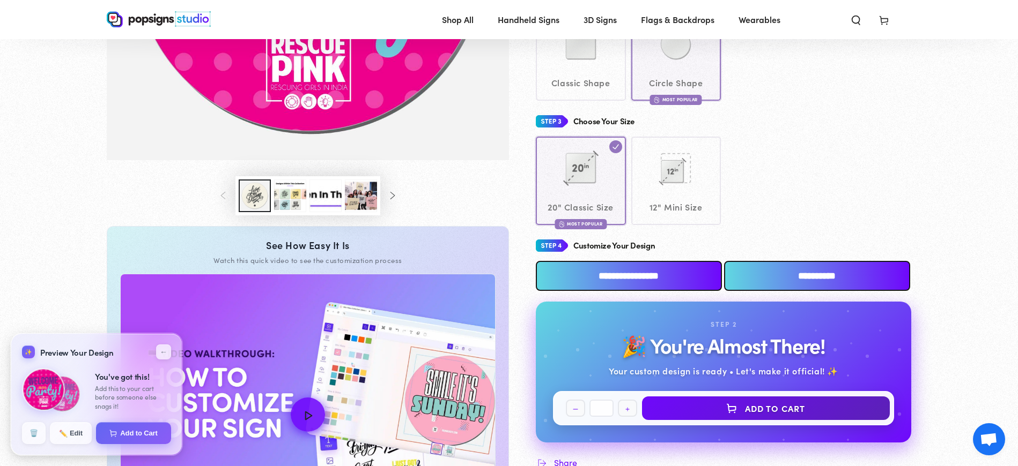
scroll to position [362, 0]
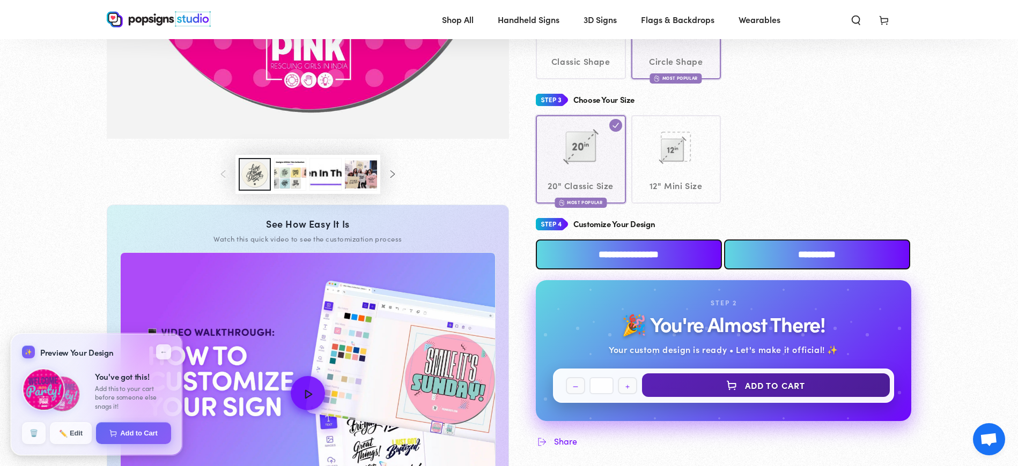
click at [741, 374] on button "Add to Cart" at bounding box center [766, 386] width 248 height 24
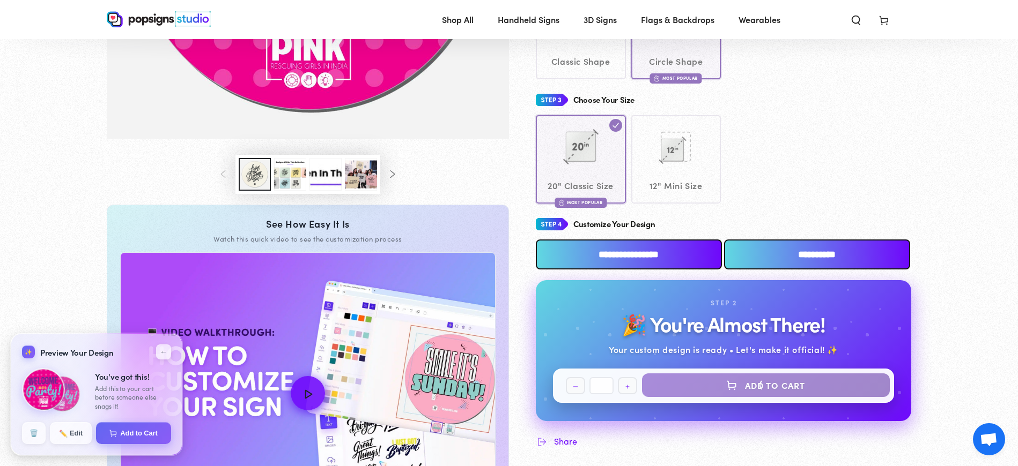
select select "**********"
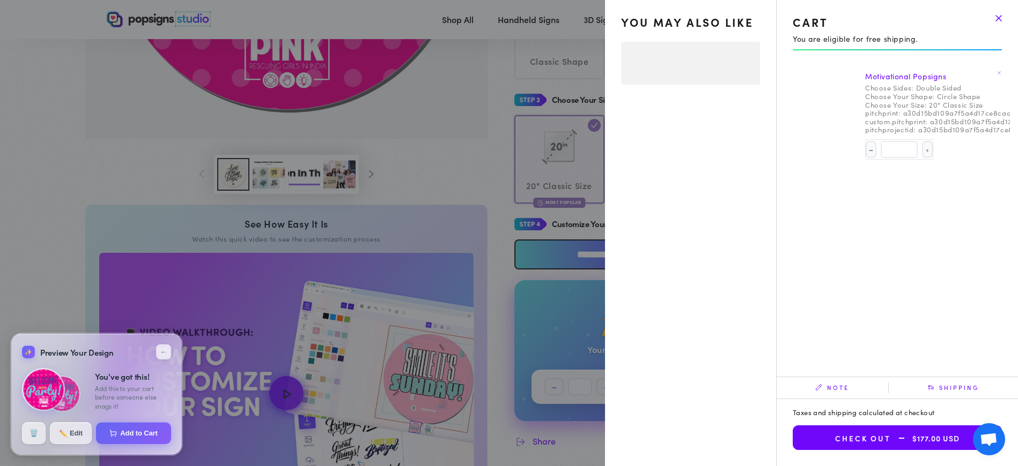
select select "**********"
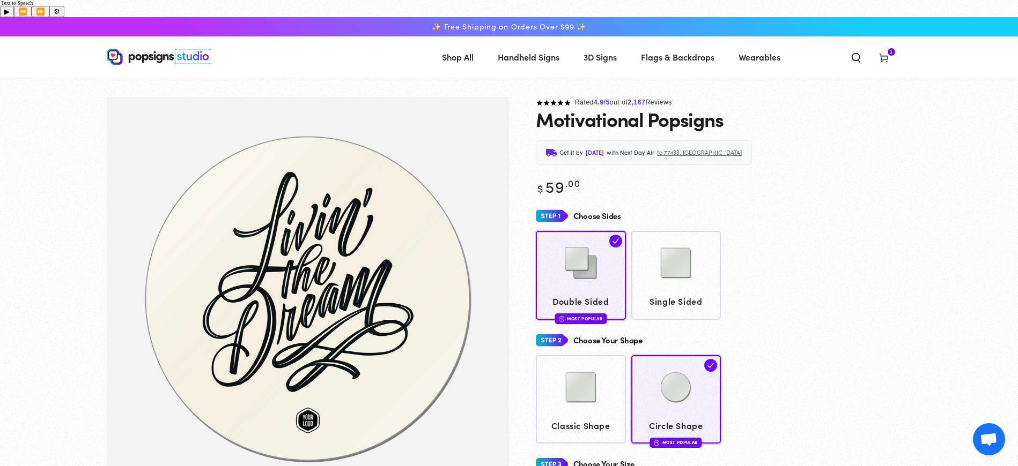
click at [891, 48] on span "3" at bounding box center [891, 52] width 3 height 8
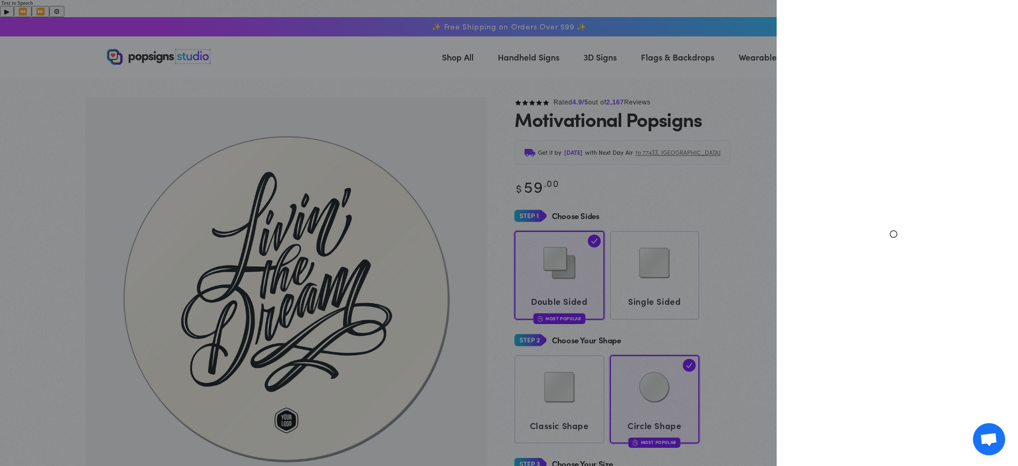
select select "**********"
